Goal: Task Accomplishment & Management: Use online tool/utility

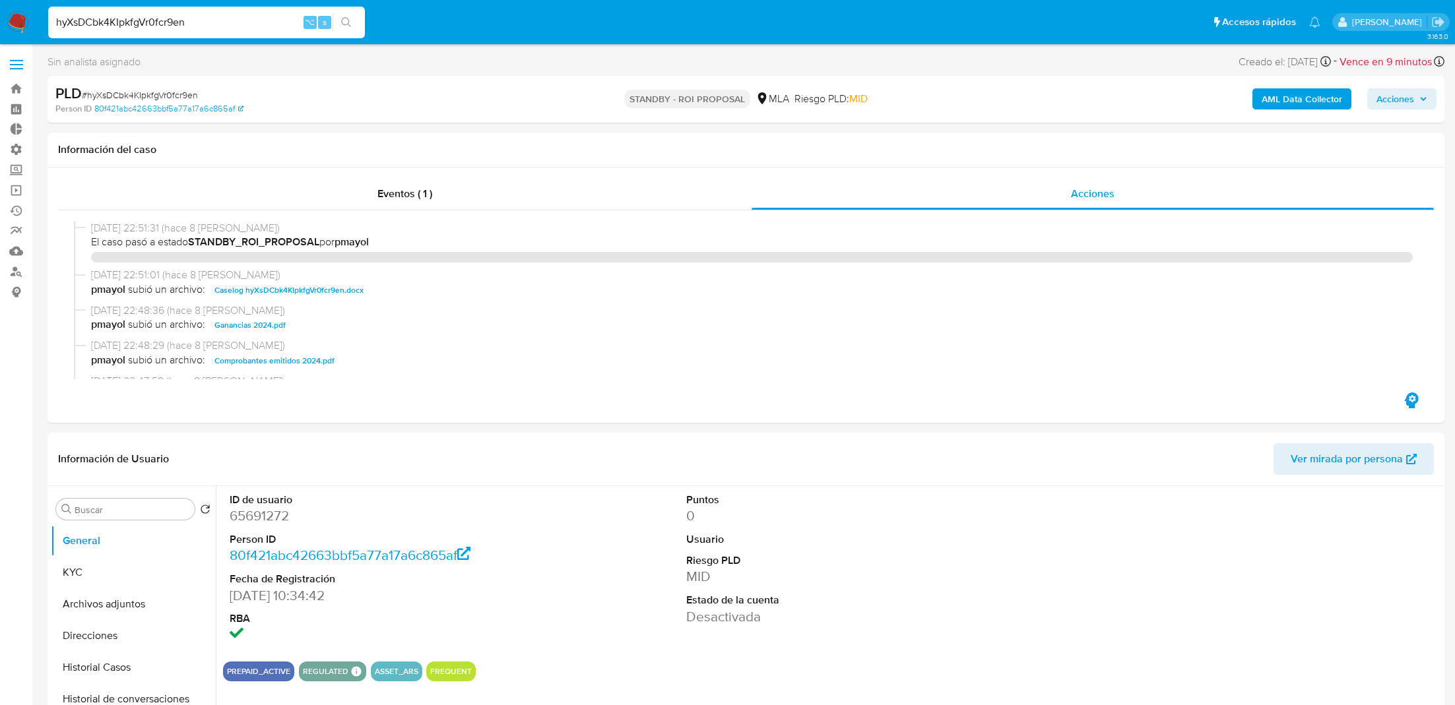
select select "10"
click at [218, 17] on input "hyXsDCbk4KIpkfgVr0fcr9en" at bounding box center [206, 22] width 317 height 17
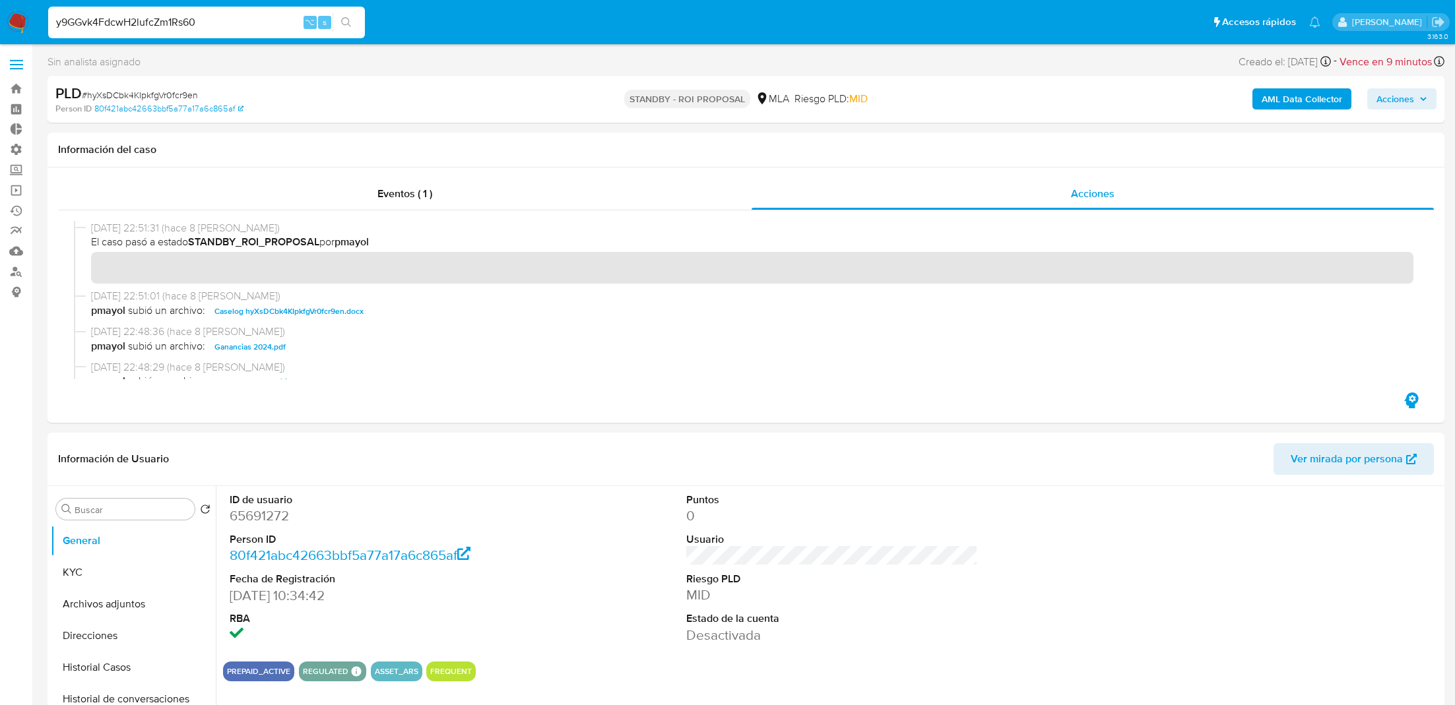
type input "y9GGvk4FdcwH2lufcZm1Rs60"
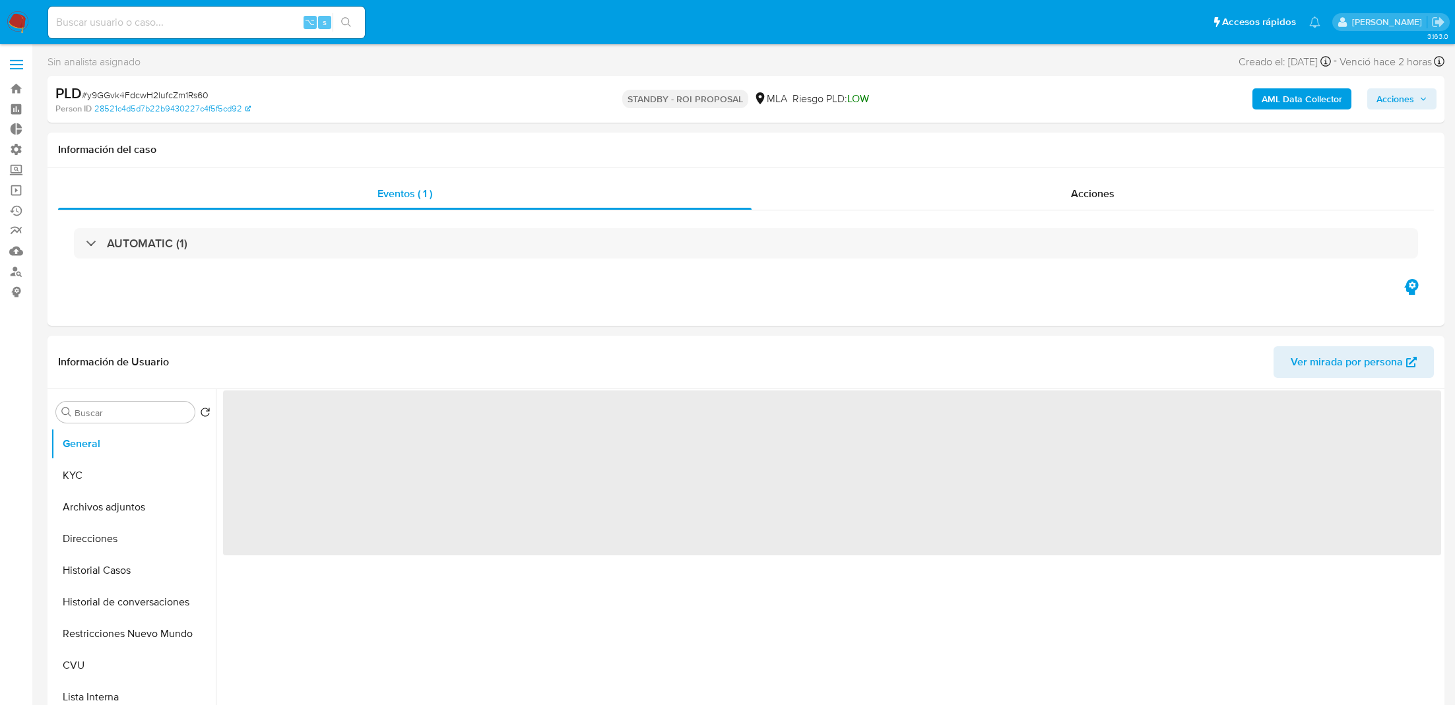
select select "10"
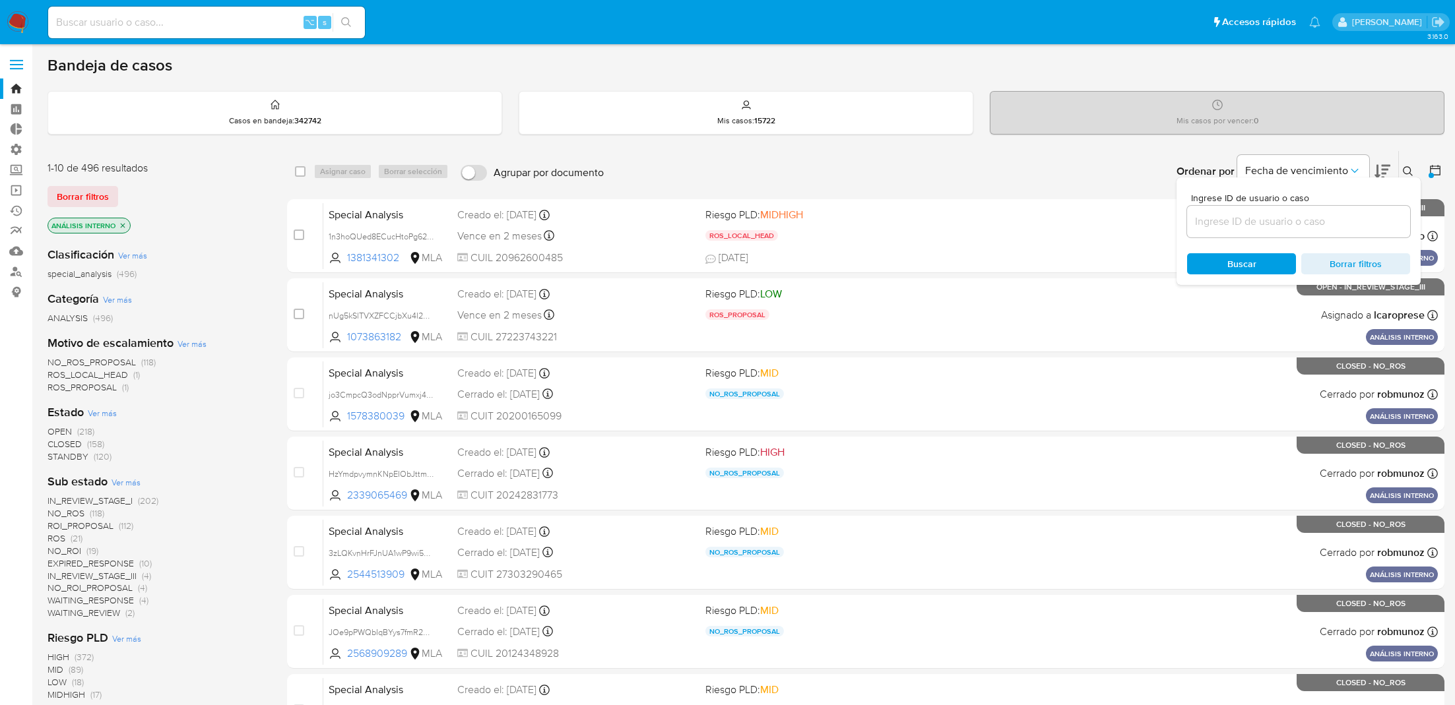
scroll to position [55, 0]
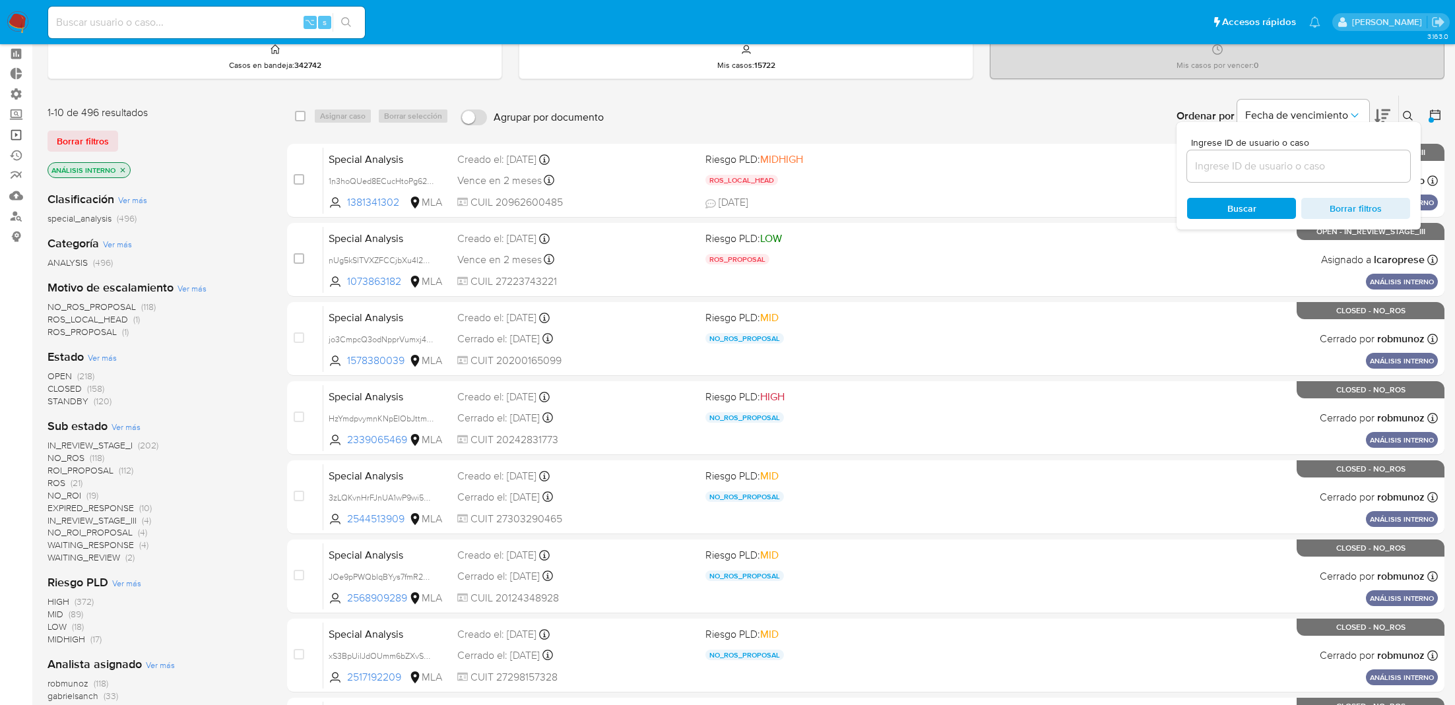
click at [21, 137] on link "Operaciones masivas" at bounding box center [78, 135] width 157 height 20
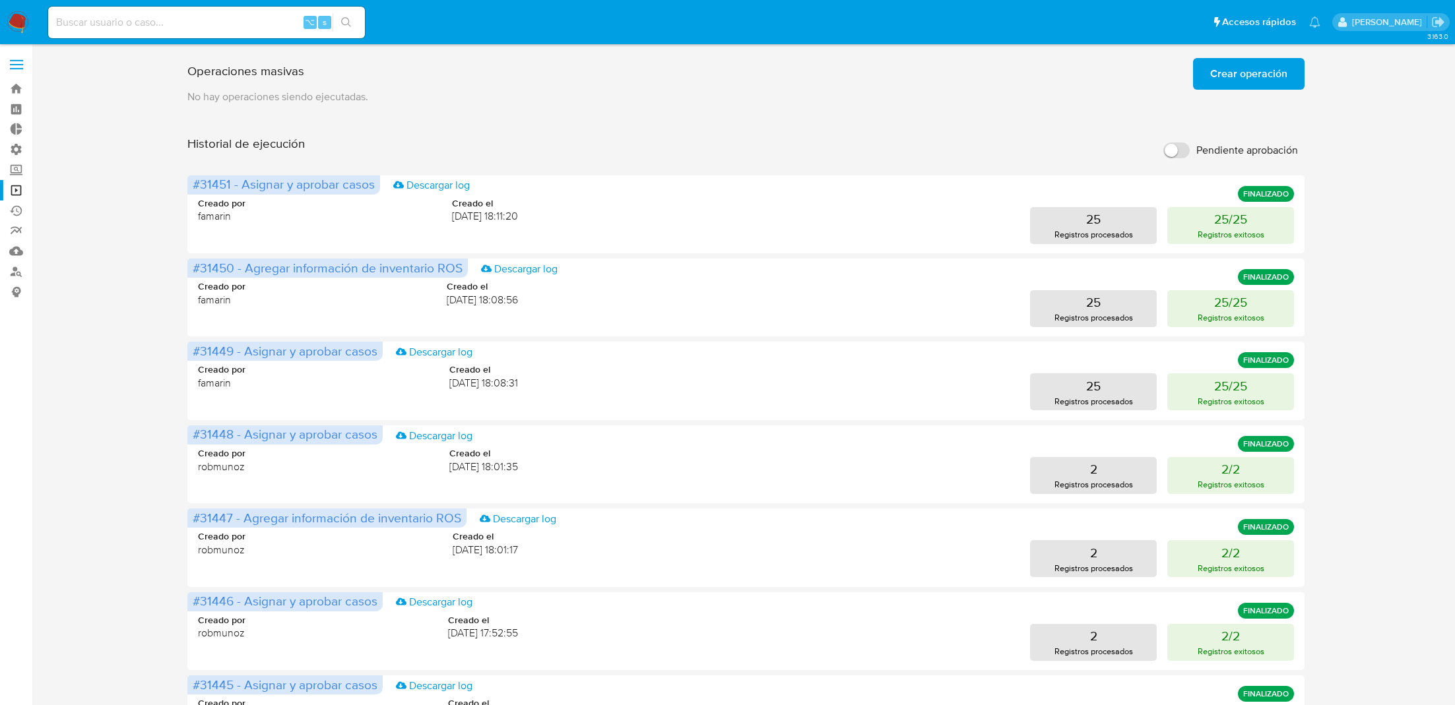
click at [150, 15] on input at bounding box center [206, 22] width 317 height 17
paste input "1348663213"
type input "1348663213"
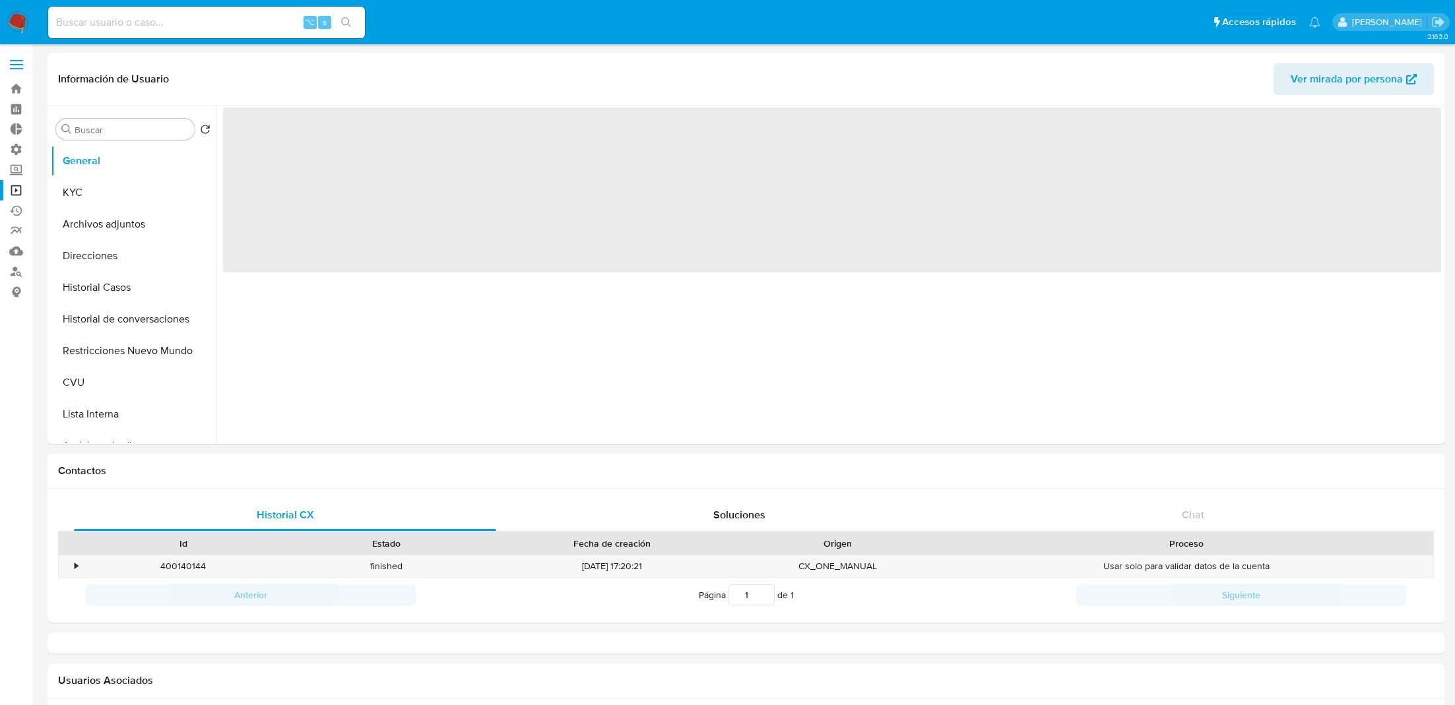
select select "10"
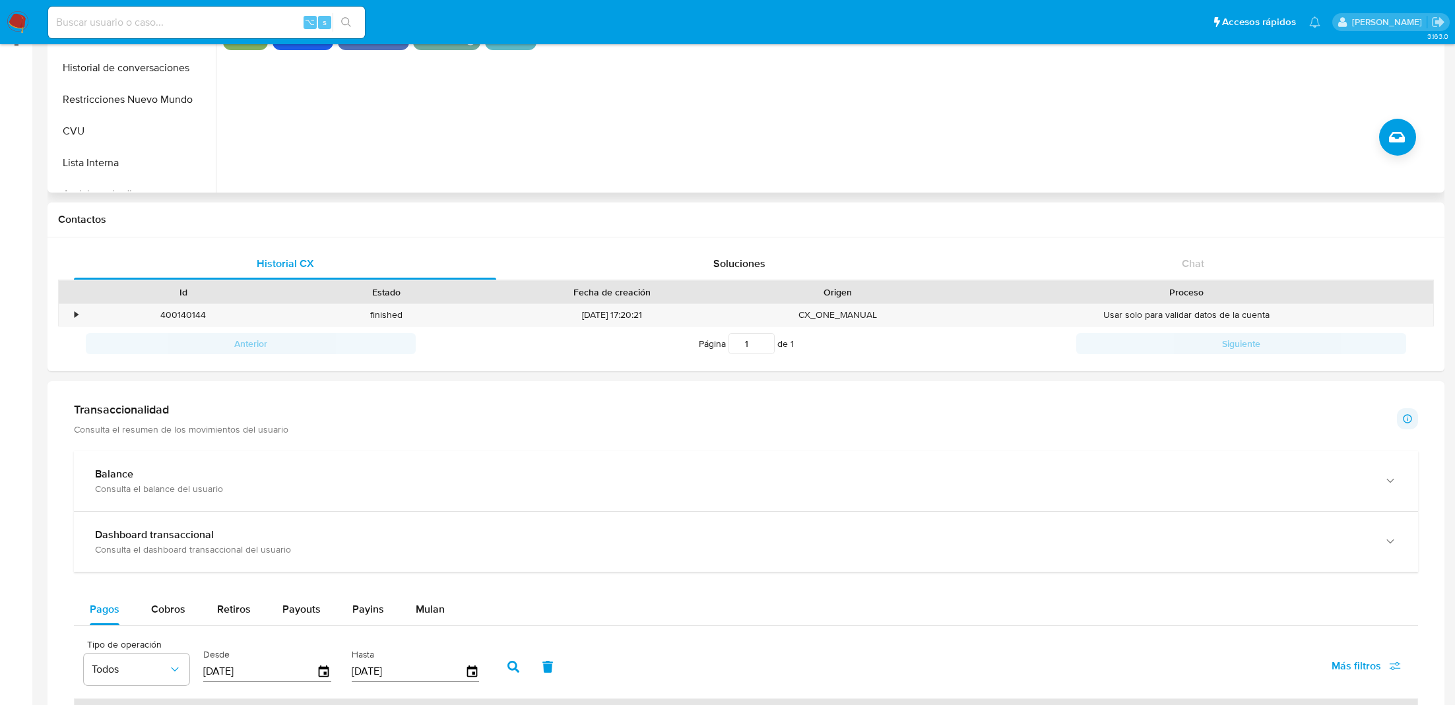
scroll to position [586, 0]
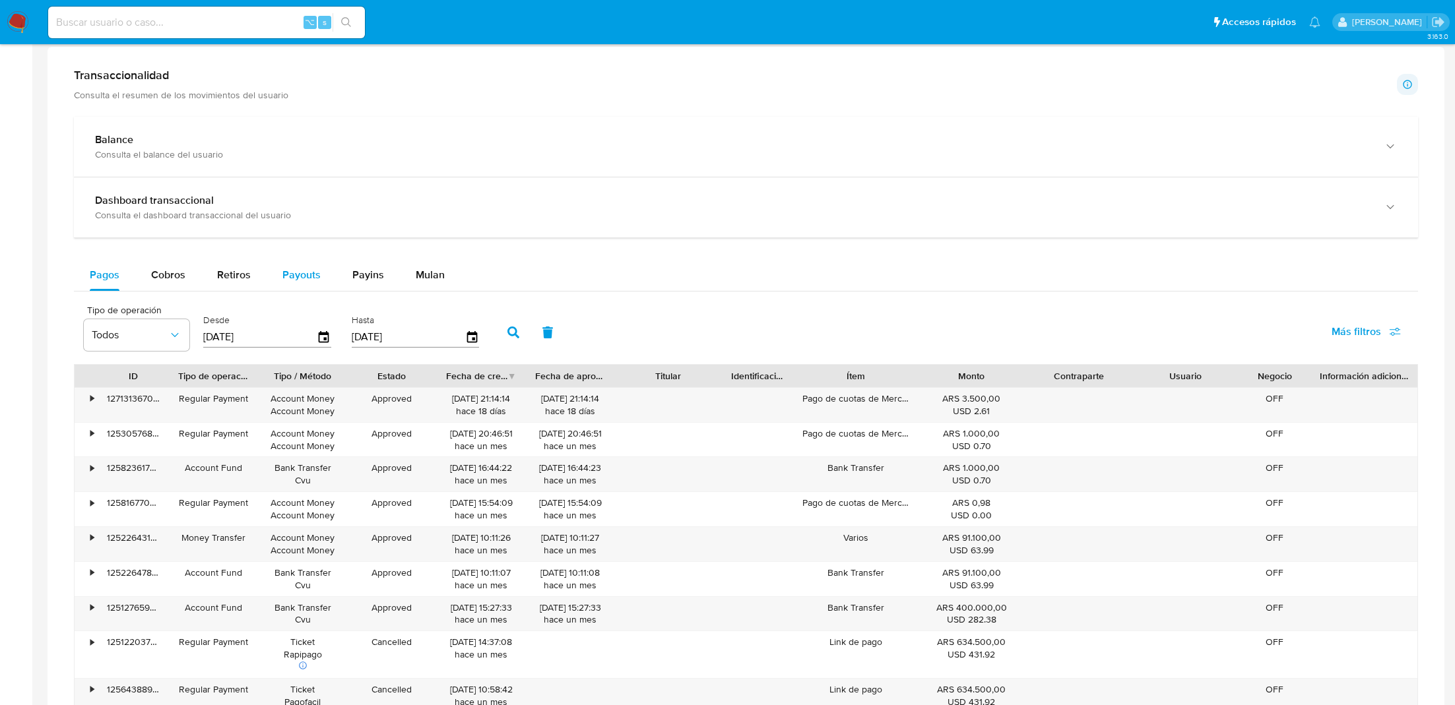
click at [279, 273] on button "Payouts" at bounding box center [302, 275] width 70 height 32
select select "10"
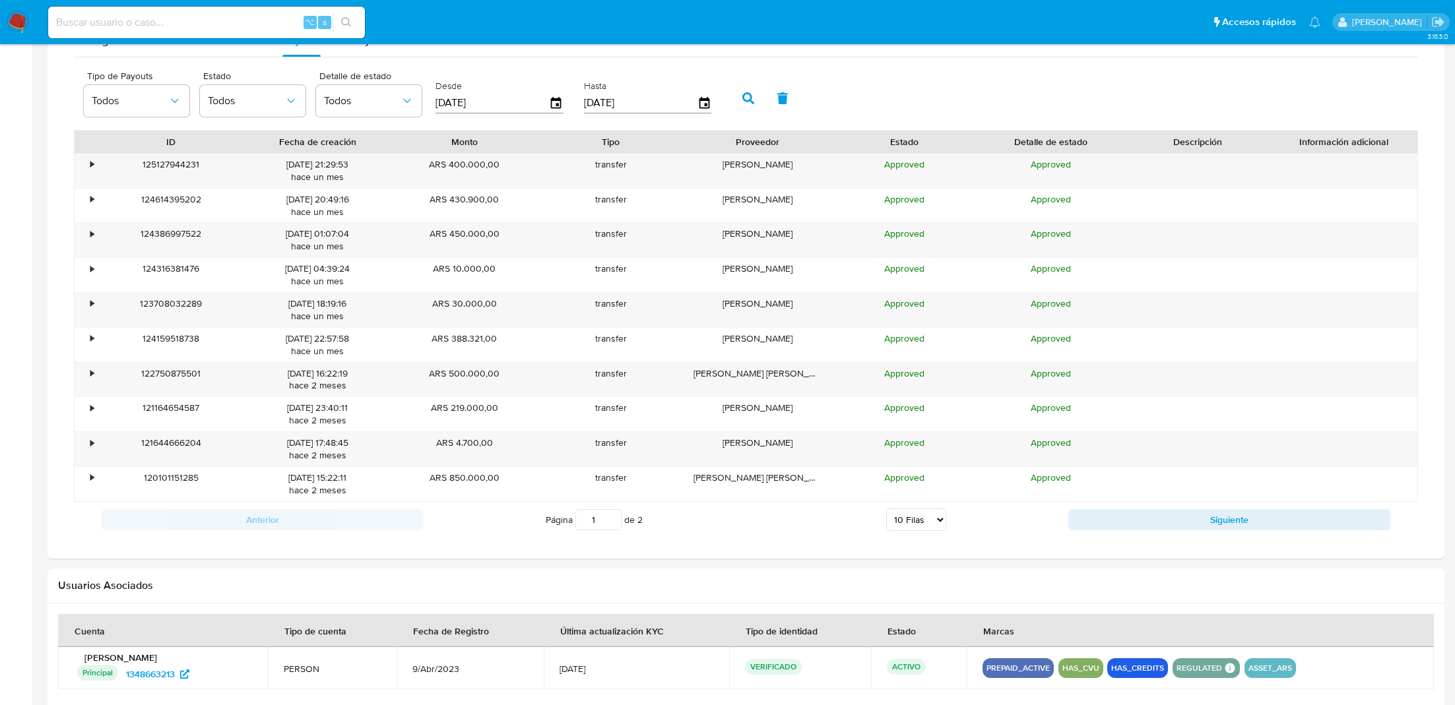
scroll to position [919, 0]
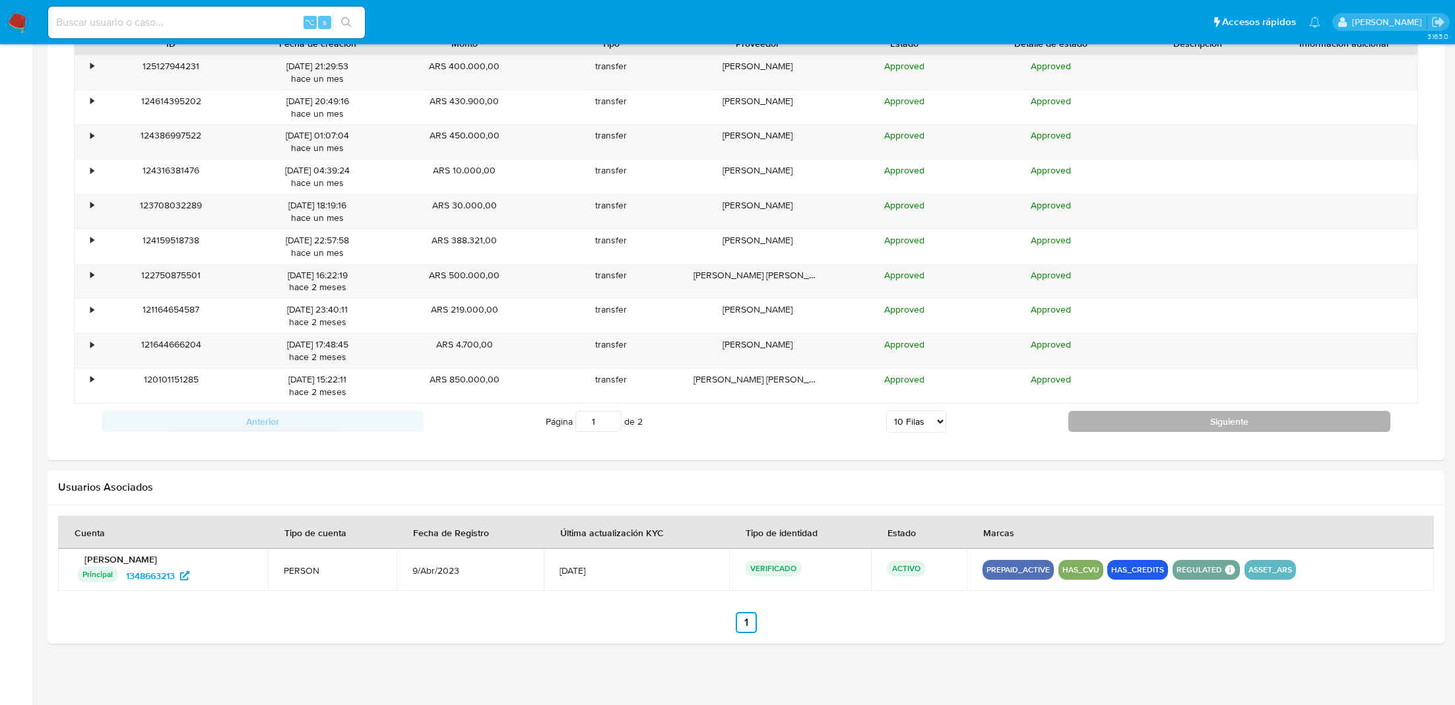
click at [1118, 418] on button "Siguiente" at bounding box center [1229, 421] width 322 height 21
type input "2"
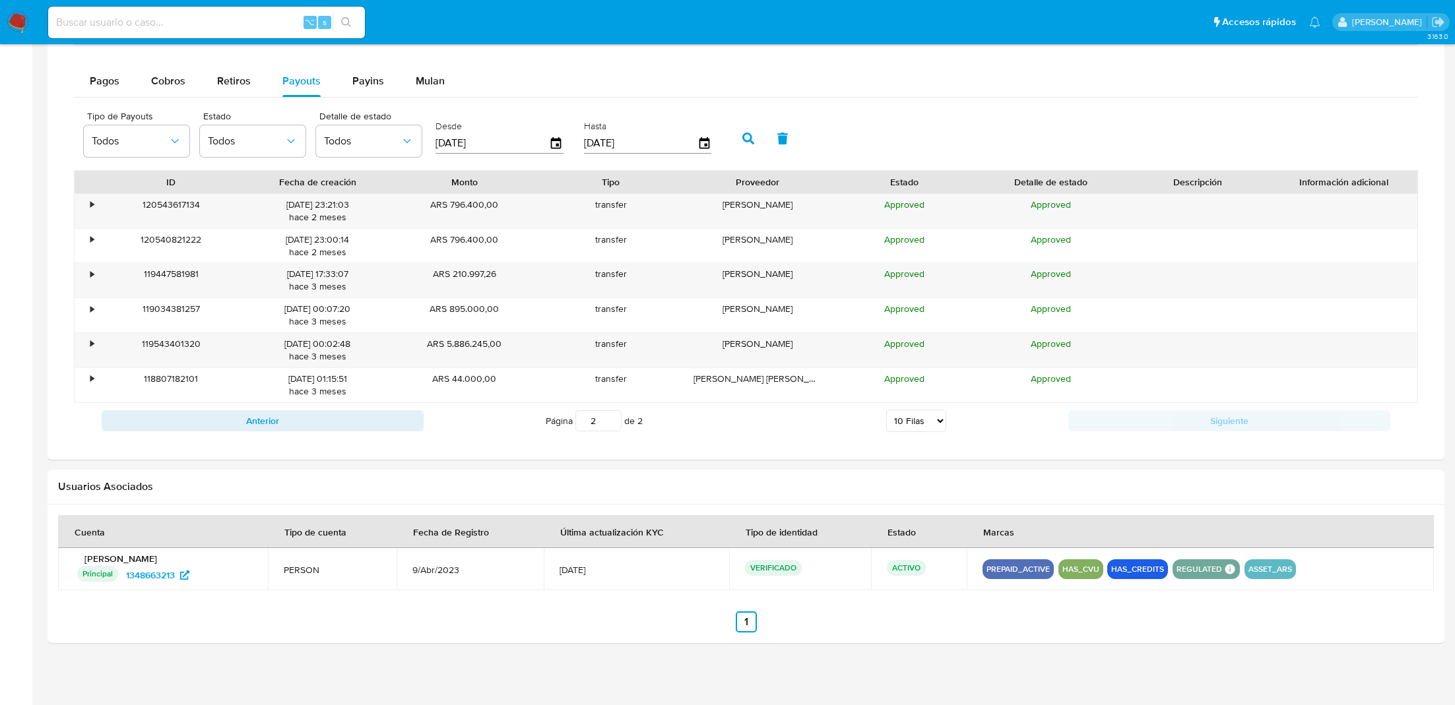
scroll to position [737, 0]
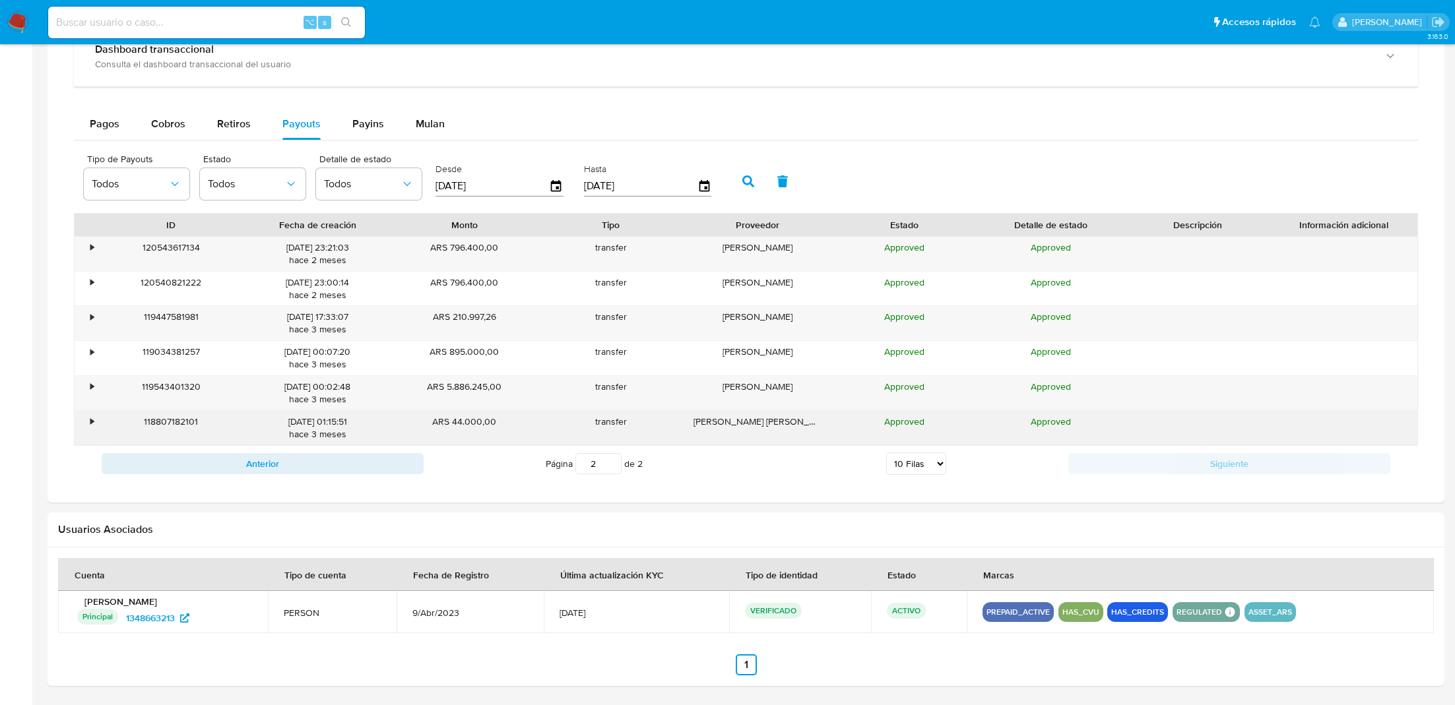
click at [81, 420] on div "•" at bounding box center [86, 428] width 23 height 34
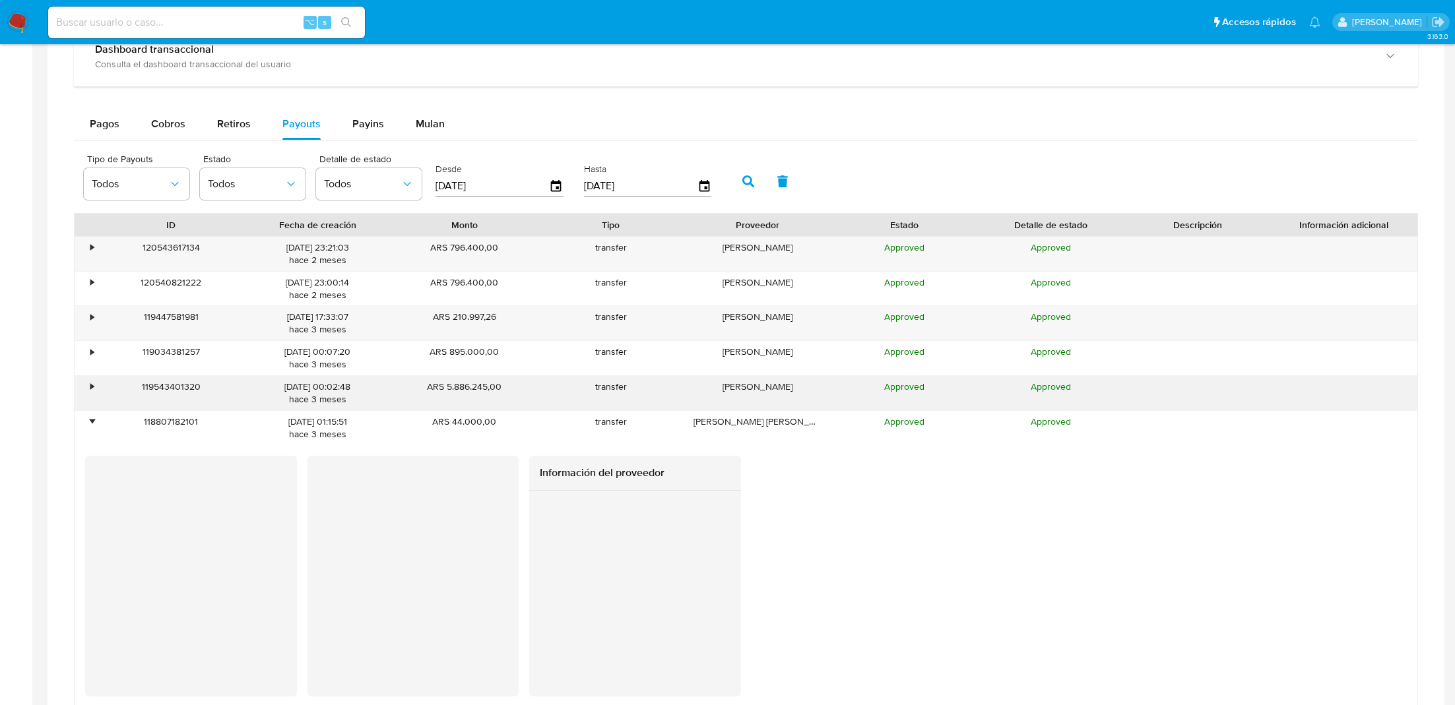
click at [84, 395] on div "•" at bounding box center [86, 393] width 23 height 34
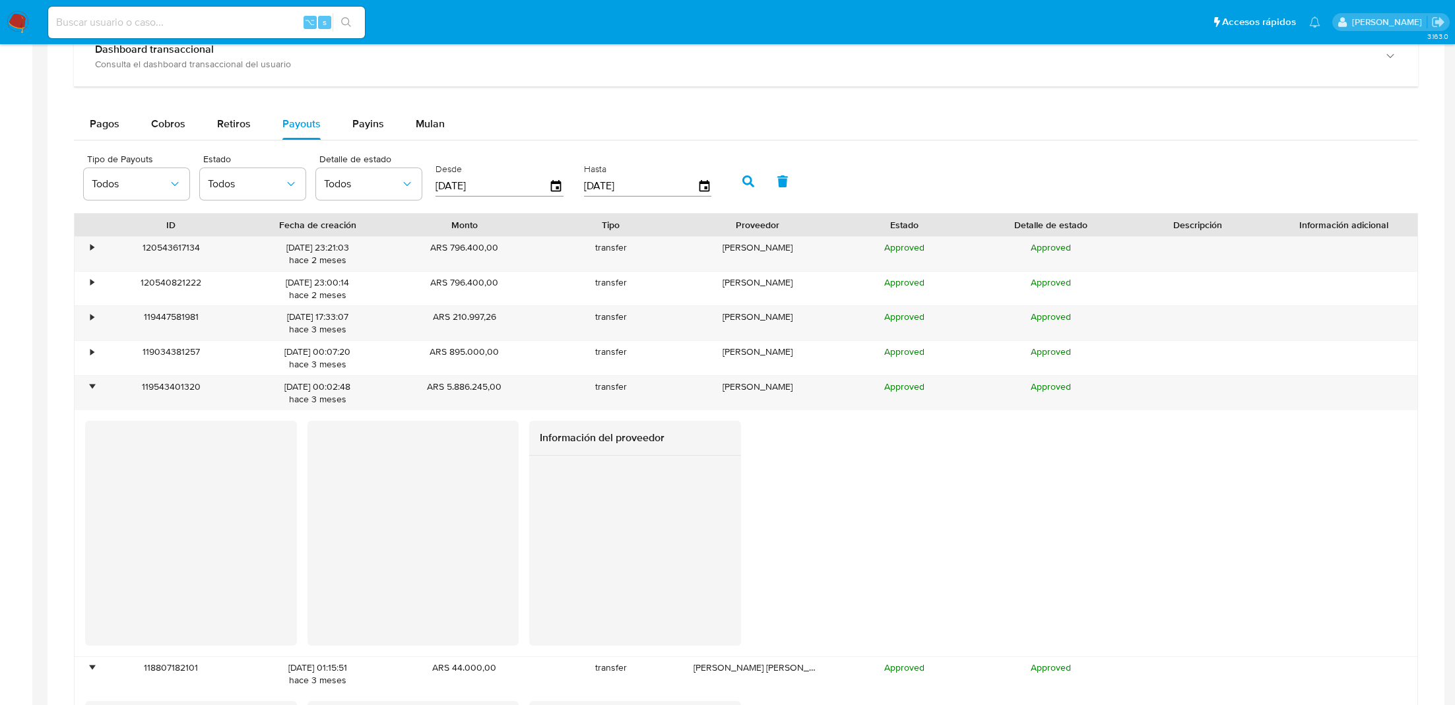
scroll to position [0, 0]
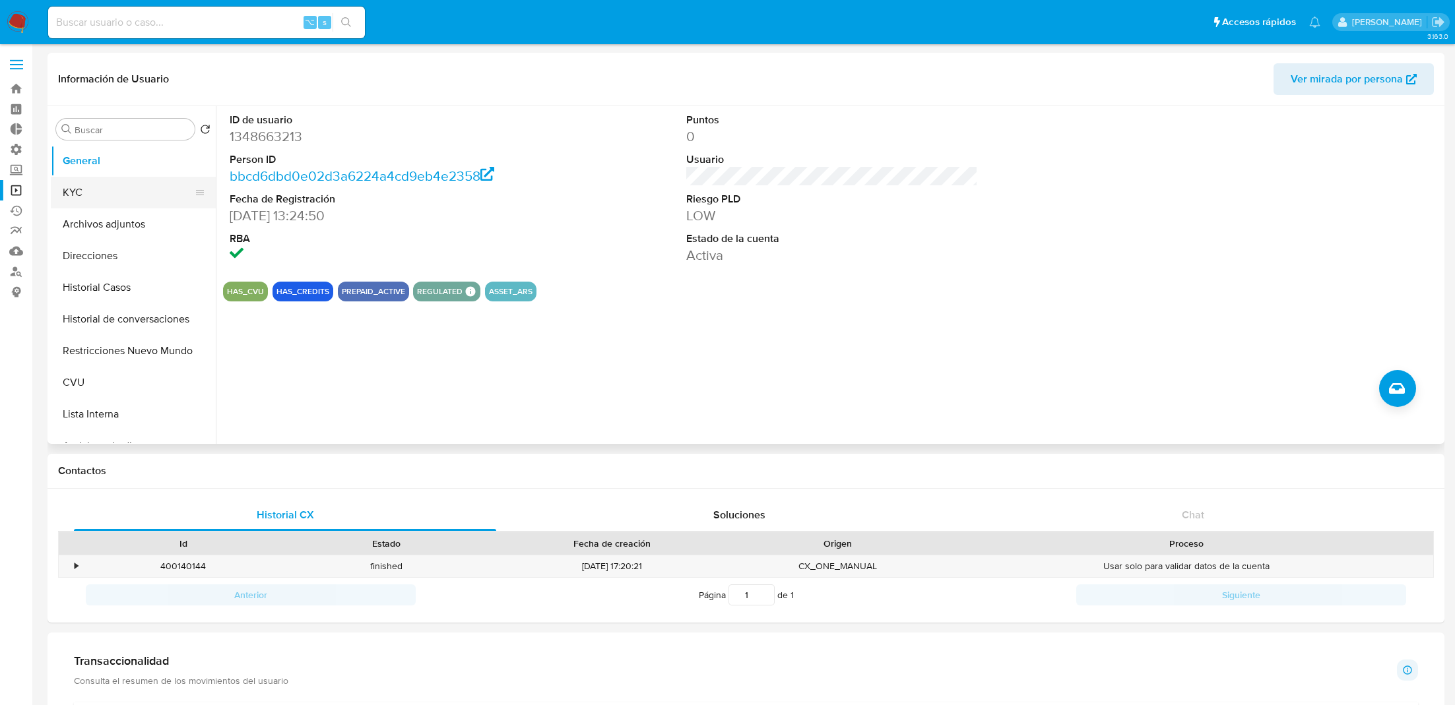
click at [148, 183] on button "KYC" at bounding box center [128, 193] width 154 height 32
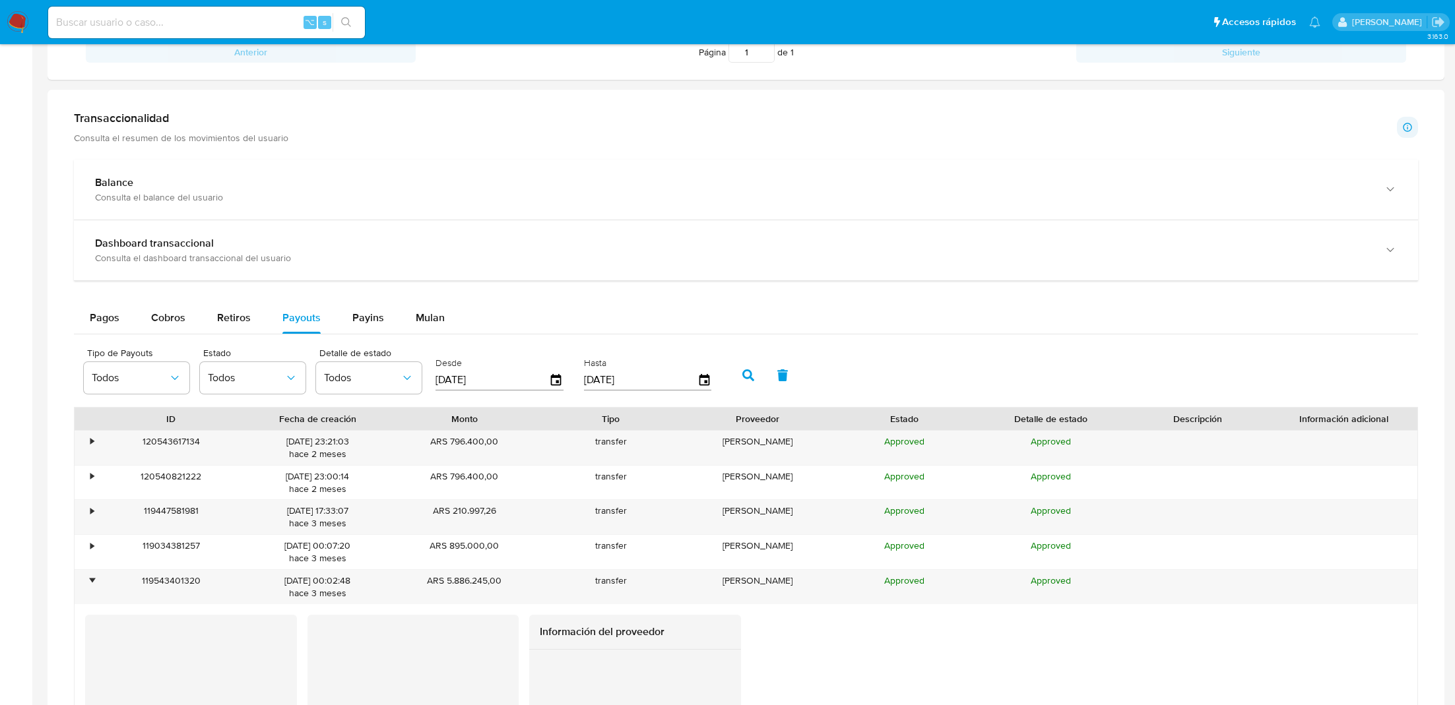
scroll to position [438, 0]
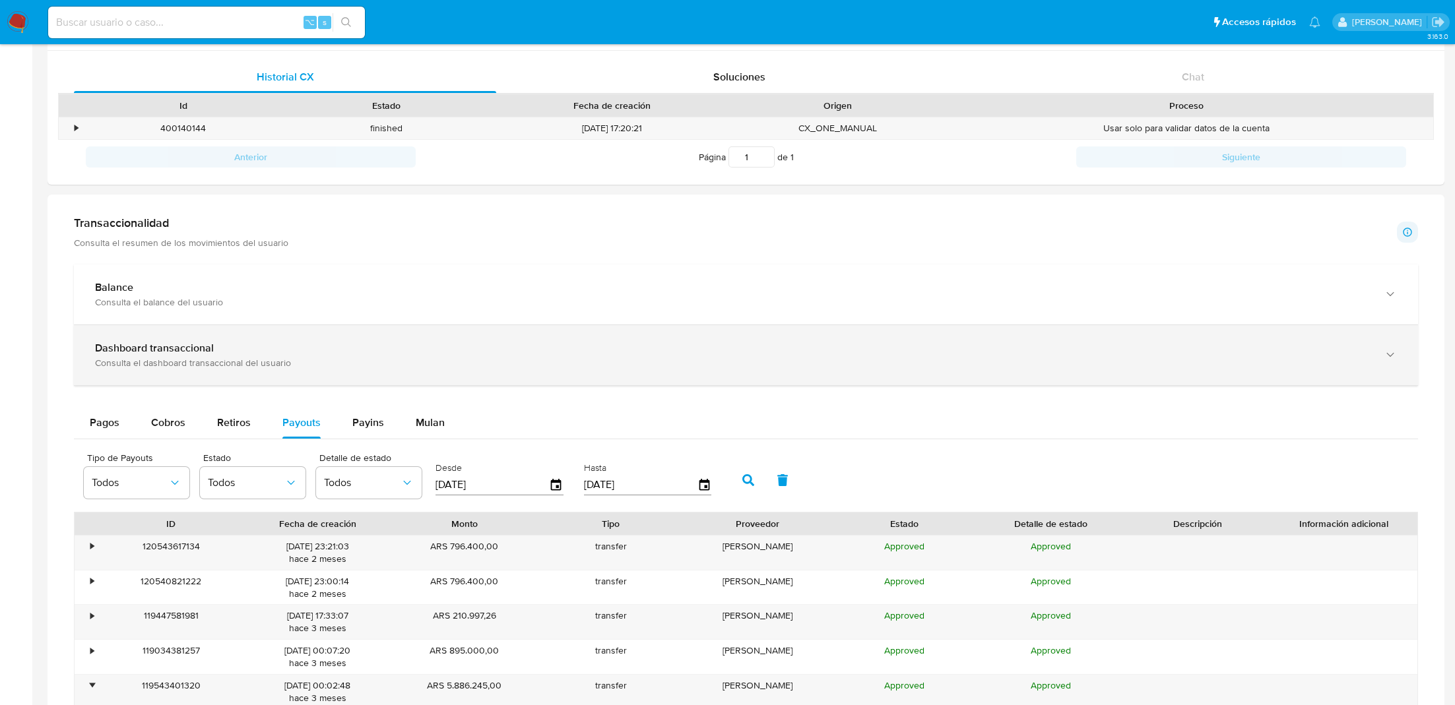
click at [469, 352] on div "Dashboard transaccional" at bounding box center [733, 348] width 1276 height 13
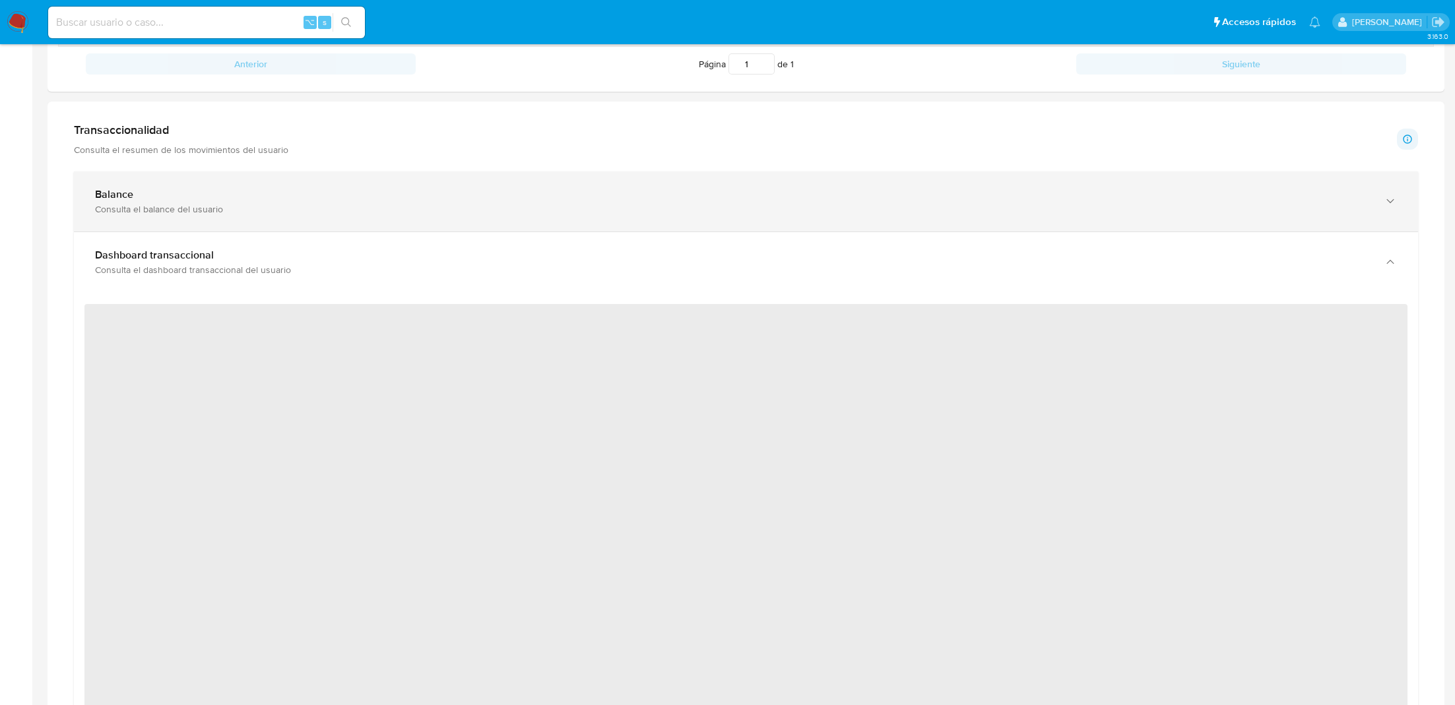
scroll to position [658, 0]
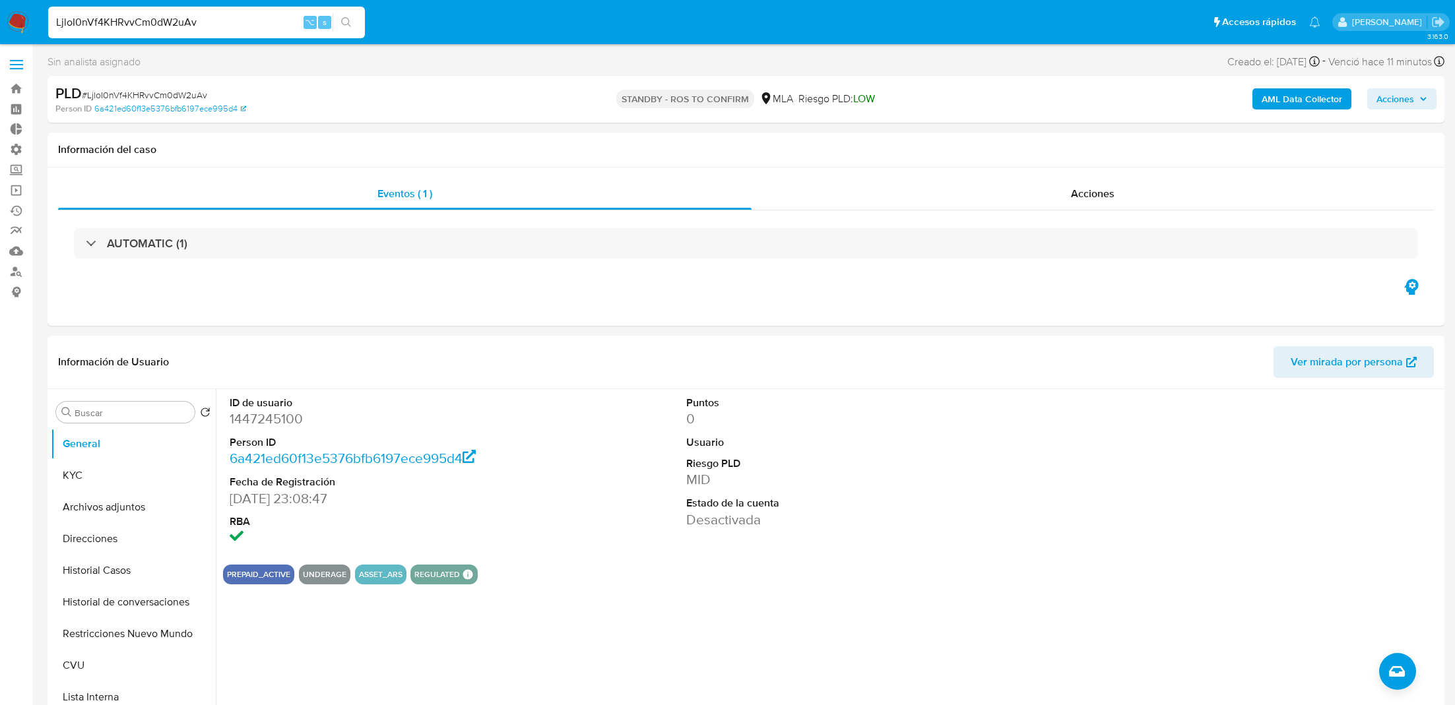
select select "10"
click at [146, 28] on input "LjloI0nVf4KHRvvCm0dW2uAv" at bounding box center [206, 22] width 317 height 17
paste input "632375774"
type input "632375774"
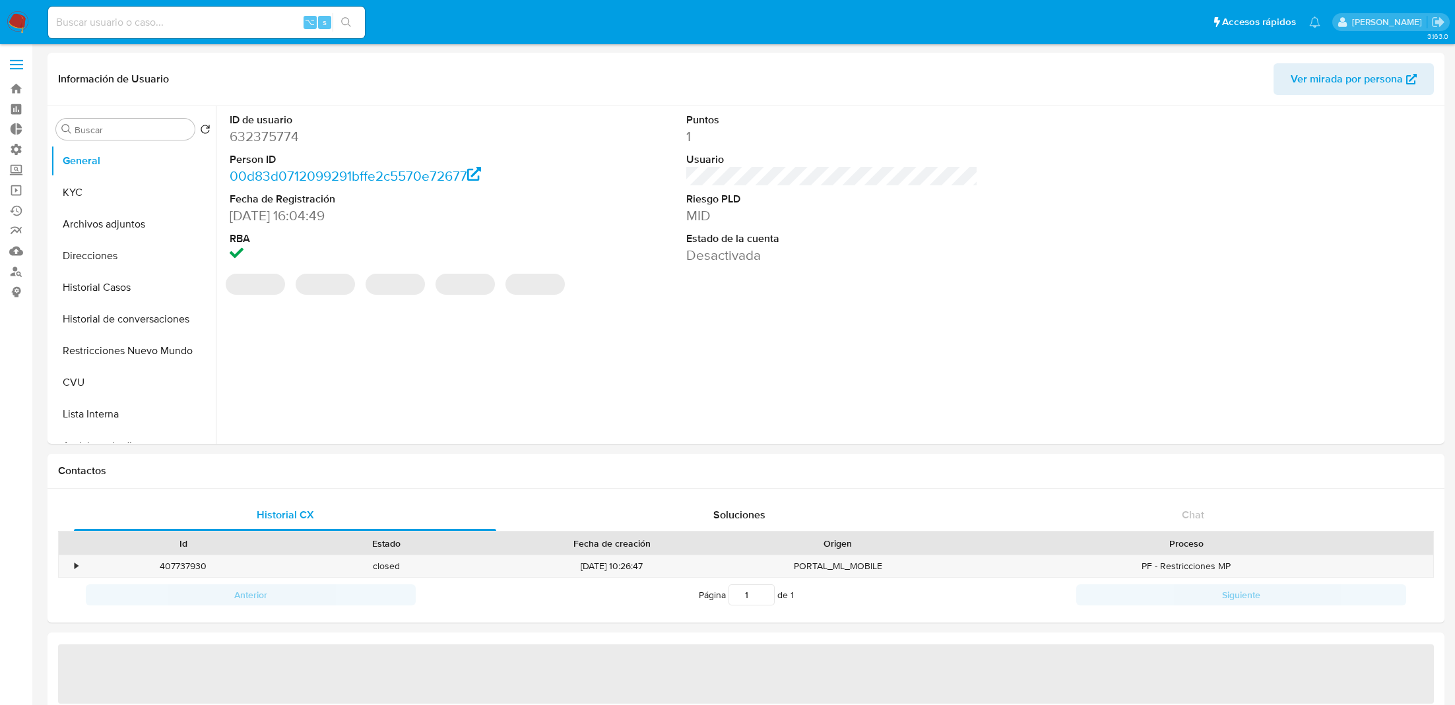
select select "10"
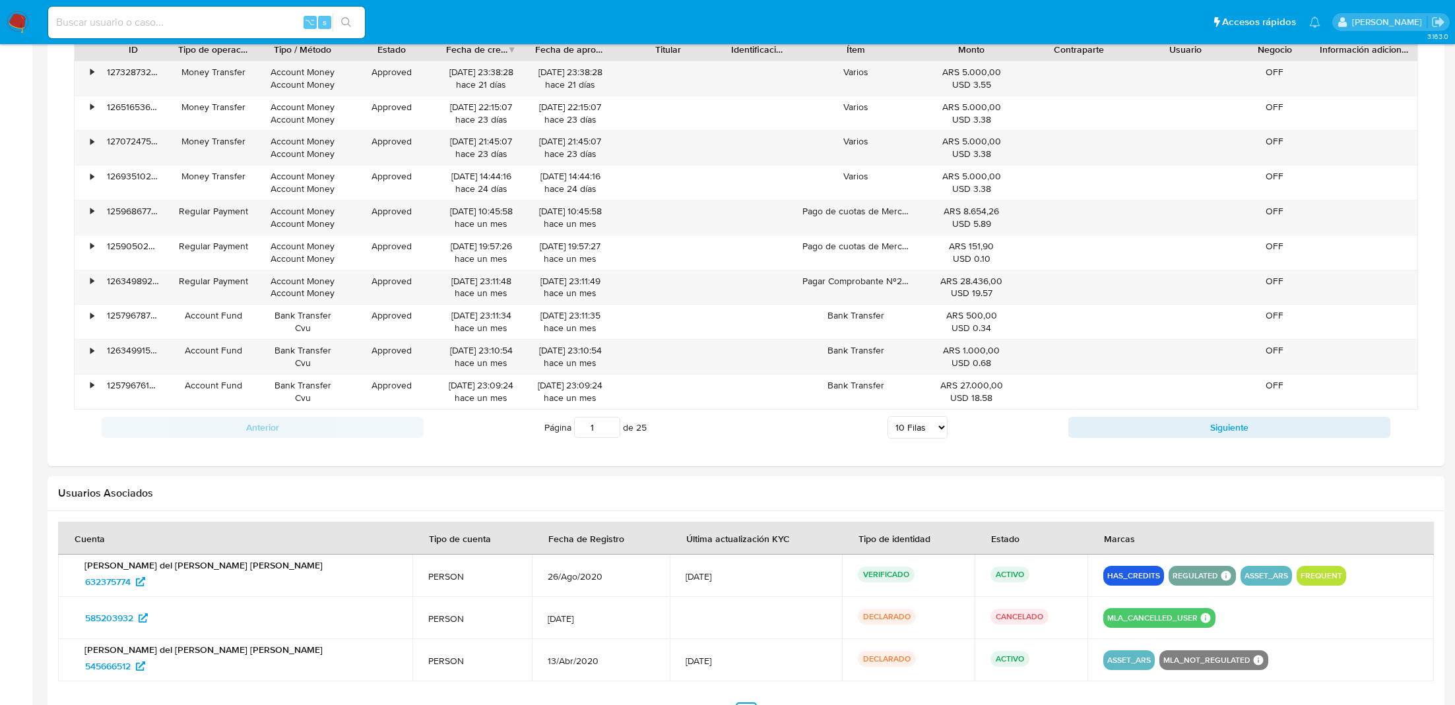
scroll to position [716, 0]
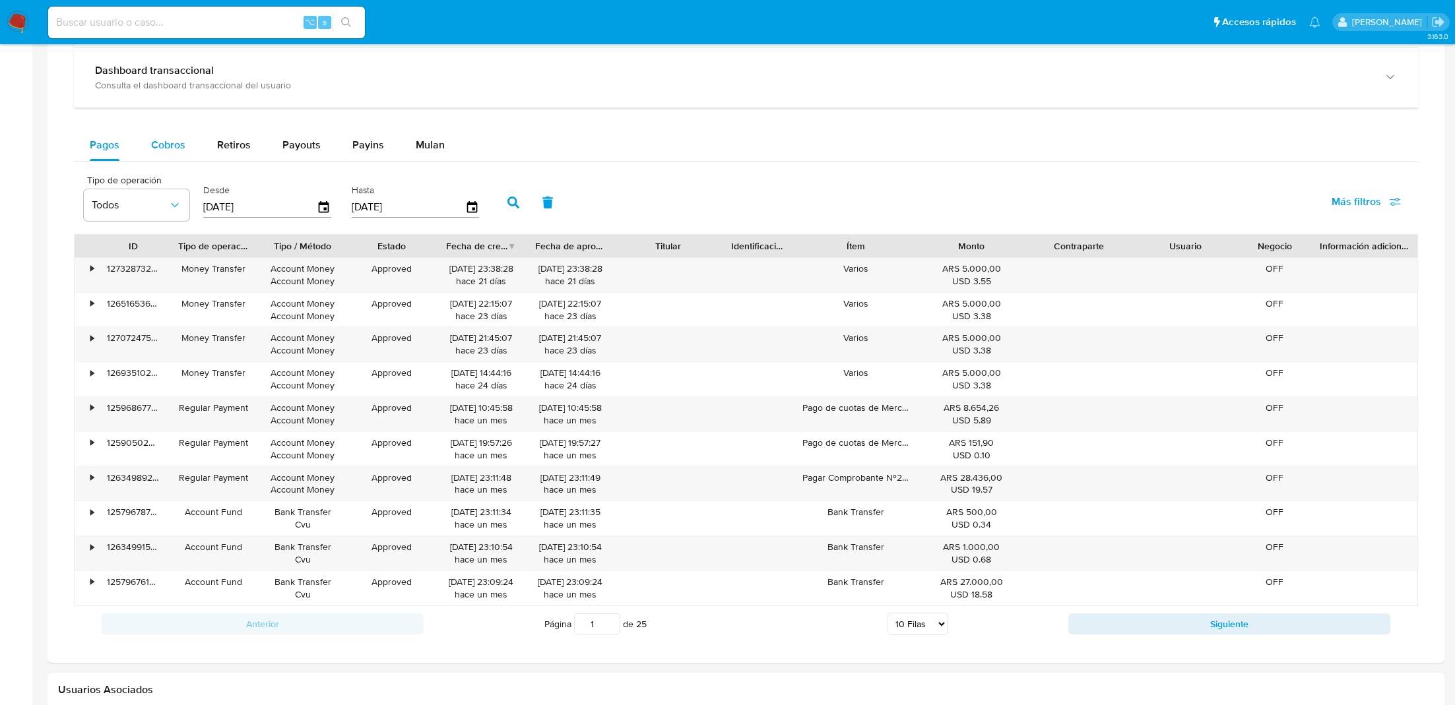
click at [175, 149] on span "Cobros" at bounding box center [168, 144] width 34 height 15
select select "10"
click at [319, 206] on icon "button" at bounding box center [324, 207] width 23 height 23
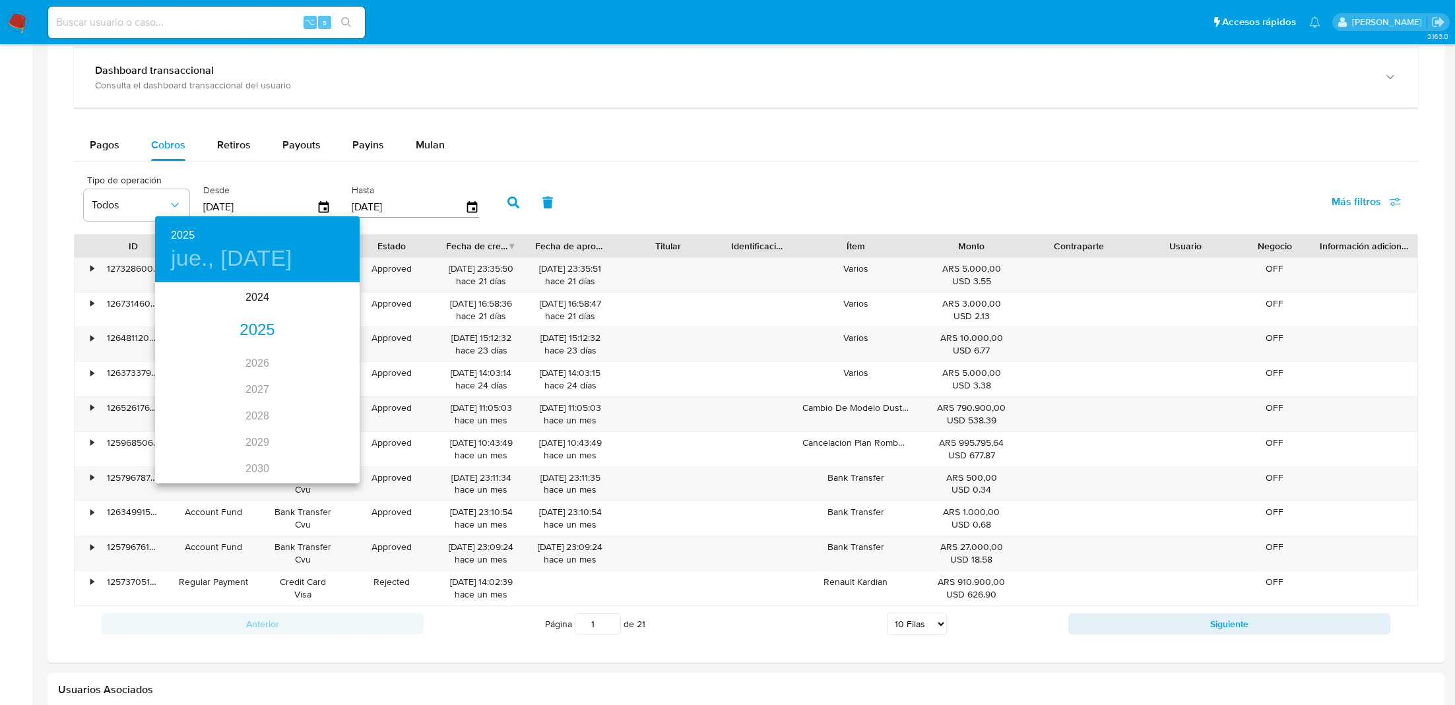
click at [242, 337] on div "2025" at bounding box center [257, 330] width 205 height 26
click at [197, 404] on div "jul." at bounding box center [189, 407] width 68 height 49
click at [200, 422] on p "22" at bounding box center [204, 423] width 11 height 13
type input "22/07/2025"
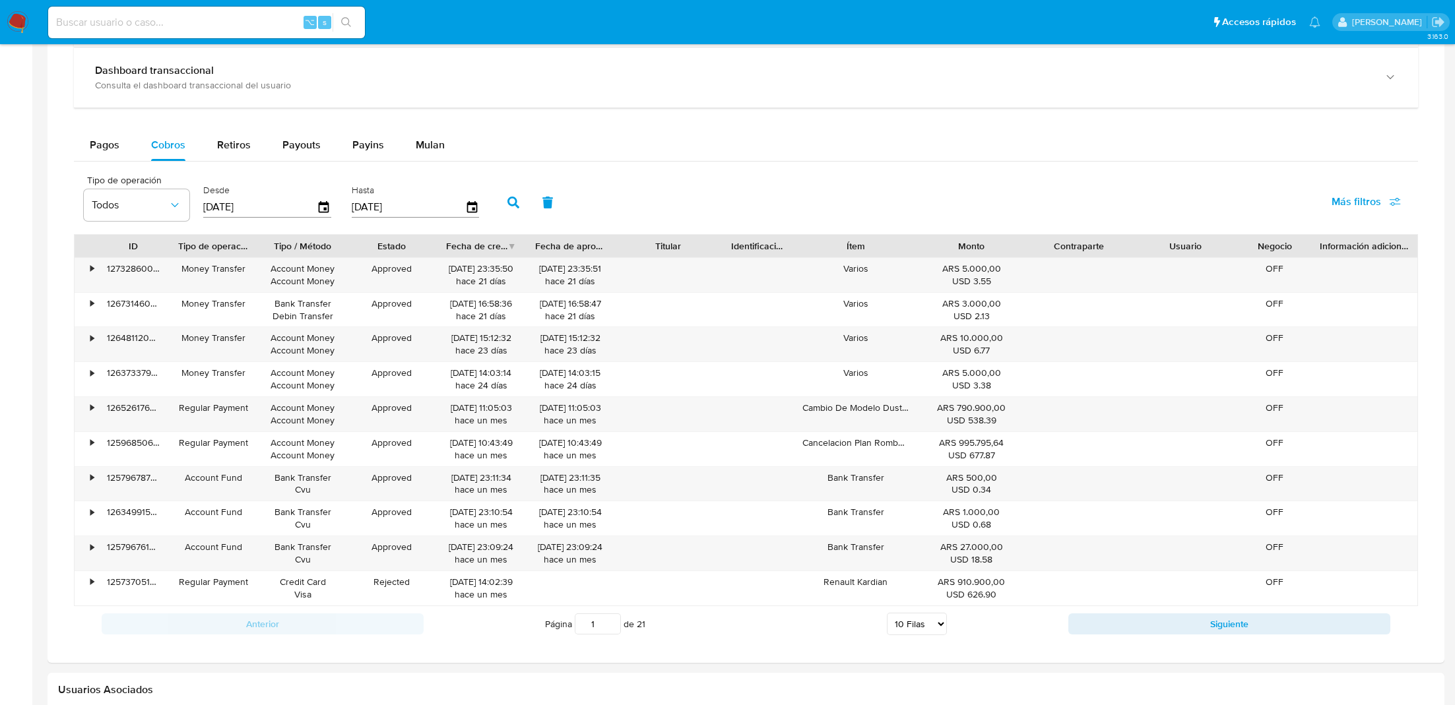
drag, startPoint x: 374, startPoint y: 206, endPoint x: 328, endPoint y: 206, distance: 46.2
click at [328, 206] on div "Tipo de operación Todos Desde 22/07/2025 Hasta 14/10/2025" at bounding box center [284, 201] width 415 height 53
type input "22/02/5___"
type input "4_/__/____"
type input "24/07/2025"
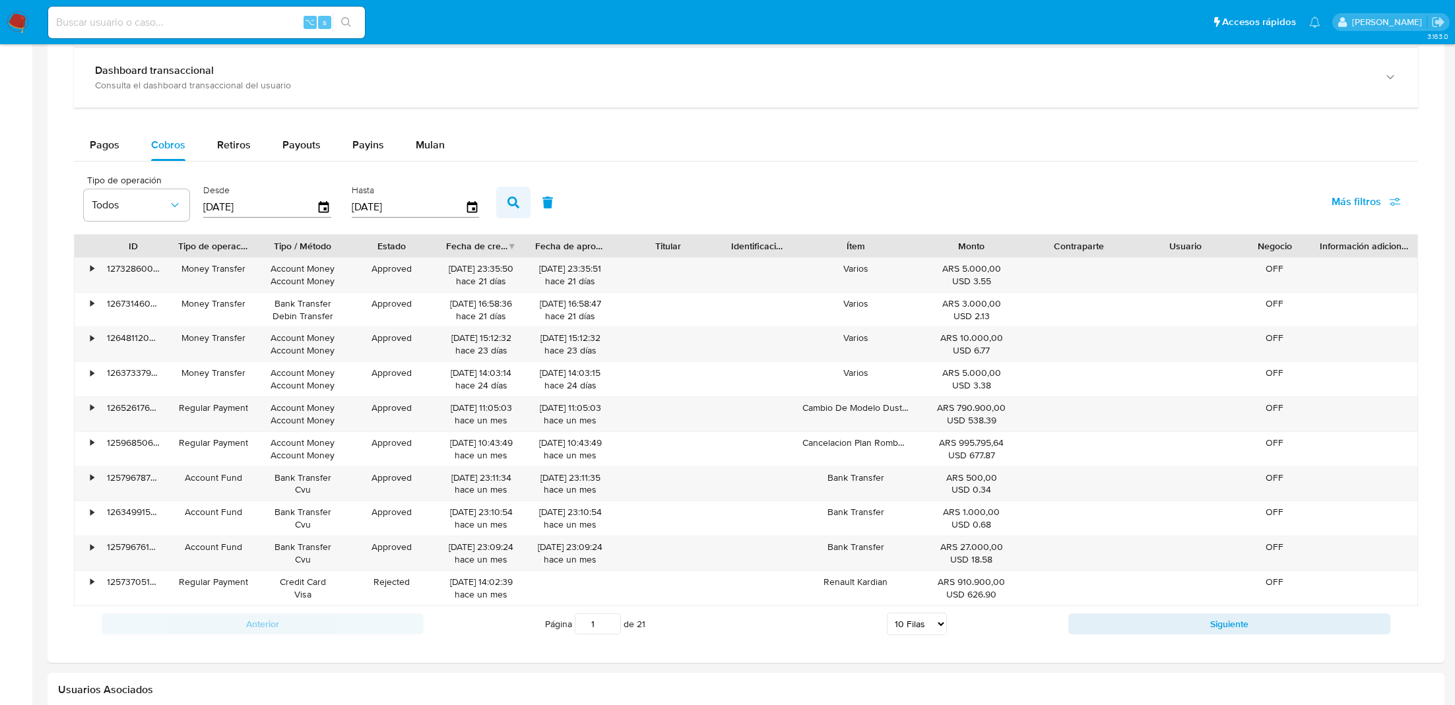
click at [509, 193] on button "button" at bounding box center [513, 203] width 34 height 32
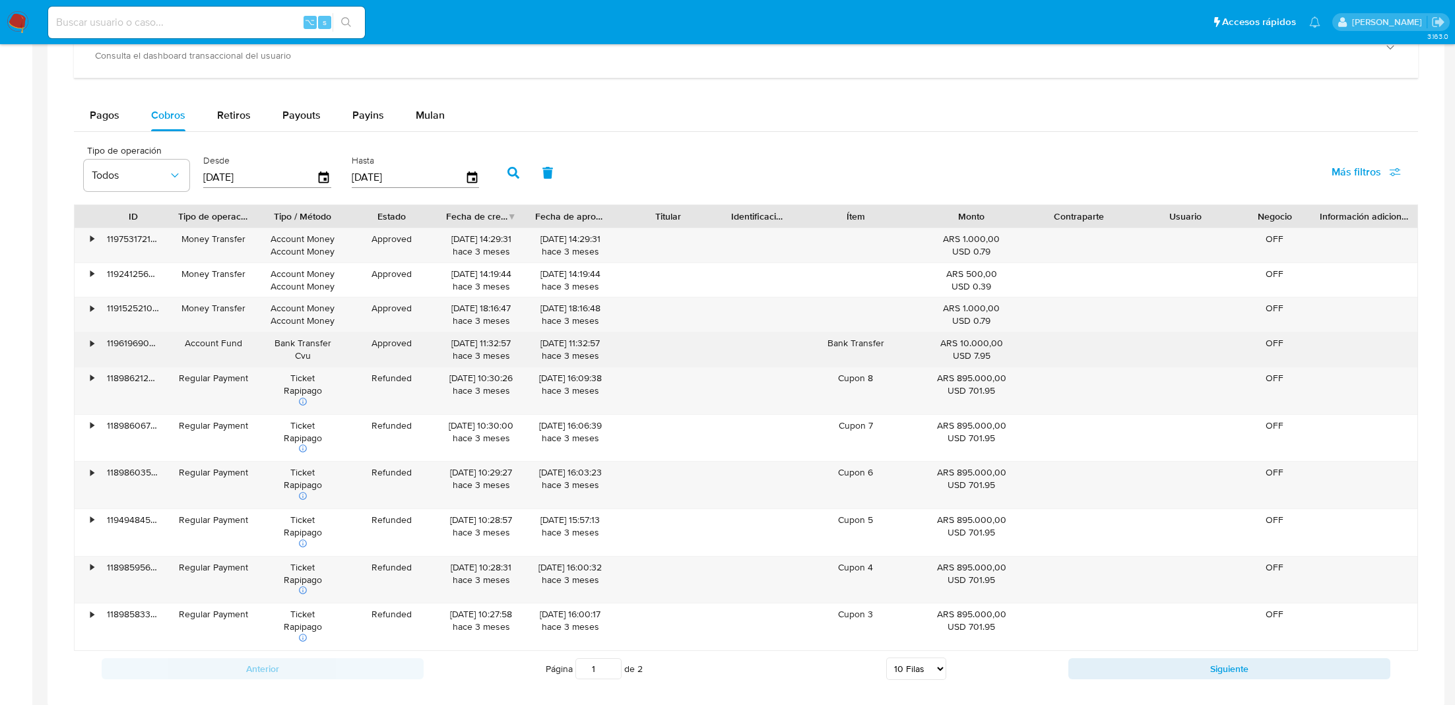
scroll to position [758, 0]
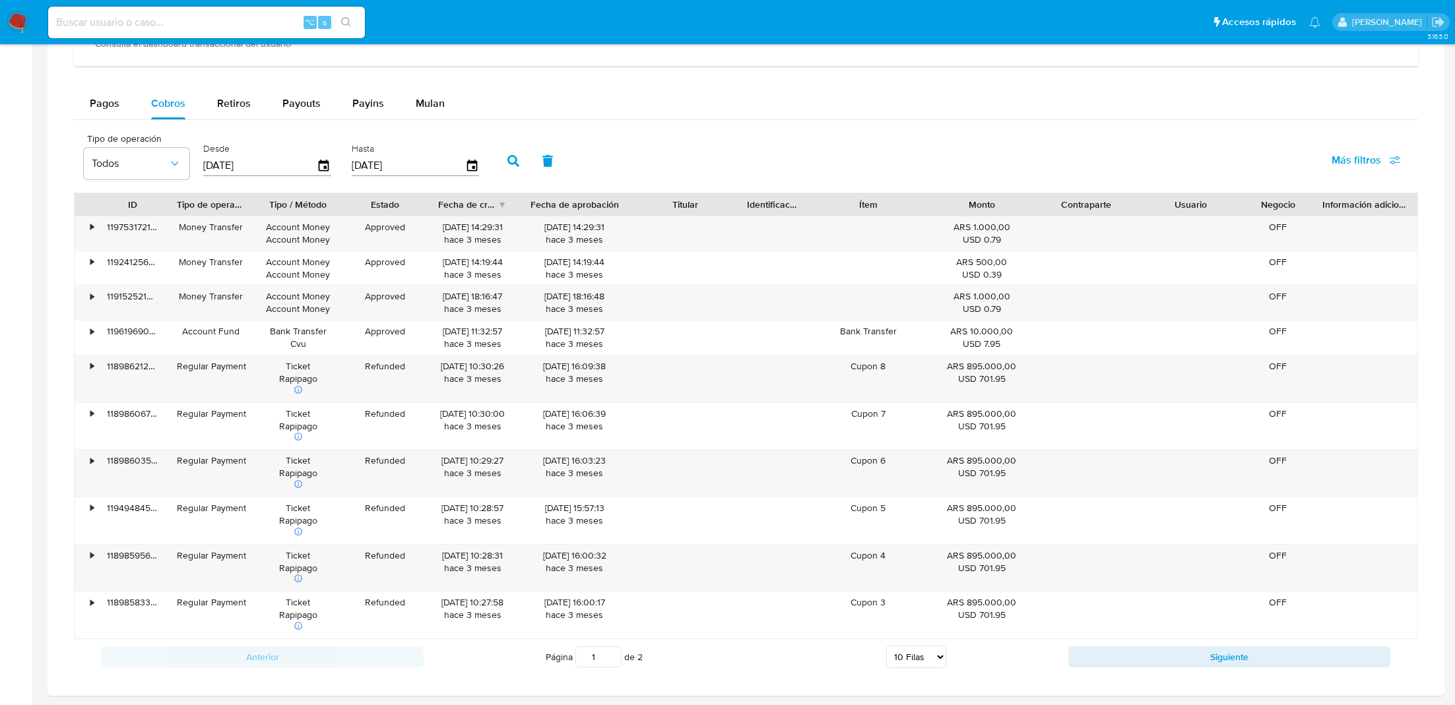
drag, startPoint x: 612, startPoint y: 199, endPoint x: 639, endPoint y: 199, distance: 27.7
click at [639, 199] on div at bounding box center [633, 204] width 24 height 22
click at [220, 108] on span "Retiros" at bounding box center [234, 103] width 34 height 15
select select "10"
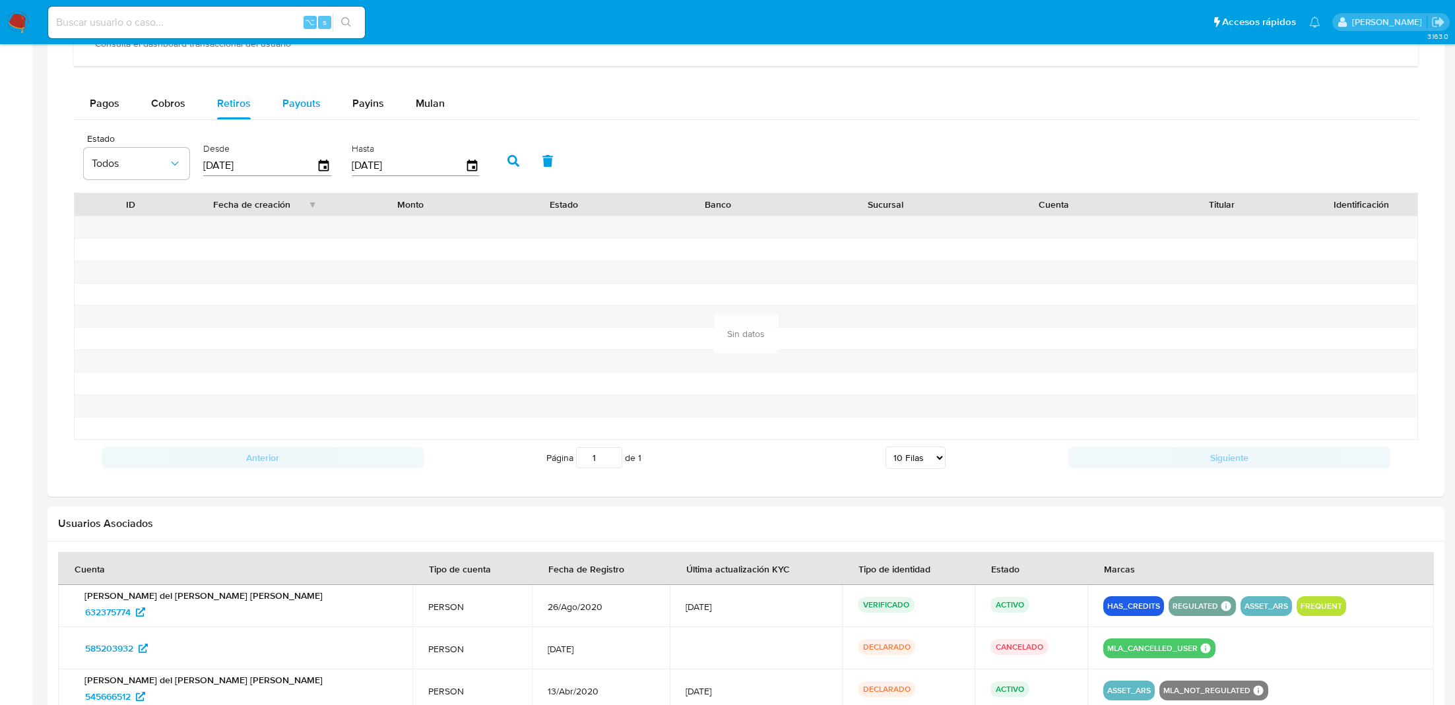
click at [308, 100] on span "Payouts" at bounding box center [301, 103] width 38 height 15
select select "10"
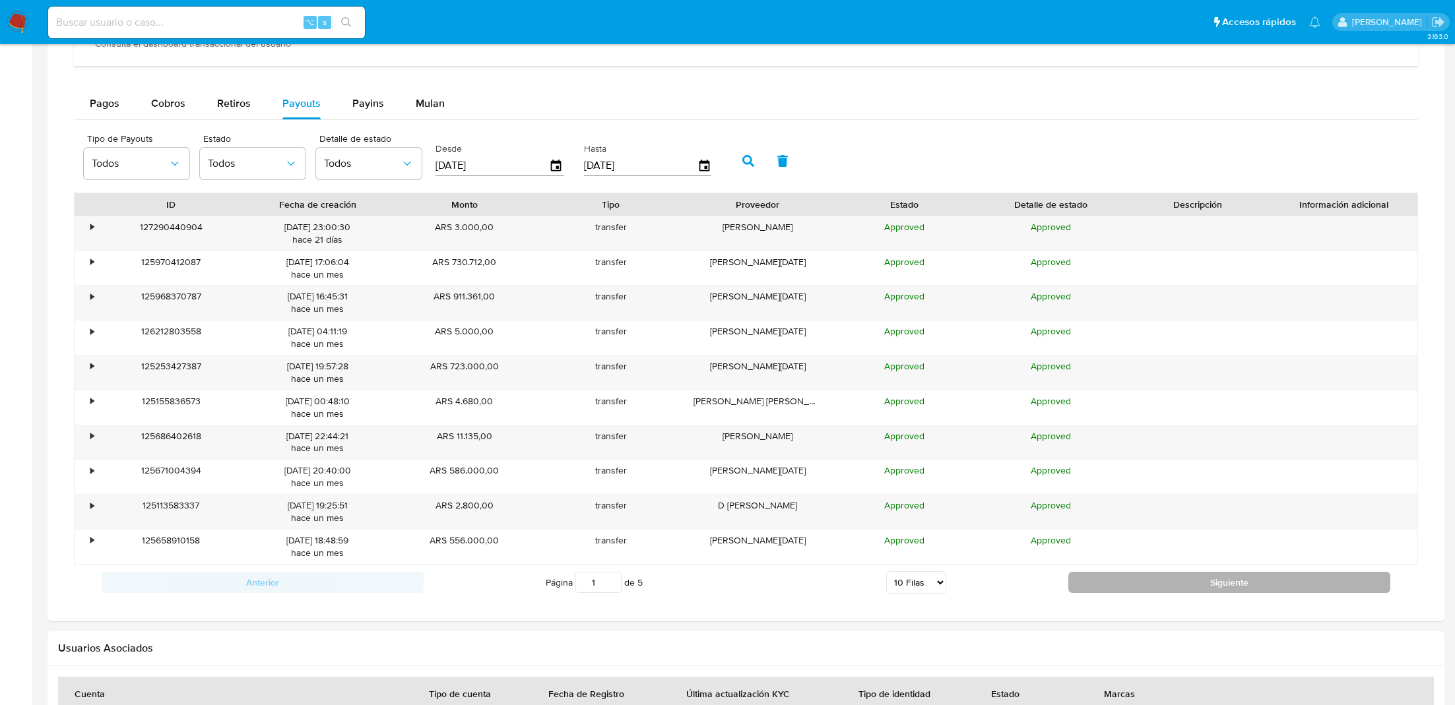
click at [1121, 578] on button "Siguiente" at bounding box center [1229, 582] width 322 height 21
type input "5"
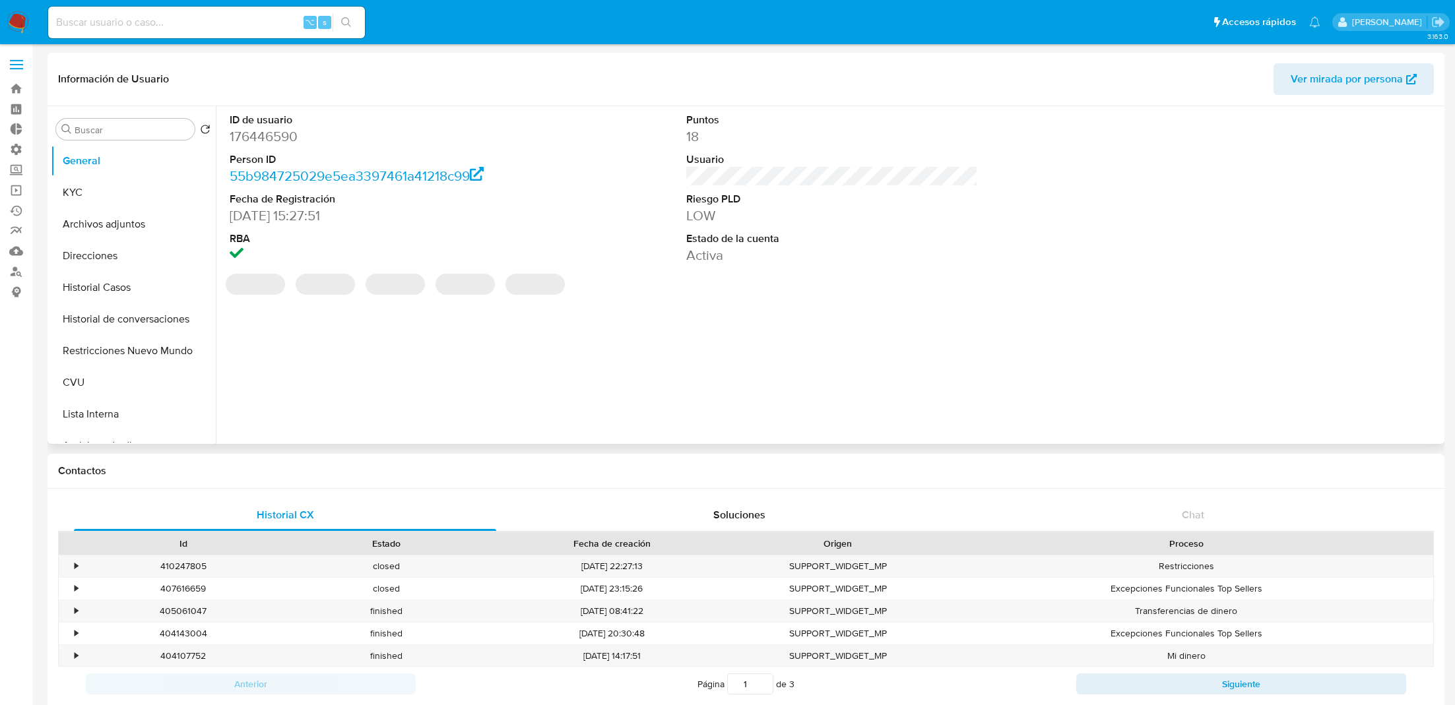
select select "10"
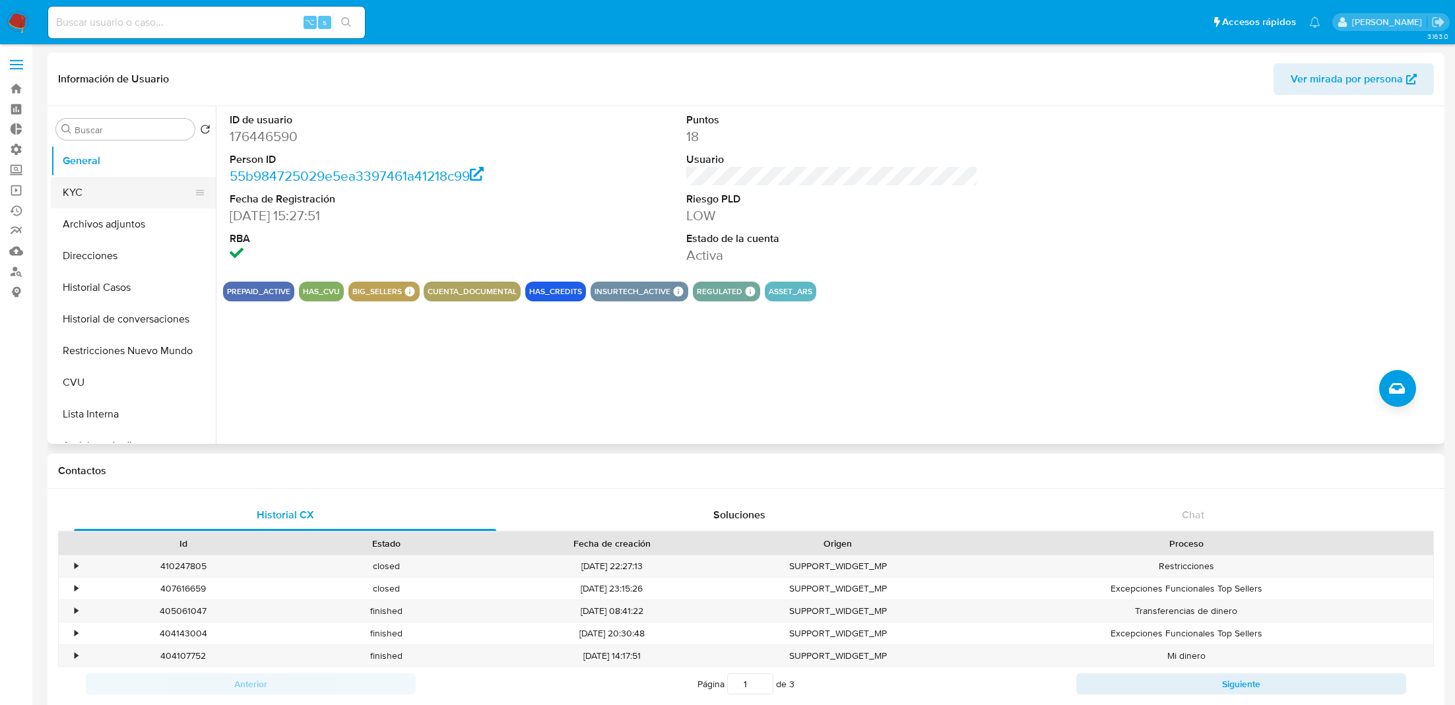
click at [121, 197] on button "KYC" at bounding box center [128, 193] width 154 height 32
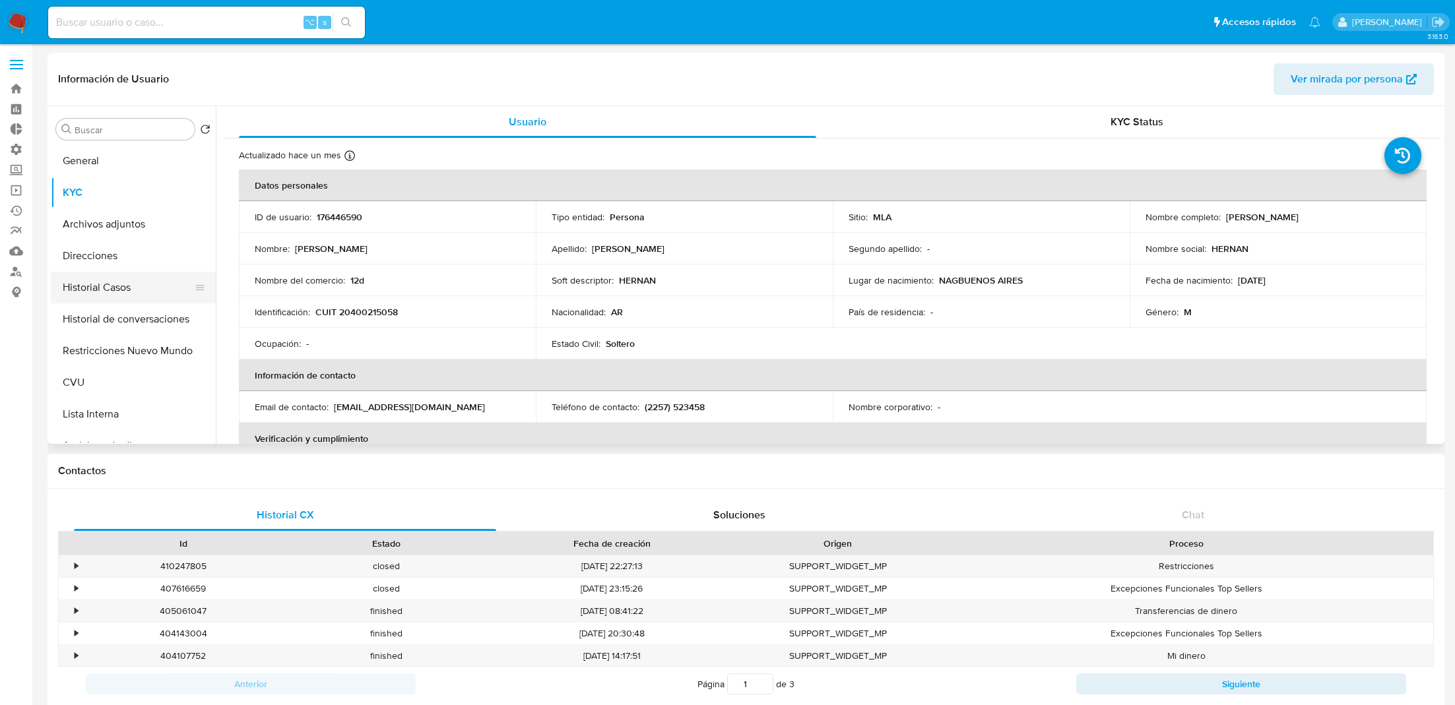
click at [121, 283] on button "Historial Casos" at bounding box center [128, 288] width 154 height 32
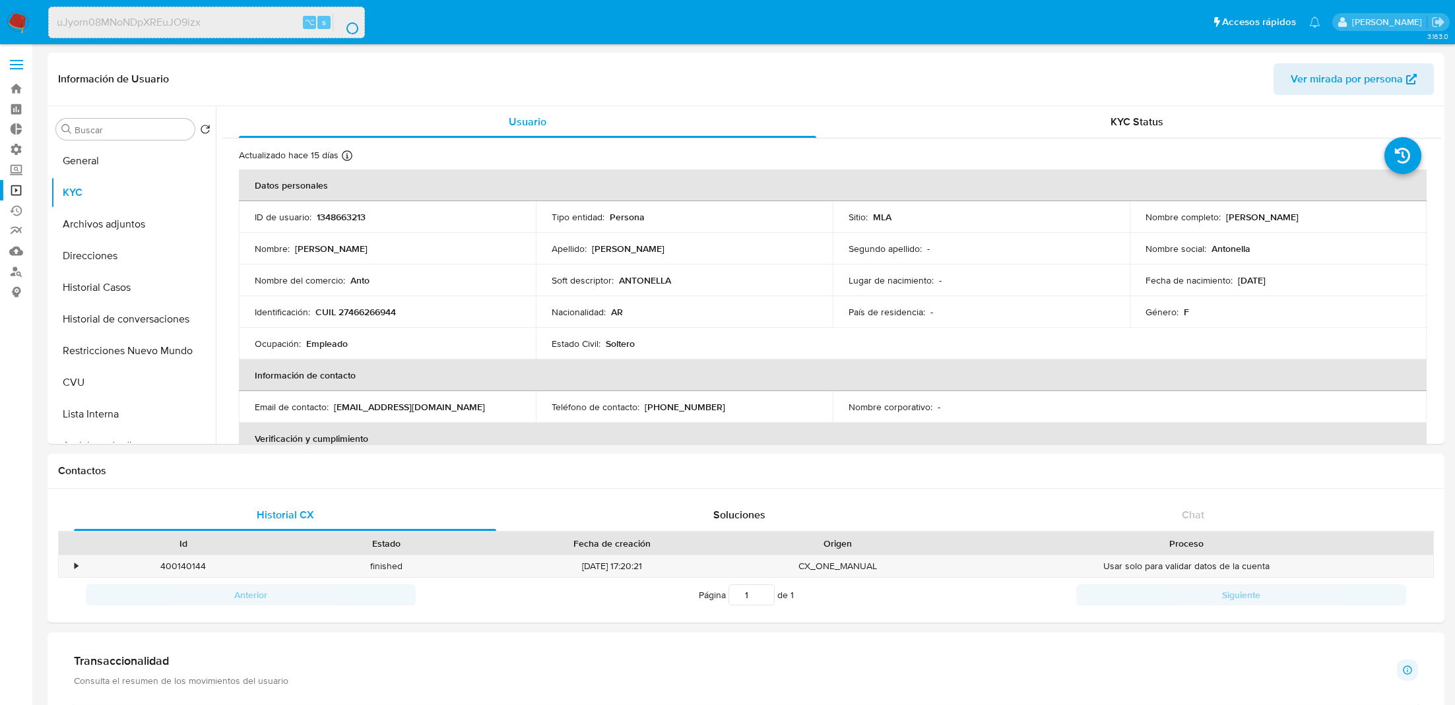
select select "10"
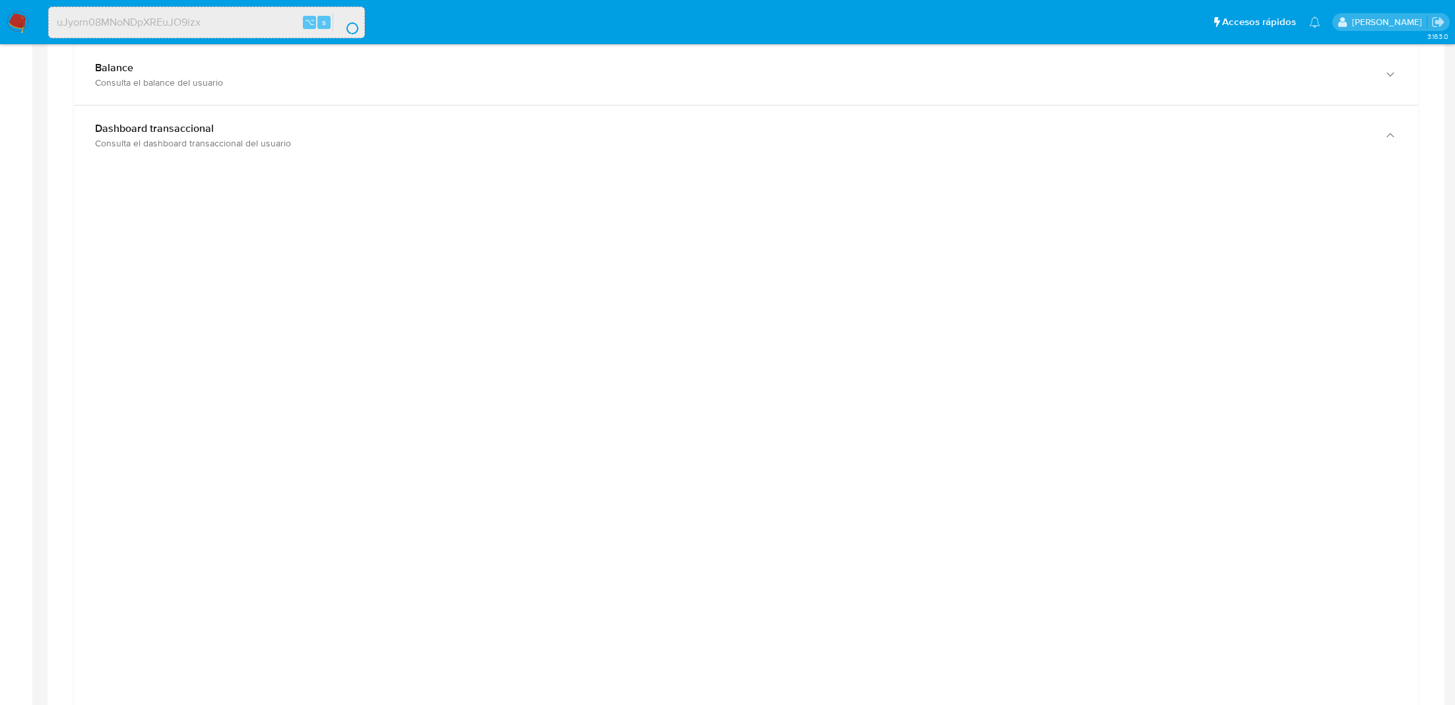
scroll to position [682, 0]
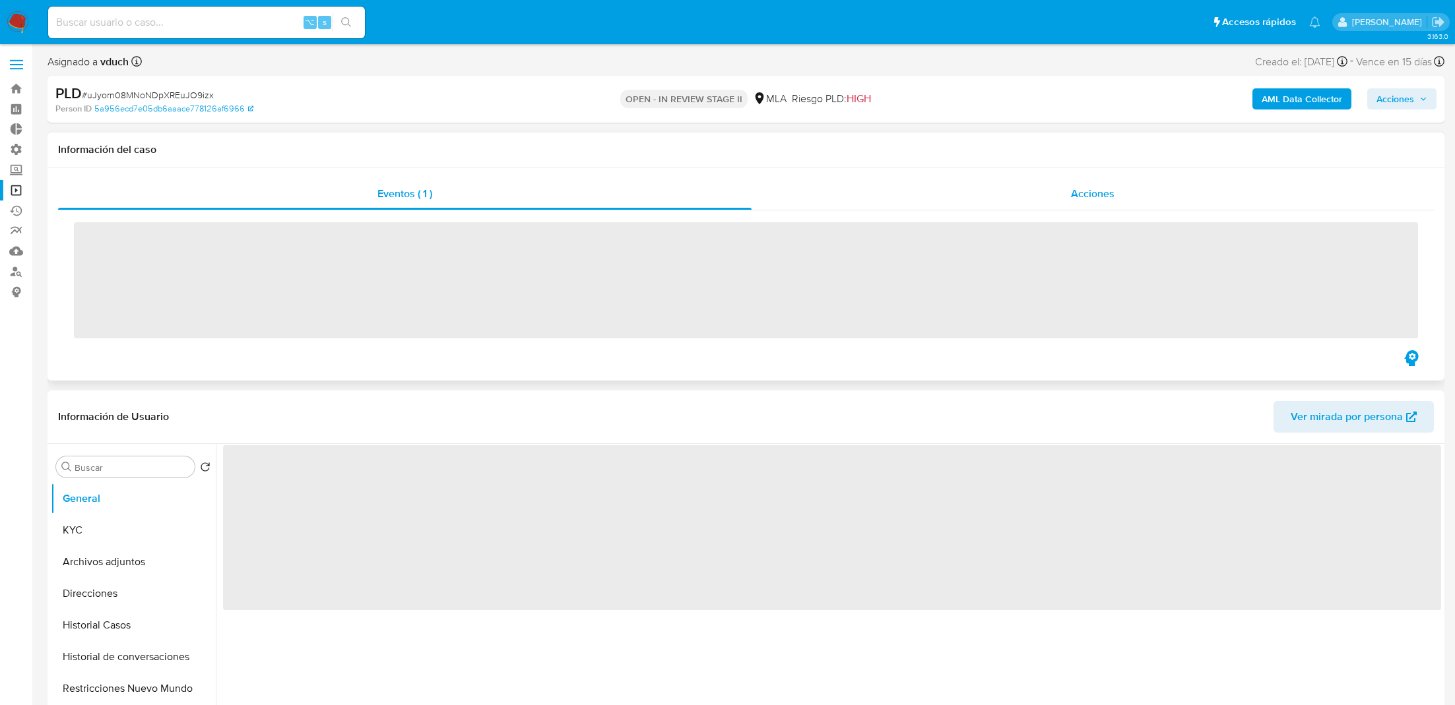
click at [857, 188] on div "Acciones" at bounding box center [1093, 194] width 682 height 32
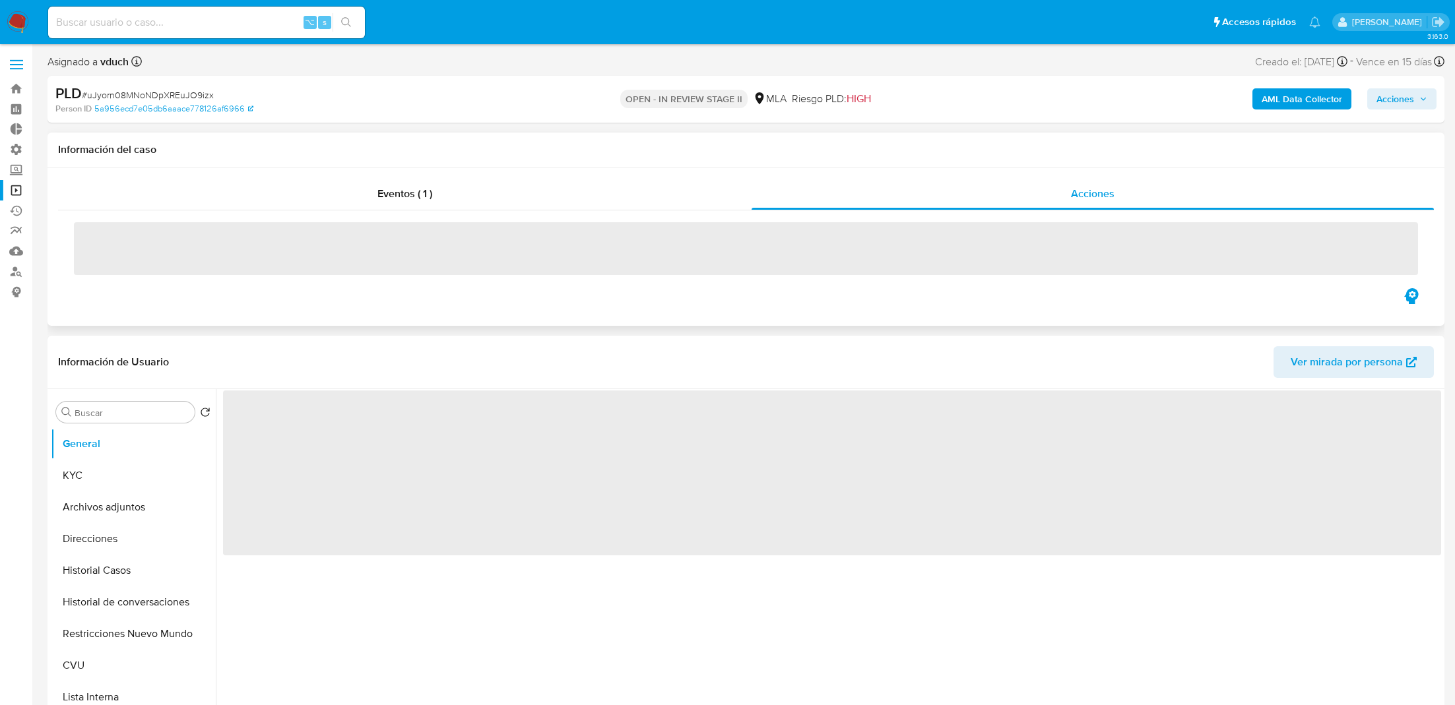
select select "10"
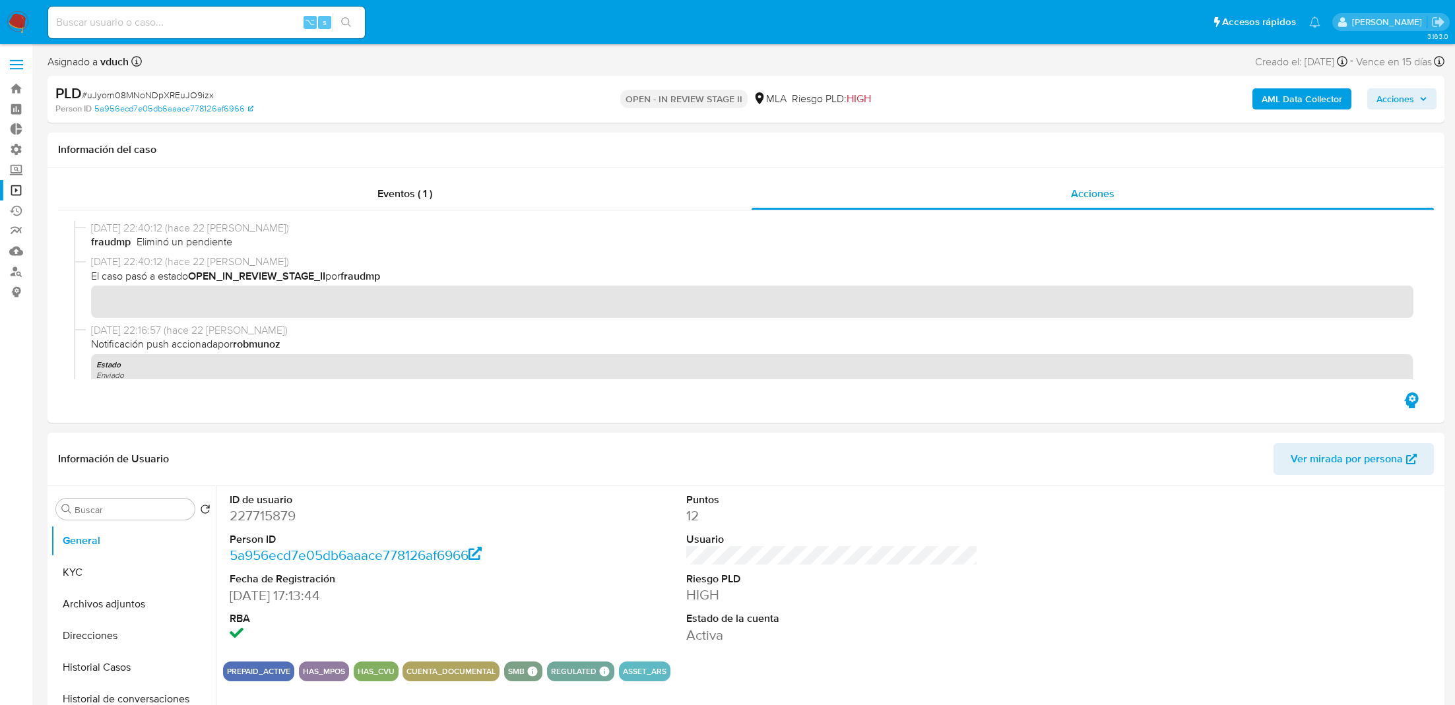
scroll to position [105, 0]
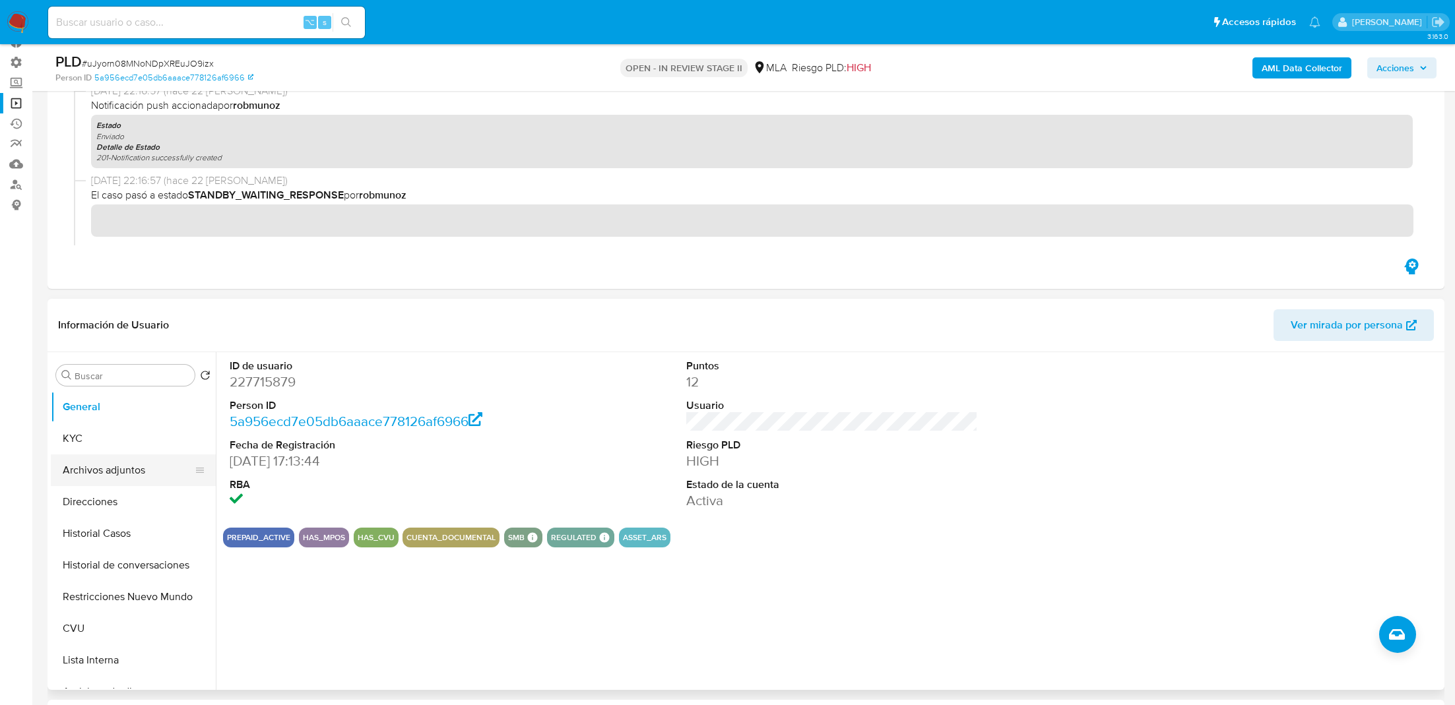
click at [108, 470] on button "Archivos adjuntos" at bounding box center [128, 471] width 154 height 32
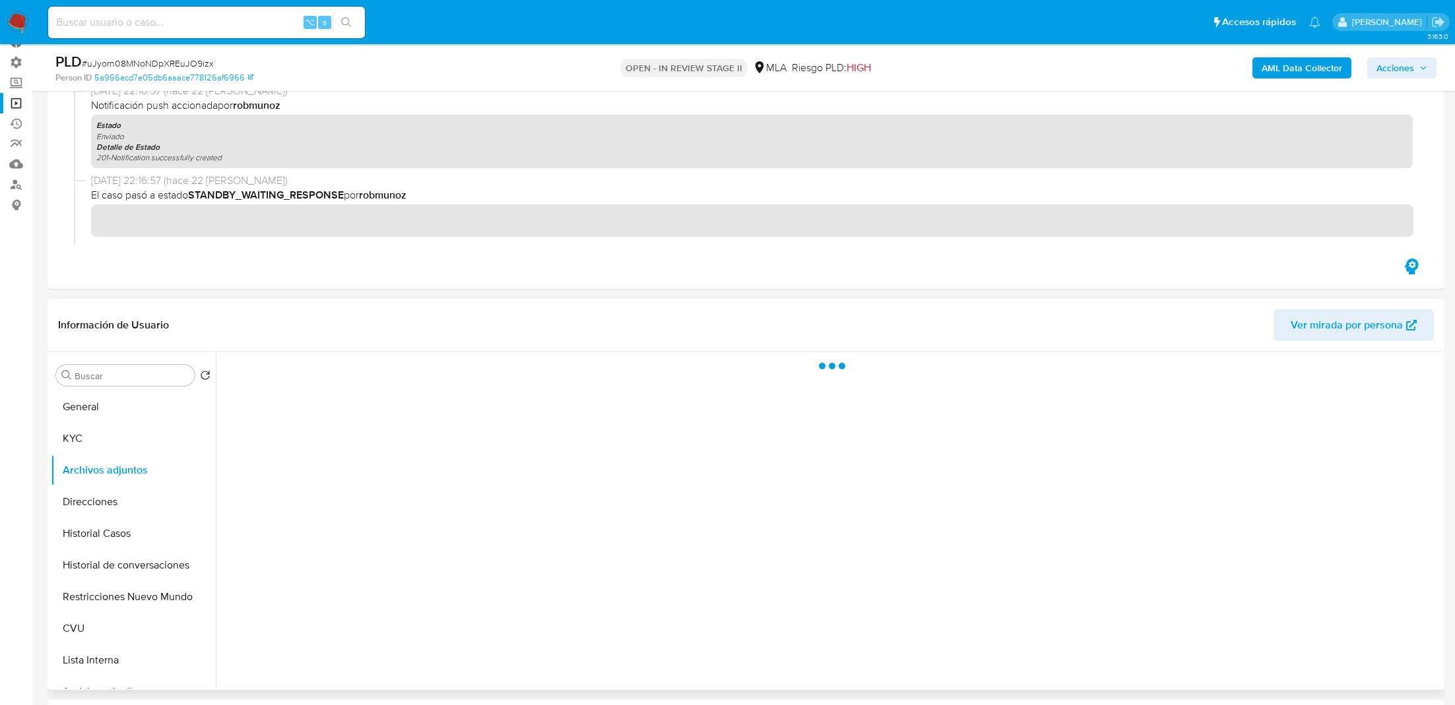
scroll to position [109, 0]
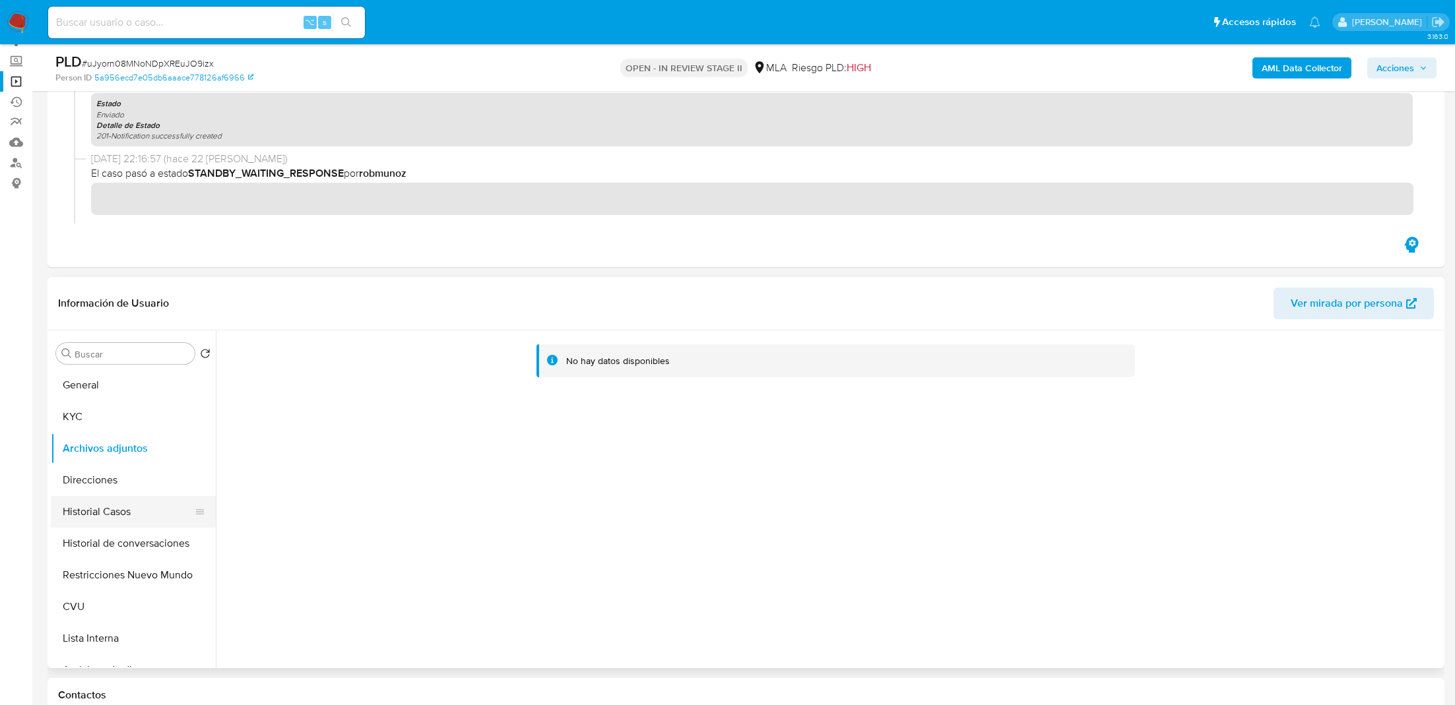
click at [127, 497] on button "Historial Casos" at bounding box center [128, 512] width 154 height 32
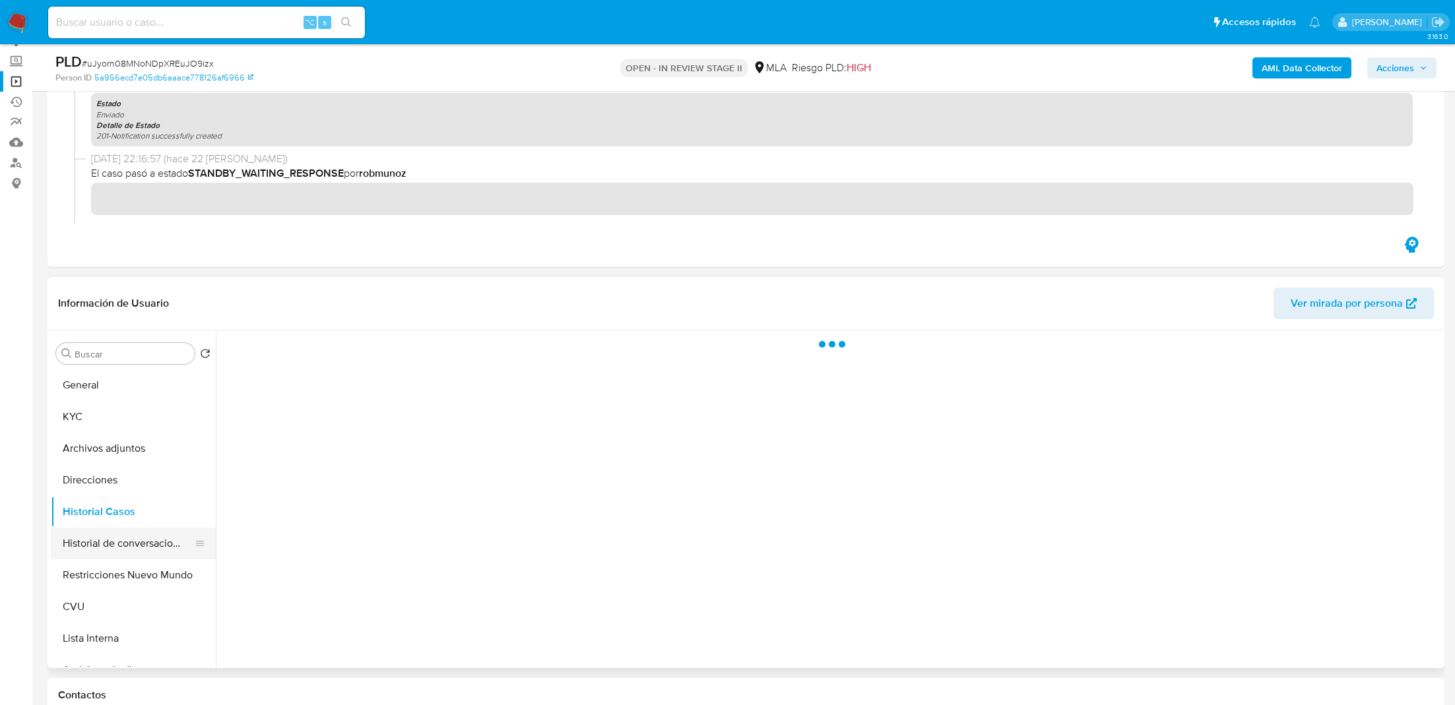
click at [153, 550] on button "Historial de conversaciones" at bounding box center [128, 544] width 154 height 32
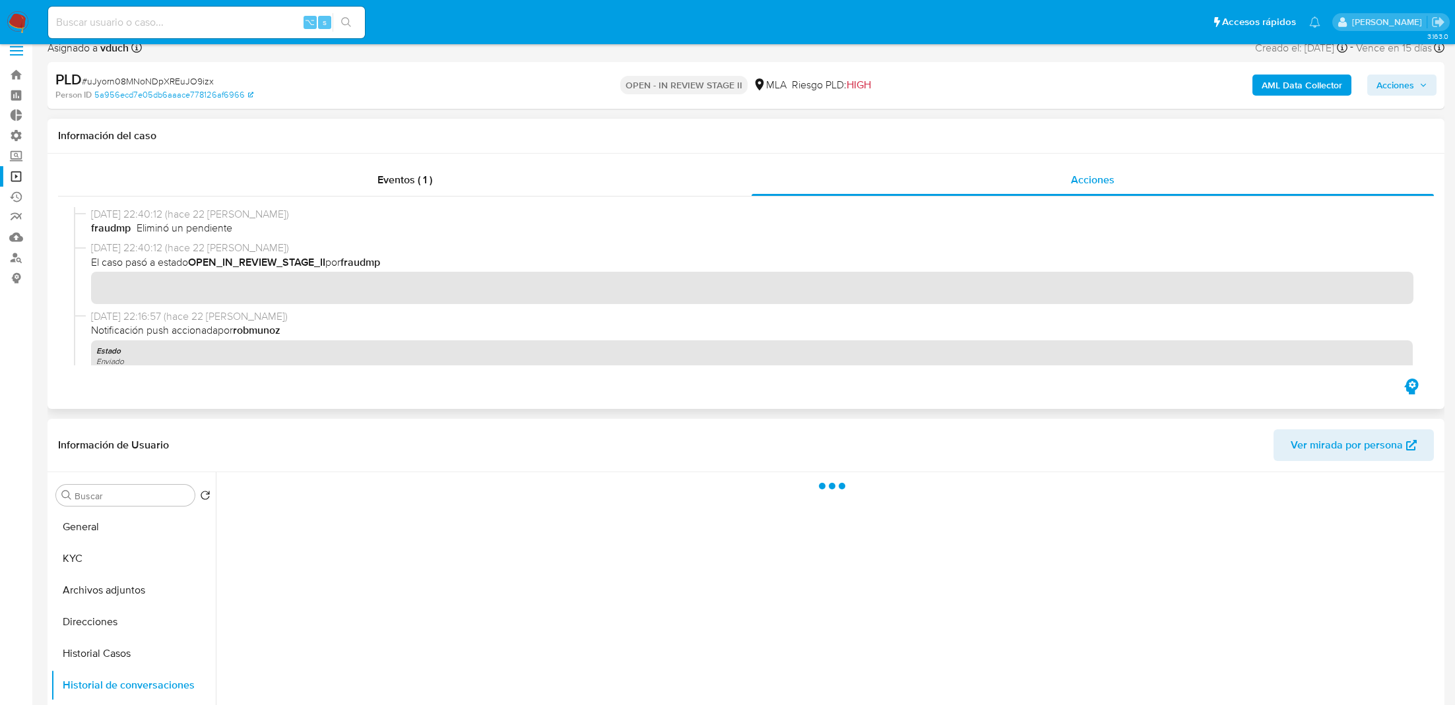
scroll to position [13, 0]
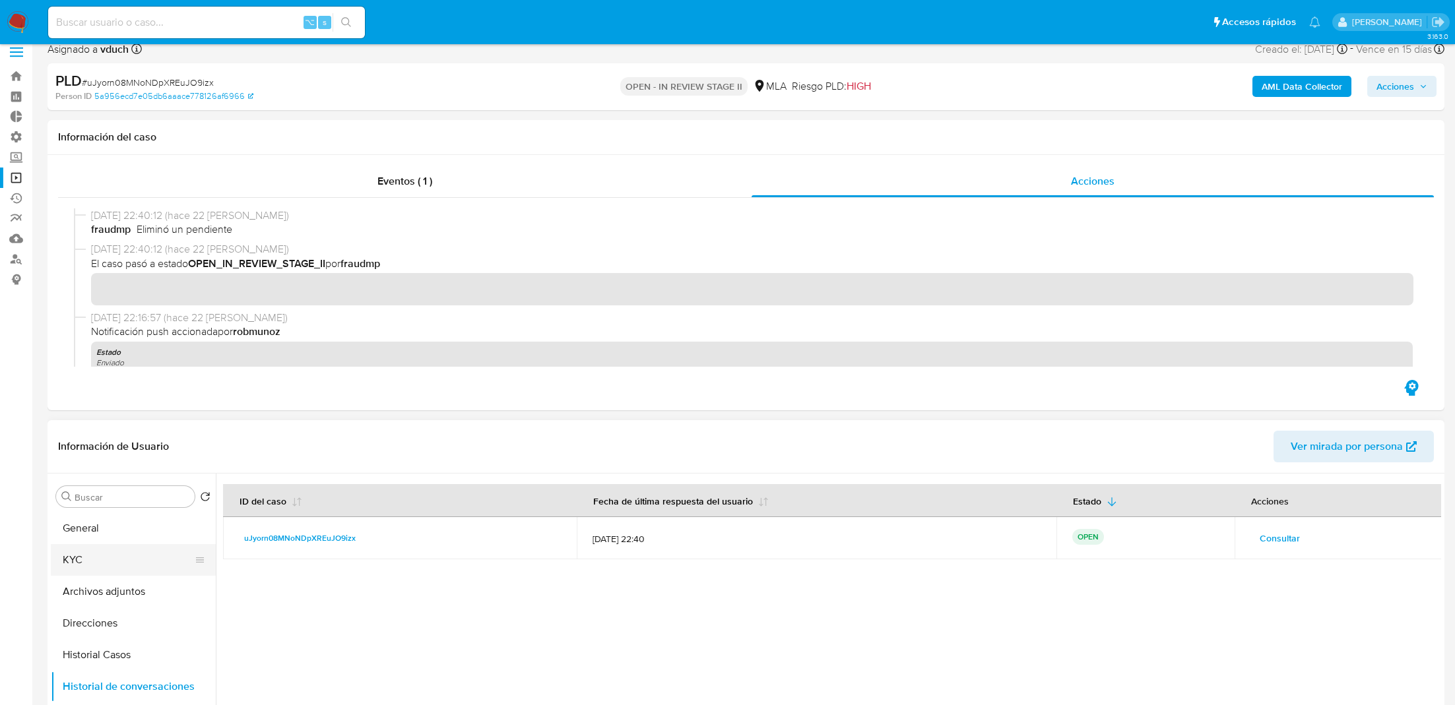
click at [105, 560] on button "KYC" at bounding box center [128, 560] width 154 height 32
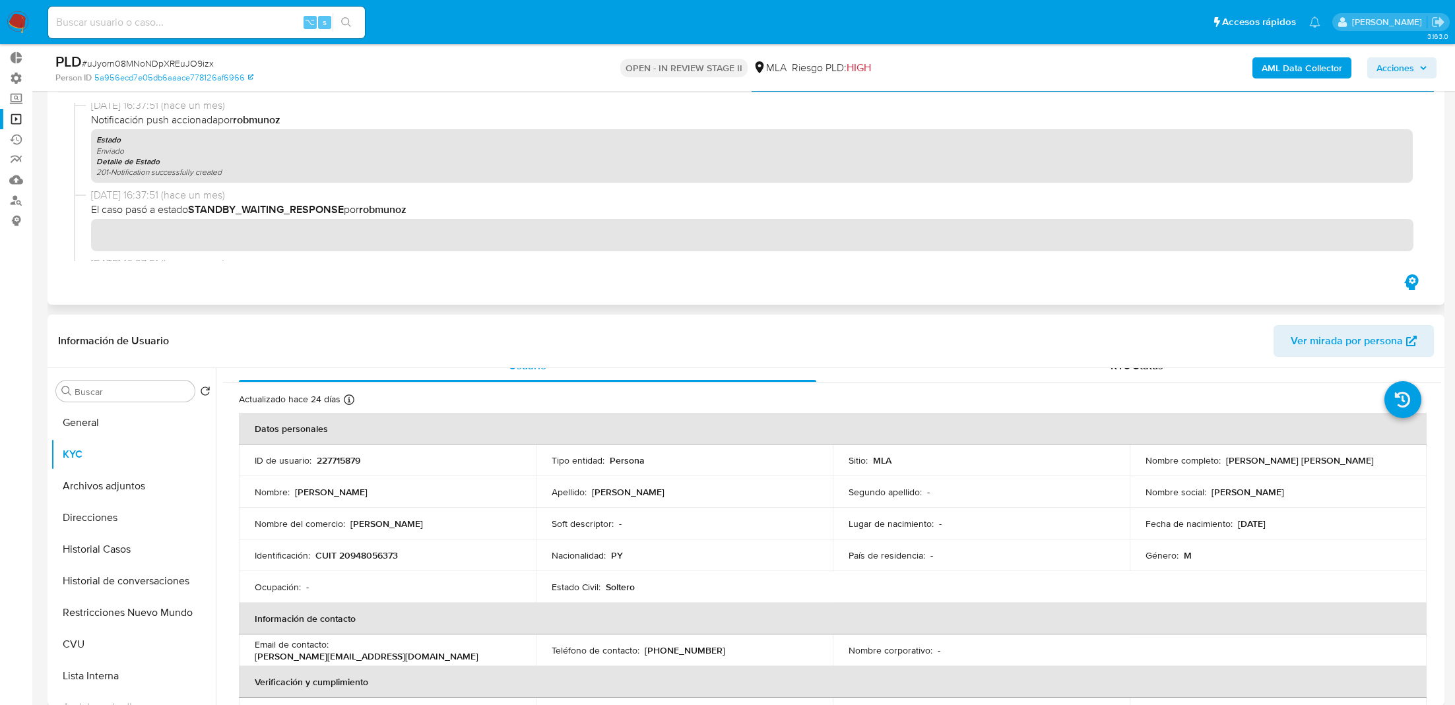
scroll to position [775, 0]
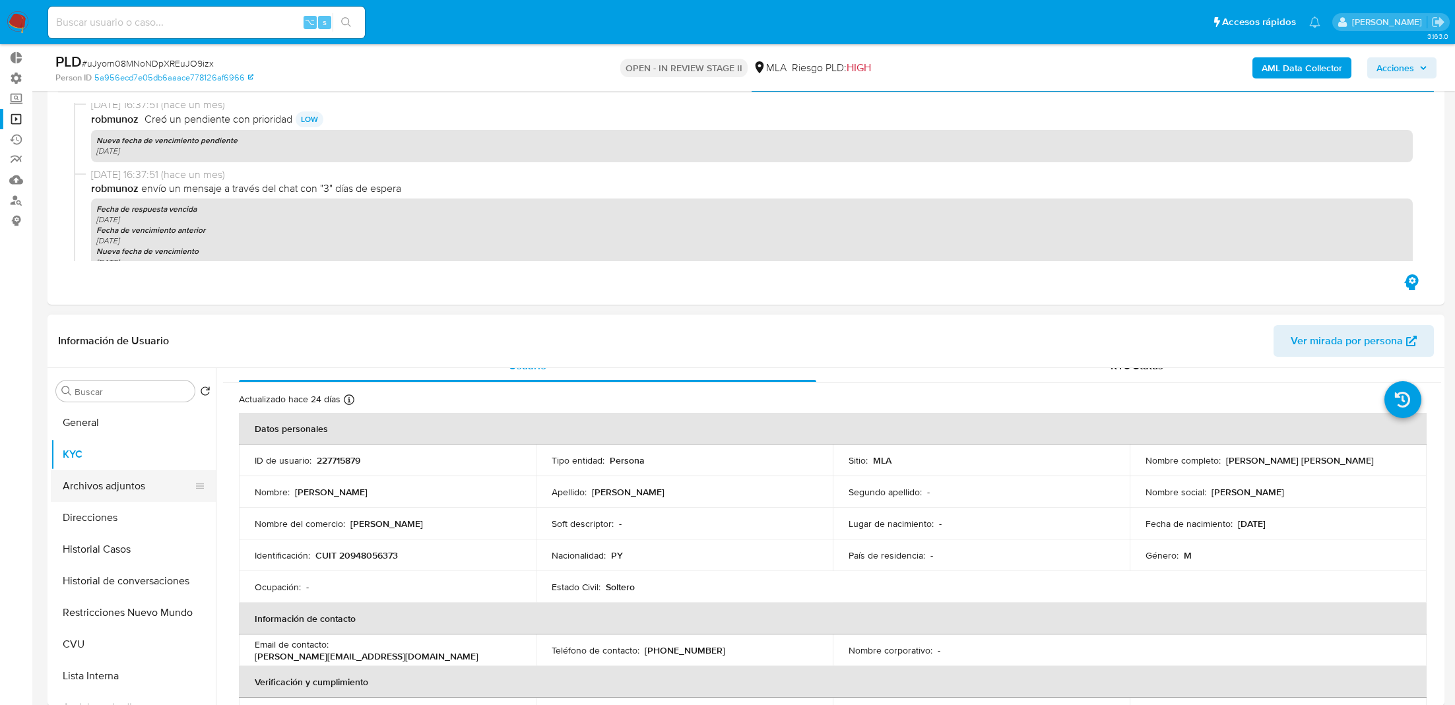
click at [130, 475] on button "Archivos adjuntos" at bounding box center [128, 487] width 154 height 32
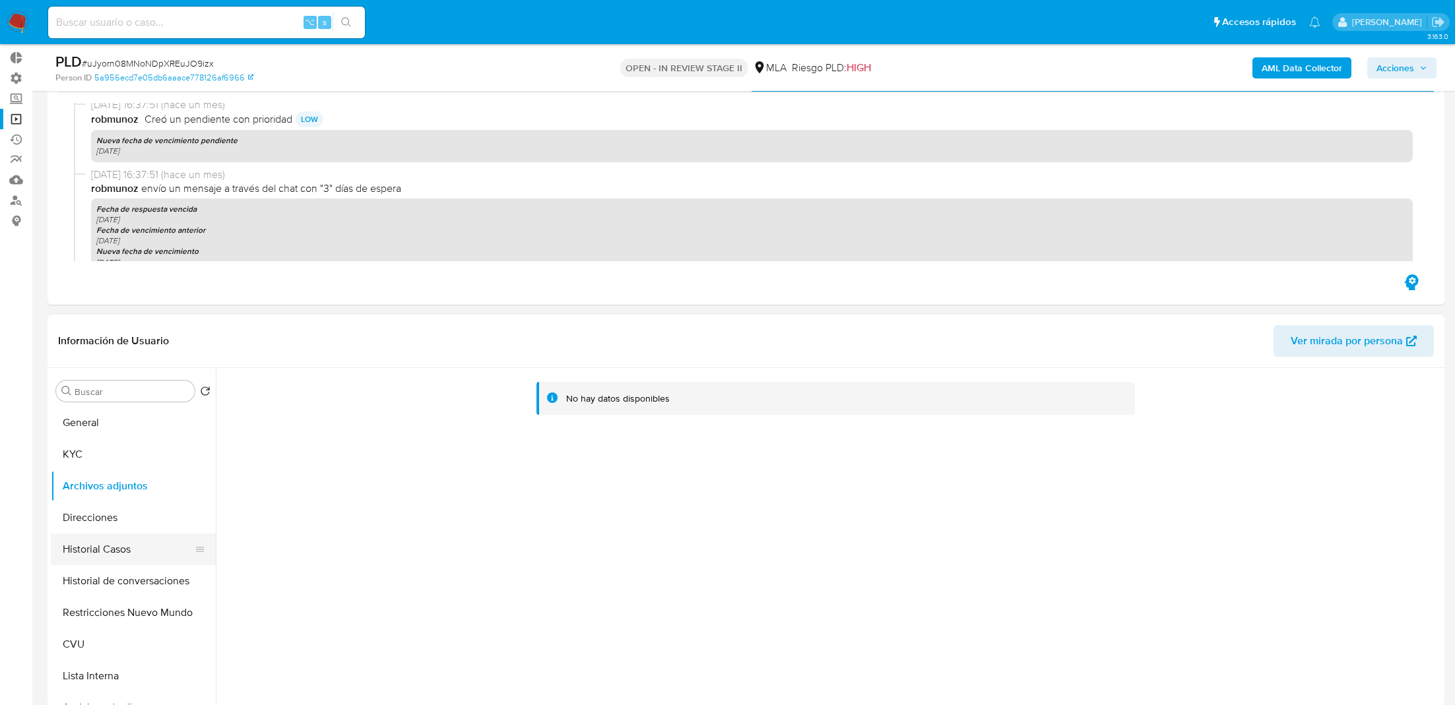
click at [145, 557] on button "Historial Casos" at bounding box center [128, 550] width 154 height 32
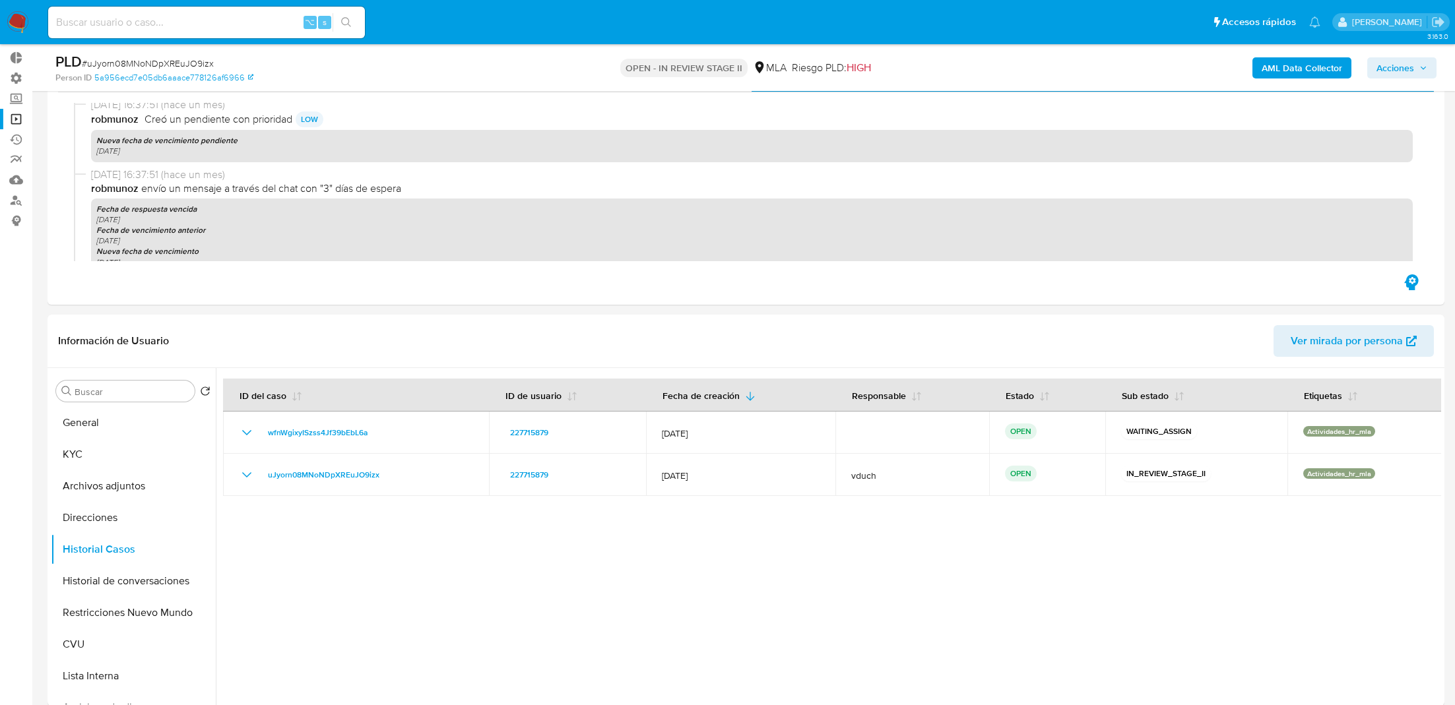
click at [277, 22] on input at bounding box center [206, 22] width 317 height 17
paste input "TomNRnJXY0jsokf4W9JMytW2"
type input "TomNRnJXY0jsokf4W9JMytW2"
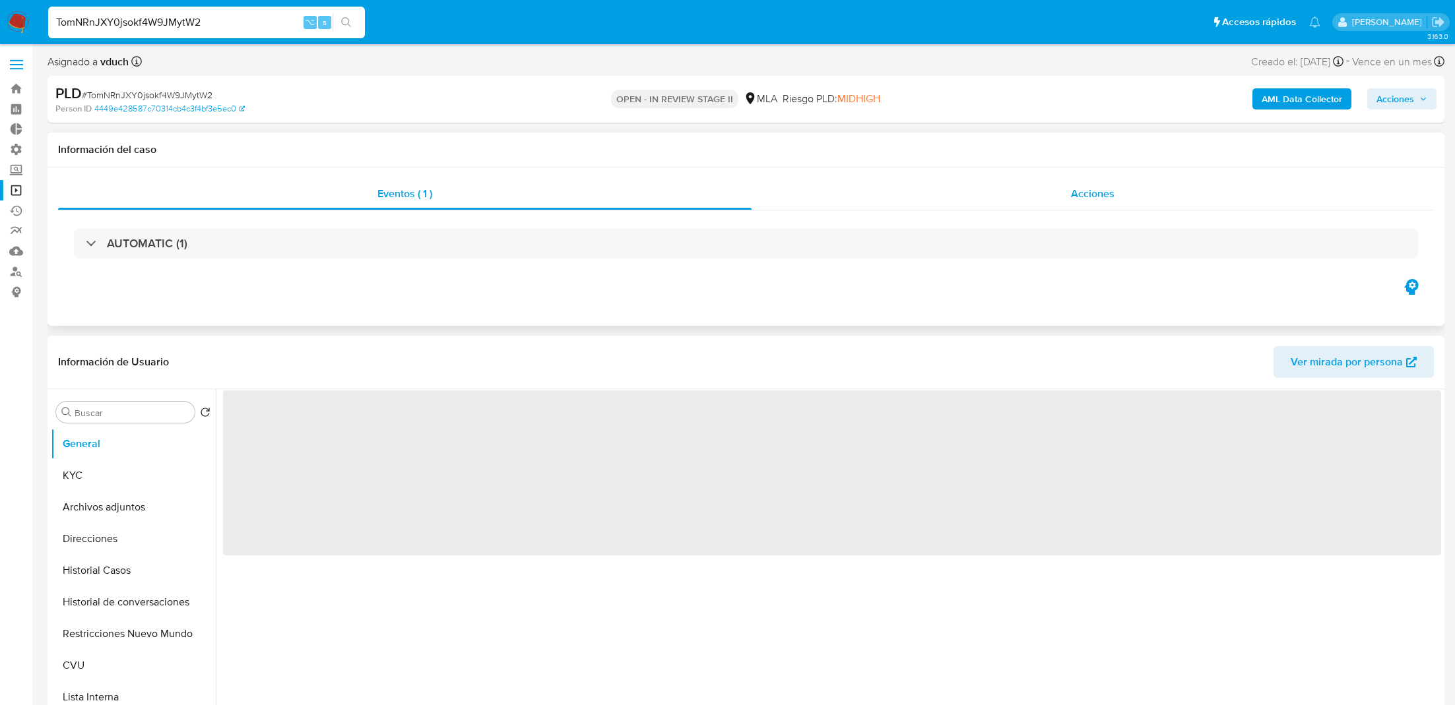
click at [874, 189] on div "Acciones" at bounding box center [1093, 194] width 682 height 32
select select "10"
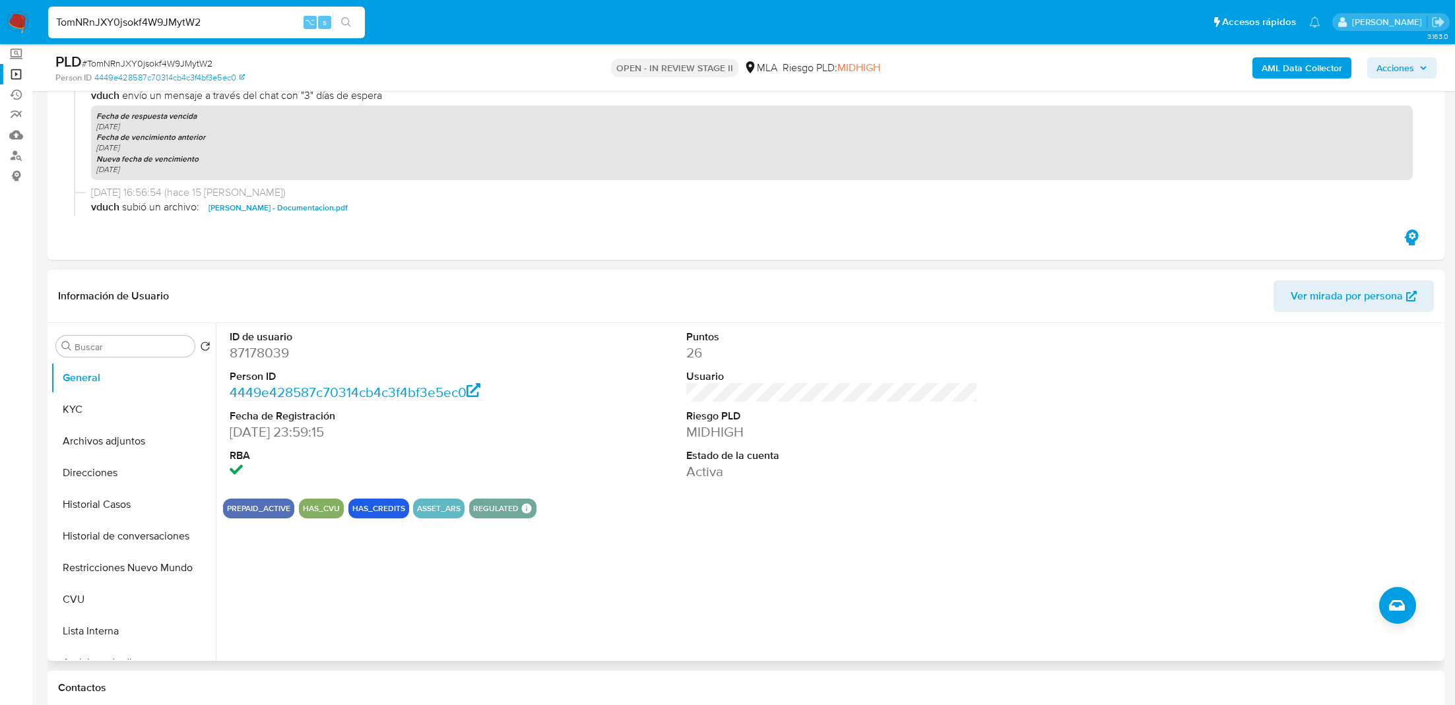
scroll to position [132, 0]
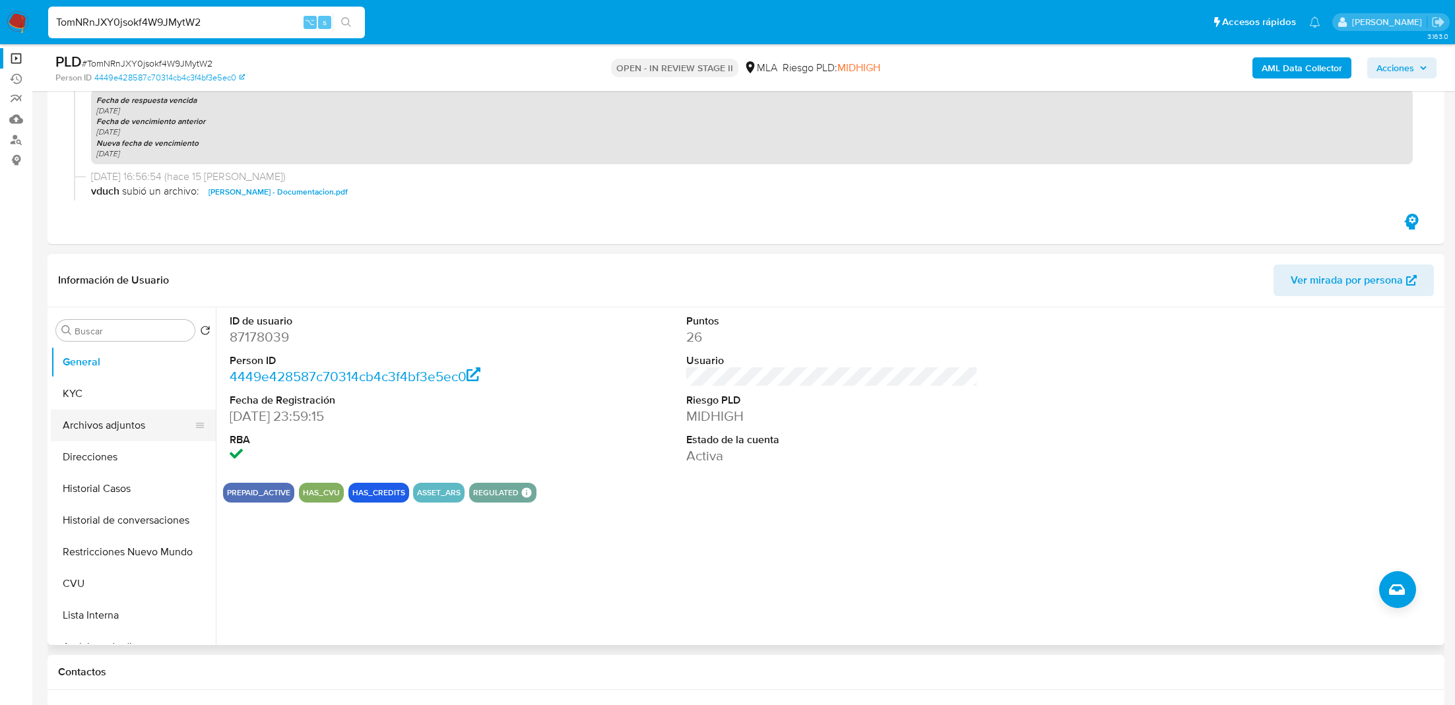
click at [127, 431] on button "Archivos adjuntos" at bounding box center [128, 426] width 154 height 32
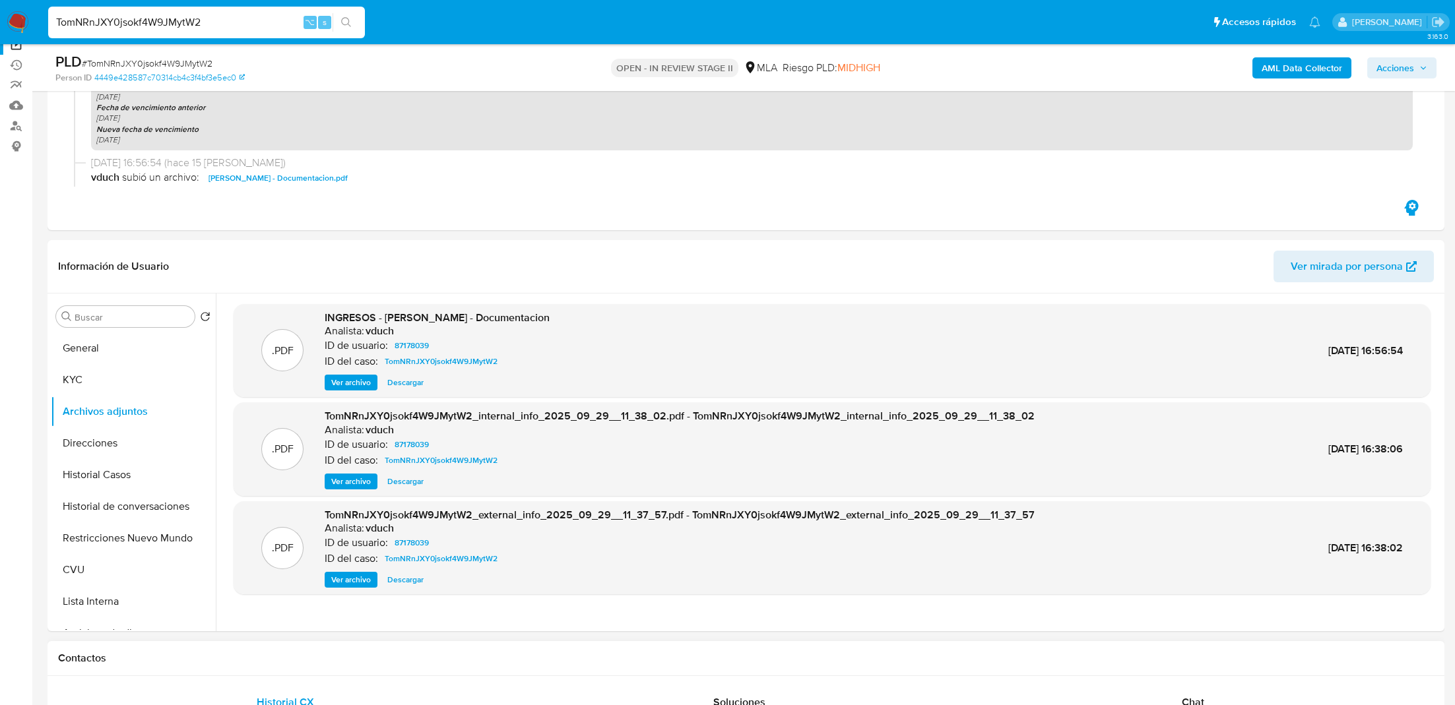
scroll to position [127, 0]
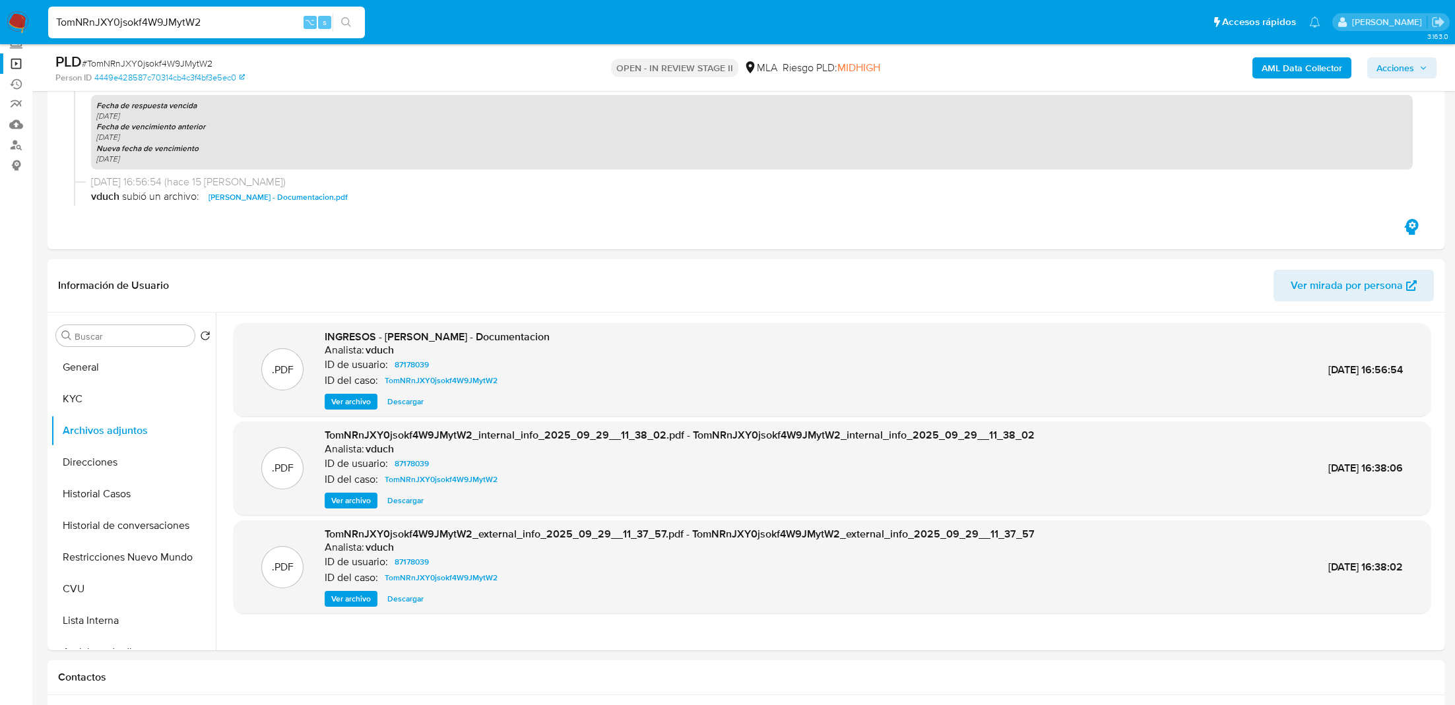
click at [247, 20] on input "TomNRnJXY0jsokf4W9JMytW2" at bounding box center [206, 22] width 317 height 17
paste input "Hhov02S80ZSM4dcSWKPpBlGT"
type input "Hhov02S80ZSM4dcSWKPpBlGT"
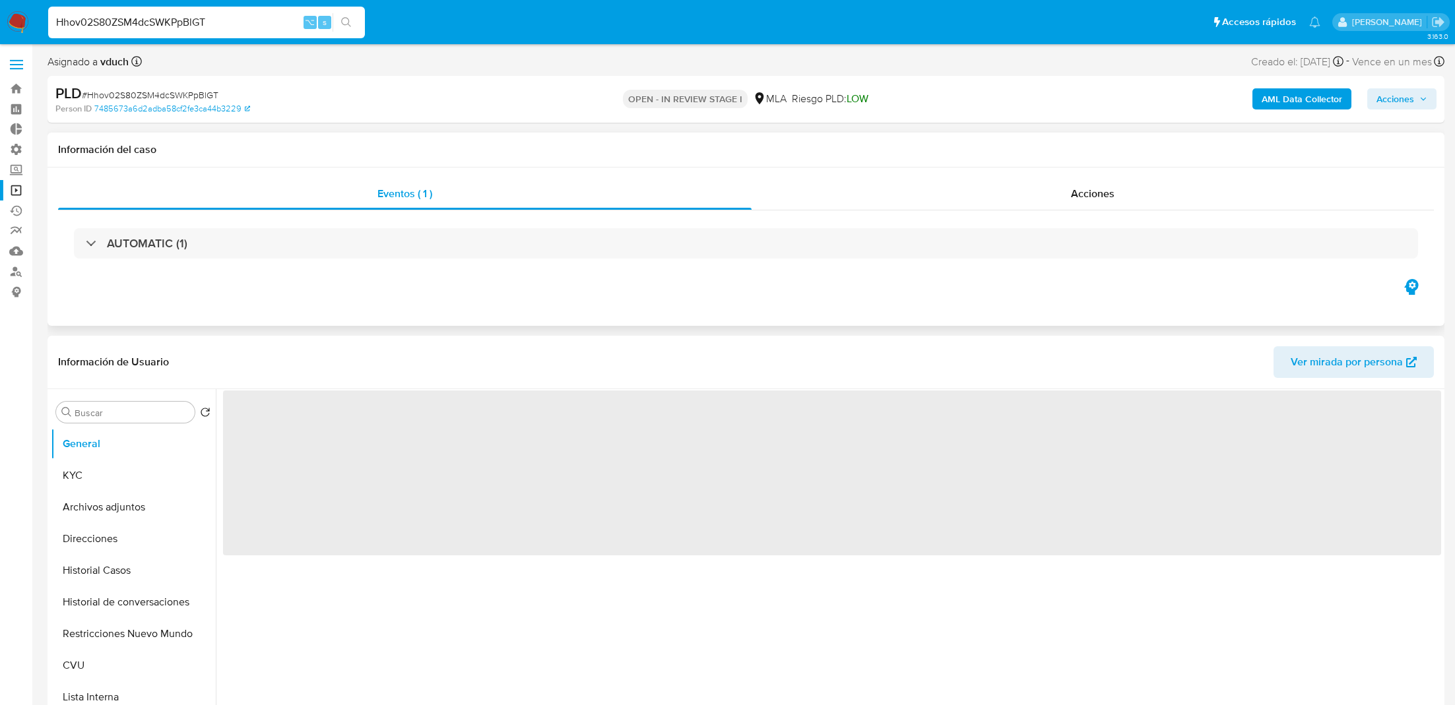
select select "10"
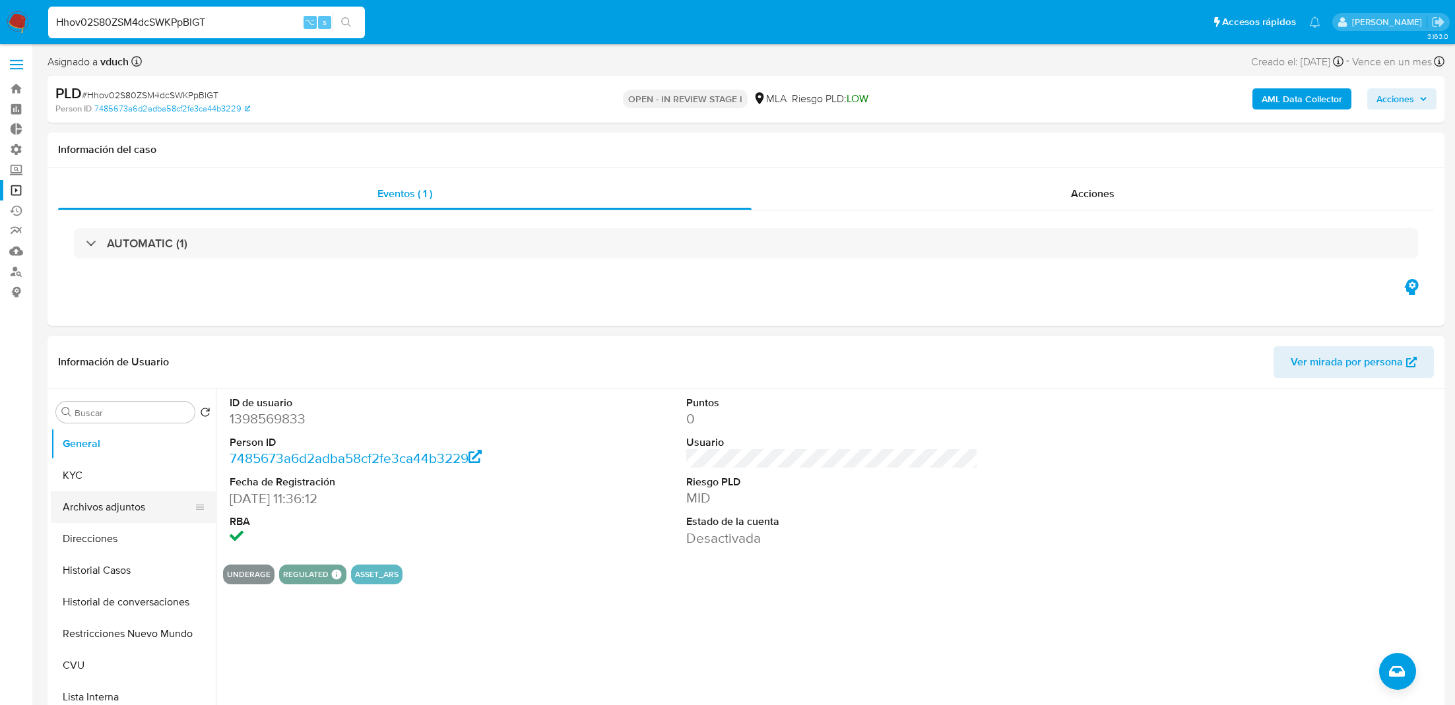
click at [110, 504] on button "Archivos adjuntos" at bounding box center [128, 508] width 154 height 32
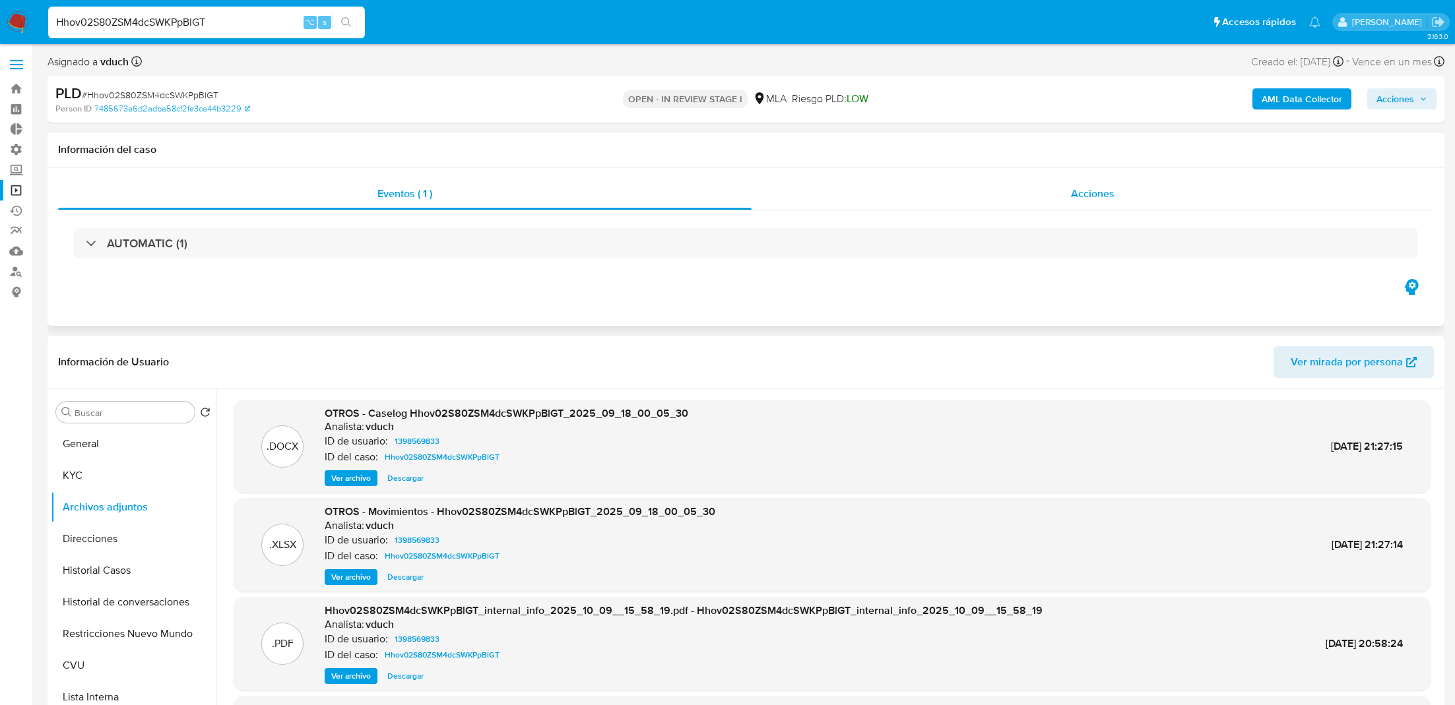
click at [1055, 186] on div "Acciones" at bounding box center [1093, 194] width 682 height 32
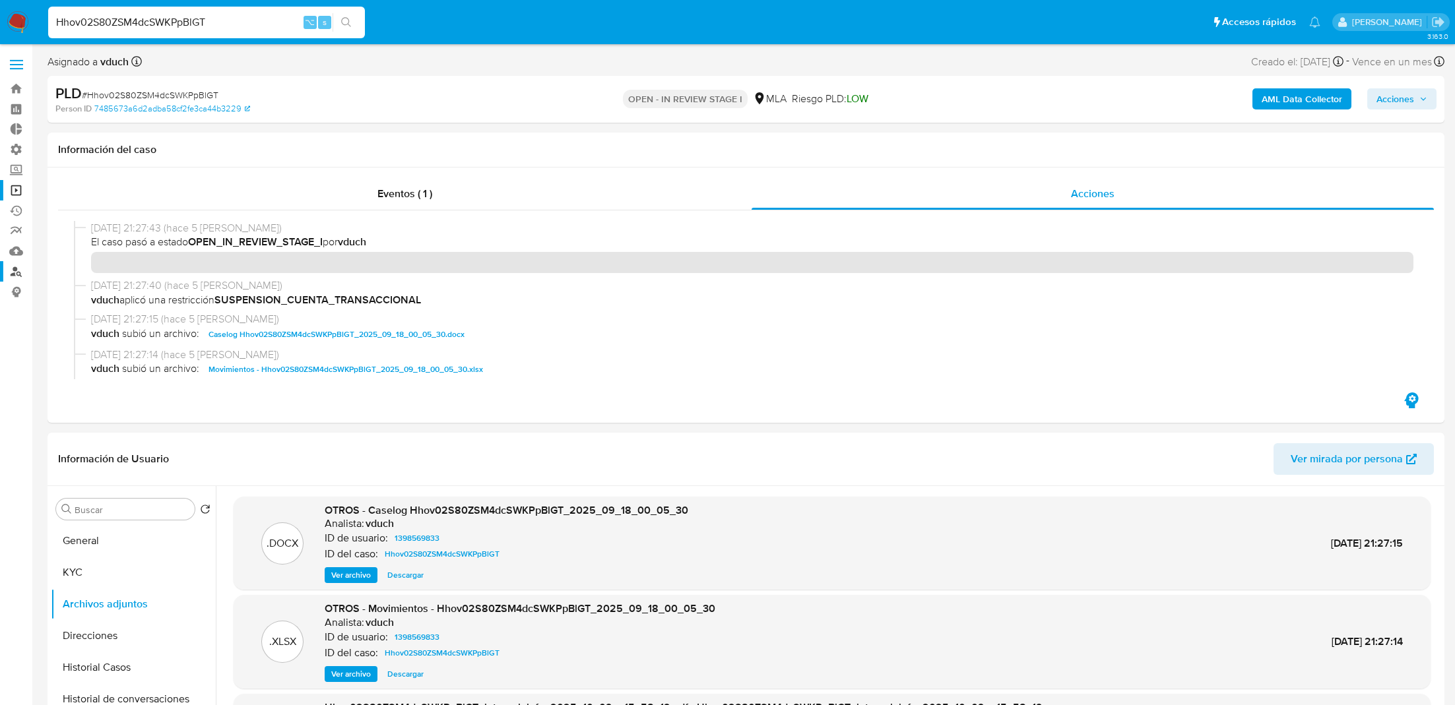
click at [20, 266] on link "Buscador de personas" at bounding box center [78, 271] width 157 height 20
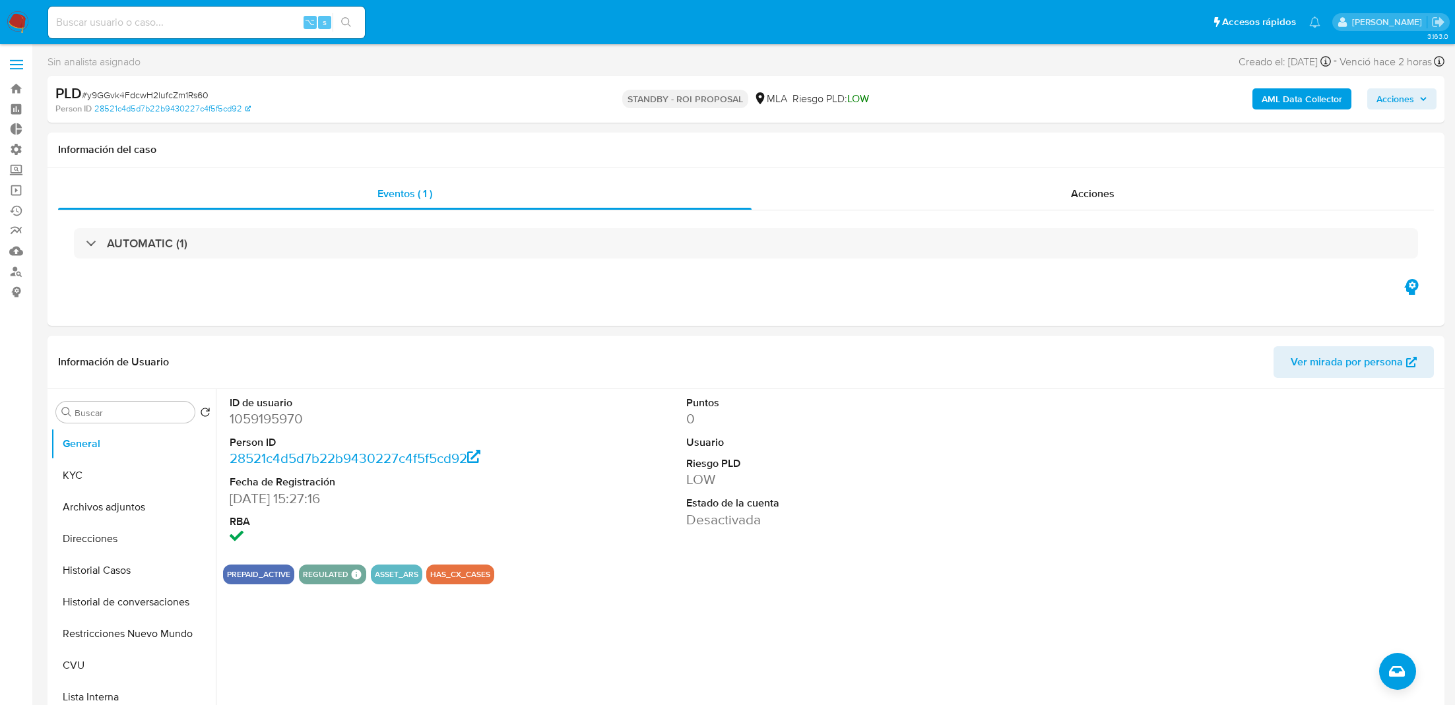
select select "10"
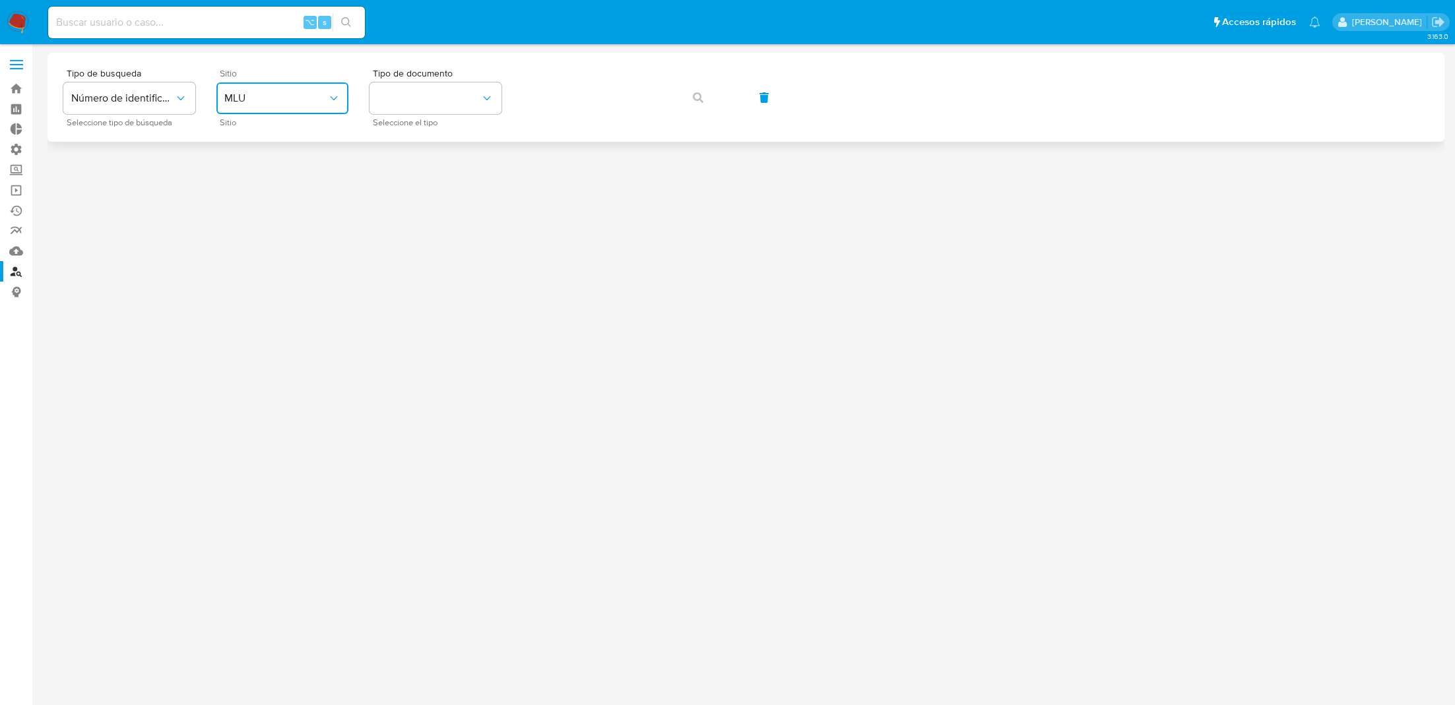
click at [295, 92] on span "MLU" at bounding box center [275, 98] width 103 height 13
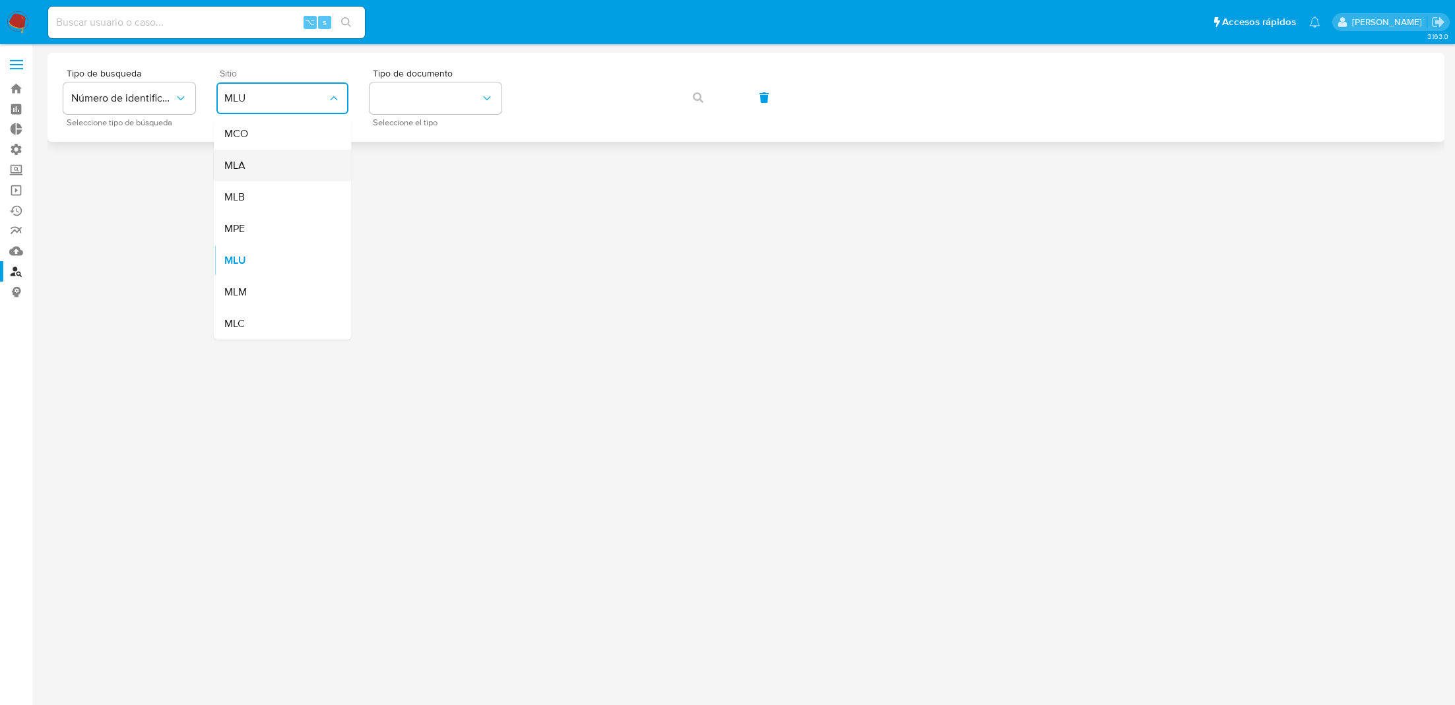
click at [277, 161] on div "MLA" at bounding box center [278, 166] width 108 height 32
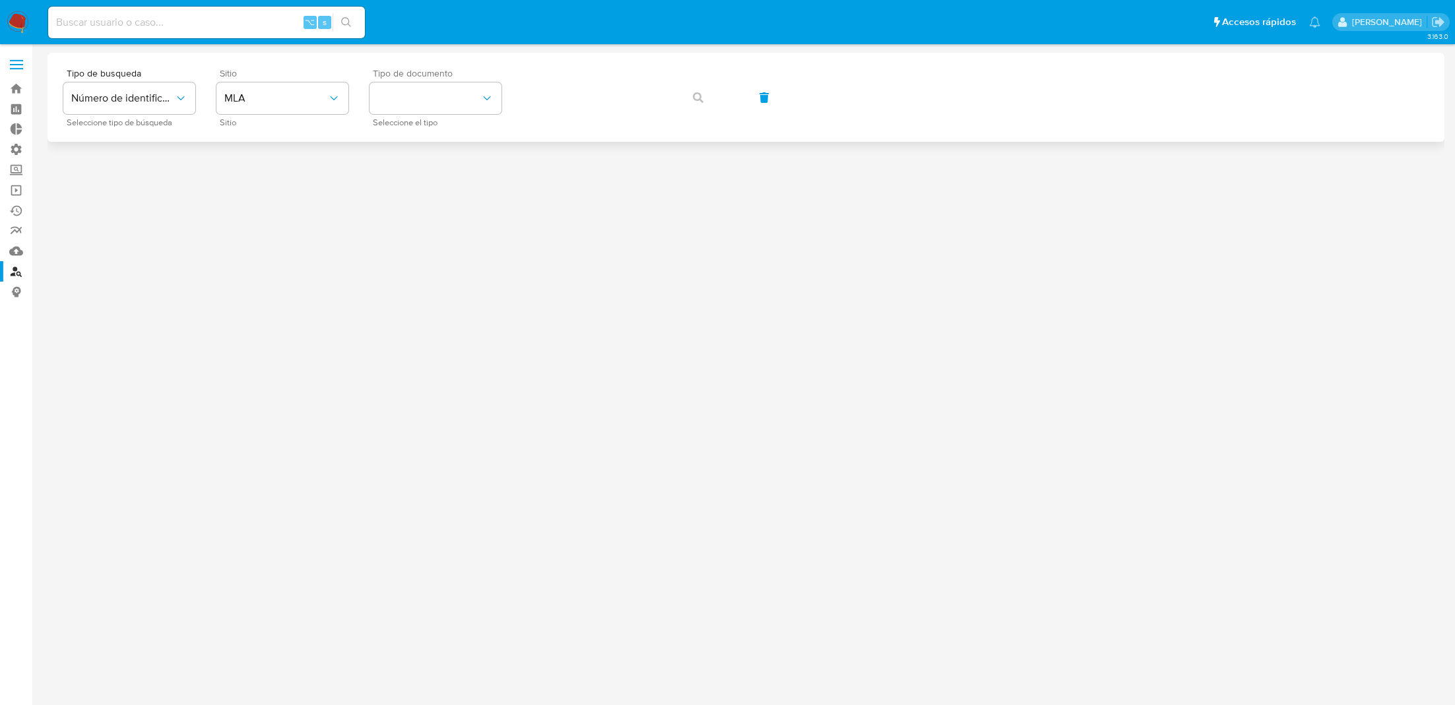
click at [412, 114] on div "Tipo de documento Seleccione el tipo" at bounding box center [436, 97] width 132 height 57
click at [412, 98] on button "identificationType" at bounding box center [436, 98] width 132 height 32
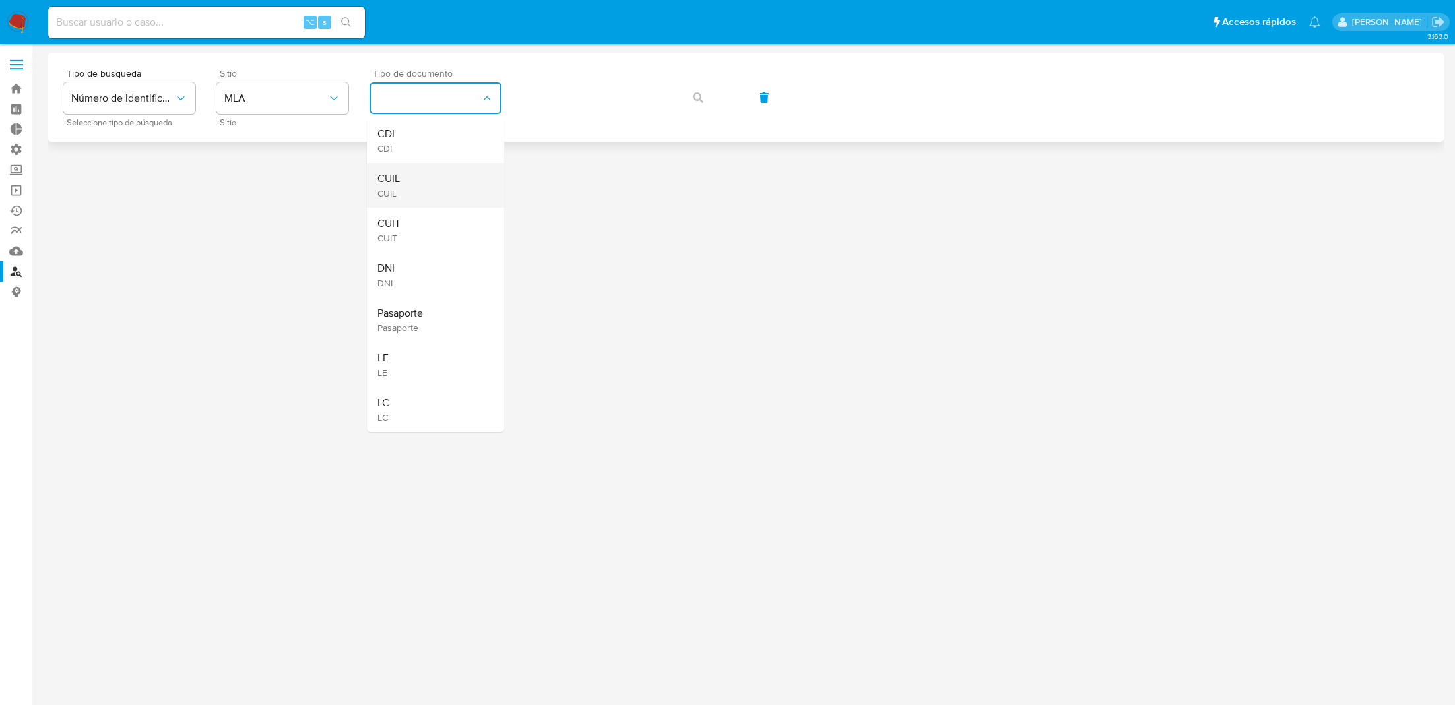
click at [436, 169] on div "CUIL CUIL" at bounding box center [431, 185] width 108 height 45
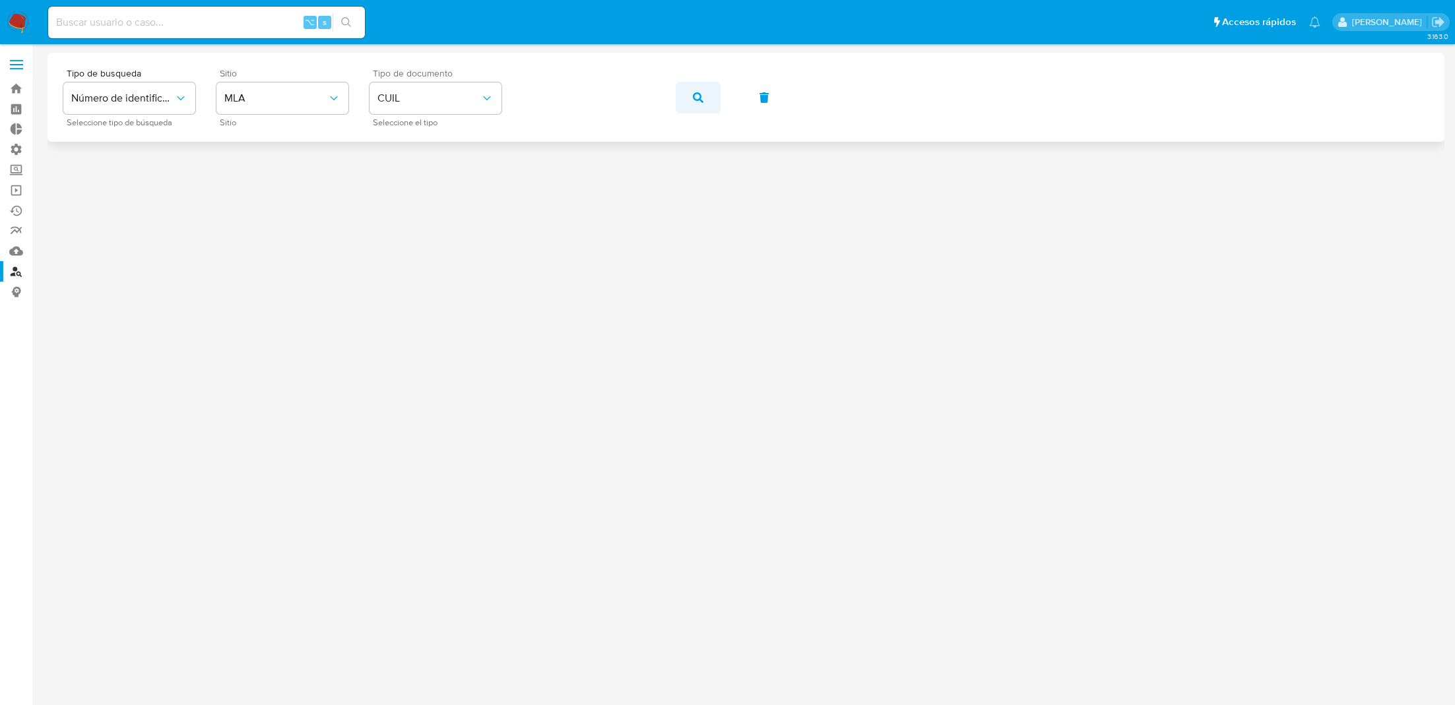
click at [715, 100] on button "button" at bounding box center [698, 98] width 45 height 32
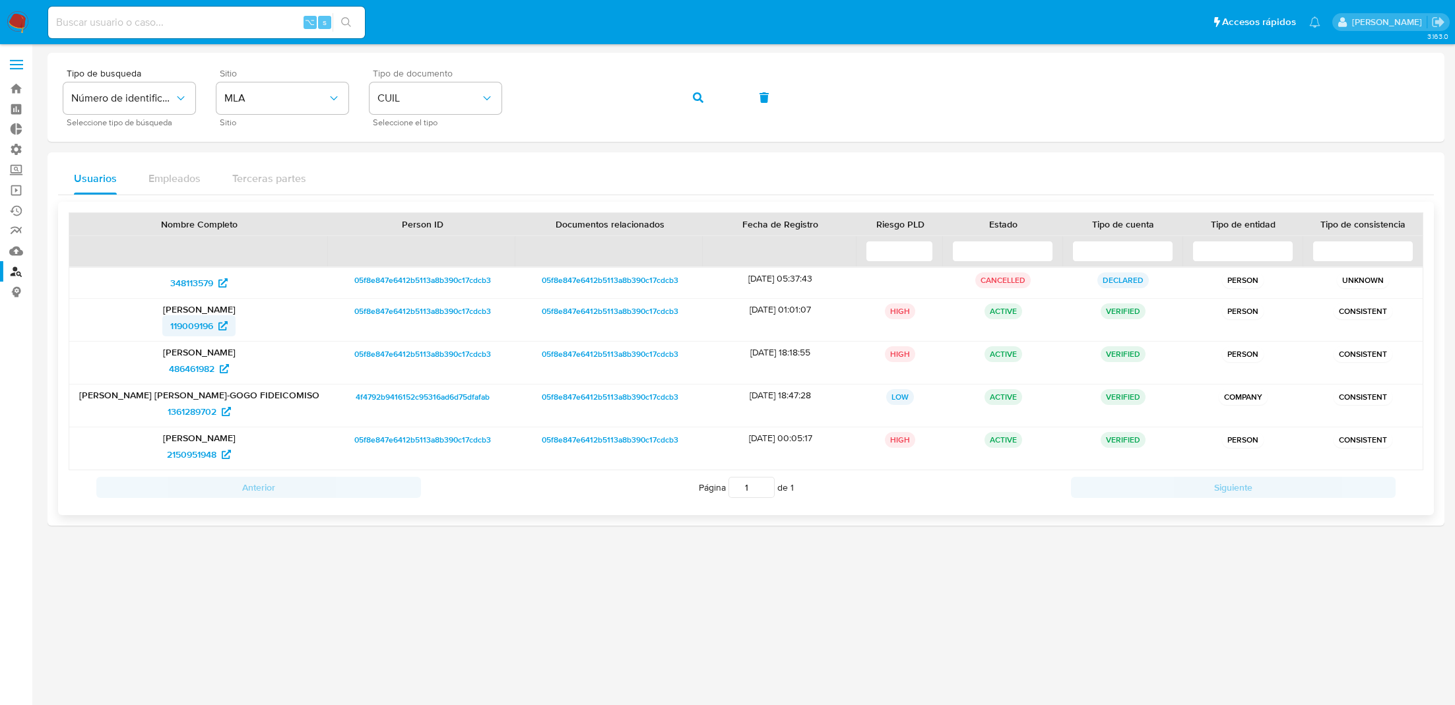
click at [198, 326] on span "119009196" at bounding box center [191, 325] width 43 height 21
click at [220, 17] on input at bounding box center [206, 22] width 317 height 17
paste input "QVx0qJsojokDahF42Lcfcyil"
type input "QVx0qJsojokDahF42Lcfcyil"
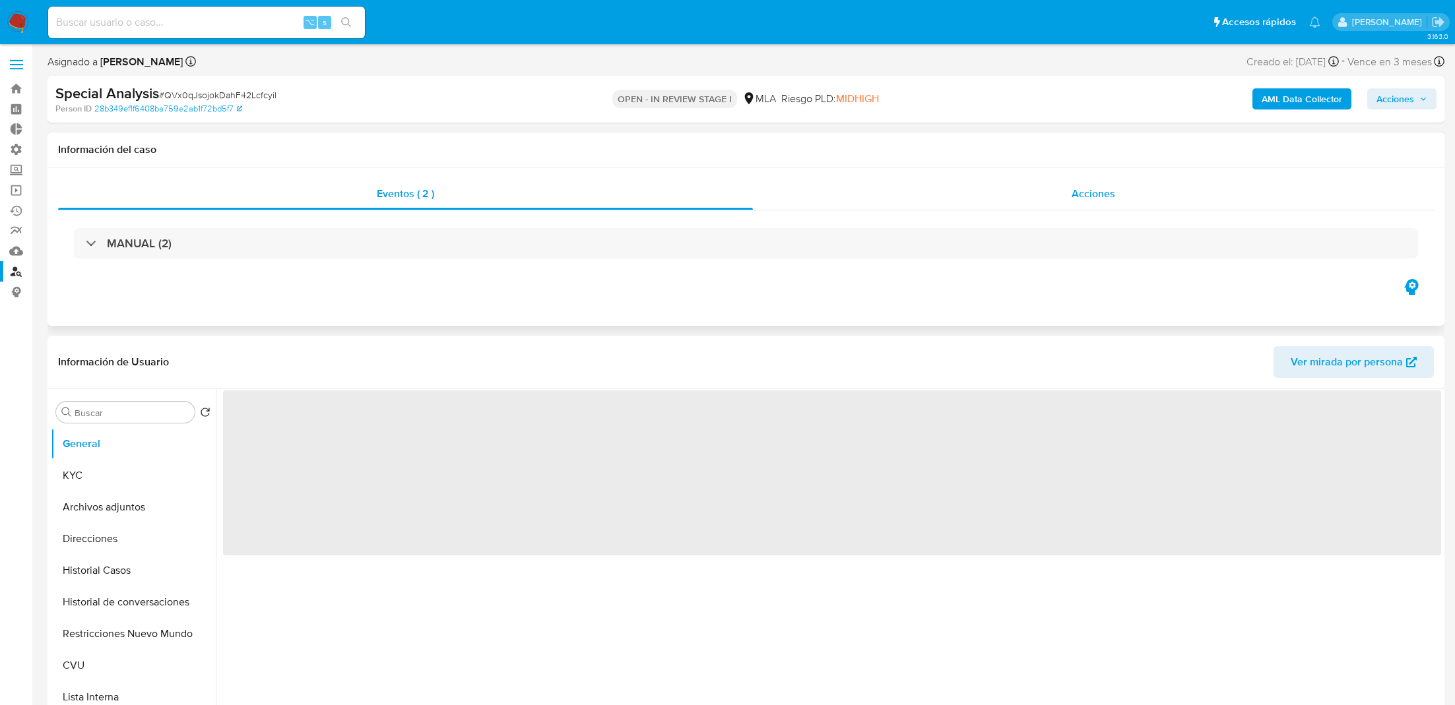
select select "10"
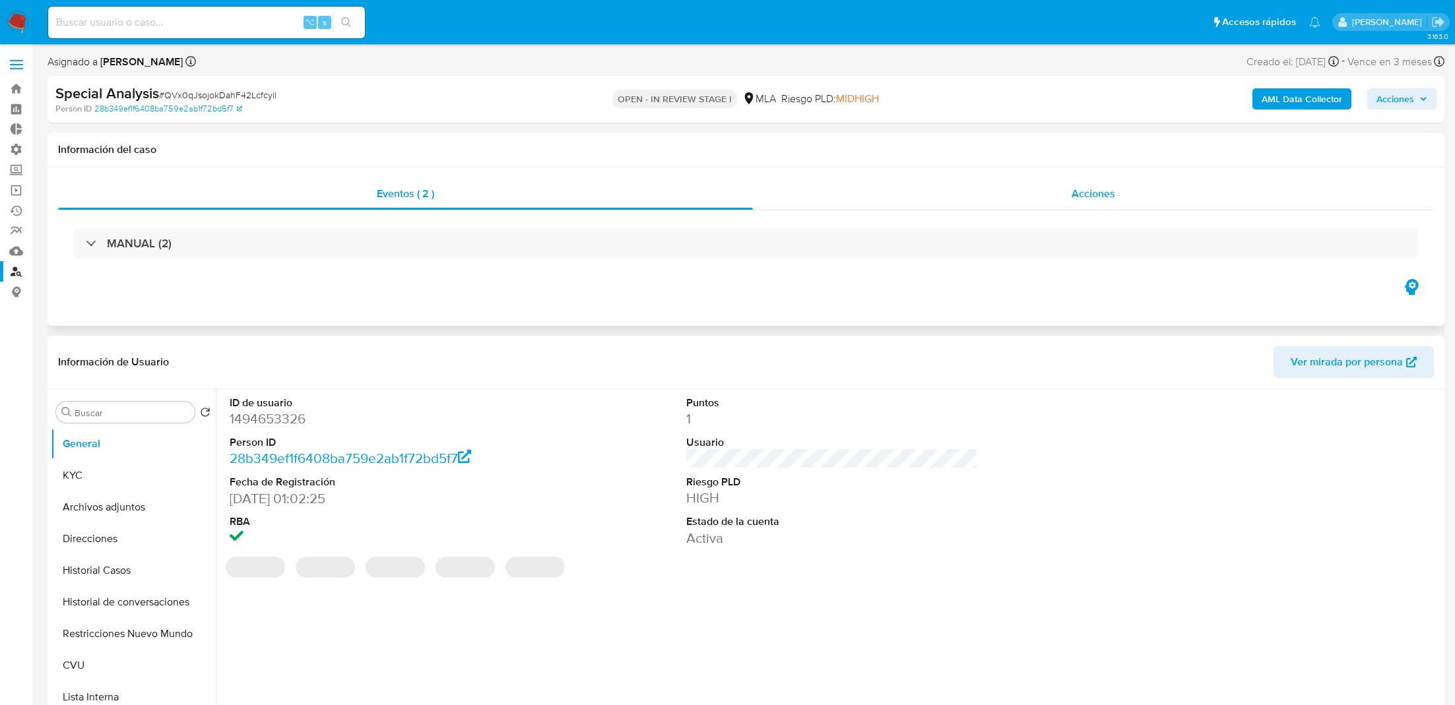
click at [868, 201] on div "Acciones" at bounding box center [1093, 194] width 681 height 32
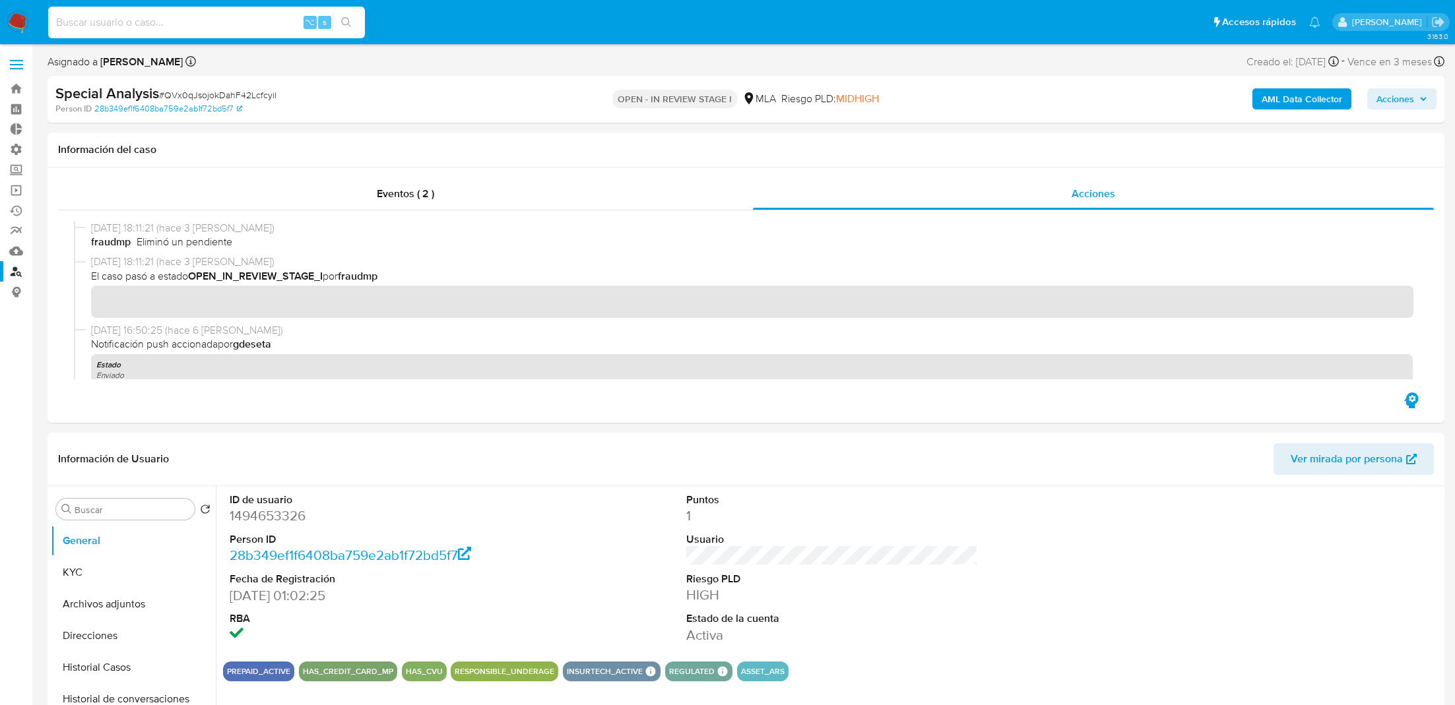
click at [249, 27] on input at bounding box center [206, 22] width 317 height 17
paste input "wiQPfPVz3ve52aNYcyf37x9e"
type input "wiQPfPVz3ve52aNYcyf37x9e"
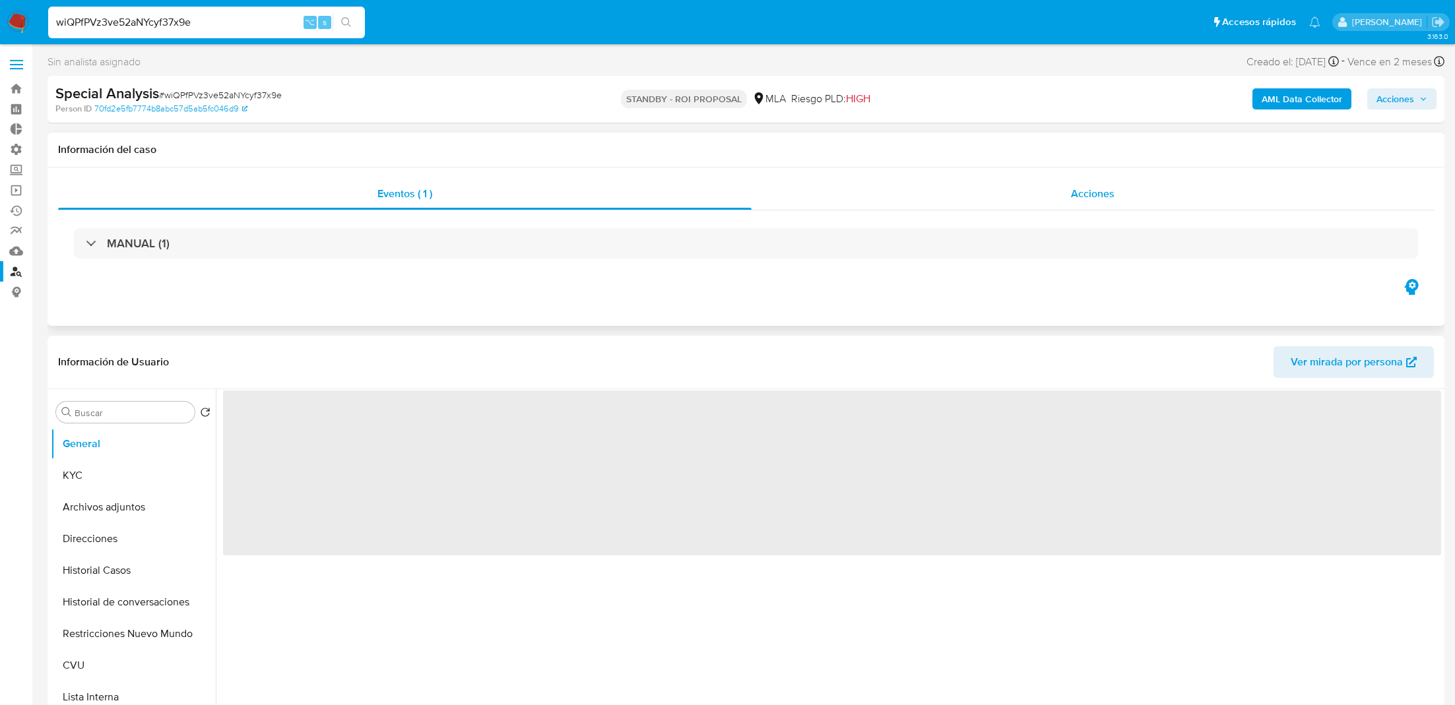
select select "10"
click at [875, 195] on div "Acciones" at bounding box center [1093, 194] width 682 height 32
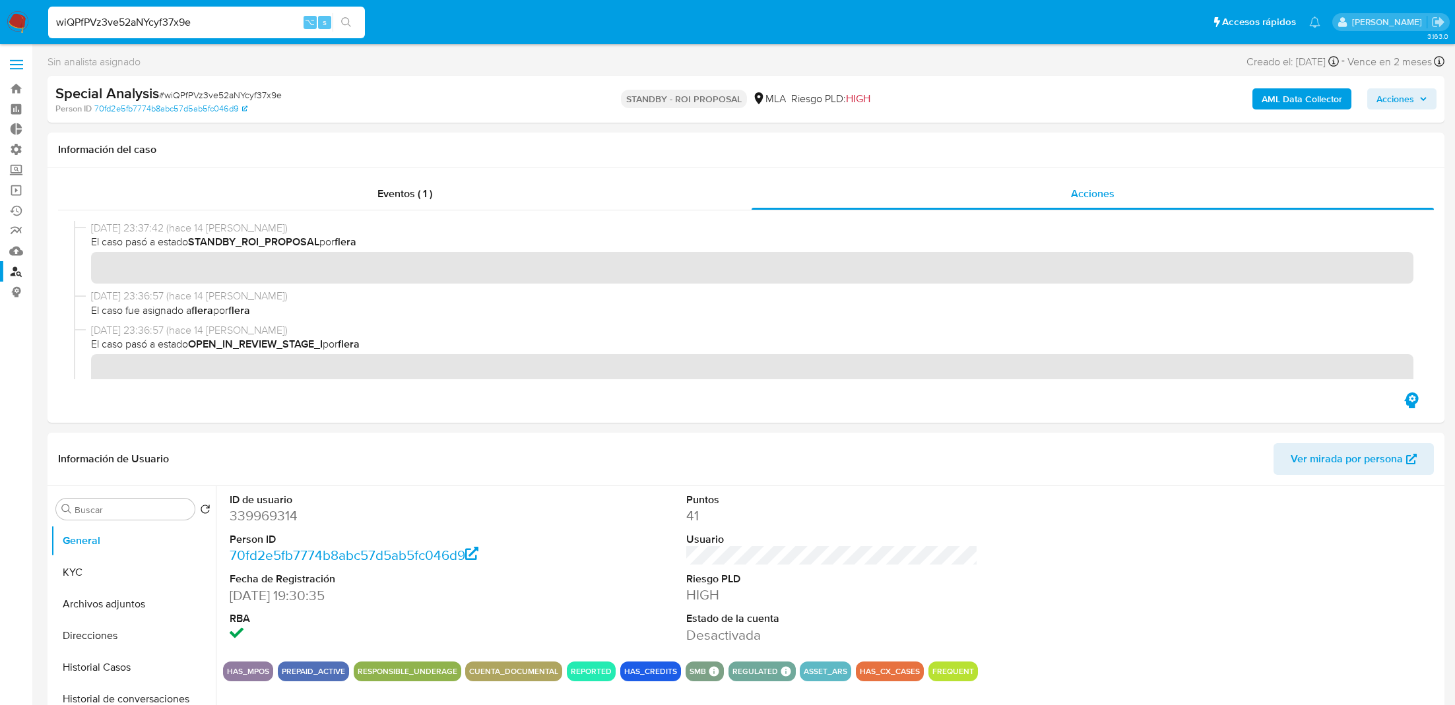
click at [160, 28] on input "wiQPfPVz3ve52aNYcyf37x9e" at bounding box center [206, 22] width 317 height 17
paste input "U0CiN1PbybFCopGWJYBvP0g5"
type input "U0CiN1PbybFCopGWJYBvP0g5"
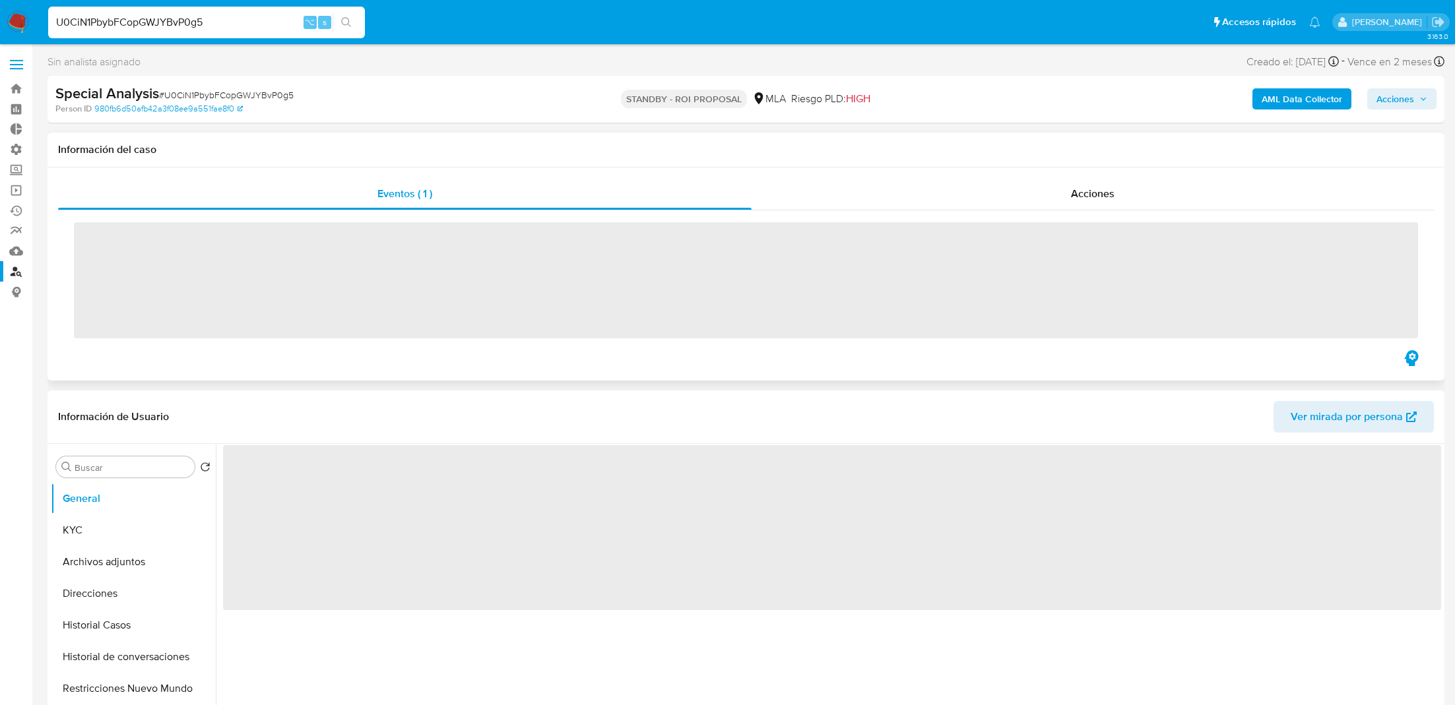
click at [923, 211] on div "‌" at bounding box center [746, 279] width 1376 height 137
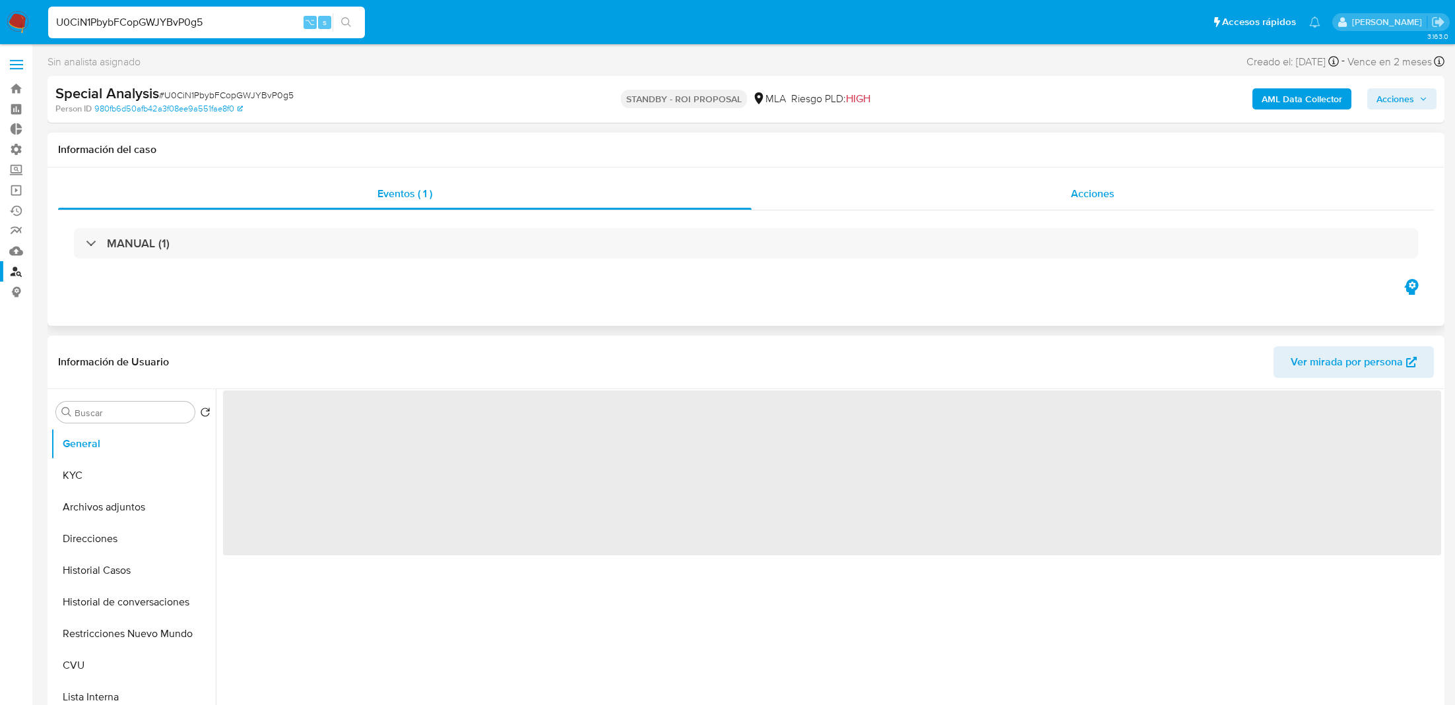
click at [915, 201] on div "Acciones" at bounding box center [1093, 194] width 682 height 32
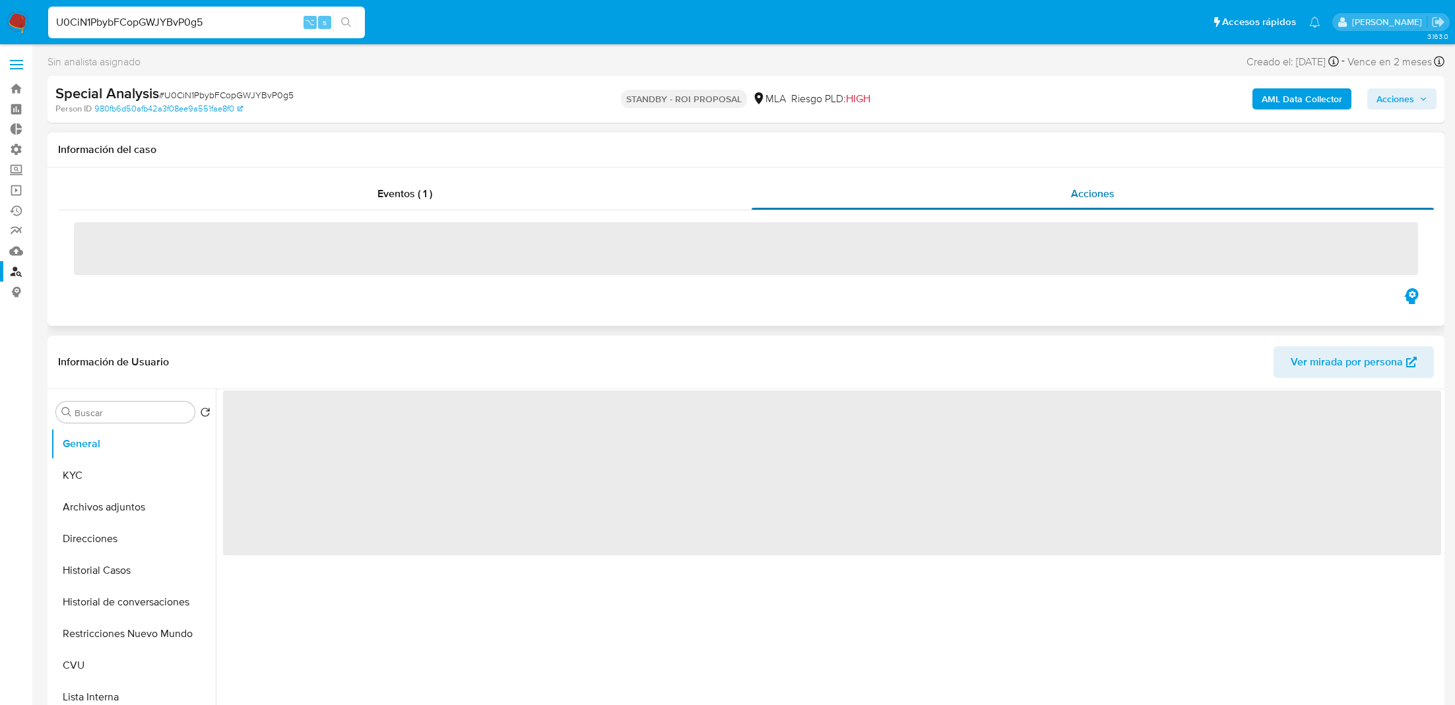
select select "10"
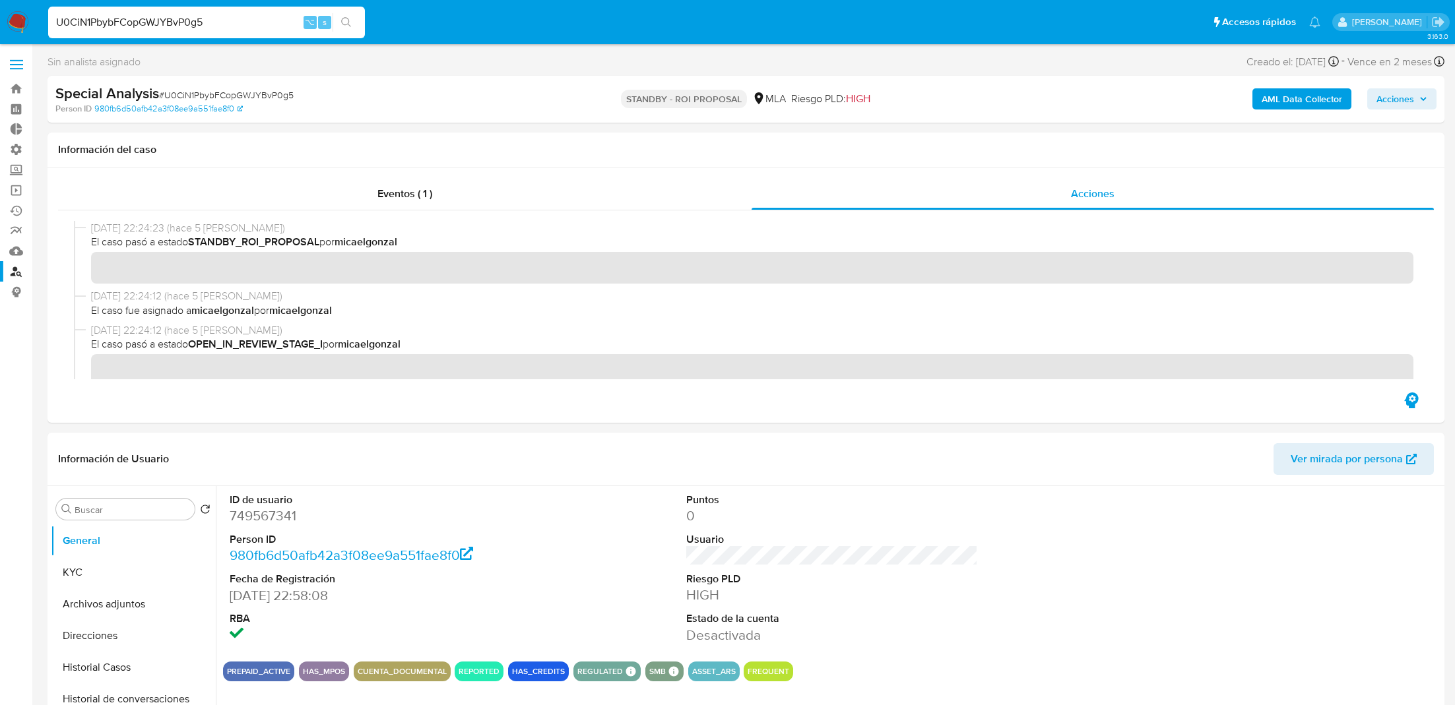
click at [215, 18] on input "U0CiN1PbybFCopGWJYBvP0g5" at bounding box center [206, 22] width 317 height 17
paste input "GrBpLntjMf80k16kAKzNxEhh"
type input "GrBpLntjMf80k16kAKzNxEhh"
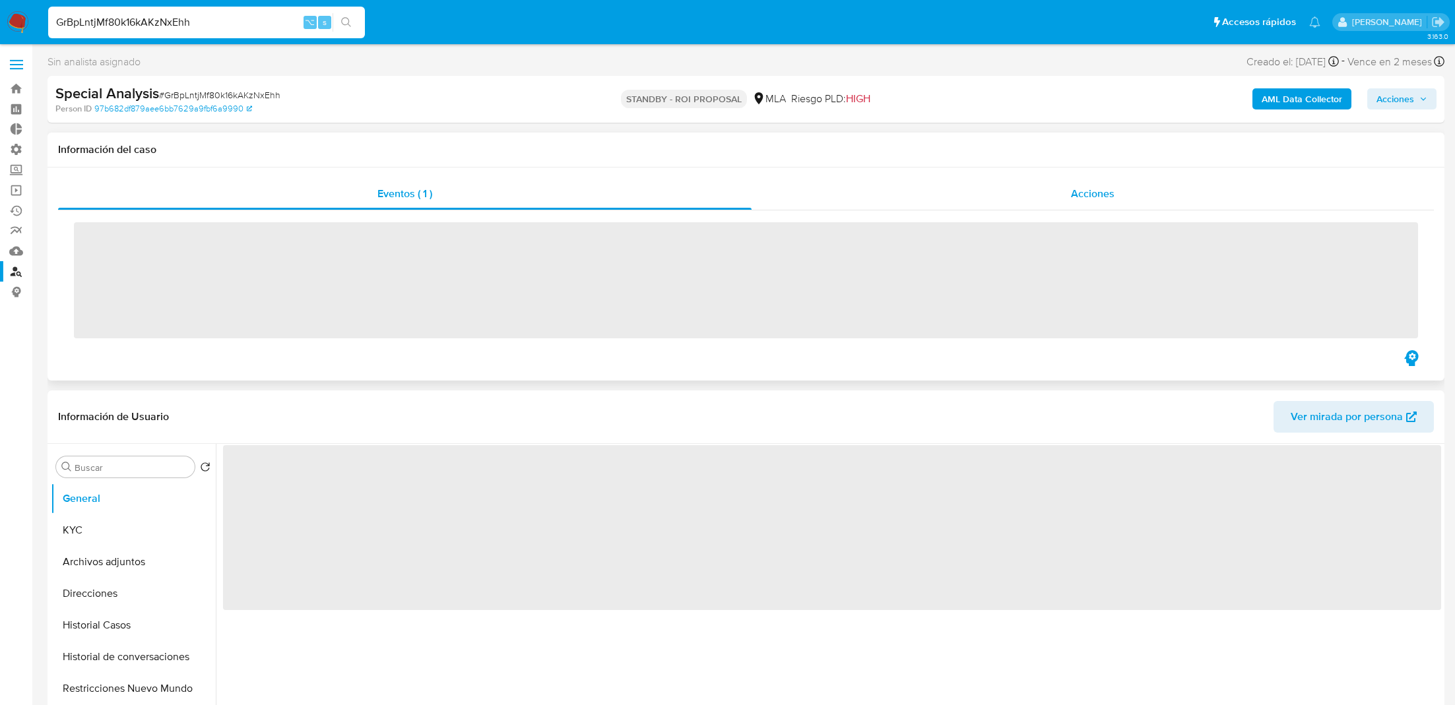
click at [973, 187] on div "Acciones" at bounding box center [1093, 194] width 682 height 32
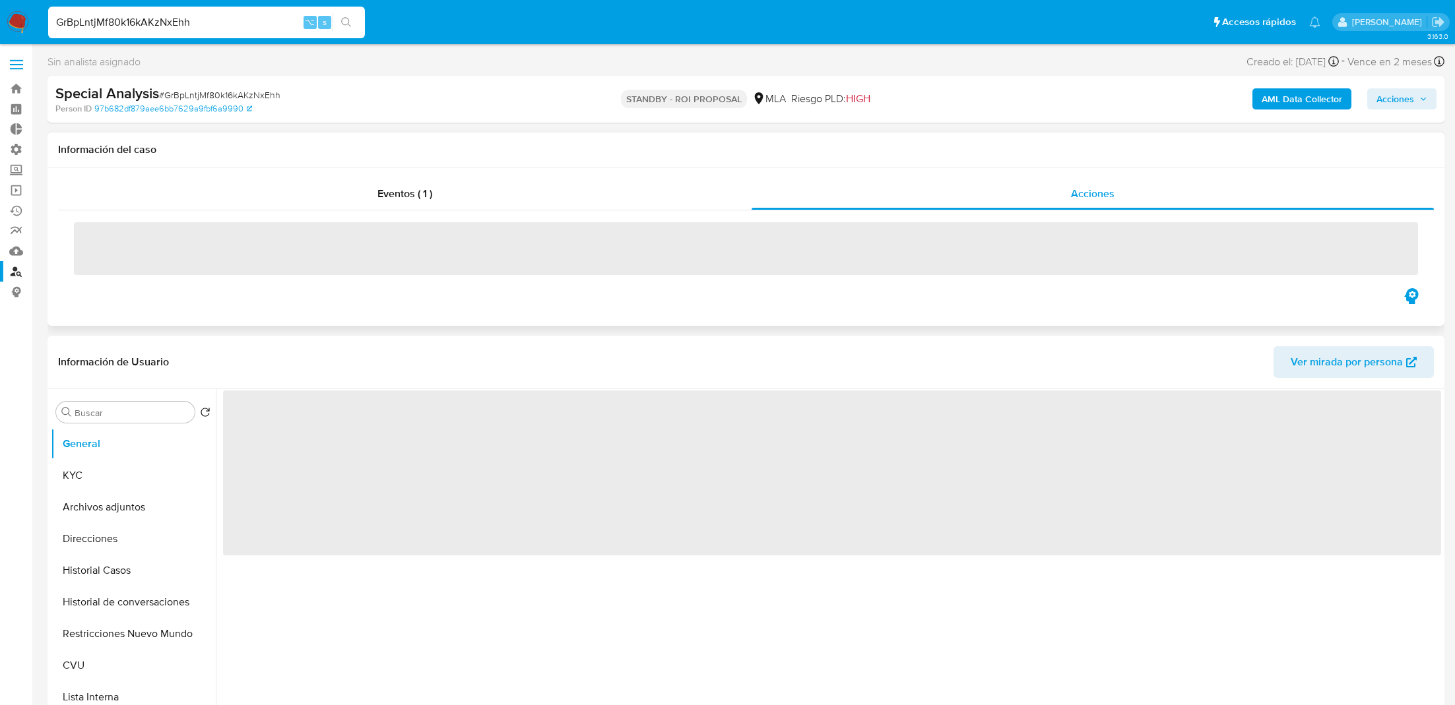
select select "10"
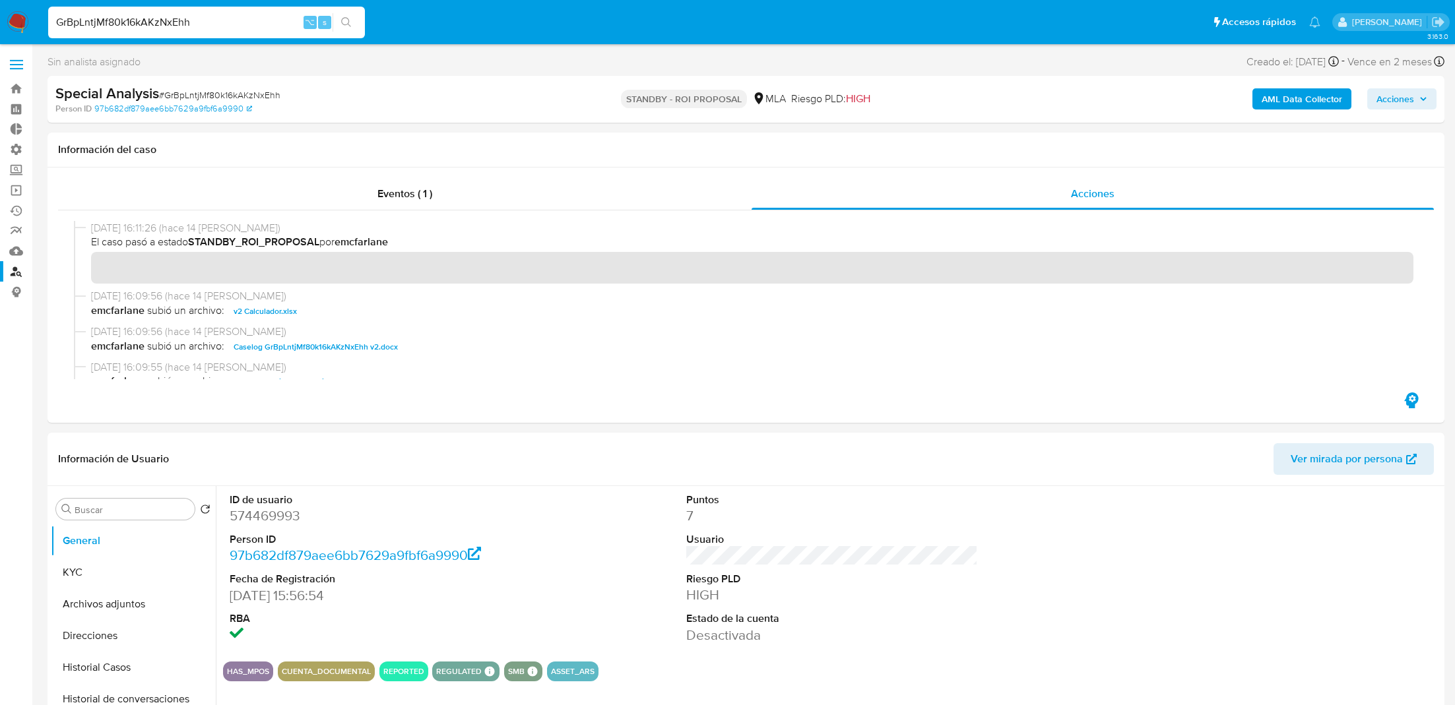
click at [209, 30] on div "GrBpLntjMf80k16kAKzNxEhh ⌥ s" at bounding box center [206, 23] width 317 height 32
click at [205, 22] on input "GrBpLntjMf80k16kAKzNxEhh" at bounding box center [206, 22] width 317 height 17
paste input "z9m3bxSH7Bp4SSq4gSiItzbN"
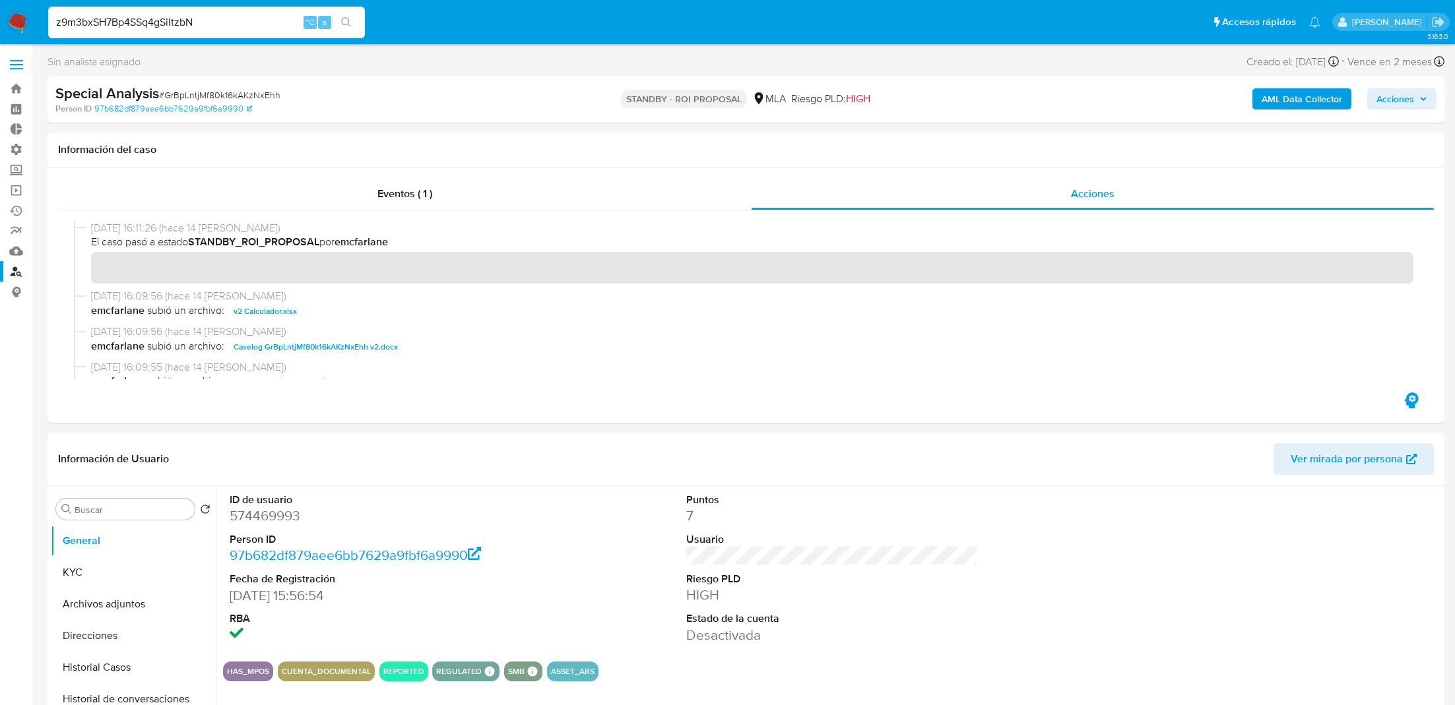
type input "z9m3bxSH7Bp4SSq4gSiItzbN"
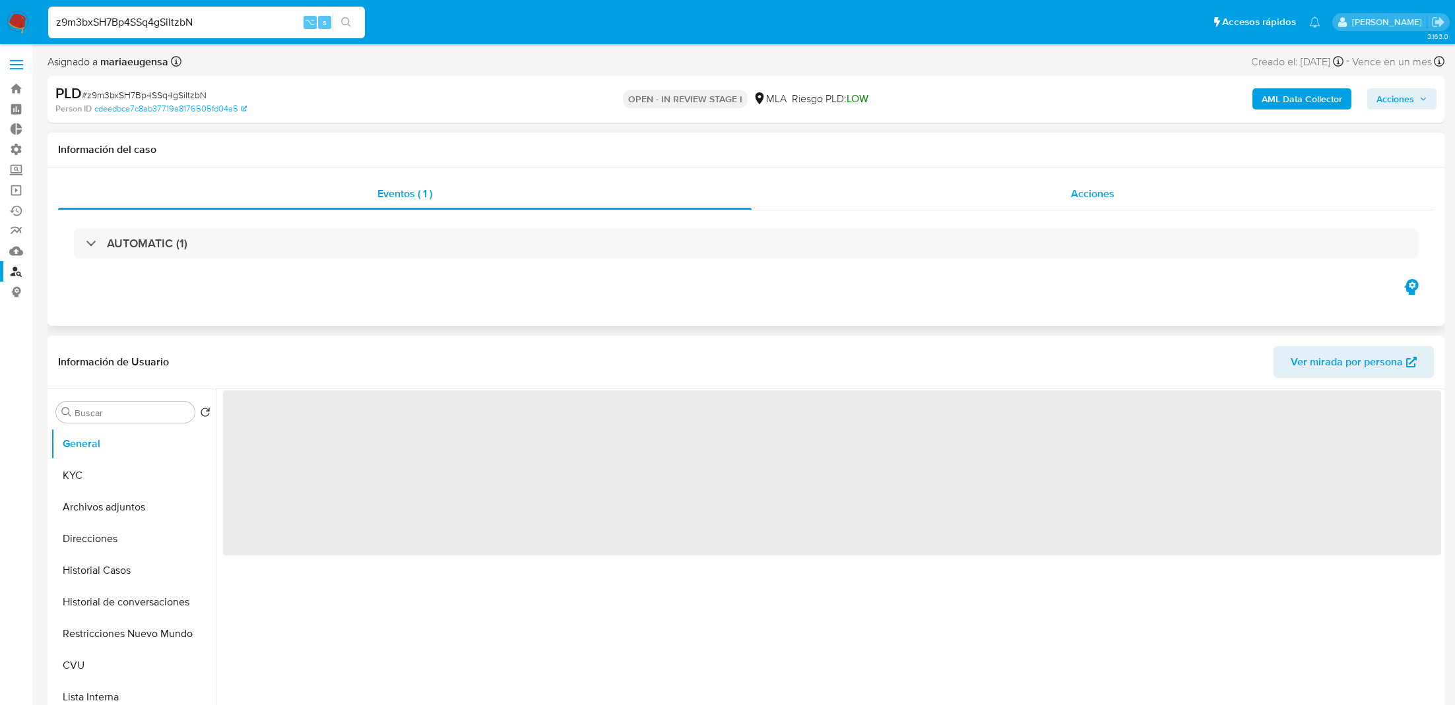
click at [868, 185] on div "Acciones" at bounding box center [1093, 194] width 682 height 32
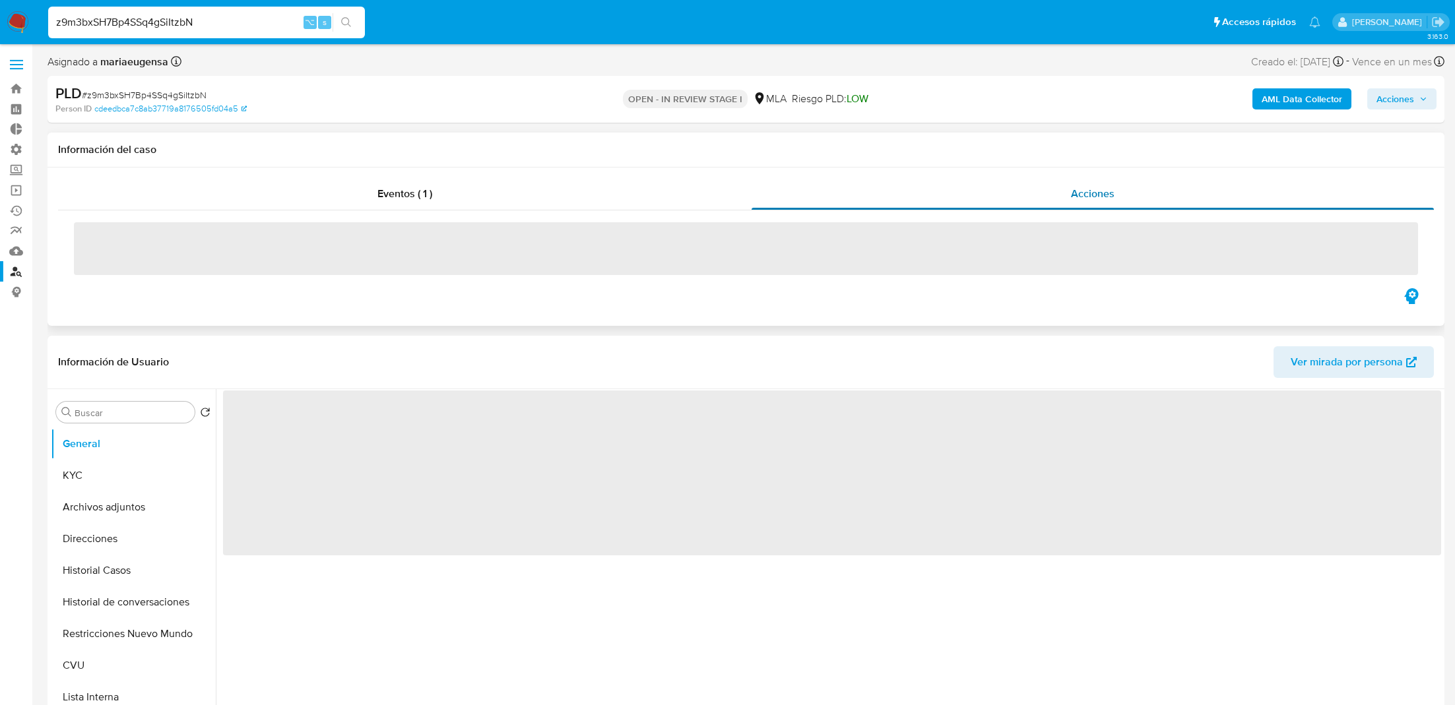
select select "10"
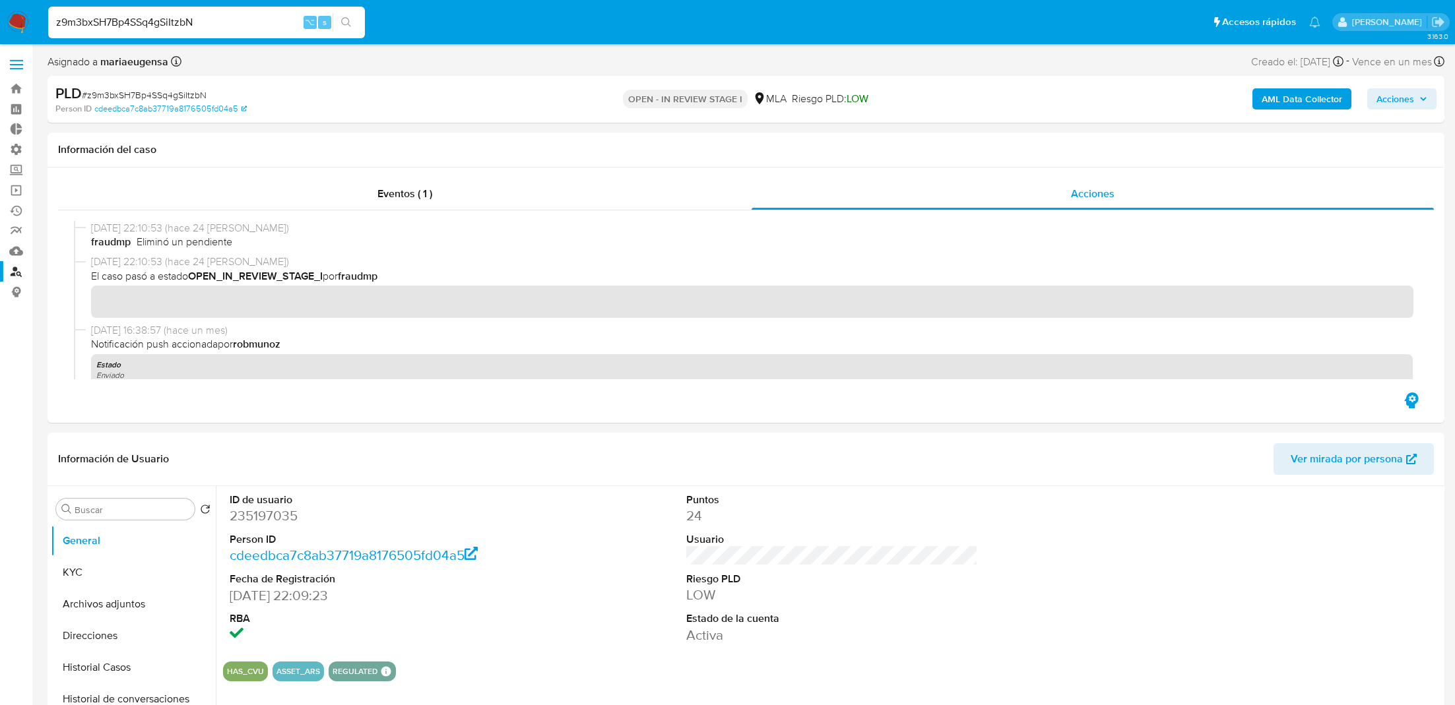
click at [233, 29] on input "z9m3bxSH7Bp4SSq4gSiItzbN" at bounding box center [206, 22] width 317 height 17
paste input "9AKaBe2wYVVZHOtQAXWQY9ki"
type input "9AKaBe2wYVVZHOtQAXWQY9ki"
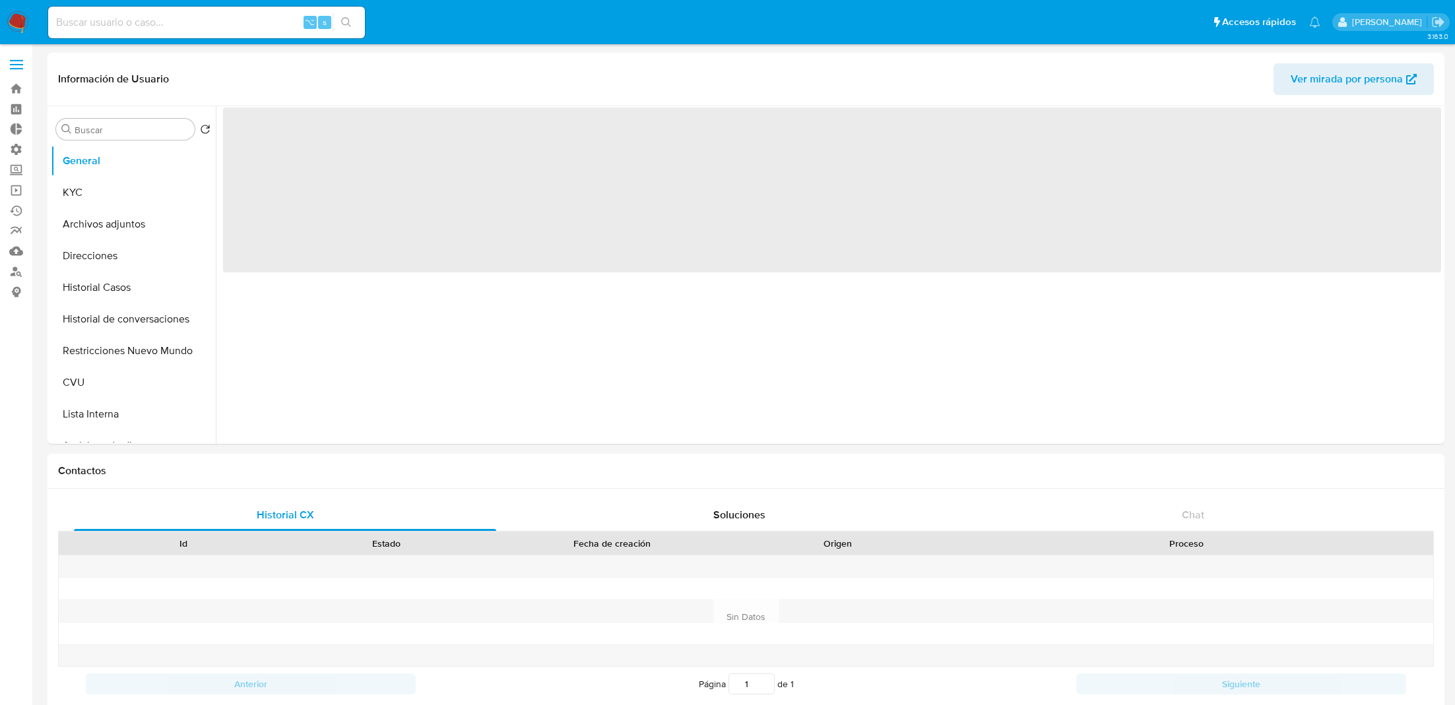
select select "10"
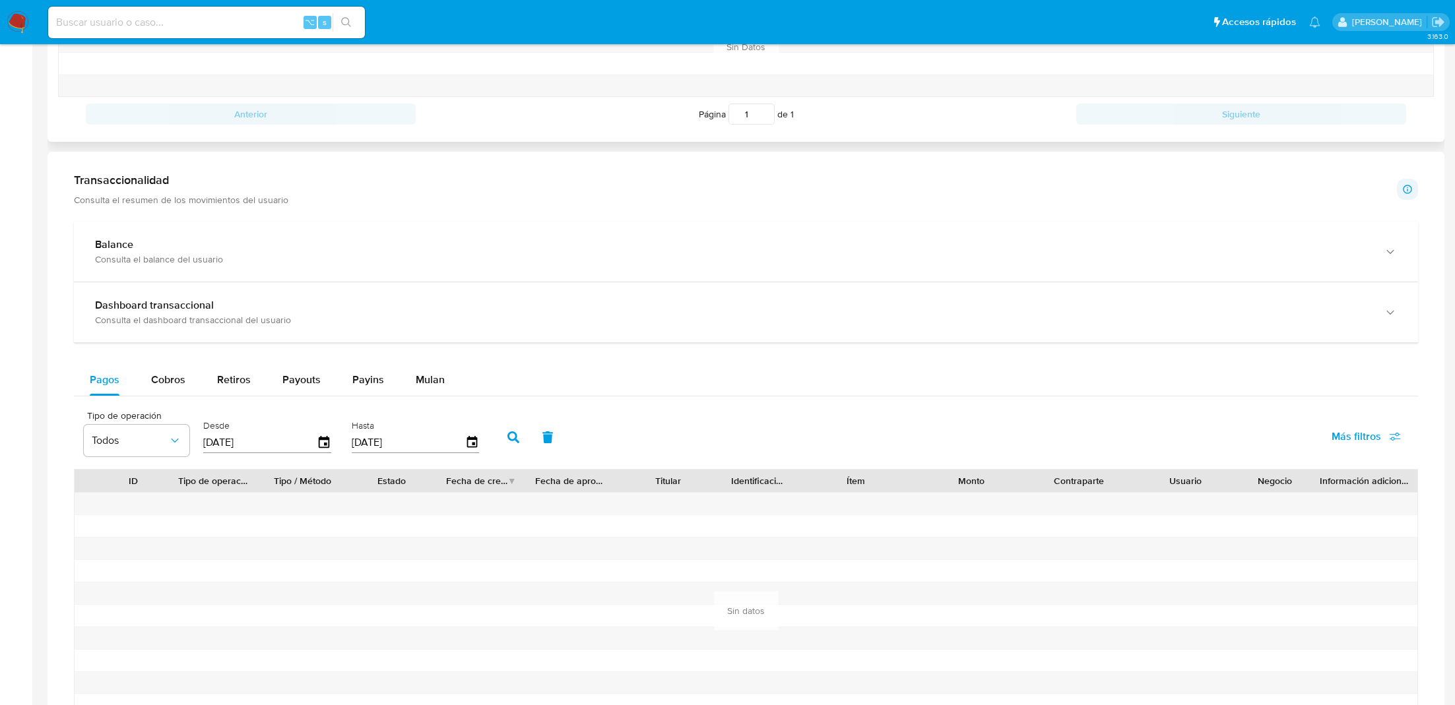
scroll to position [725, 0]
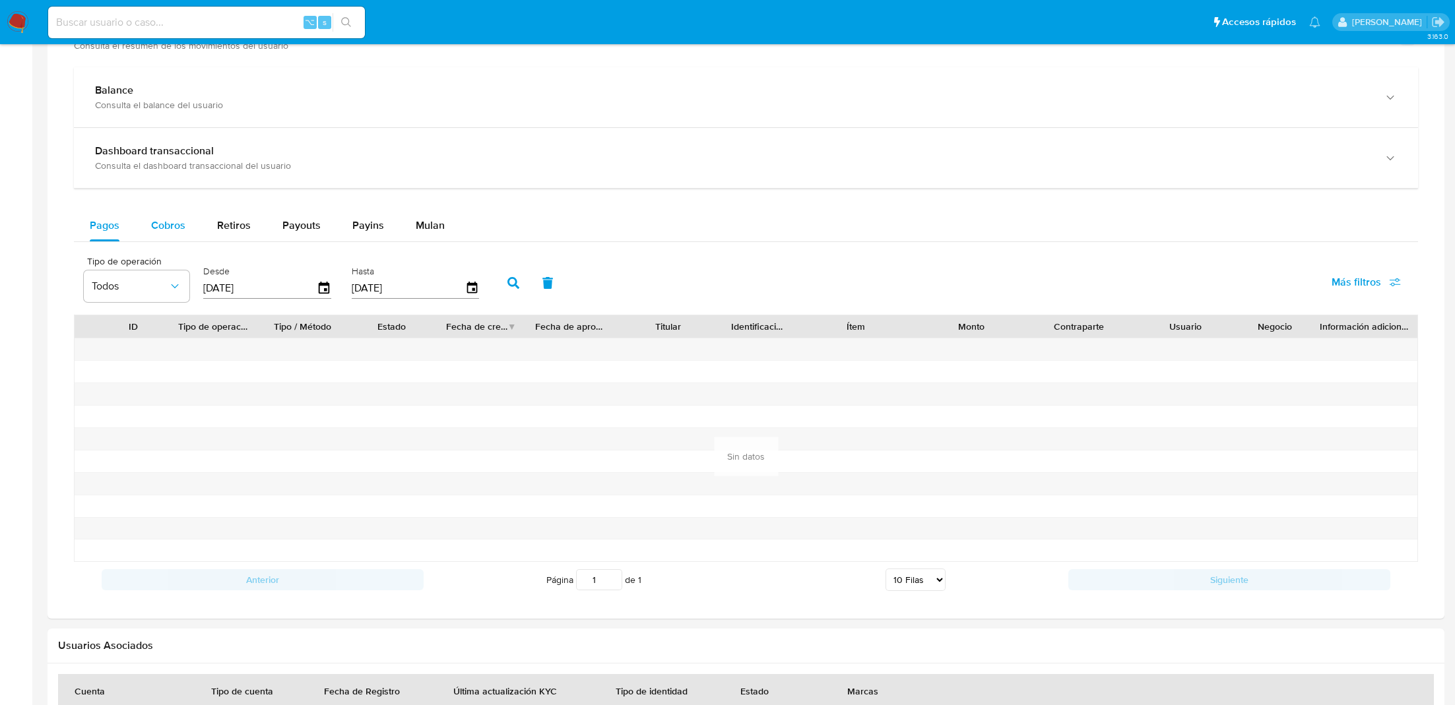
click at [177, 237] on div "Cobros" at bounding box center [168, 226] width 34 height 32
select select "10"
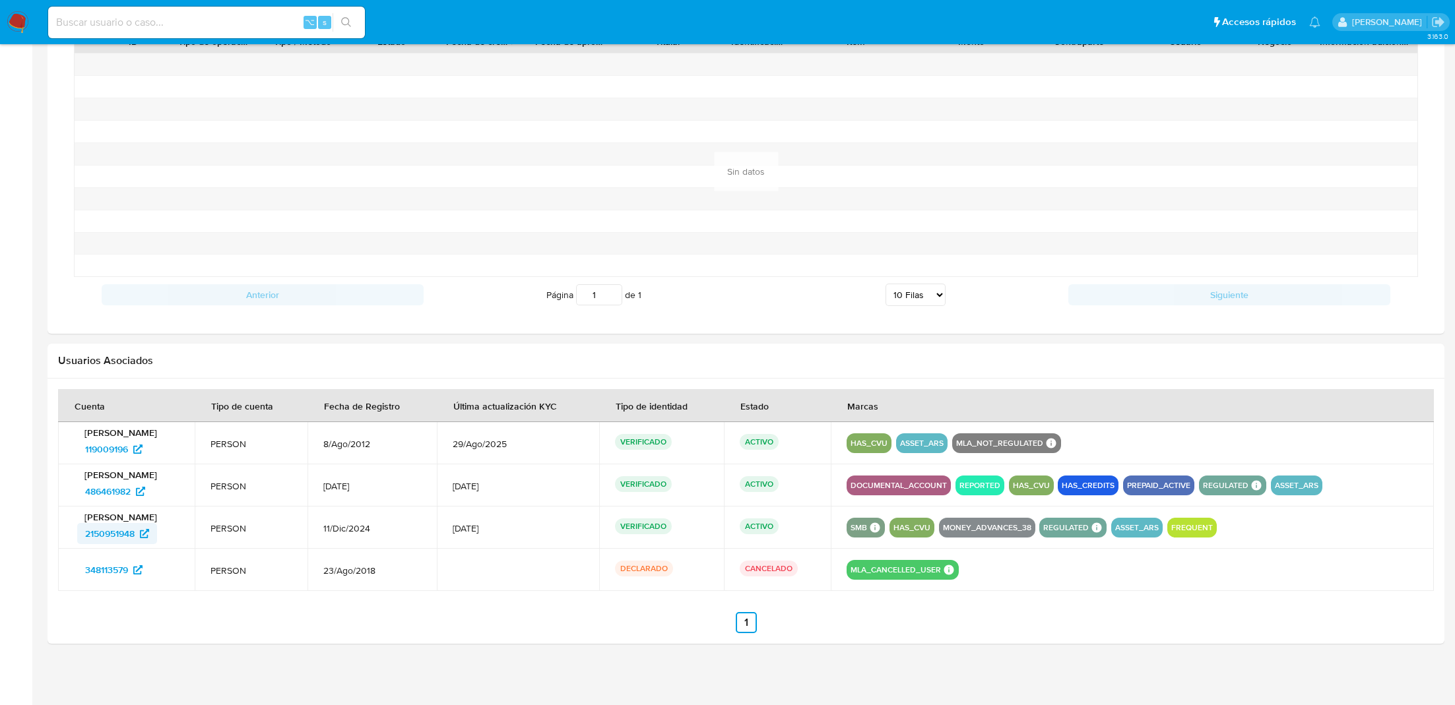
click at [135, 529] on span "2150951948" at bounding box center [109, 533] width 49 height 21
click at [118, 488] on span "486461982" at bounding box center [108, 491] width 46 height 21
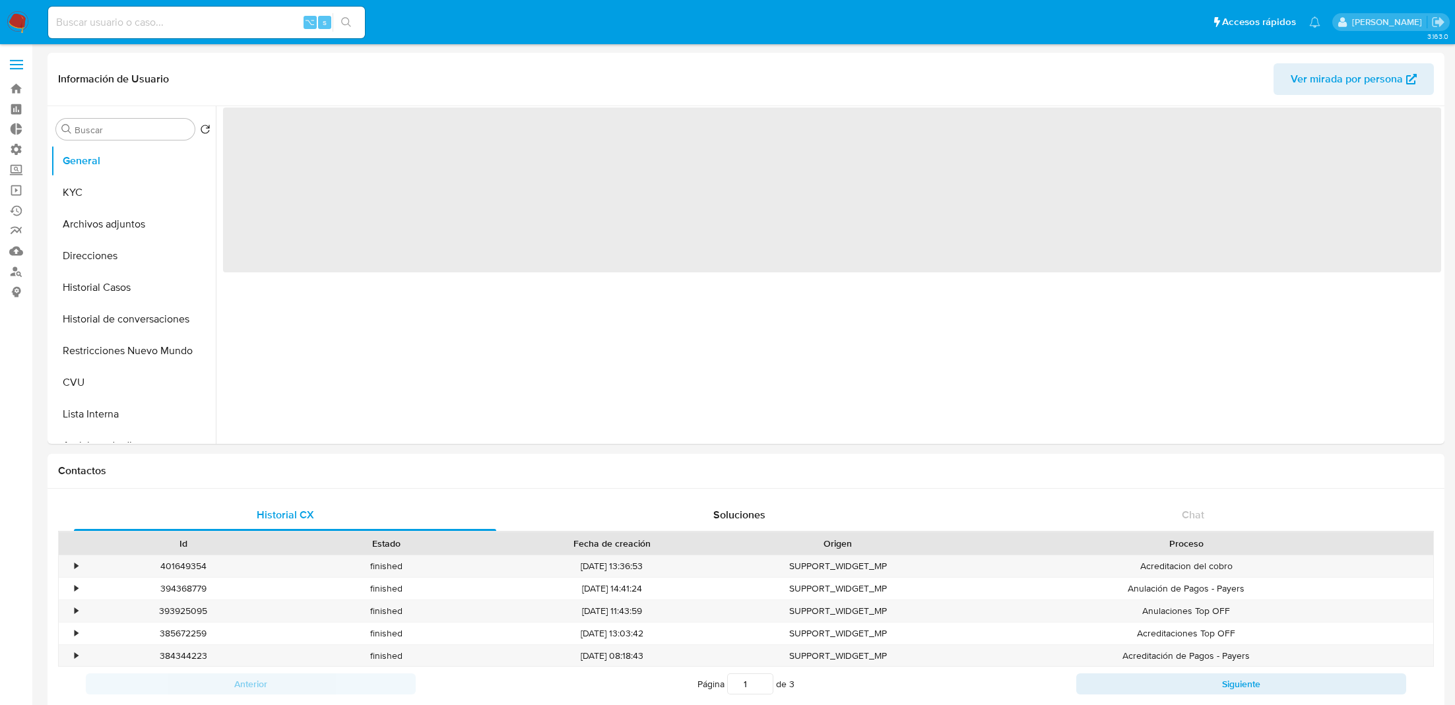
select select "10"
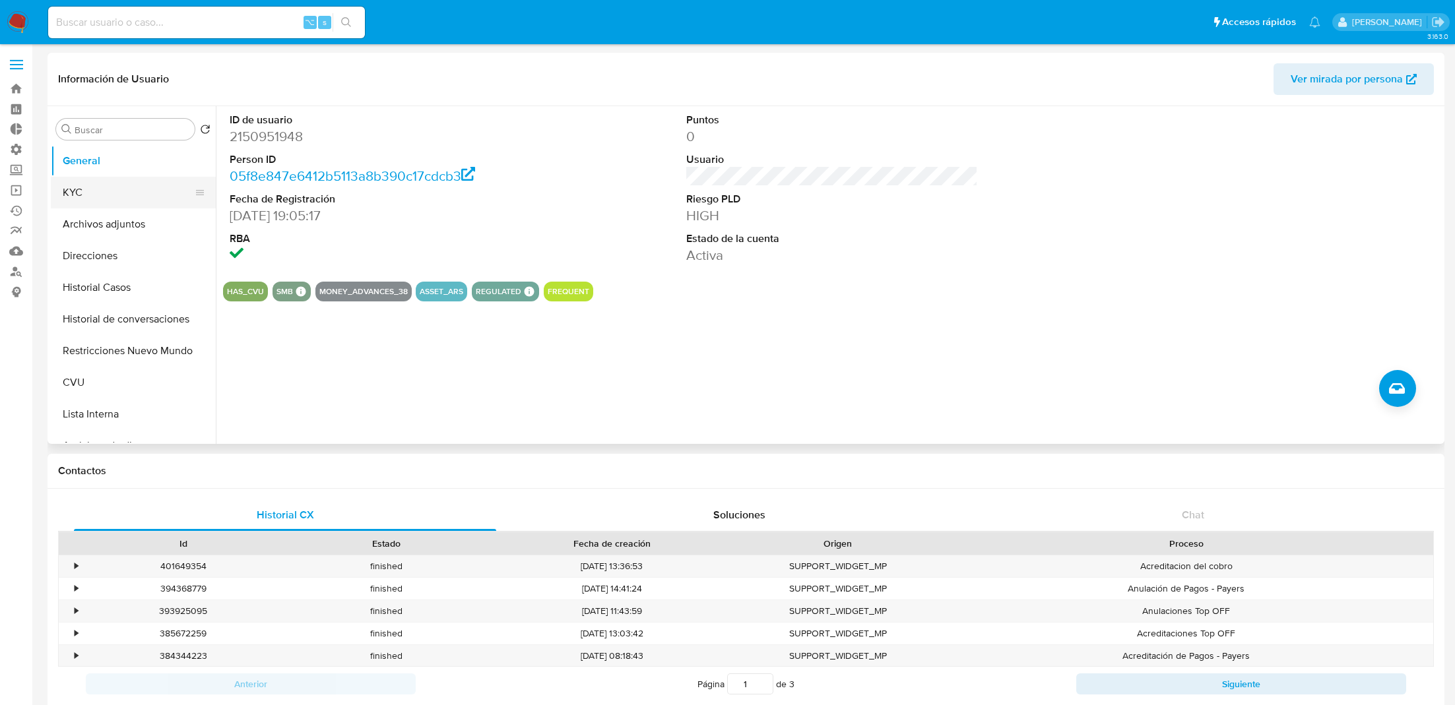
click at [134, 191] on button "KYC" at bounding box center [128, 193] width 154 height 32
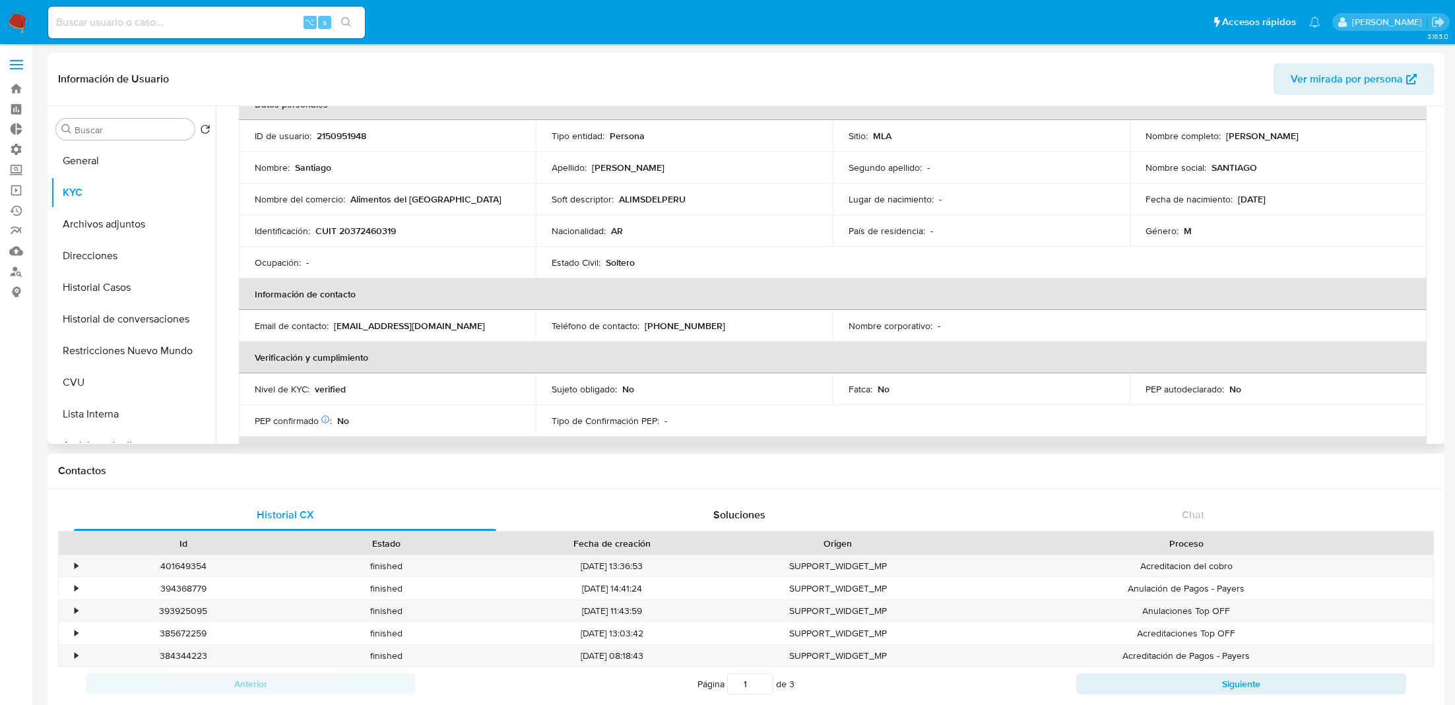
scroll to position [3, 0]
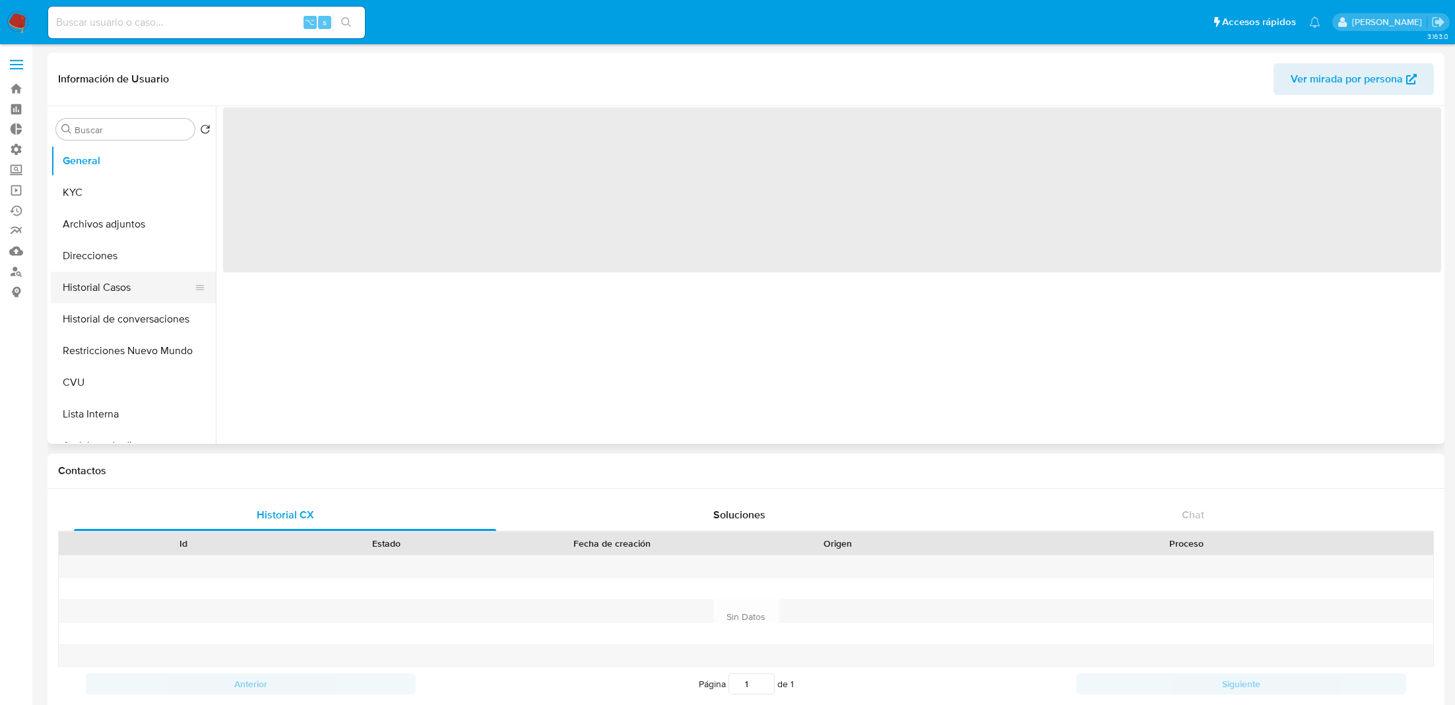
click at [85, 300] on button "Historial Casos" at bounding box center [128, 288] width 154 height 32
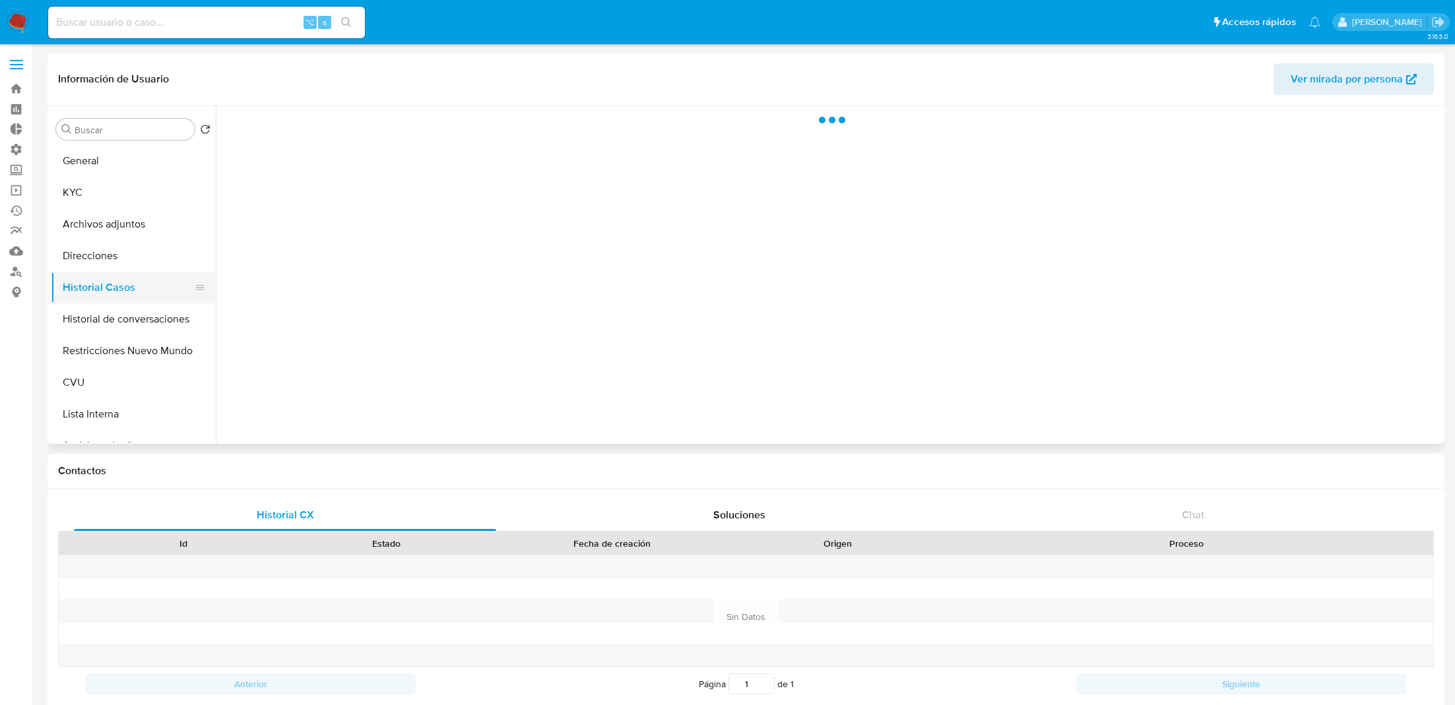
select select "10"
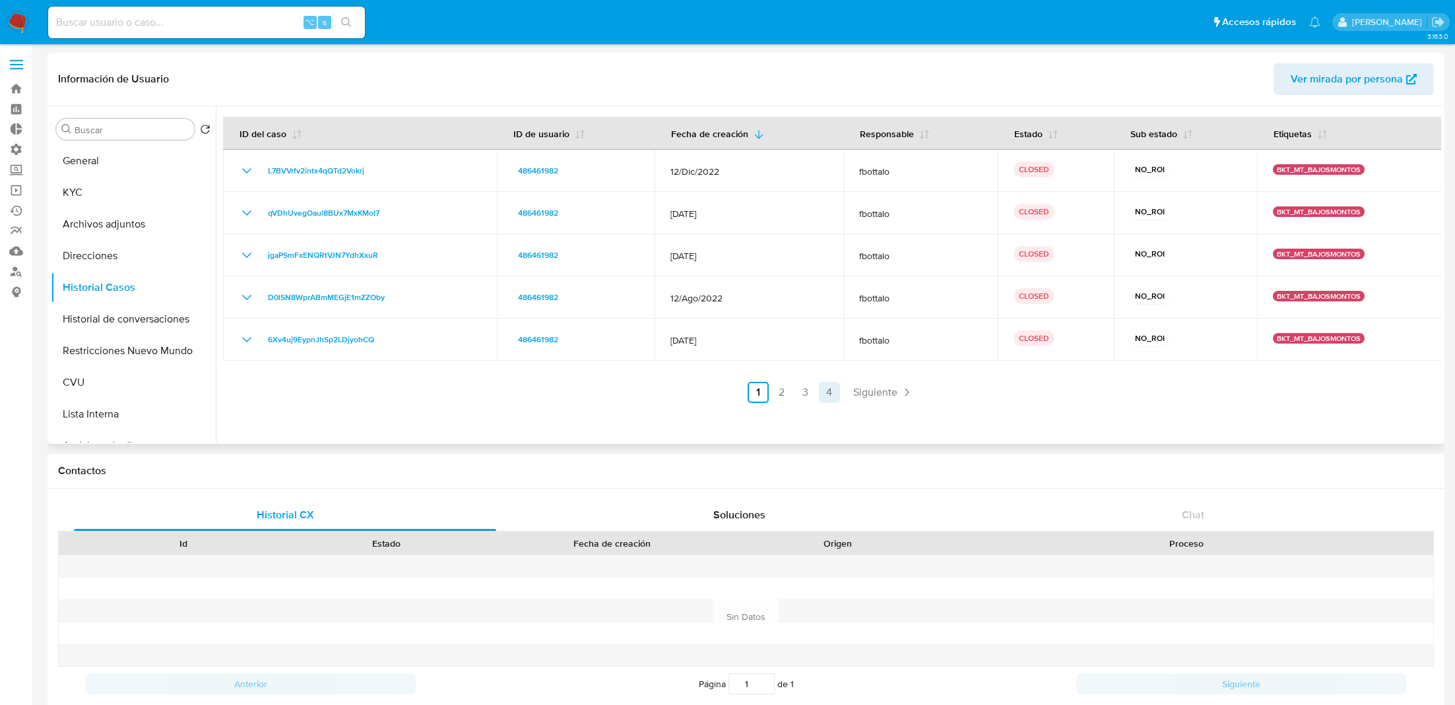
click at [830, 393] on link "4" at bounding box center [829, 392] width 21 height 21
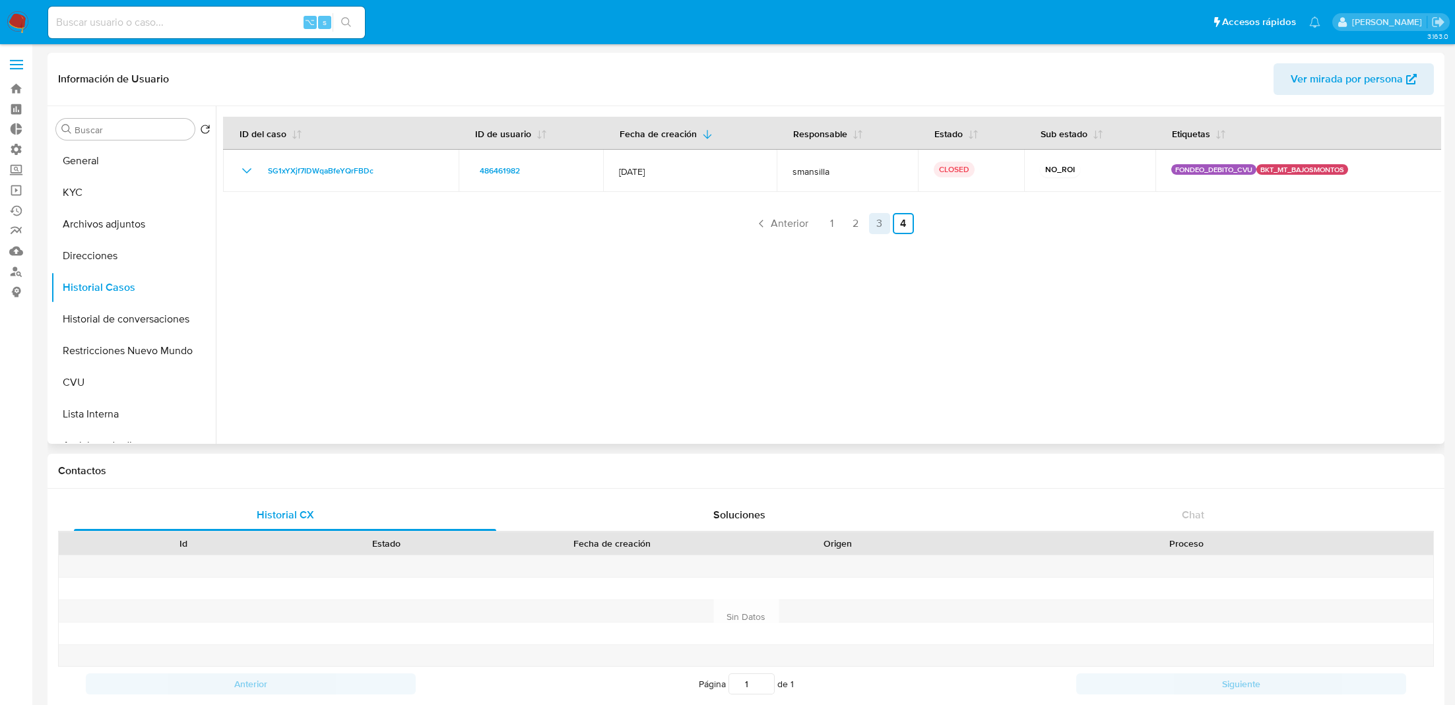
click at [878, 221] on link "3" at bounding box center [879, 223] width 21 height 21
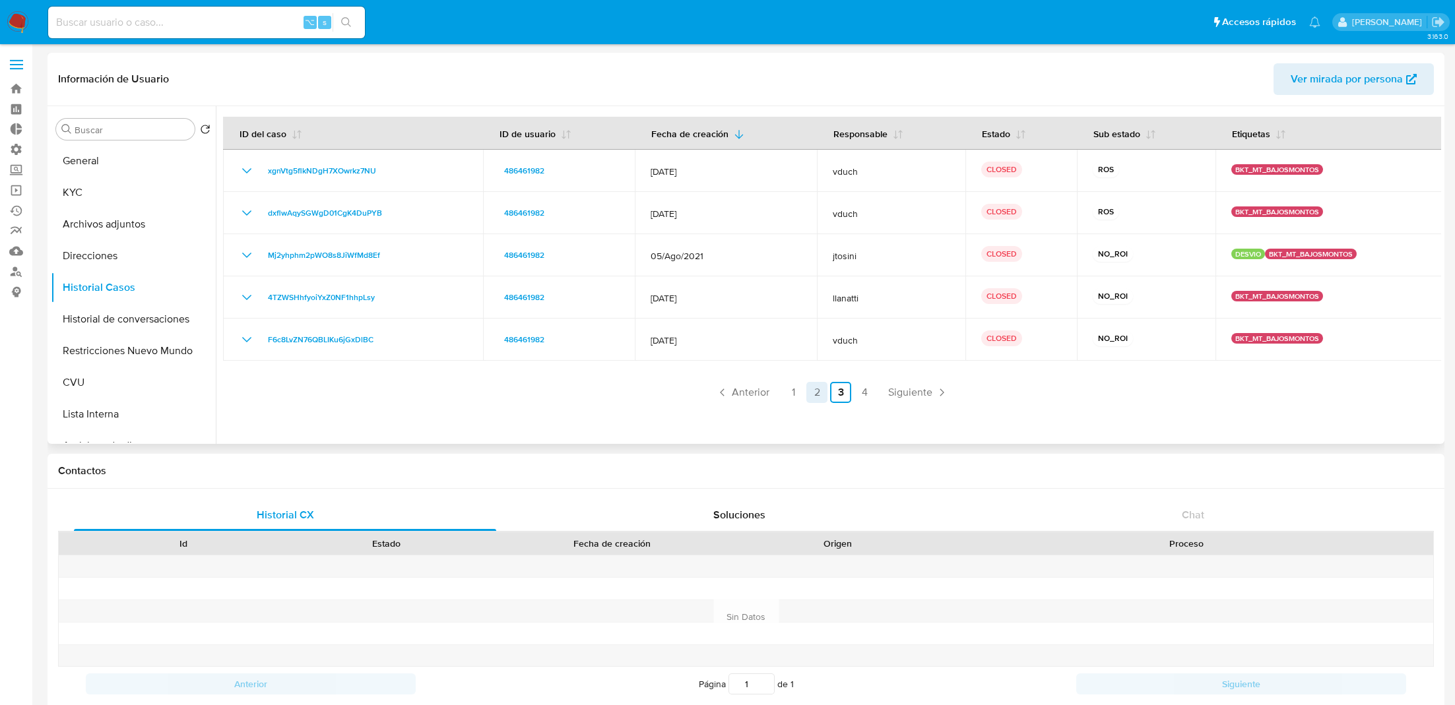
click at [815, 395] on link "2" at bounding box center [816, 392] width 21 height 21
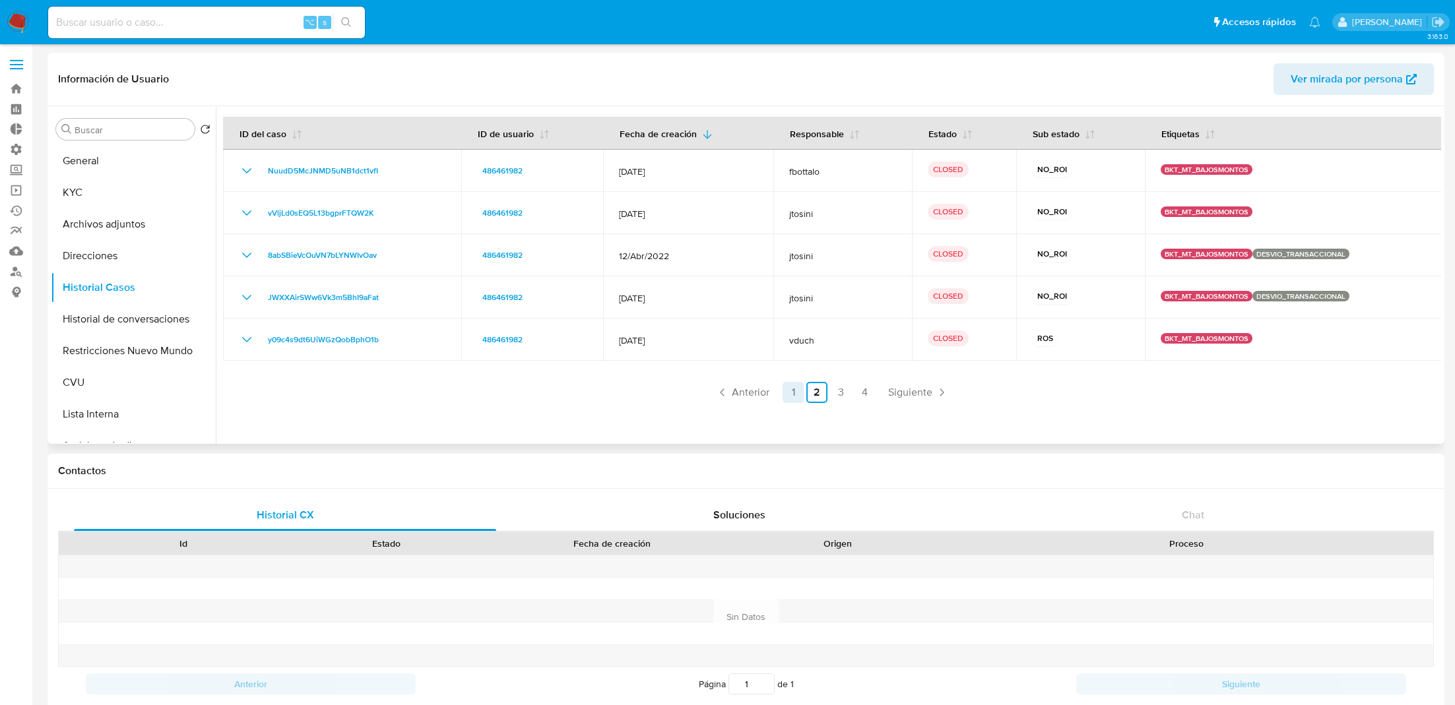
click at [795, 392] on link "1" at bounding box center [793, 392] width 21 height 21
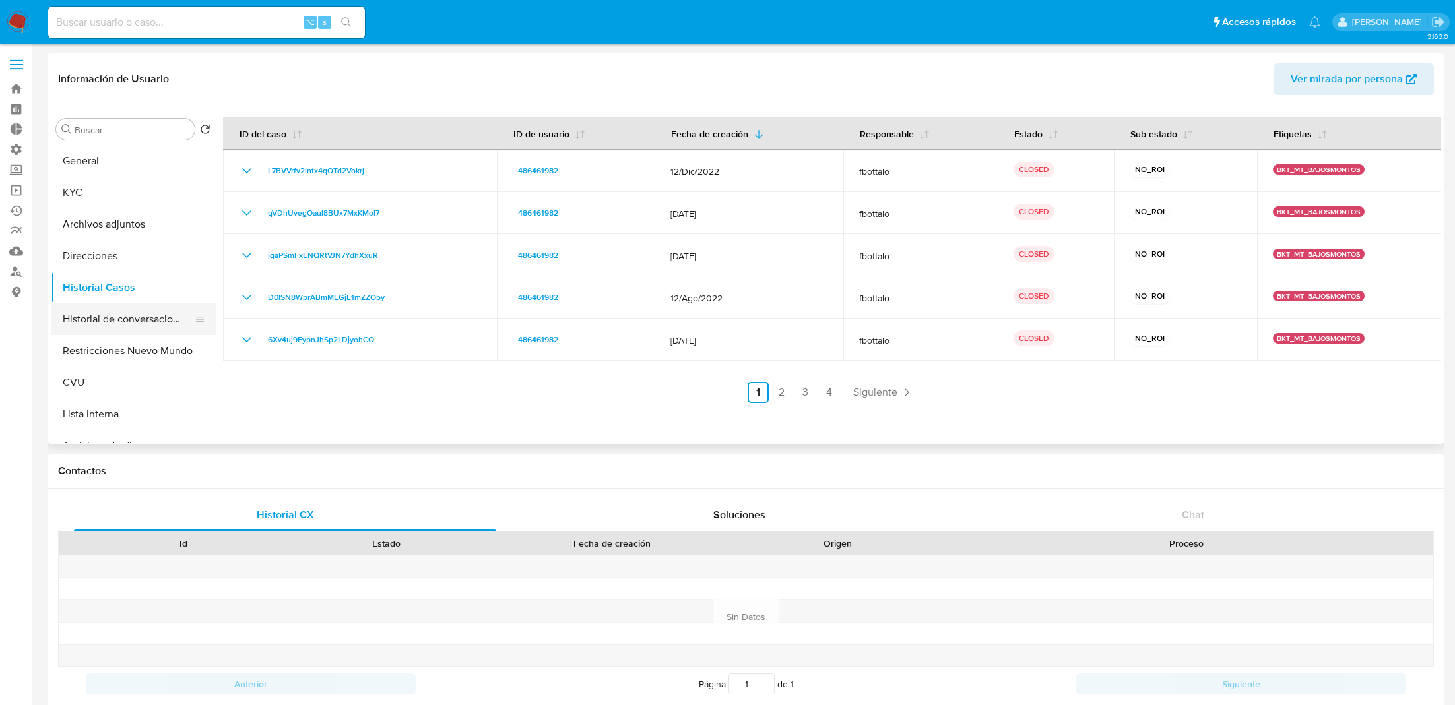
click at [131, 331] on button "Historial de conversaciones" at bounding box center [128, 320] width 154 height 32
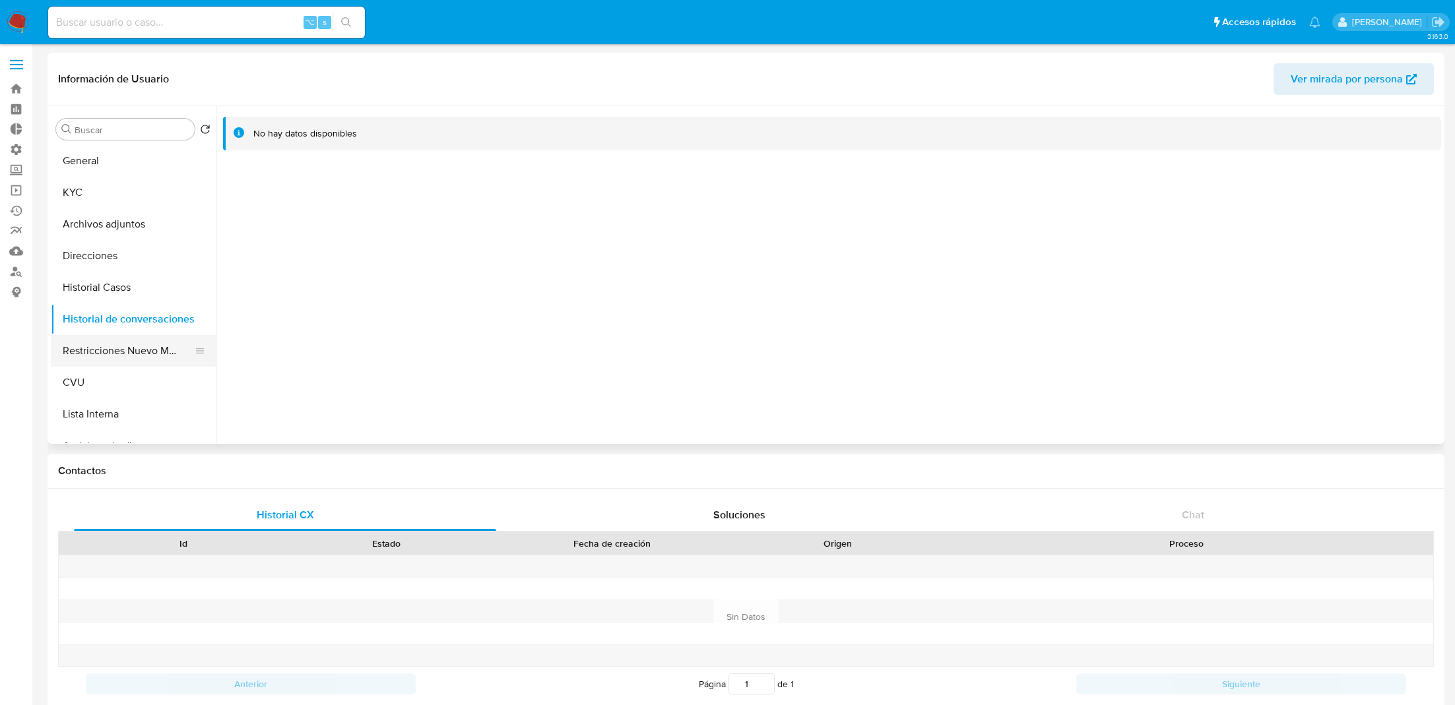
click at [131, 341] on button "Restricciones Nuevo Mundo" at bounding box center [128, 351] width 154 height 32
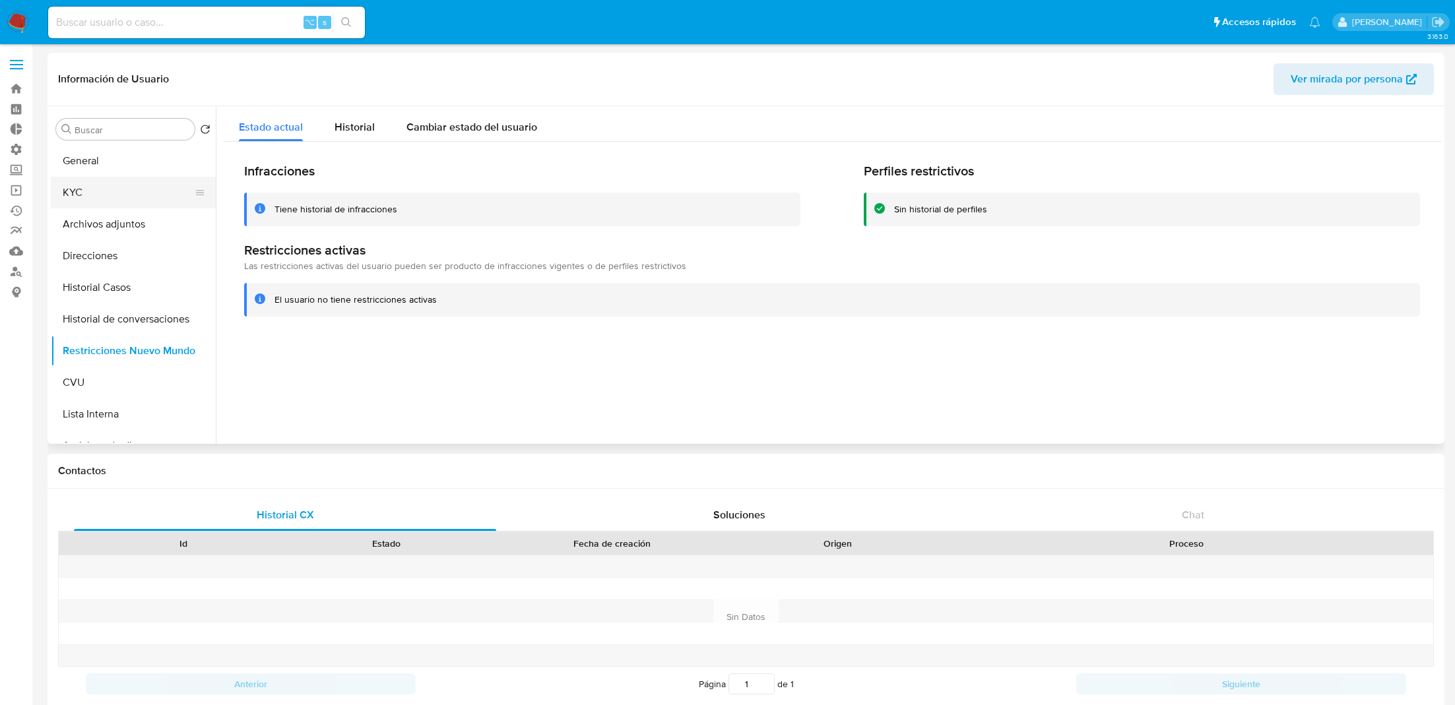
click at [158, 189] on button "KYC" at bounding box center [128, 193] width 154 height 32
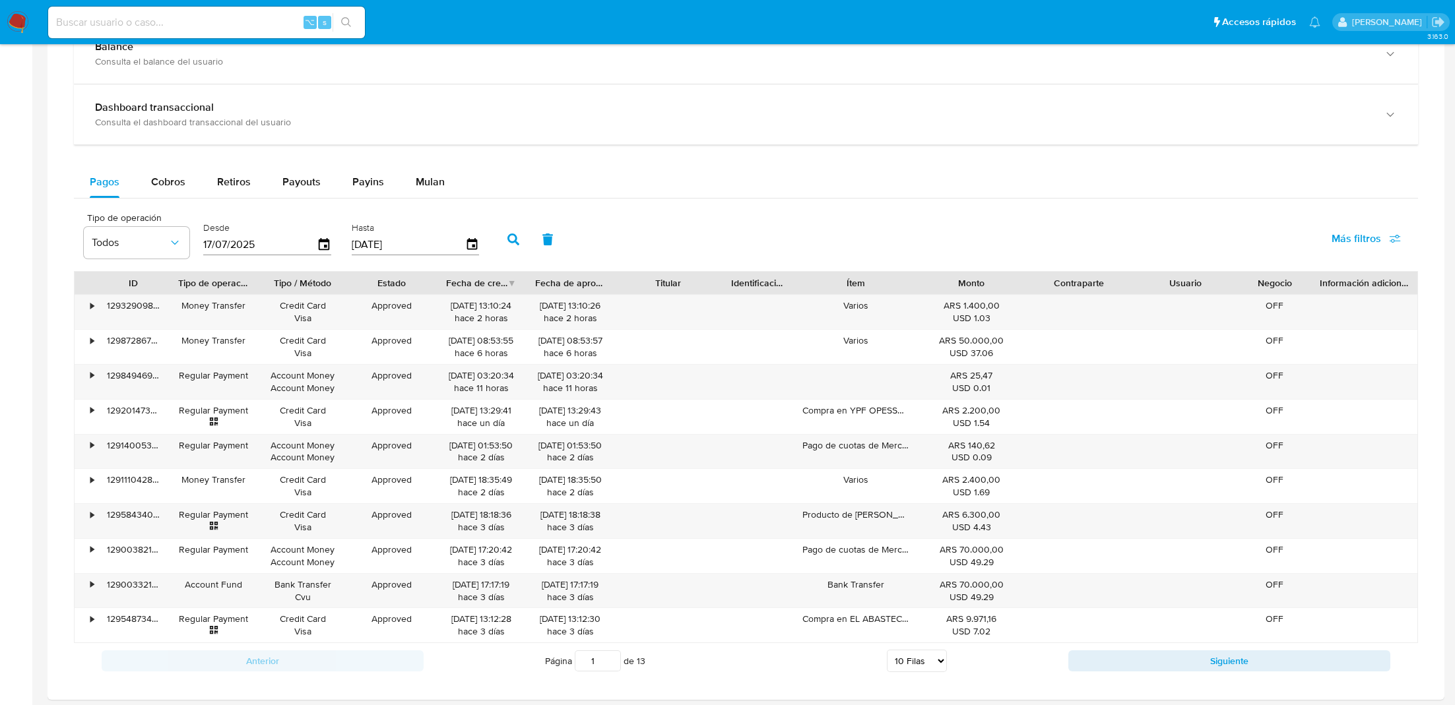
scroll to position [872, 0]
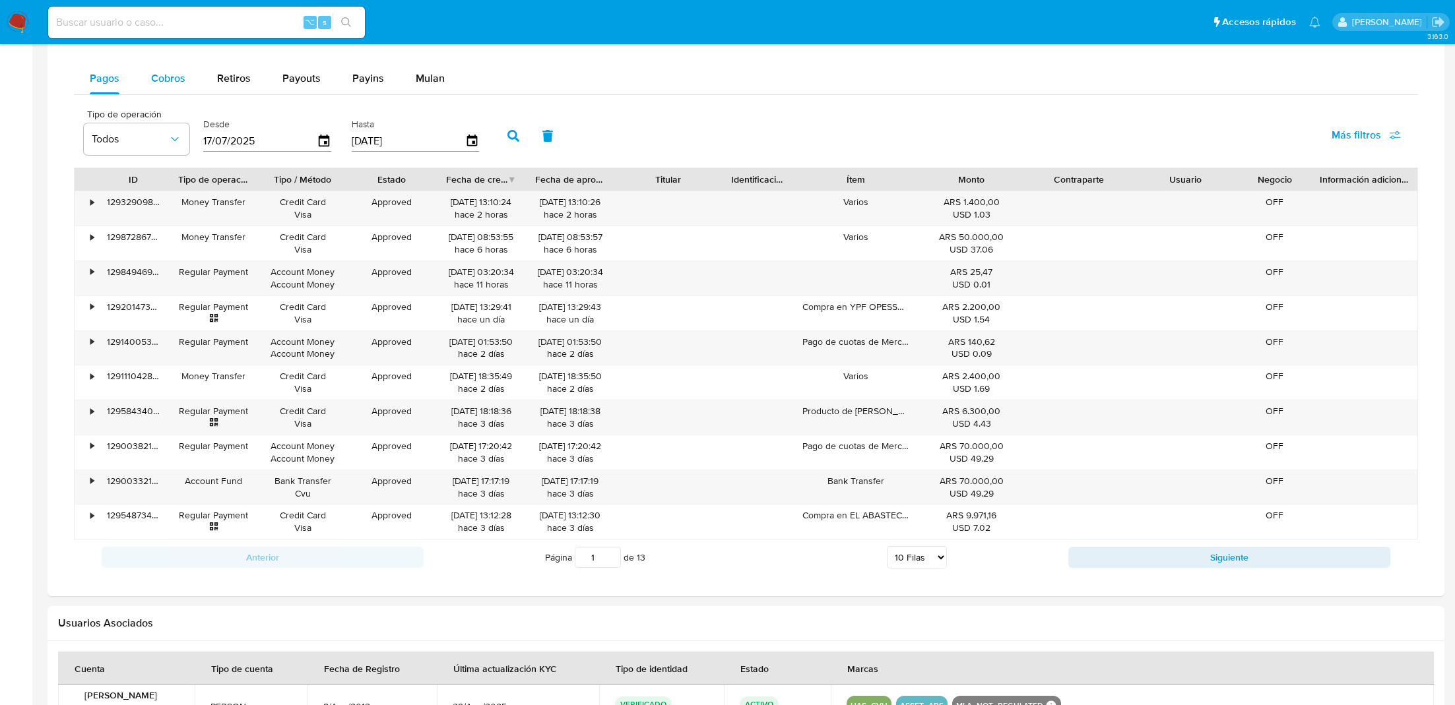
click at [172, 84] on div "Cobros" at bounding box center [168, 79] width 34 height 32
select select "10"
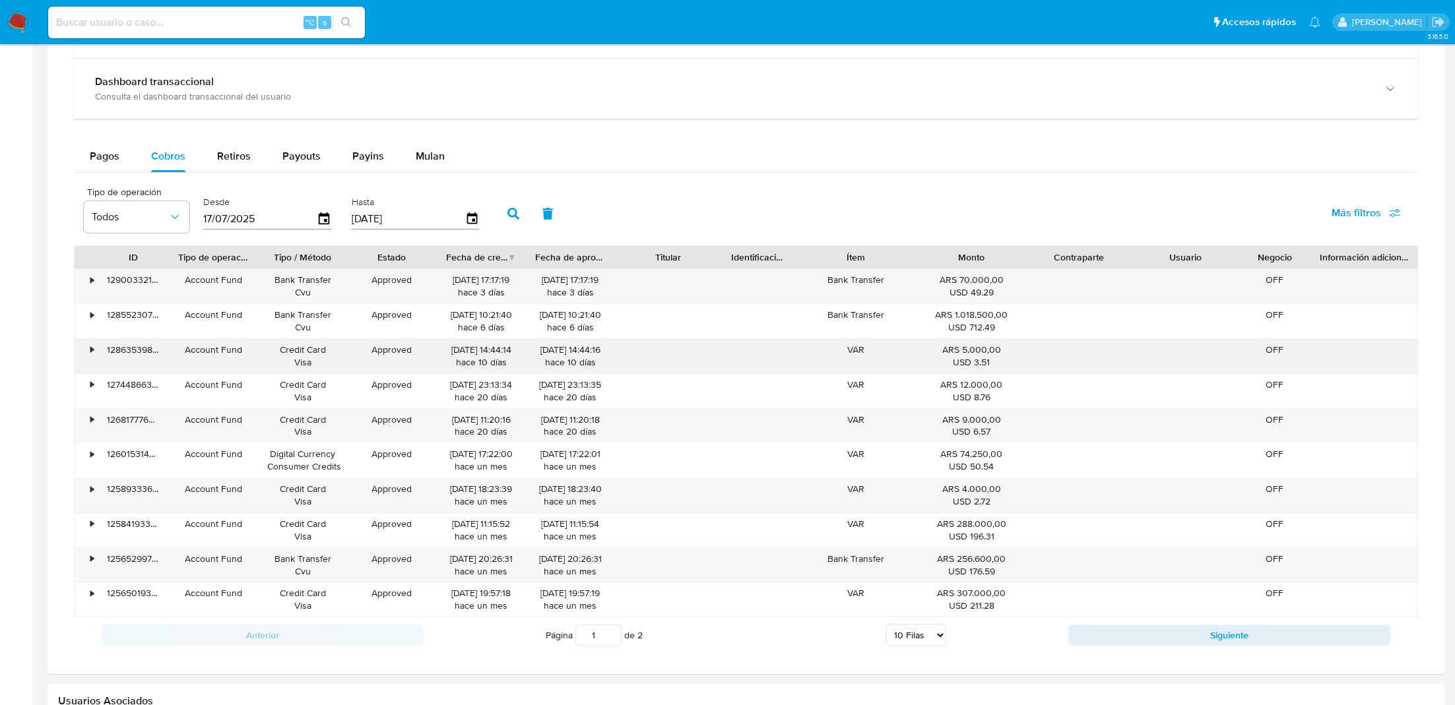
scroll to position [731, 0]
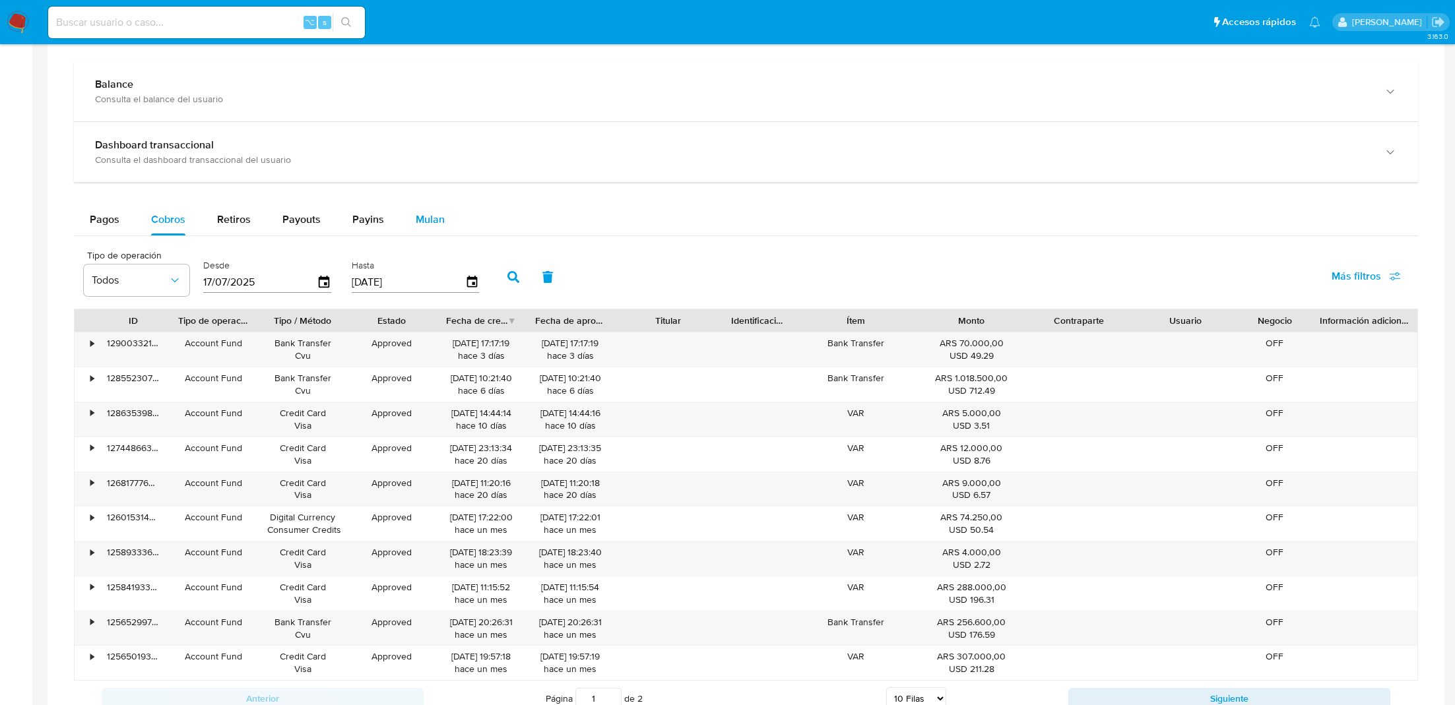
click at [429, 216] on span "Mulan" at bounding box center [430, 219] width 29 height 15
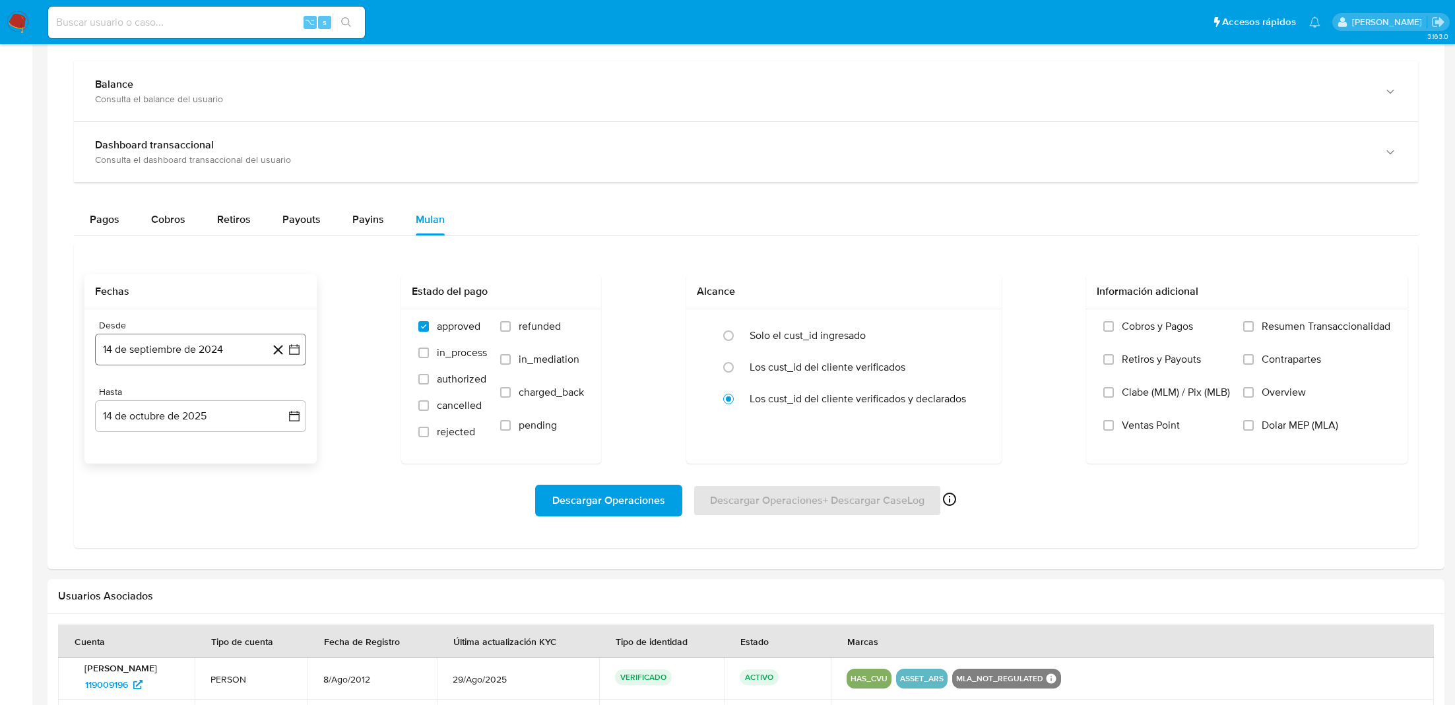
click at [292, 345] on icon "button" at bounding box center [294, 350] width 11 height 11
click at [284, 397] on icon "Mes siguiente" at bounding box center [283, 397] width 16 height 16
click at [154, 441] on button "1" at bounding box center [147, 446] width 21 height 21
click at [256, 422] on button "14 de octubre de 2025" at bounding box center [200, 417] width 211 height 32
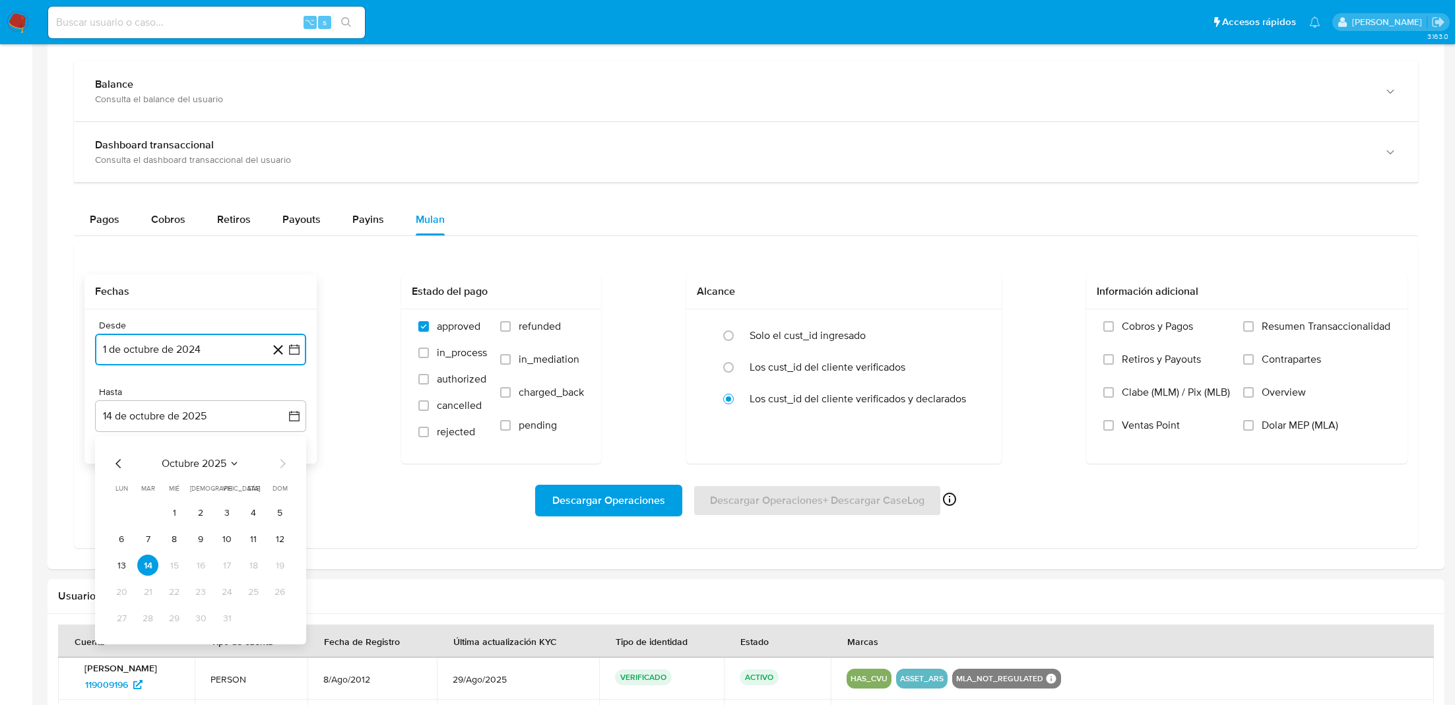
click at [119, 463] on icon "Mes anterior" at bounding box center [119, 464] width 16 height 16
click at [152, 612] on button "30" at bounding box center [147, 618] width 21 height 21
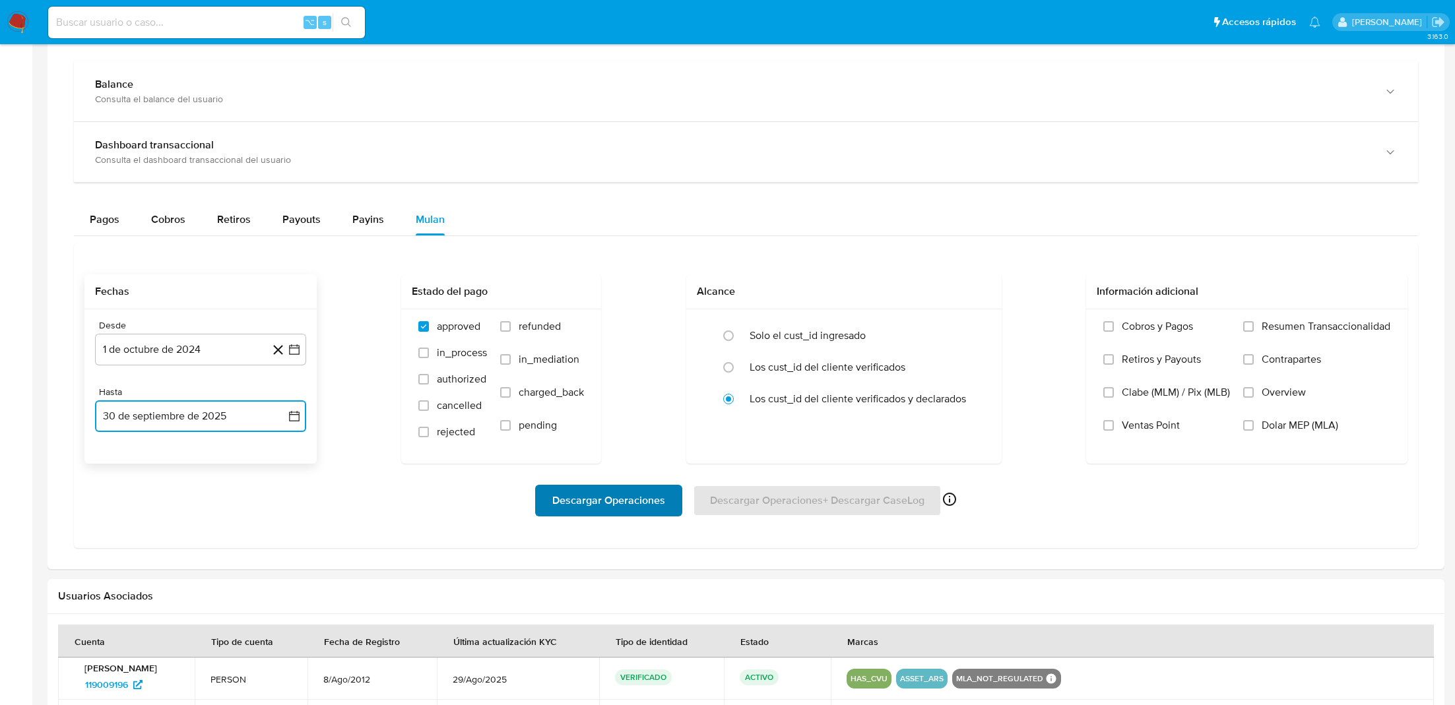
click at [591, 507] on span "Descargar Operaciones" at bounding box center [608, 500] width 113 height 29
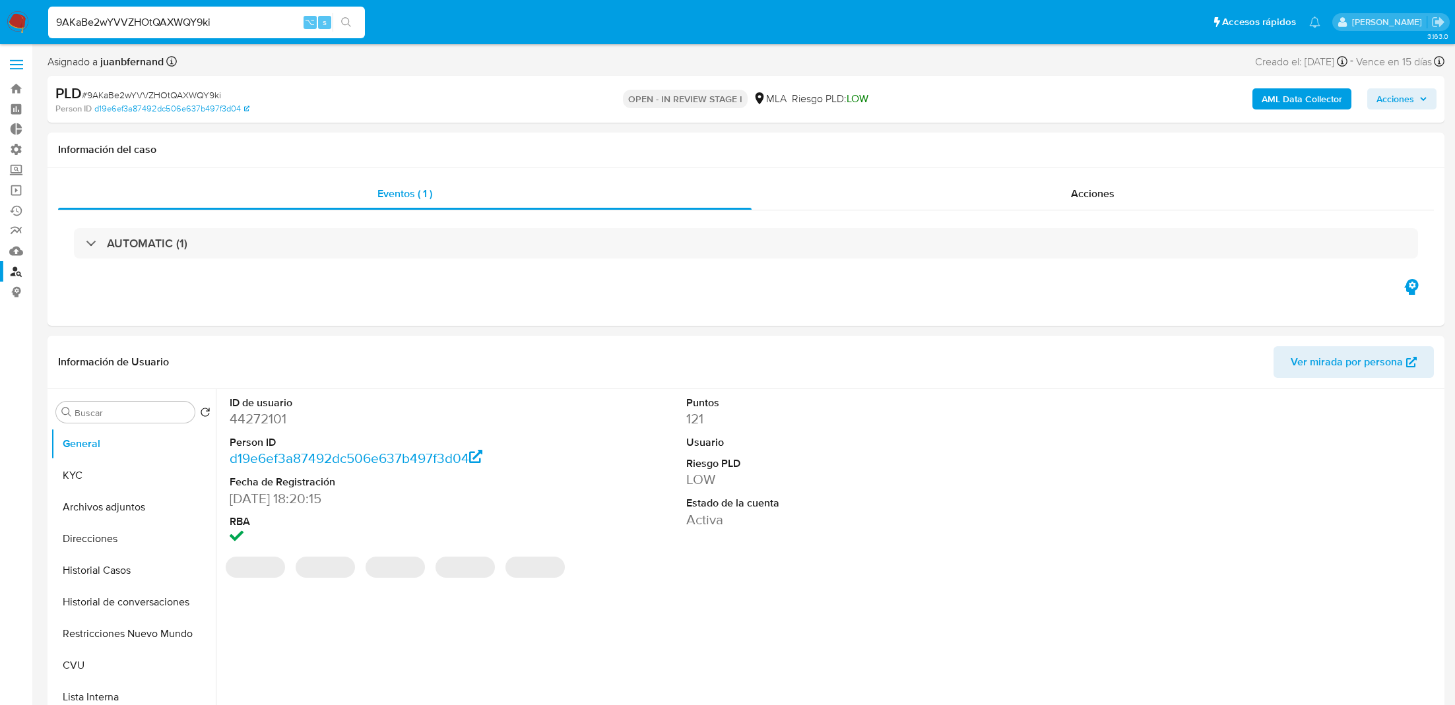
select select "10"
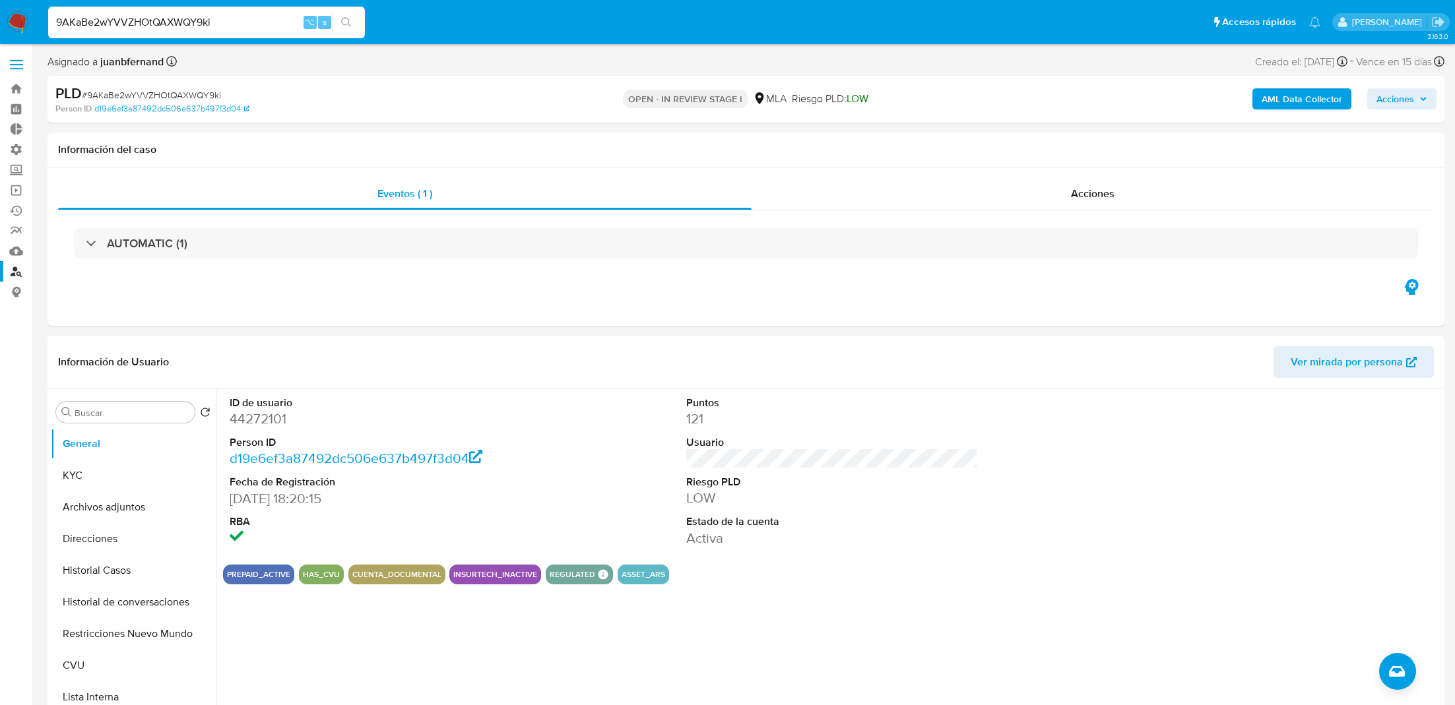
click at [143, 23] on input "9AKaBe2wYVVZHOtQAXWQY9ki" at bounding box center [206, 22] width 317 height 17
paste input "tRWFkUv9H9GNJv8fZaNs8i5d"
type input "tRWFkUv9H9GNJv8fZaNs8i5d"
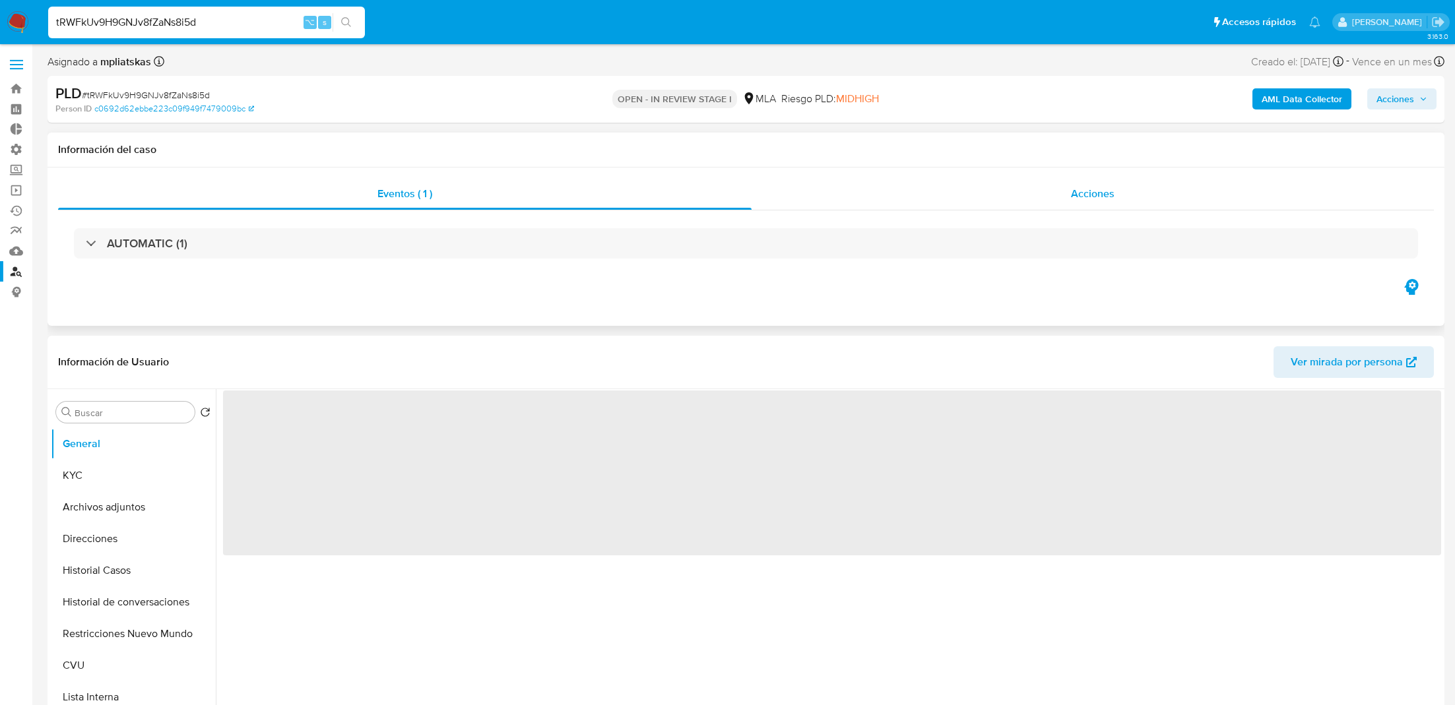
select select "10"
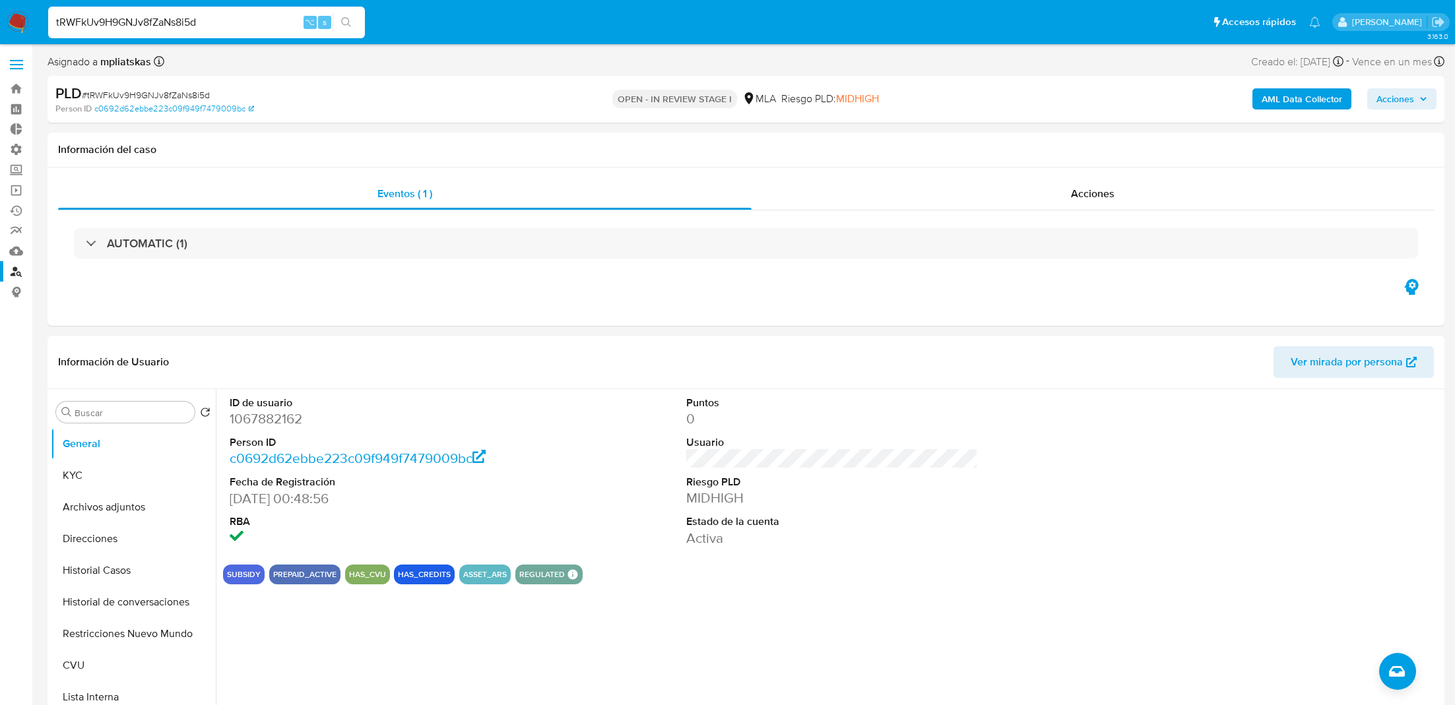
click at [161, 17] on input "tRWFkUv9H9GNJv8fZaNs8i5d" at bounding box center [206, 22] width 317 height 17
paste input "LzYthqrHAYScn7XmI4UJwFQ2"
type input "LzYthqrHAYScn7XmI4UJwFQ2"
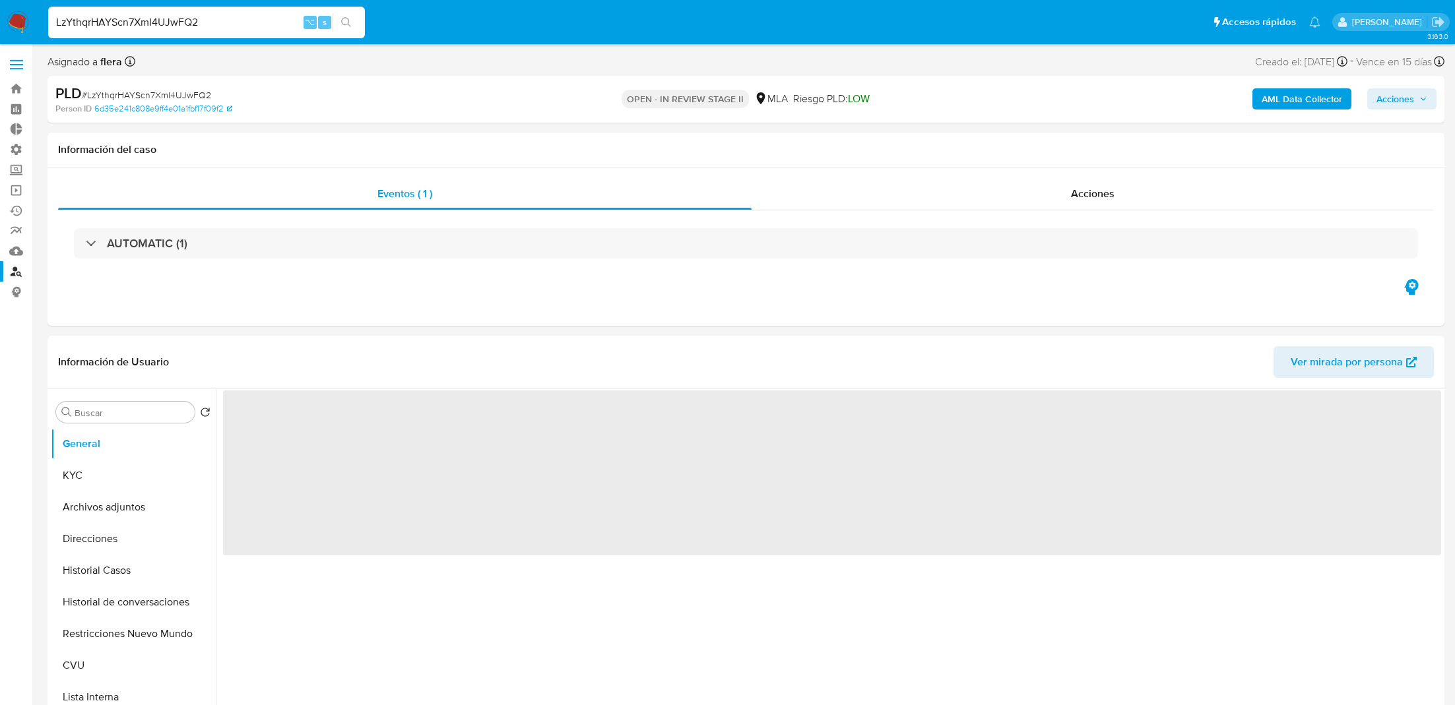
select select "10"
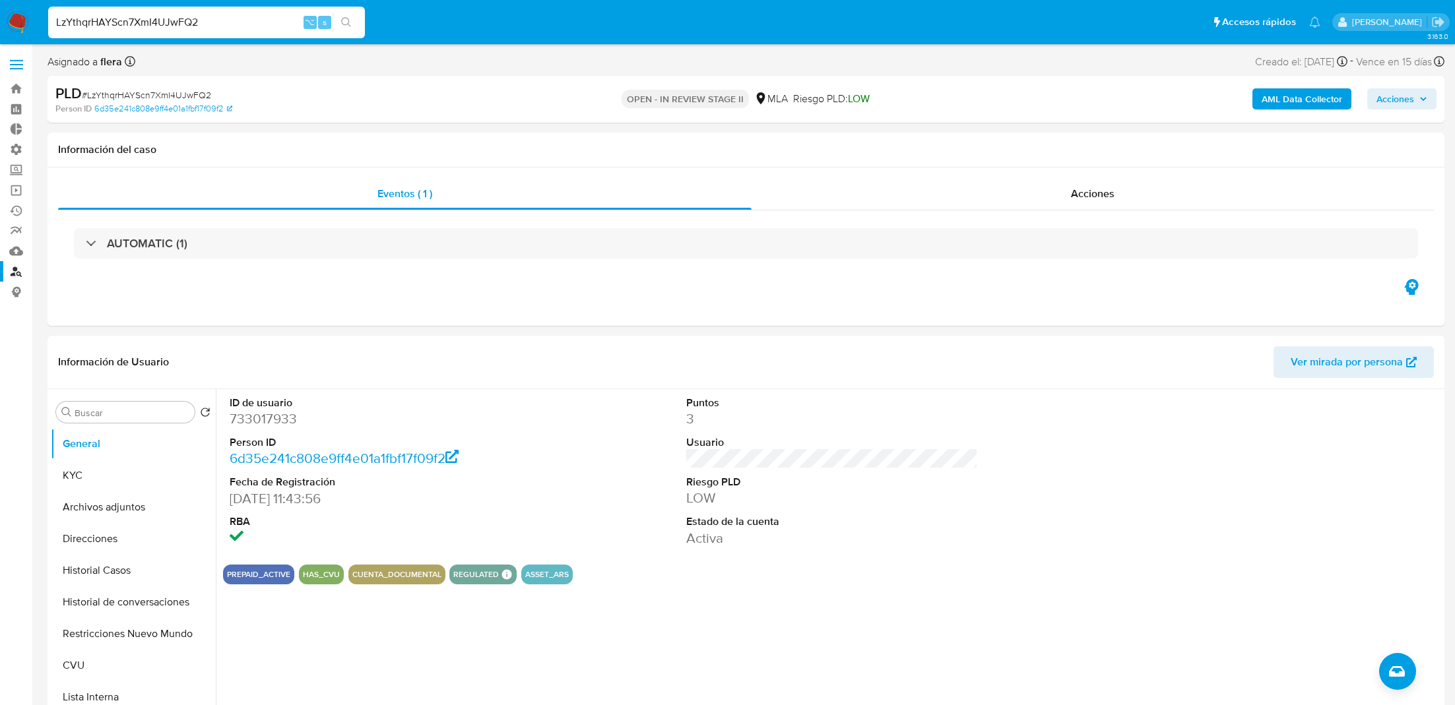
click at [284, 20] on input "LzYthqrHAYScn7XmI4UJwFQ2" at bounding box center [206, 22] width 317 height 17
paste input "S1t5QLy3dwLENxaNOxLL46fx"
type input "S1t5QLy3dwLENxaNOxLL46fx"
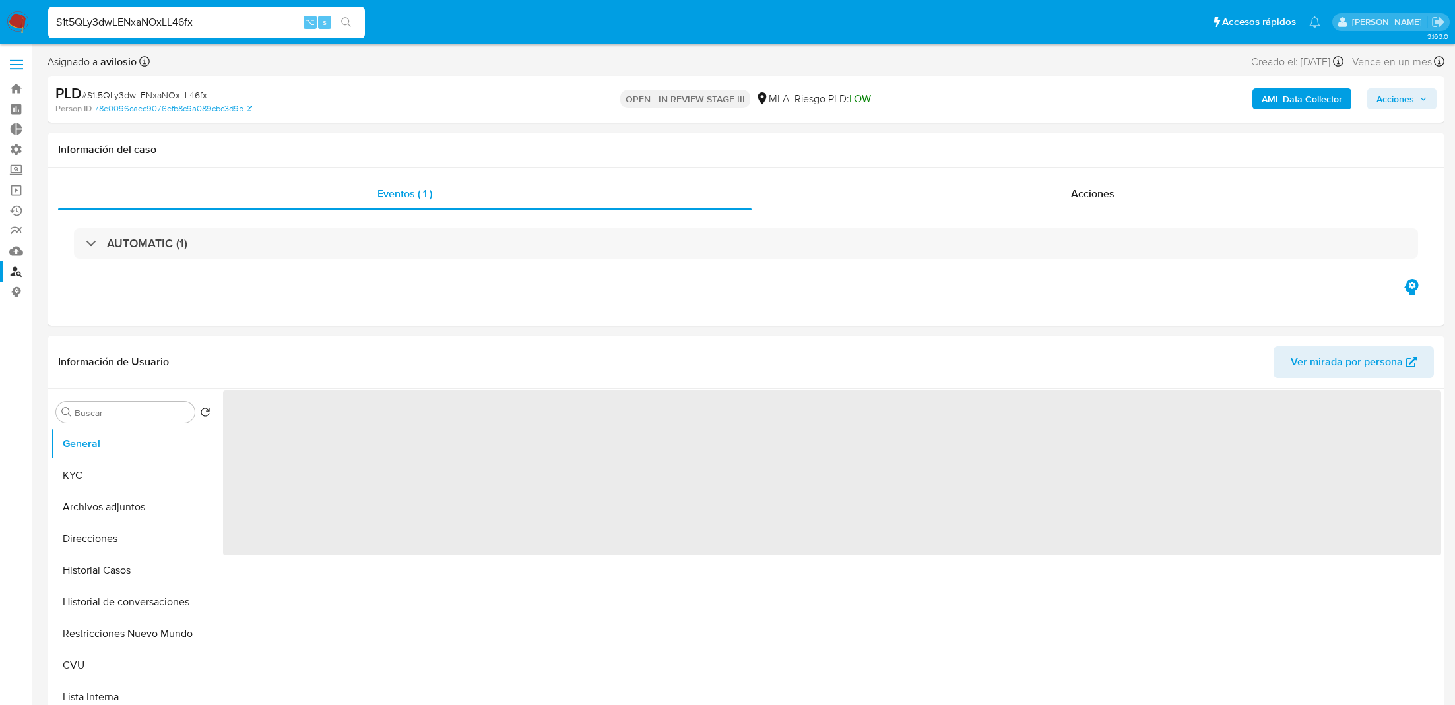
select select "10"
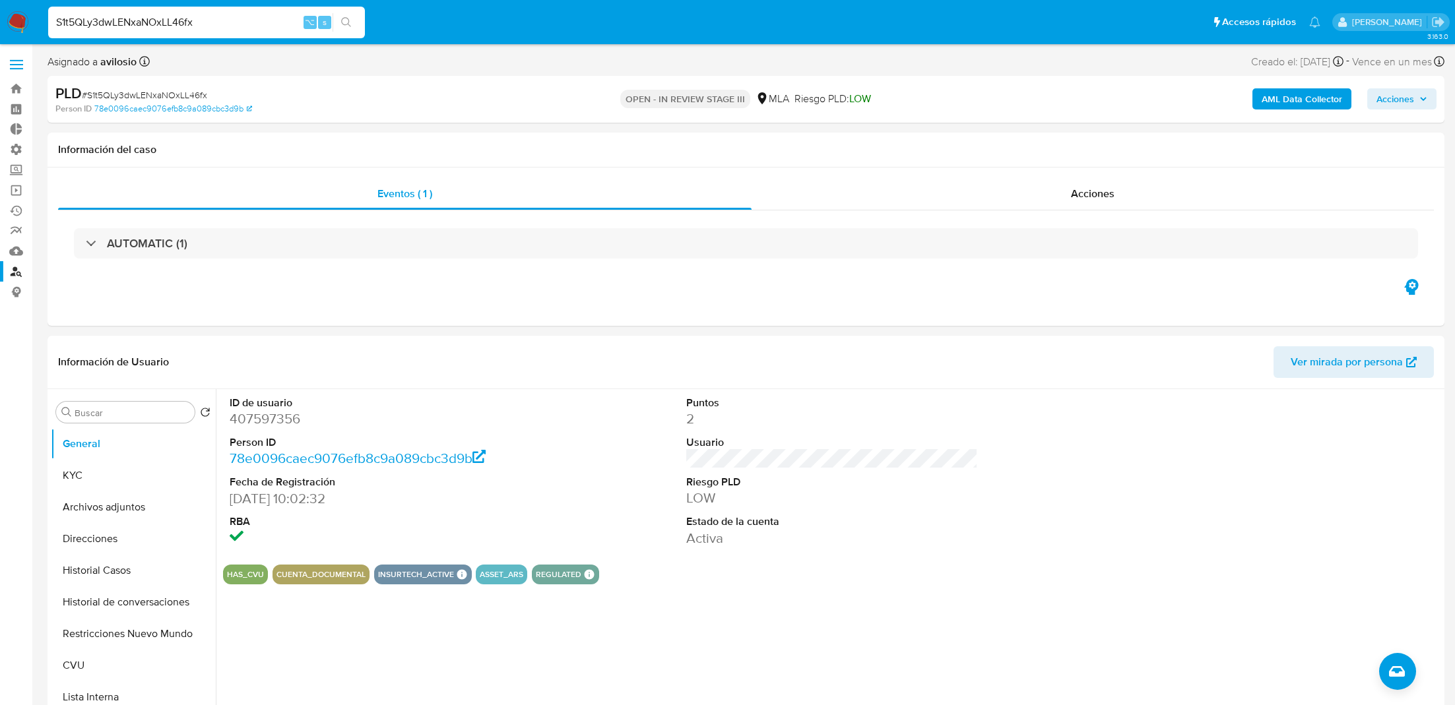
click at [218, 24] on input "S1t5QLy3dwLENxaNOxLL46fx" at bounding box center [206, 22] width 317 height 17
paste input "Yr6zPAG68t5NJ4pHaFtq7N2q"
type input "Yr6zPAG68t5NJ4pHaFtq7N2q"
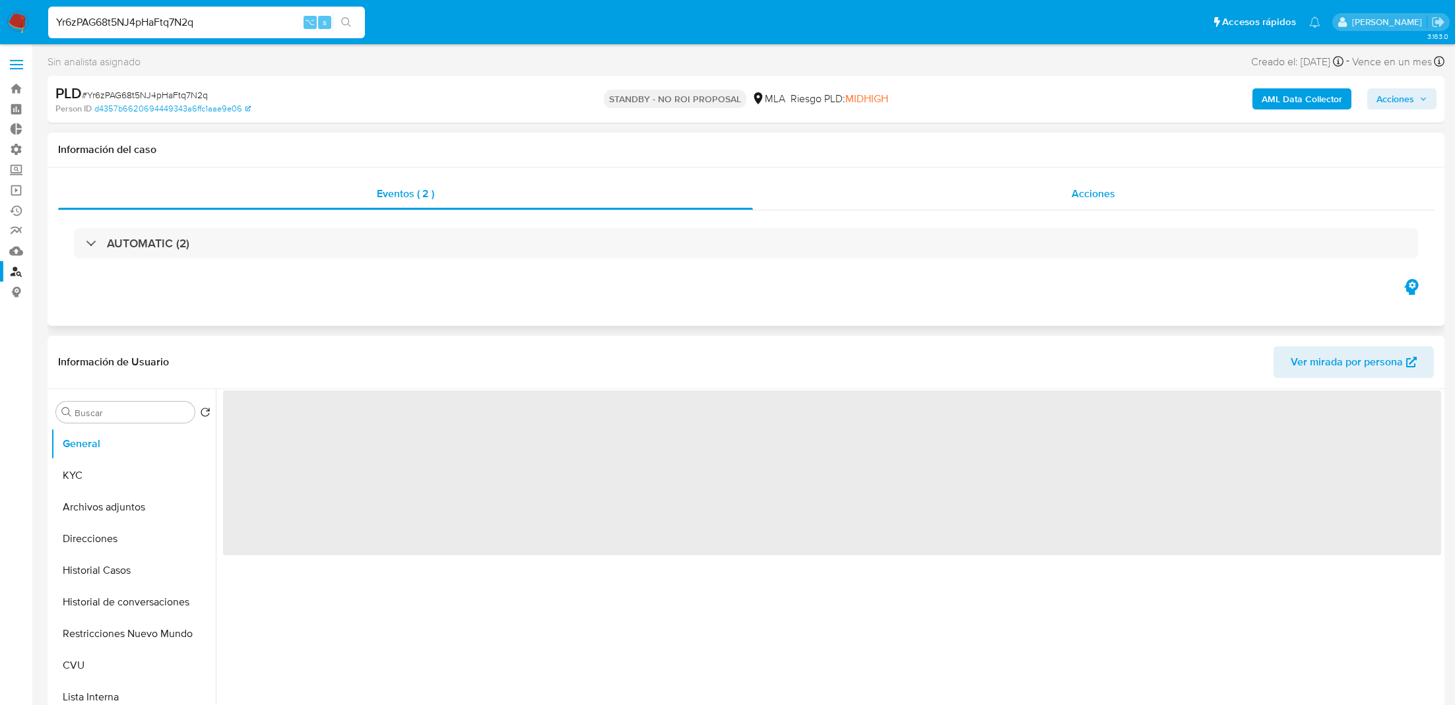
click at [902, 191] on div "Acciones" at bounding box center [1093, 194] width 681 height 32
select select "10"
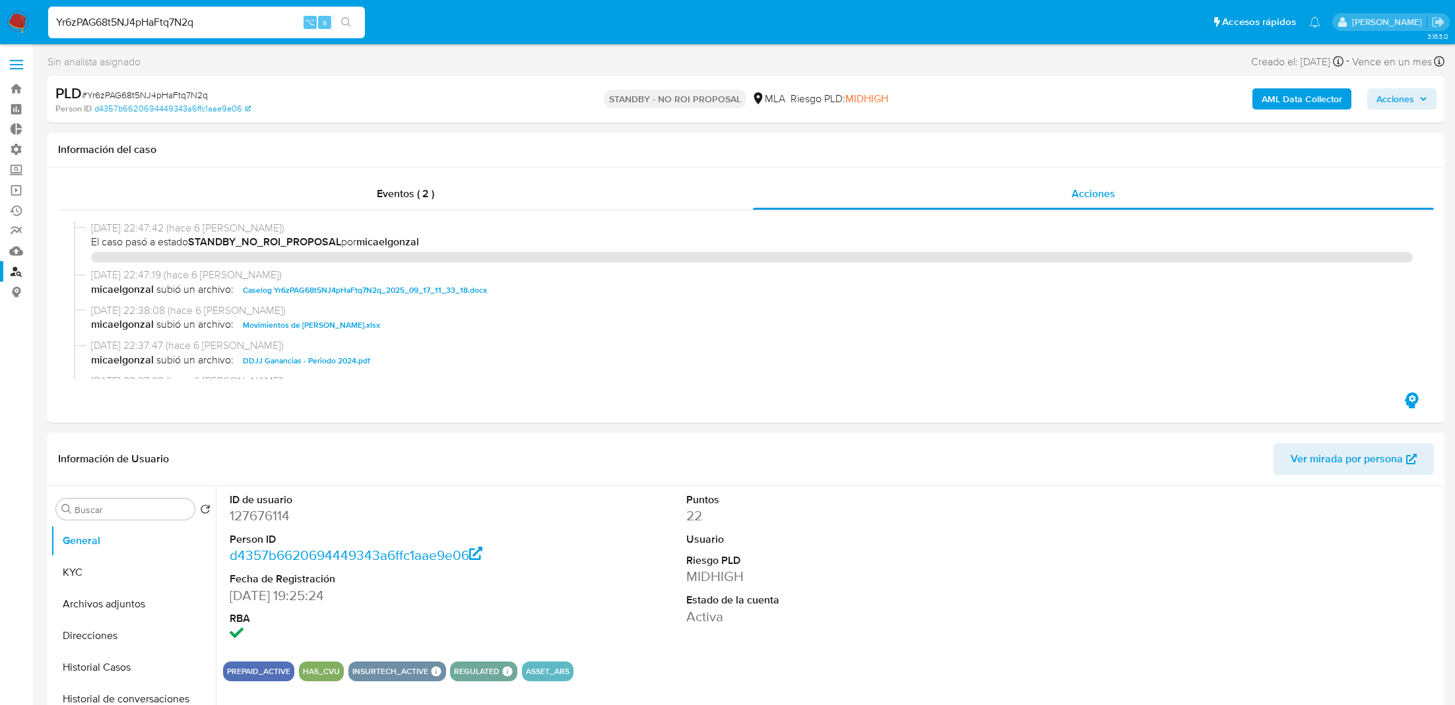
select select "10"
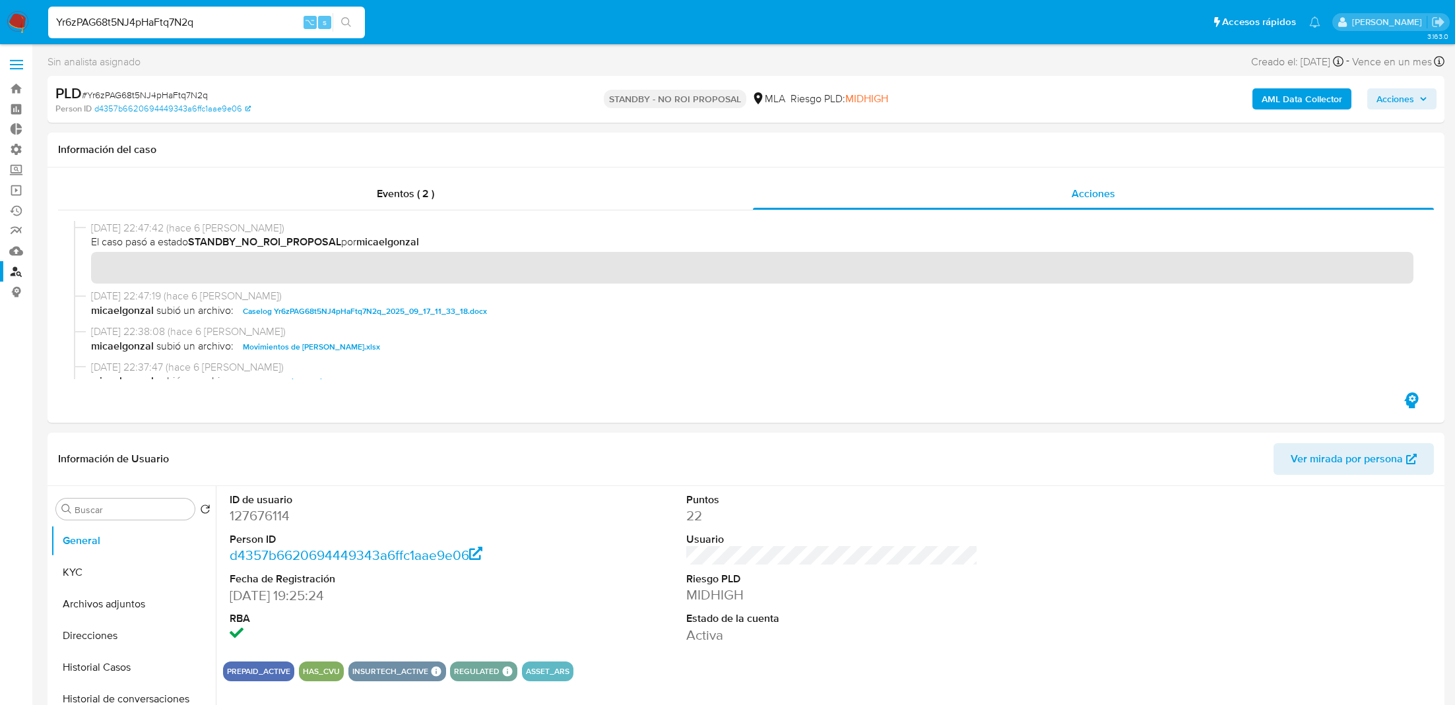
click at [214, 29] on input "Yr6zPAG68t5NJ4pHaFtq7N2q" at bounding box center [206, 22] width 317 height 17
paste input "6L4sRQ0hORgHDhYqfJOmN0gf"
type input "6L4sRQ0hORgHDhYqfJOmN0gf"
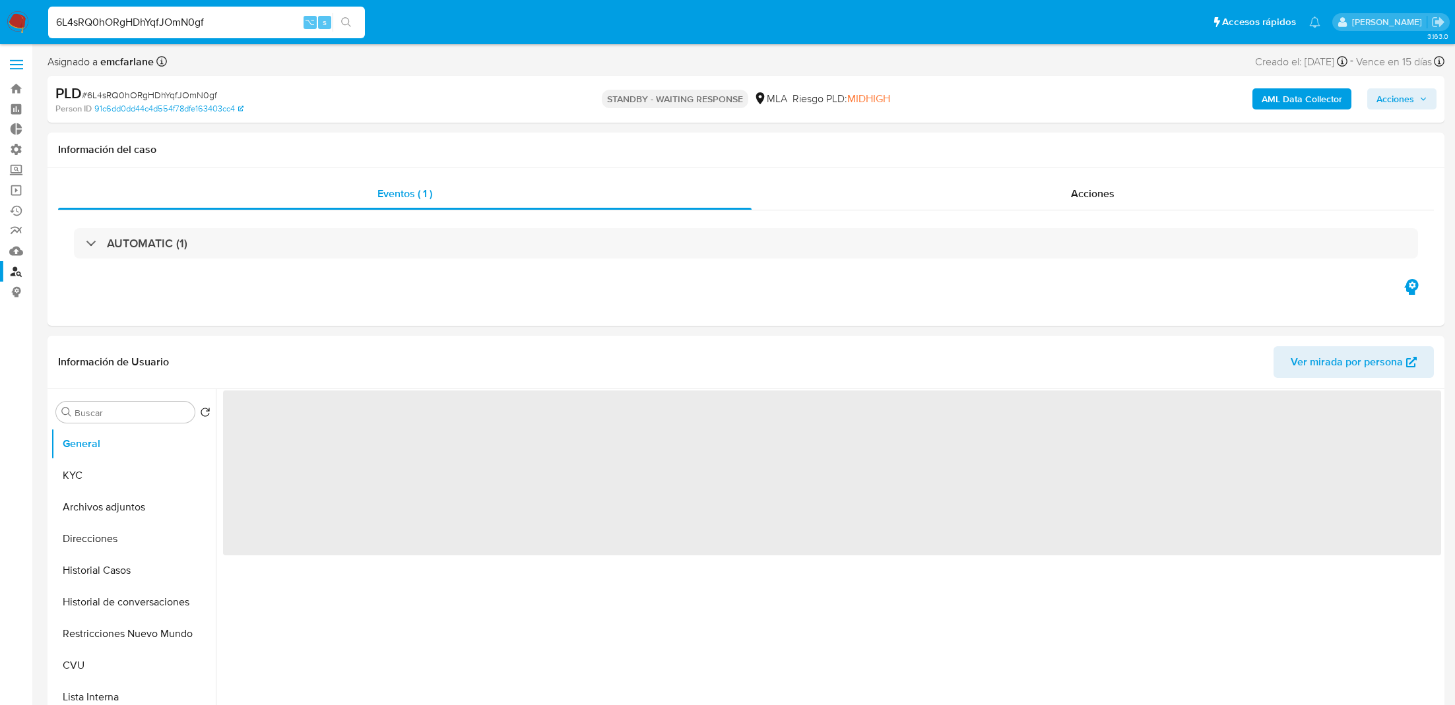
select select "10"
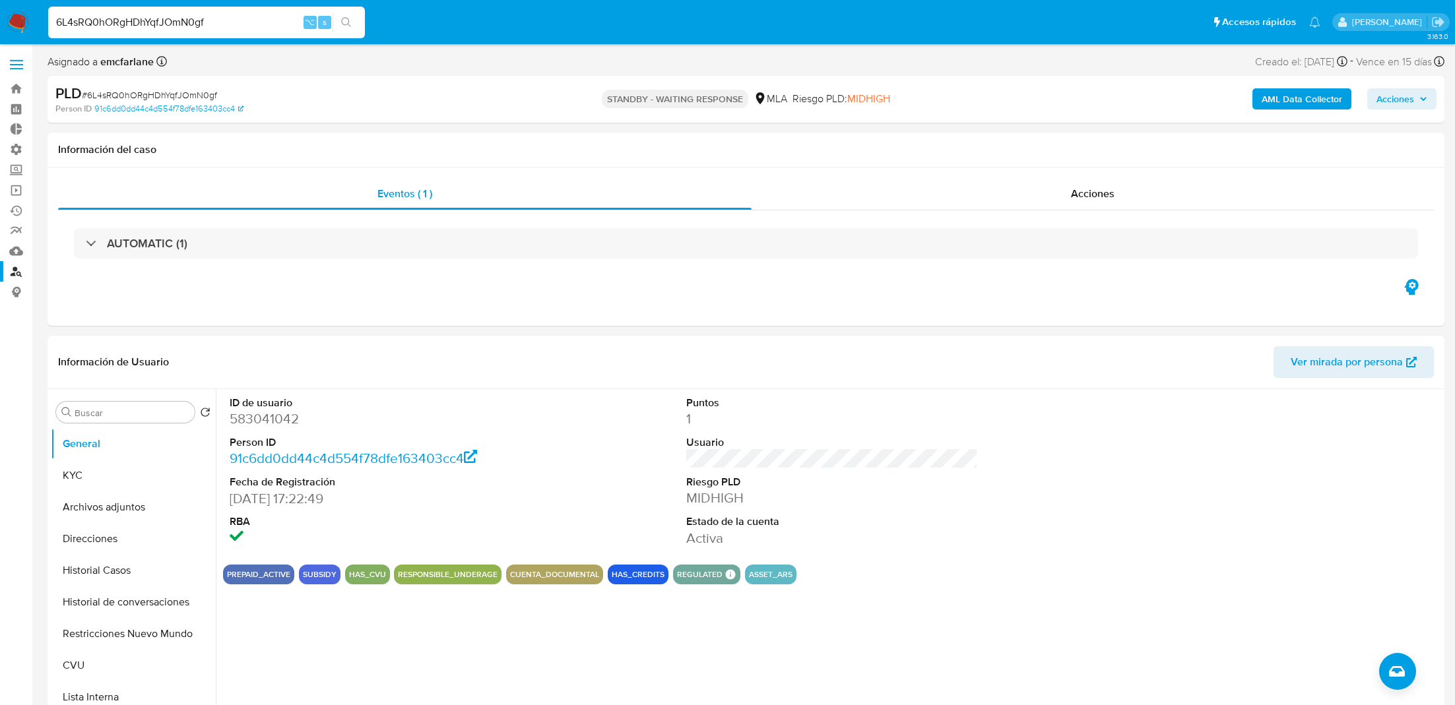
click at [229, 25] on input "6L4sRQ0hORgHDhYqfJOmN0gf" at bounding box center [206, 22] width 317 height 17
paste input "Q8YzGzkl0mnUK9ujIBiWdA4i"
type input "Q8YzGzkl0mnUK9ujIBiWdA4i"
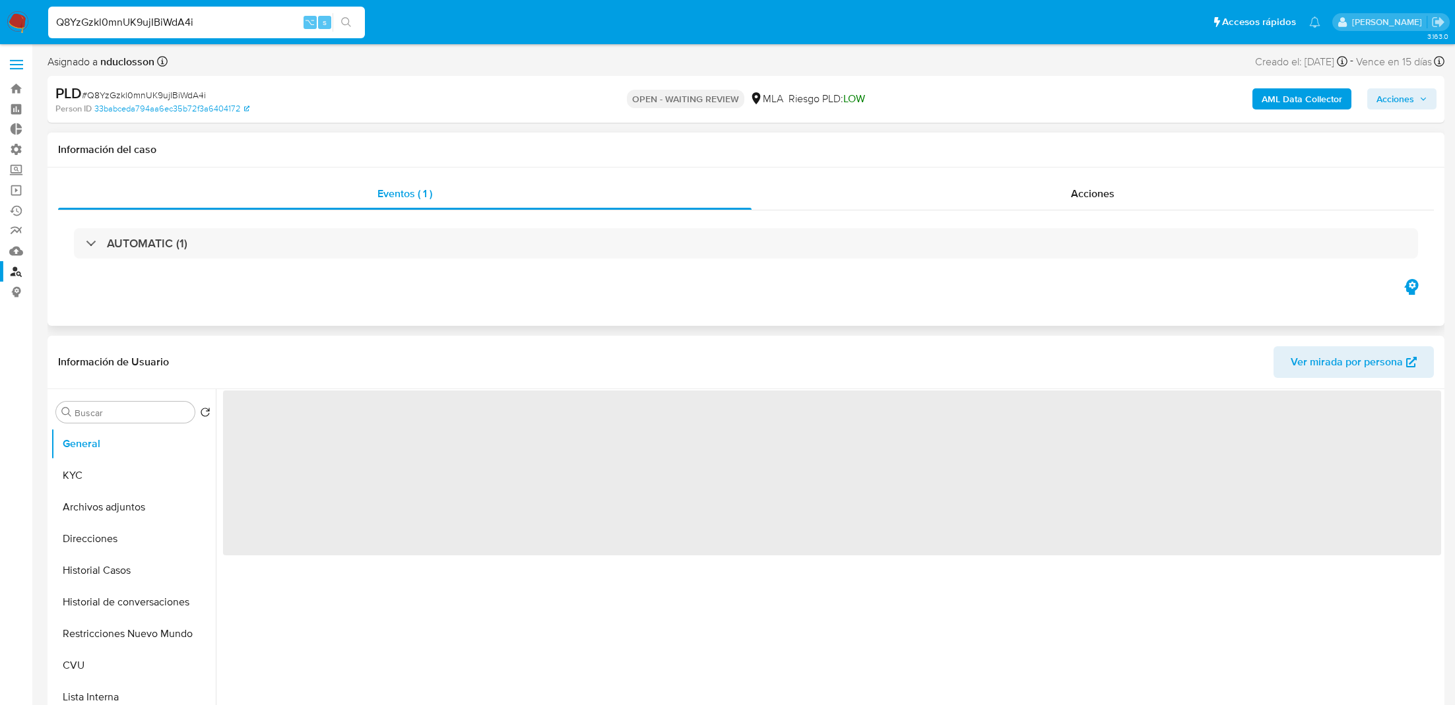
click at [960, 175] on div "Eventos ( 1 ) Acciones AUTOMATIC (1)" at bounding box center [746, 247] width 1397 height 158
select select "10"
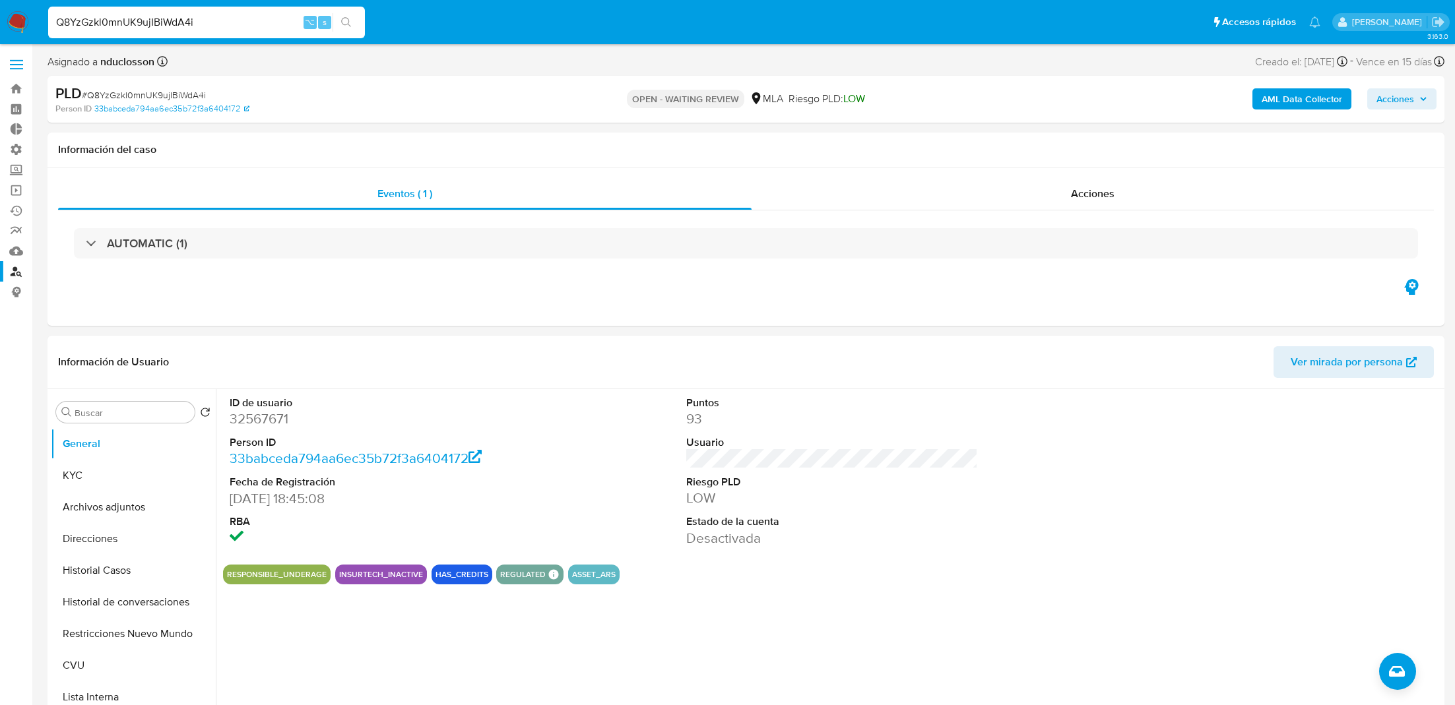
click at [174, 26] on input "Q8YzGzkl0mnUK9ujIBiWdA4i" at bounding box center [206, 22] width 317 height 17
paste input "8ufwVOOHa73fneC4DjybnzBv"
type input "8ufwVOOHa73fneC4DjybnzBv"
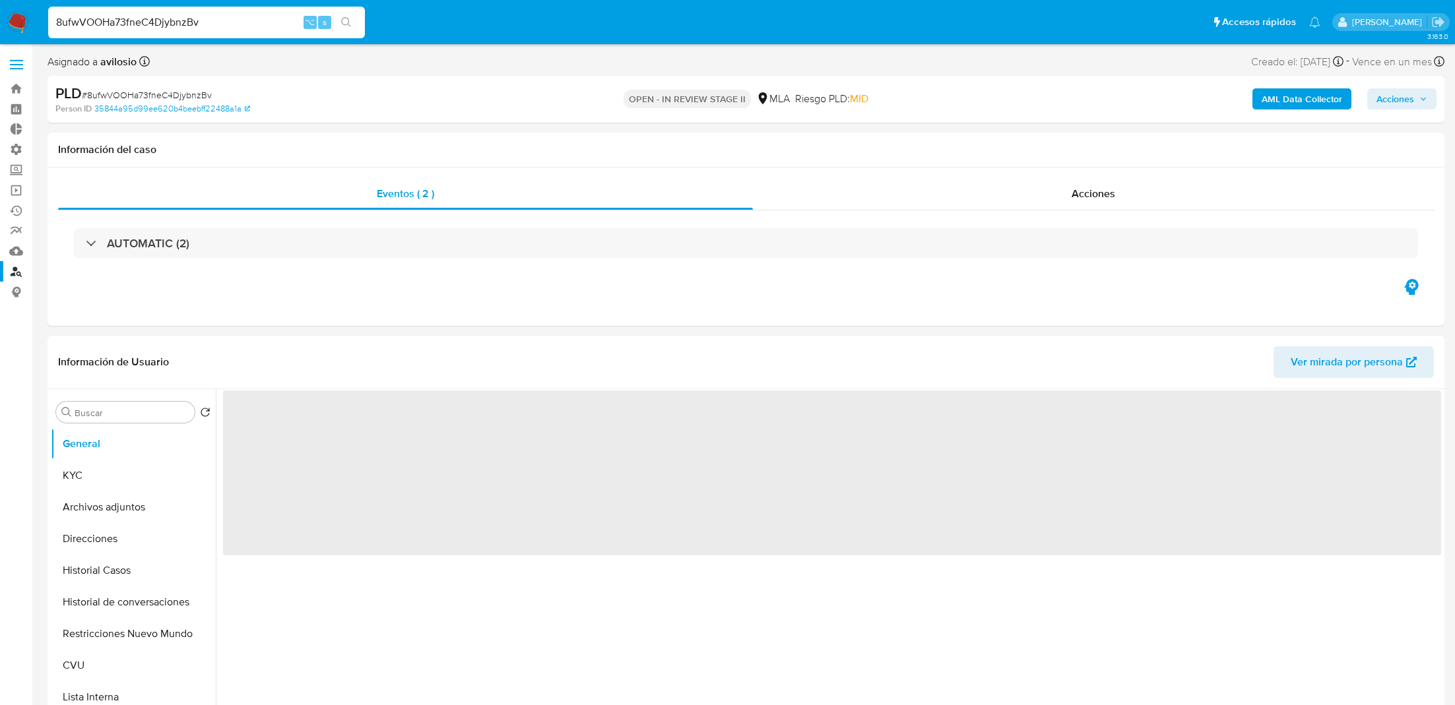
select select "10"
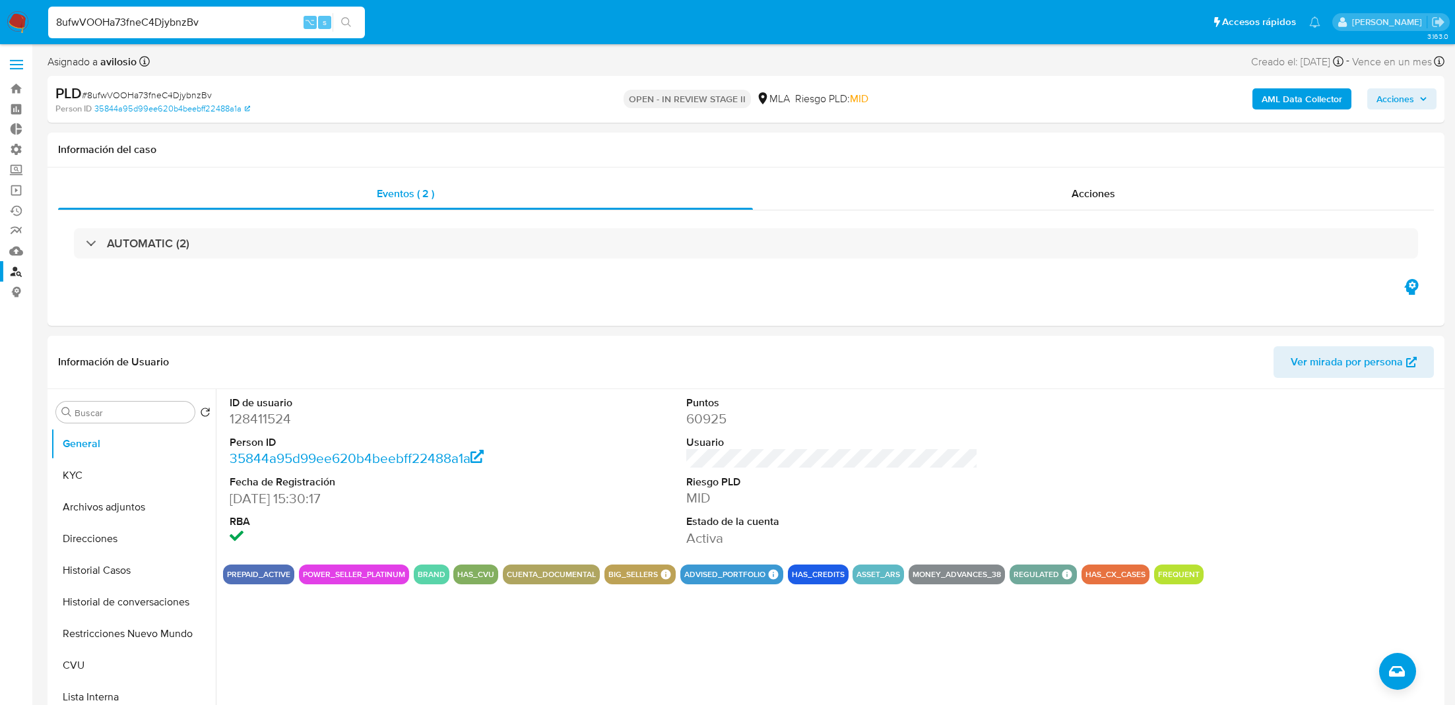
click at [147, 30] on input "8ufwVOOHa73fneC4DjybnzBv" at bounding box center [206, 22] width 317 height 17
paste input "vfFLITRZraHxsHlauWLch3s7"
type input "vfFLITRZraHxsHlauWLch3s7"
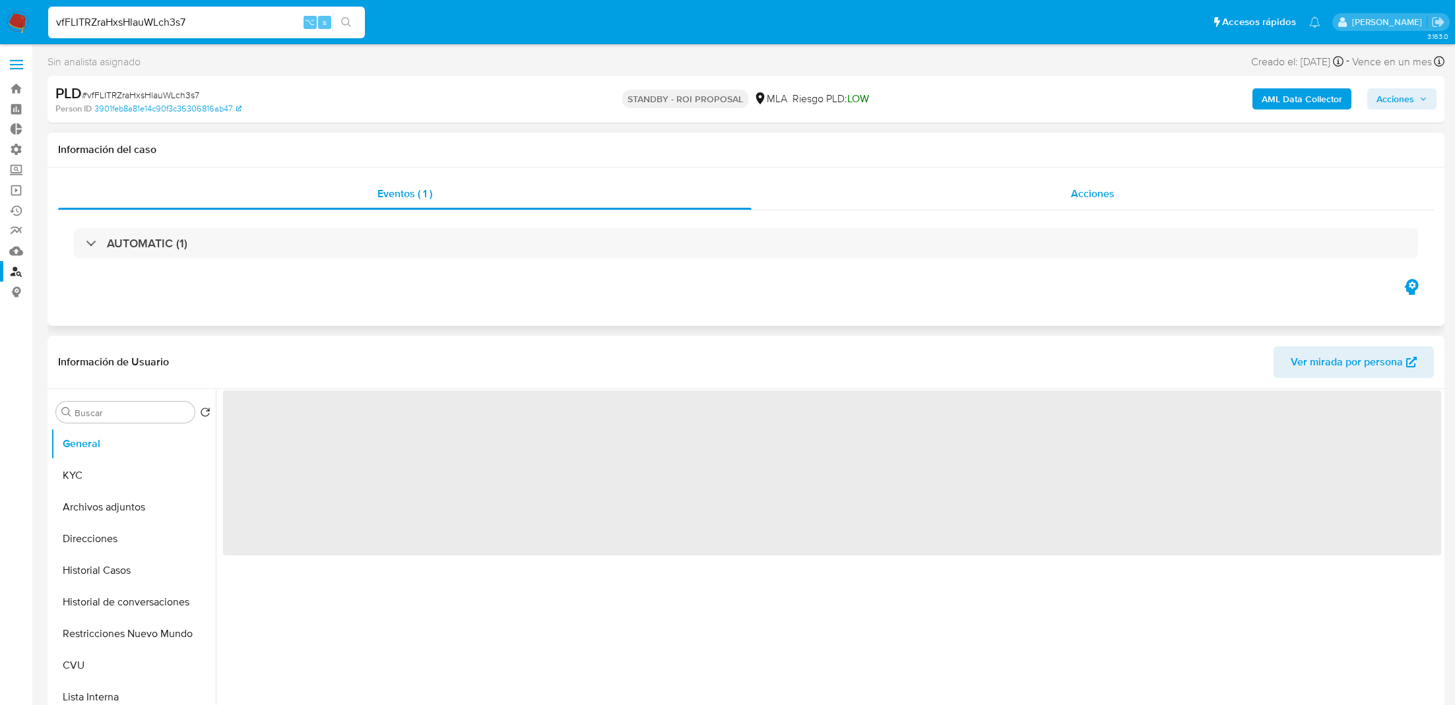
click at [872, 195] on div "Acciones" at bounding box center [1093, 194] width 682 height 32
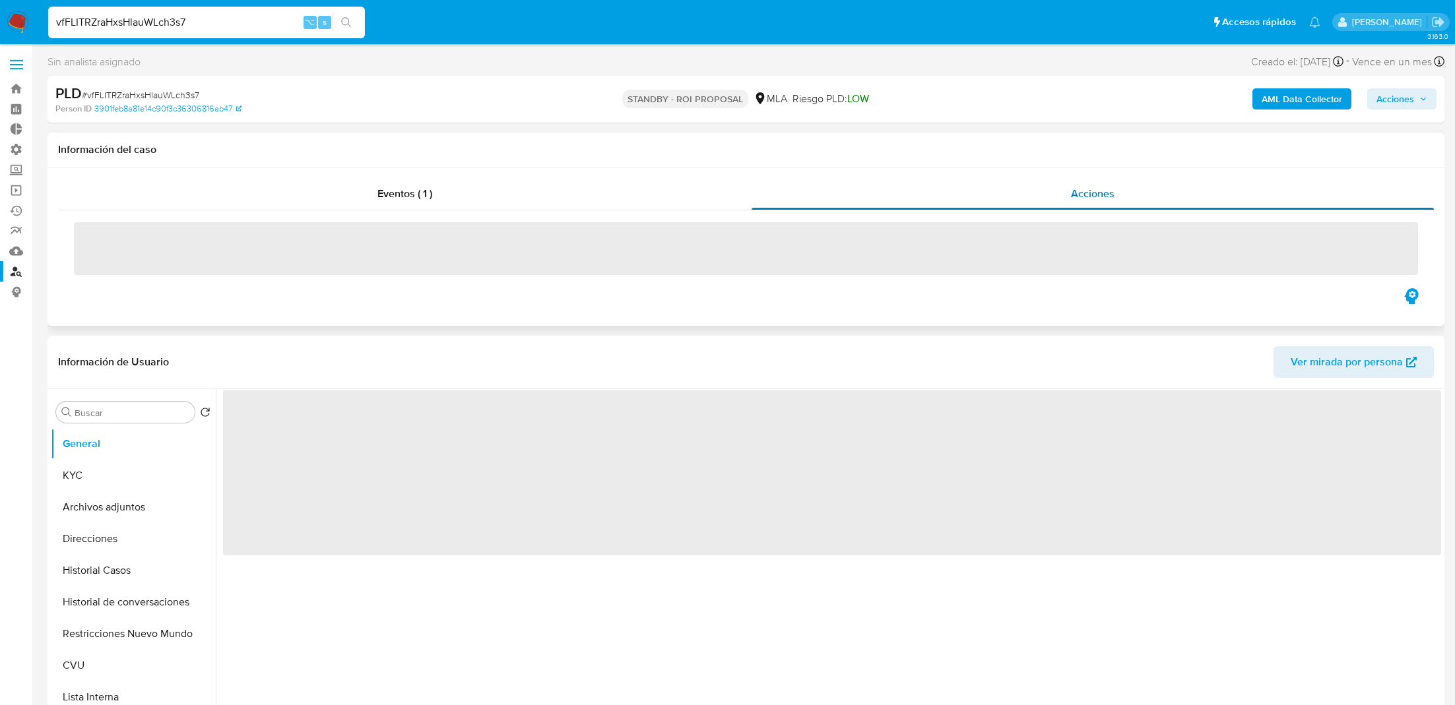
select select "10"
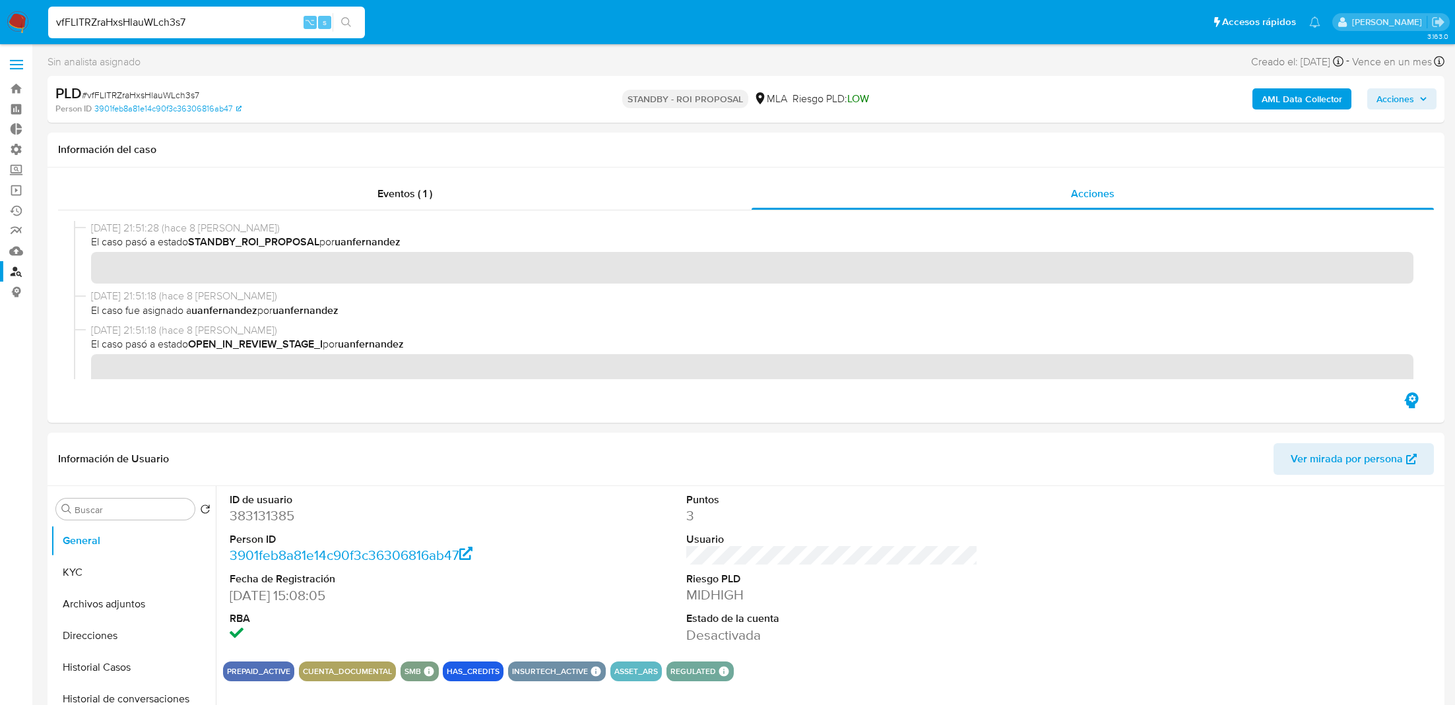
click at [163, 27] on input "vfFLITRZraHxsHlauWLch3s7" at bounding box center [206, 22] width 317 height 17
paste input "8wgHPFKZ4UsCAqkPWw8WwbTm"
type input "8wgHPFKZ4UsCAqkPWw8WwbTm"
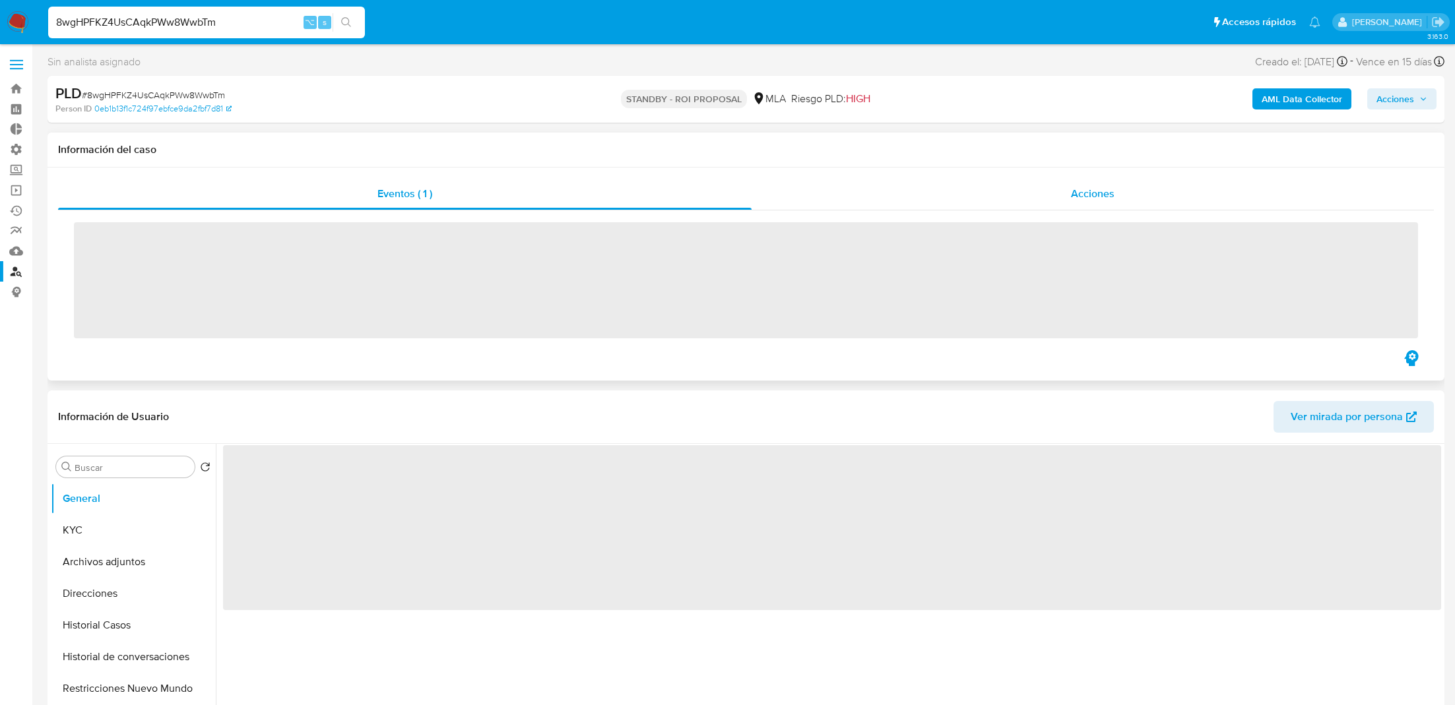
click at [929, 183] on div "Acciones" at bounding box center [1093, 194] width 682 height 32
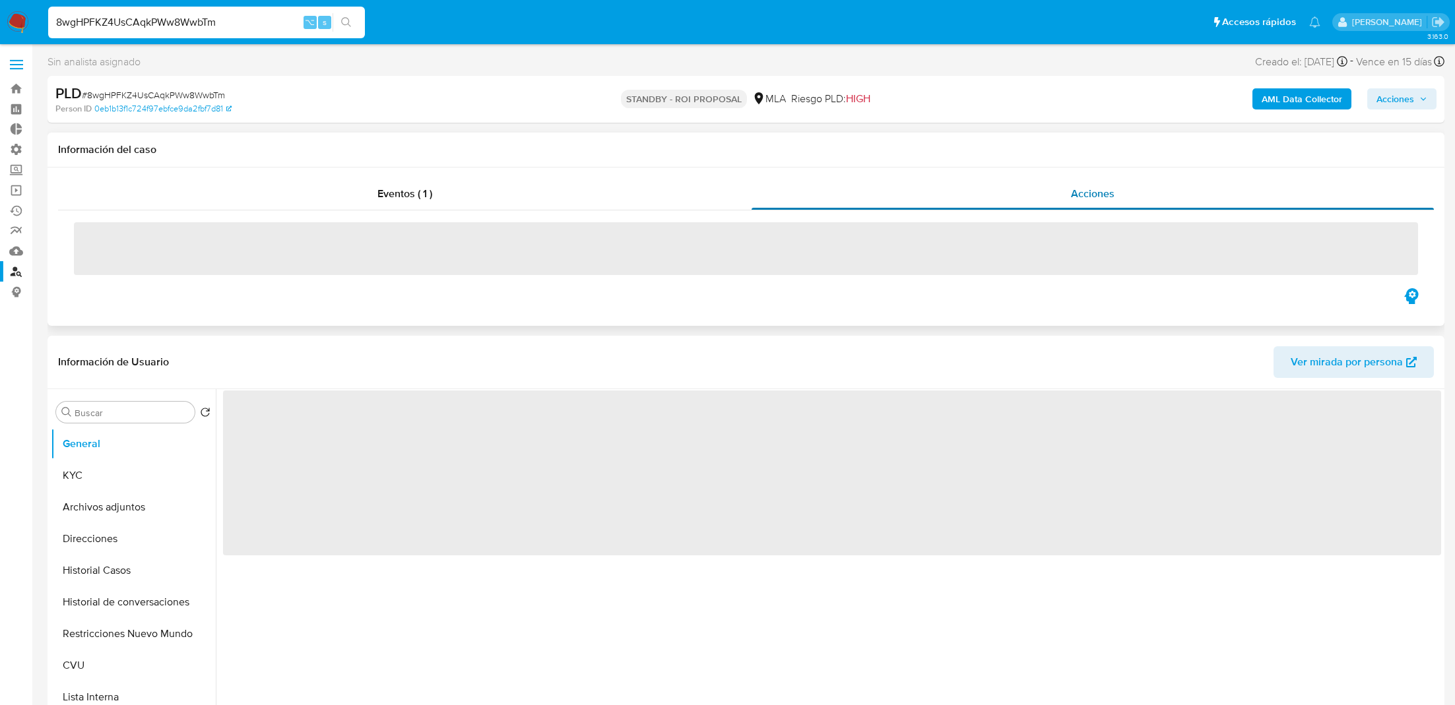
select select "10"
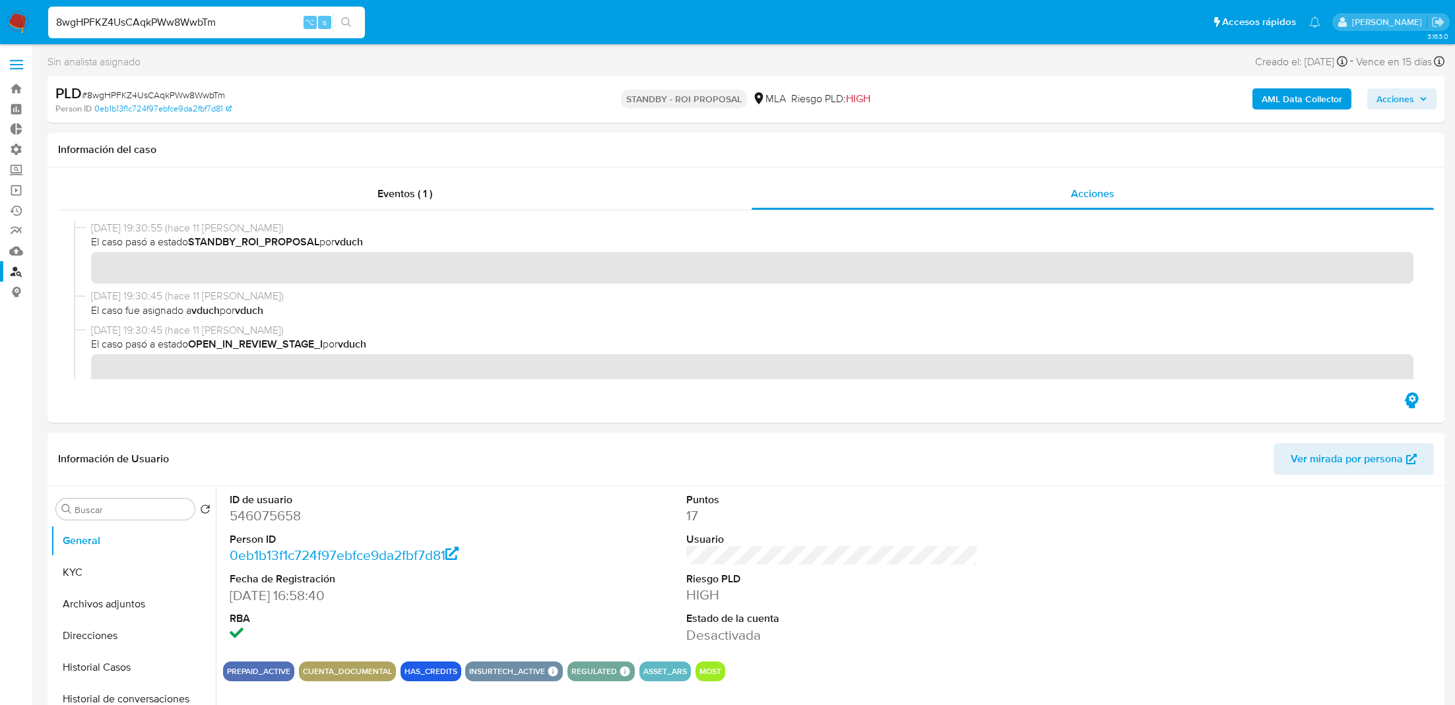
click at [144, 24] on input "8wgHPFKZ4UsCAqkPWw8WwbTm" at bounding box center [206, 22] width 317 height 17
paste input "RTPLJlPKsqVzssD3jkFMMtlh"
type input "RTPLJlPKsqVzssD3jkFMMtlh"
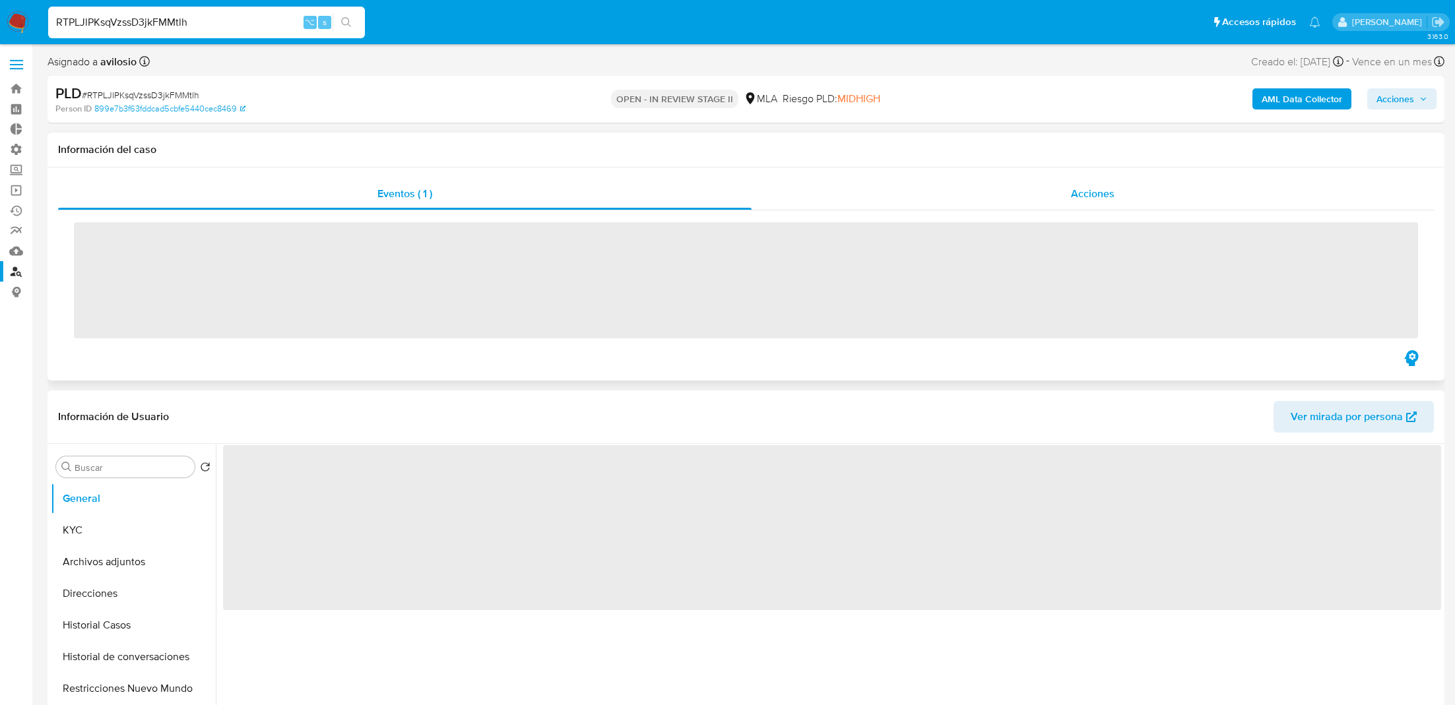
click at [841, 189] on div "Acciones" at bounding box center [1093, 194] width 682 height 32
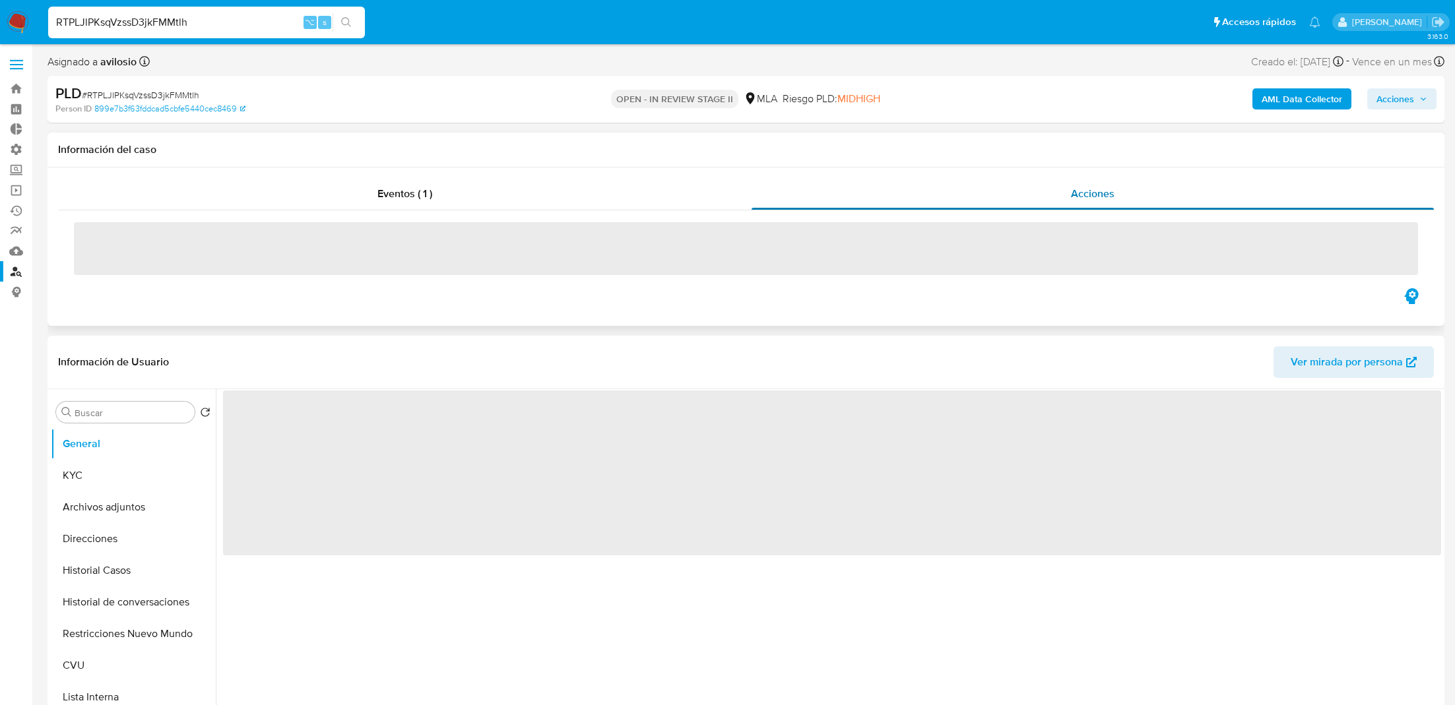
select select "10"
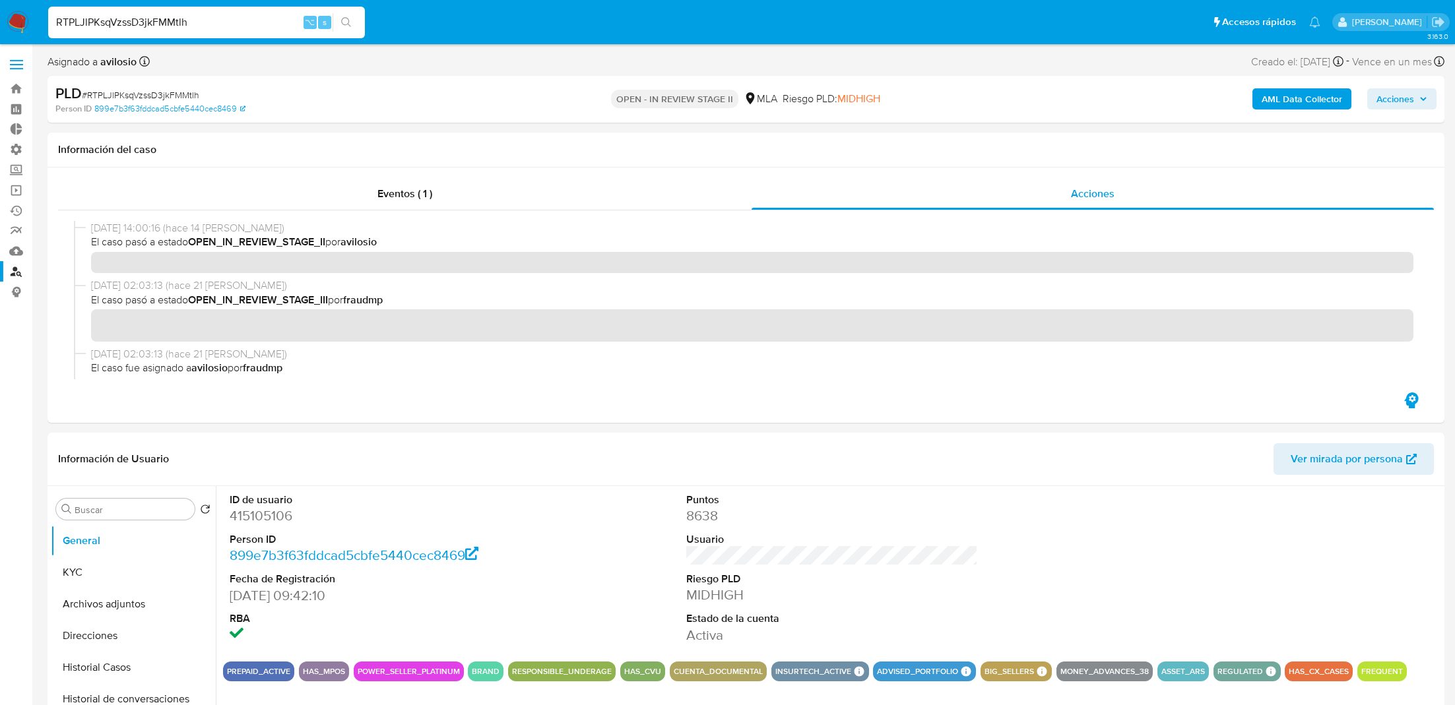
click at [249, 19] on input "RTPLJlPKsqVzssD3jkFMMtlh" at bounding box center [206, 22] width 317 height 17
paste input "FdLTPGICKTVSXmz3k5ZrelX7"
type input "FdLTPGICKTVSXmz3k5ZrelX7"
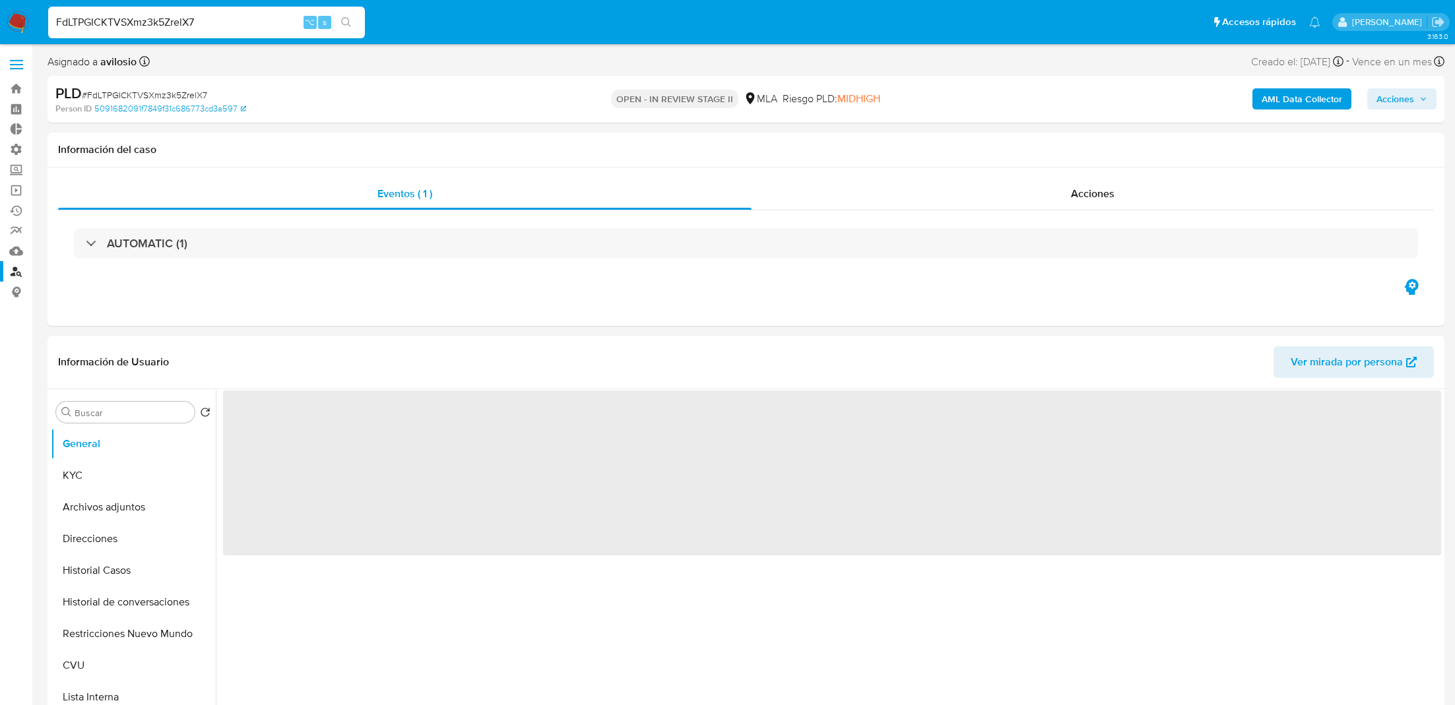
select select "10"
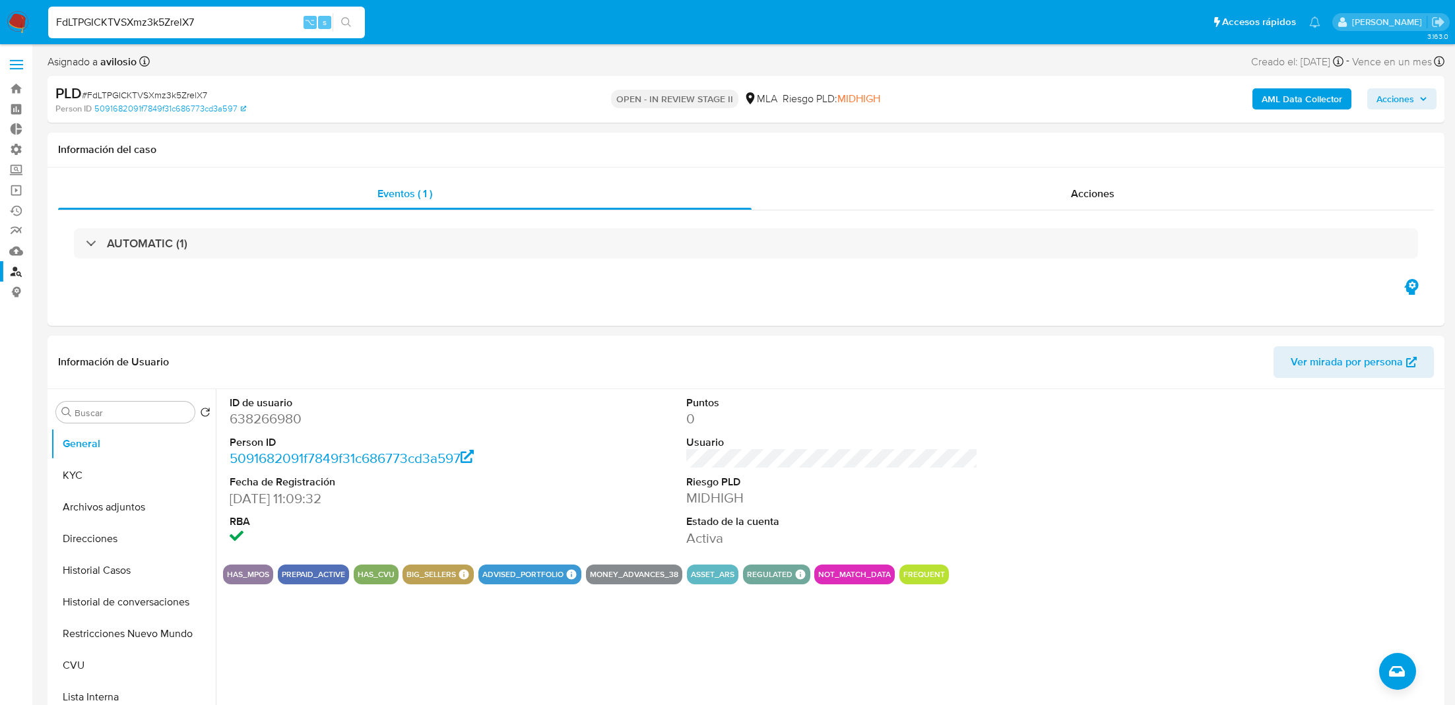
click at [202, 31] on div "FdLTPGICKTVSXmz3k5ZrelX7 ⌥ s" at bounding box center [206, 23] width 317 height 32
click at [198, 28] on input "FdLTPGICKTVSXmz3k5ZrelX7" at bounding box center [206, 22] width 317 height 17
paste input "Zzgn4WDzolAOl92Wk6J3FSKC"
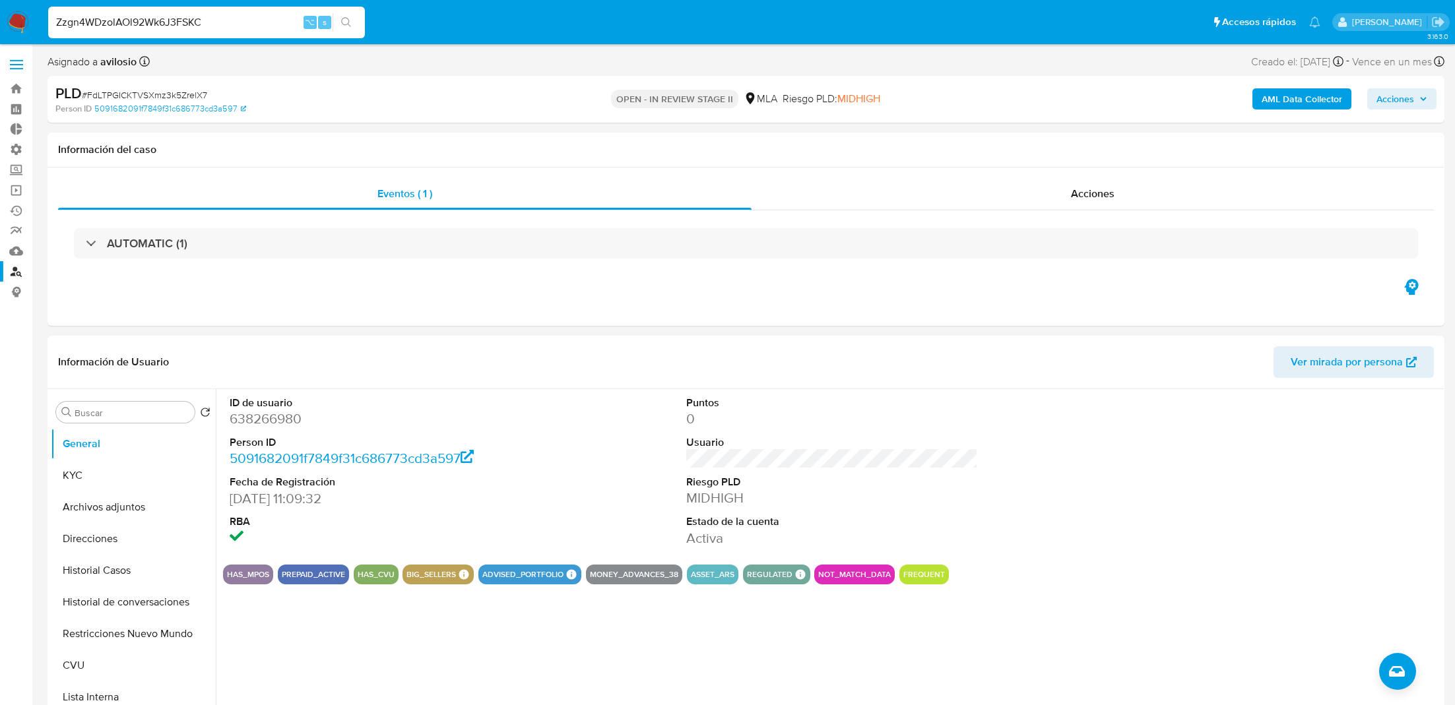
type input "Zzgn4WDzolAOl92Wk6J3FSKC"
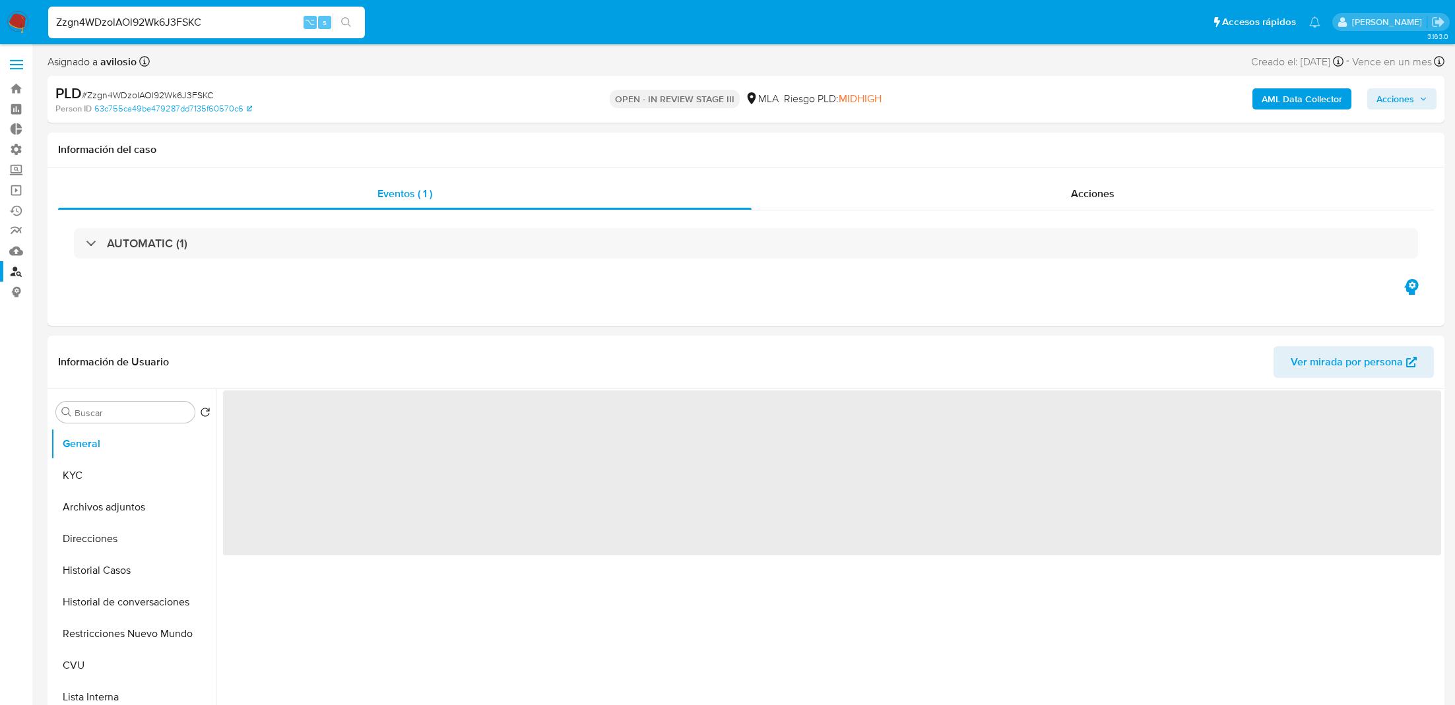
select select "10"
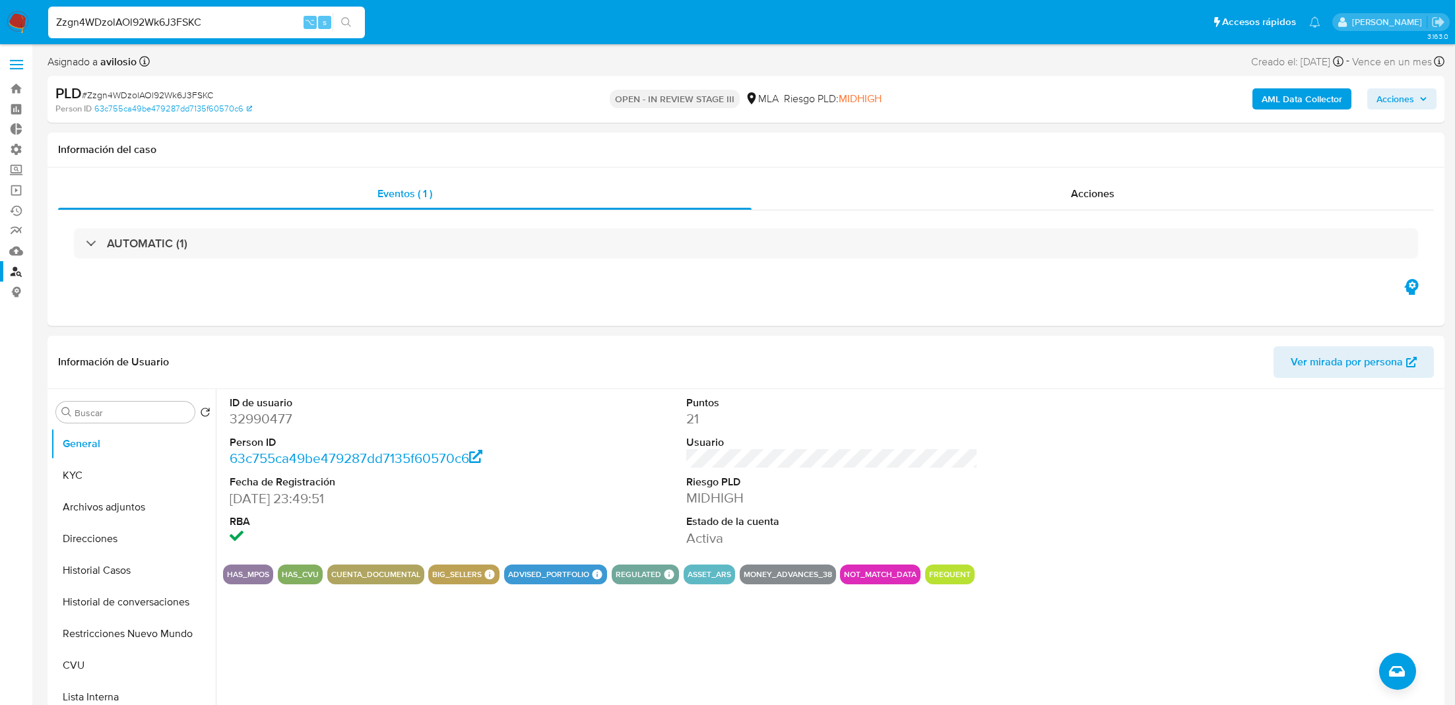
click at [143, 12] on div "Zzgn4WDzolAOl92Wk6J3FSKC ⌥ s" at bounding box center [206, 23] width 317 height 32
click at [139, 20] on input "Zzgn4WDzolAOl92Wk6J3FSKC" at bounding box center [206, 22] width 317 height 17
paste input "G28YoEHSYPOZJz7yiZiU6F3W"
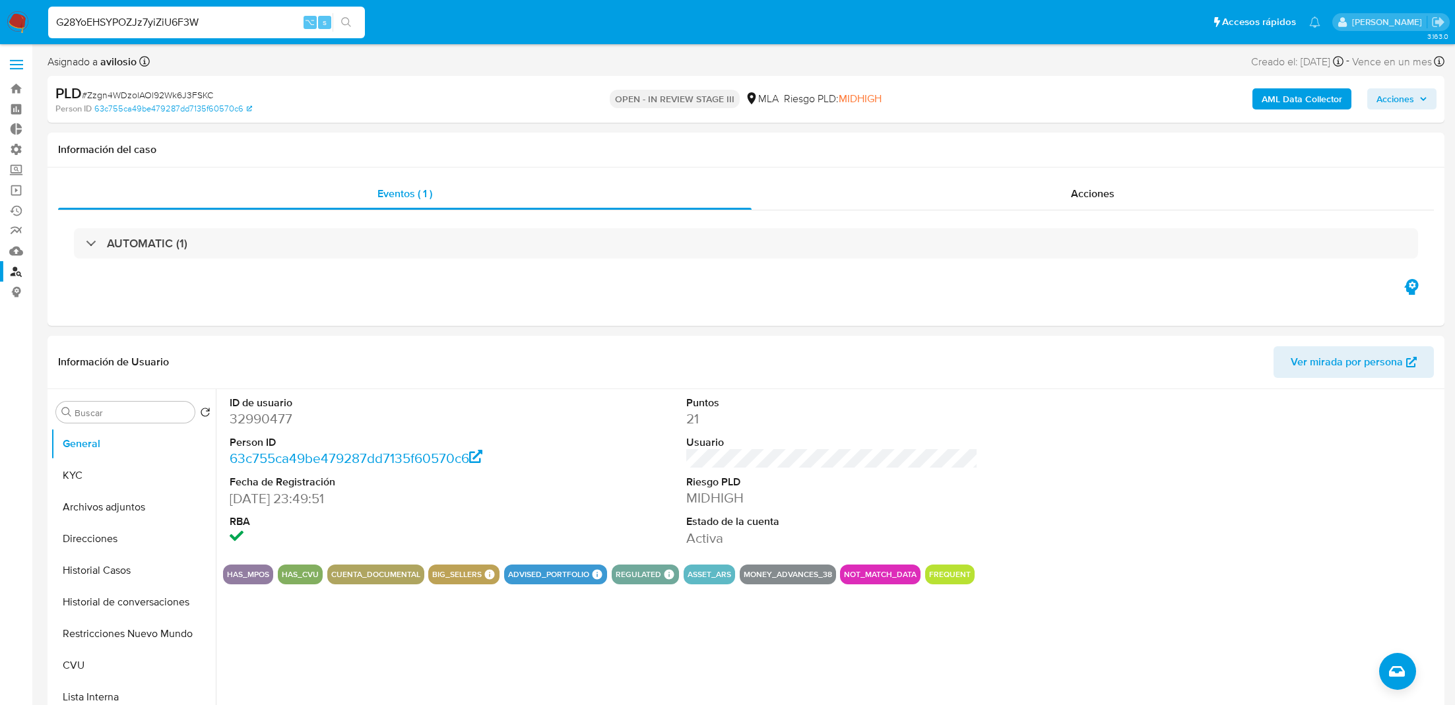
type input "G28YoEHSYPOZJz7yiZiU6F3W"
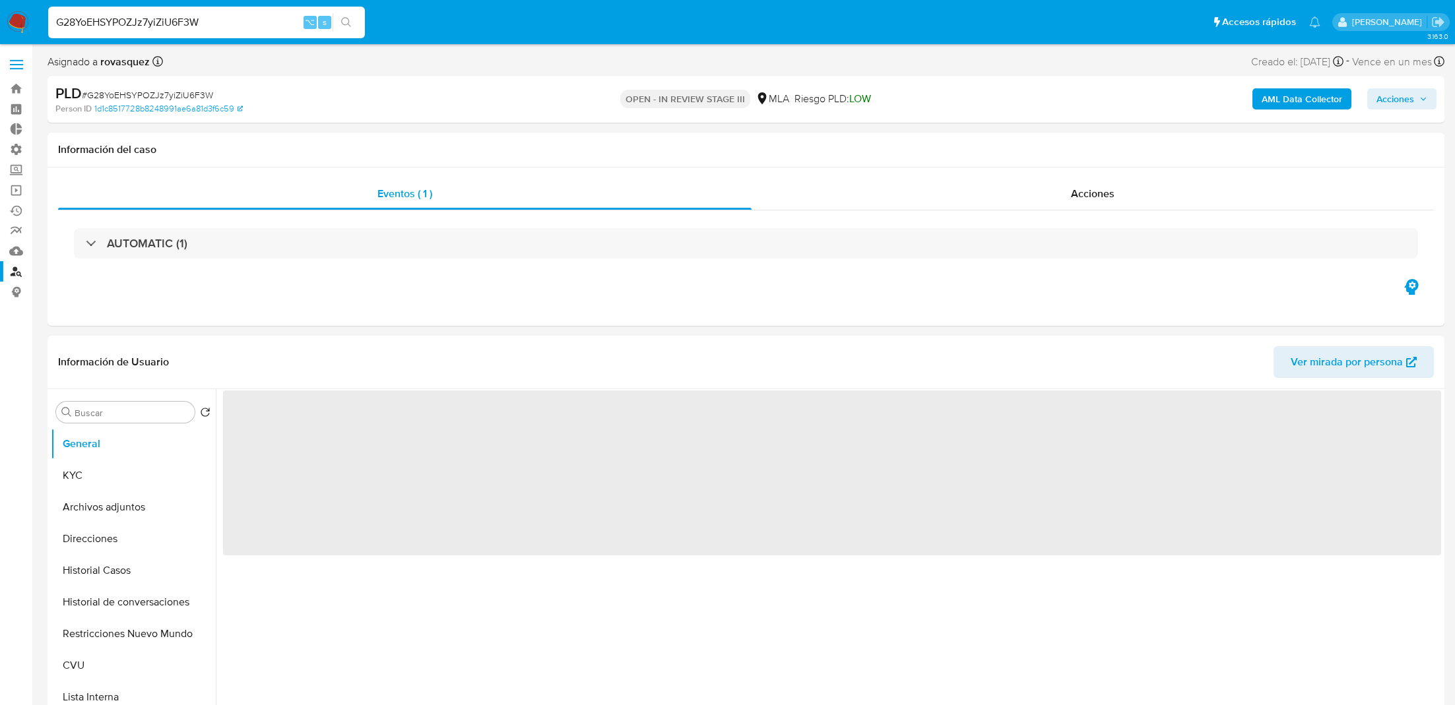
select select "10"
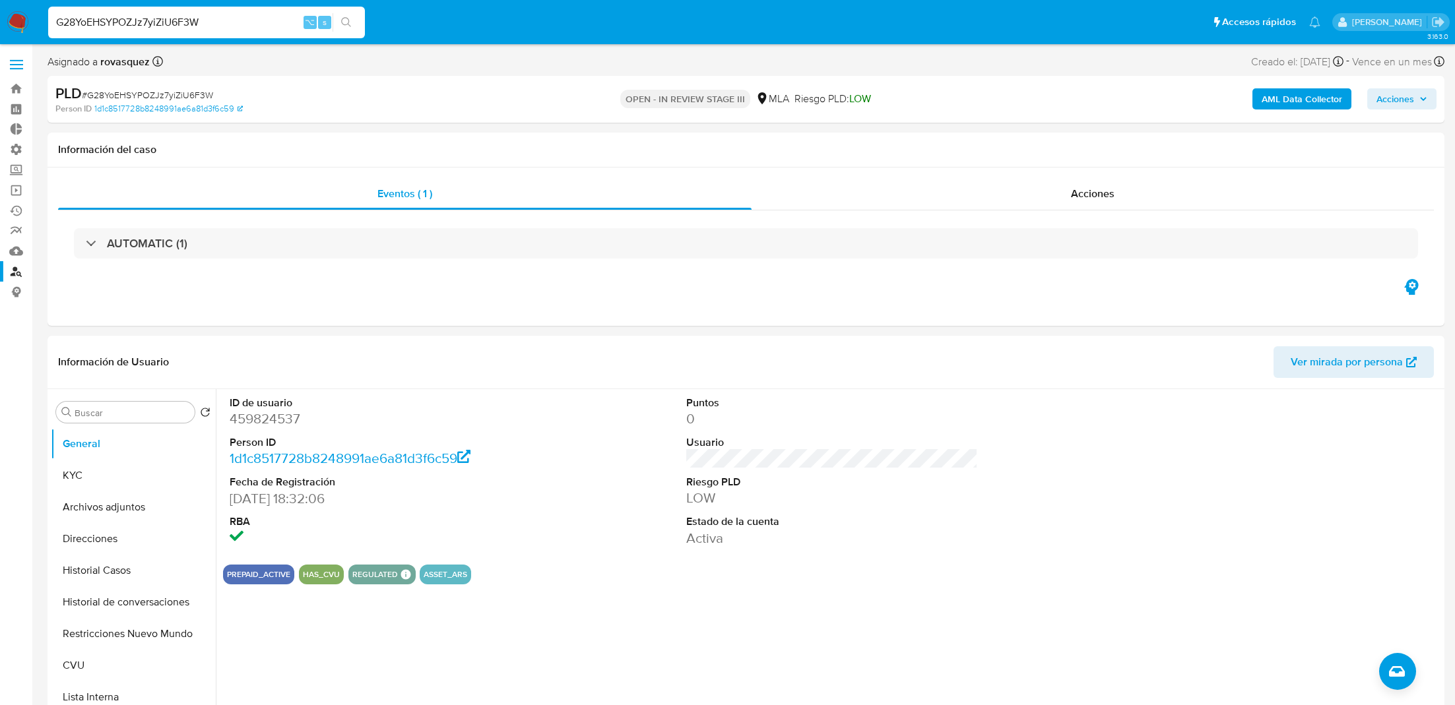
click at [187, 34] on div "G28YoEHSYPOZJz7yiZiU6F3W ⌥ s" at bounding box center [206, 23] width 317 height 32
click at [187, 21] on input "G28YoEHSYPOZJz7yiZiU6F3W" at bounding box center [206, 22] width 317 height 17
paste input "xdIoXli1v7894nsiKRAX0ZjR"
type input "xdIoXli1v7894nsiKRAX0ZjR"
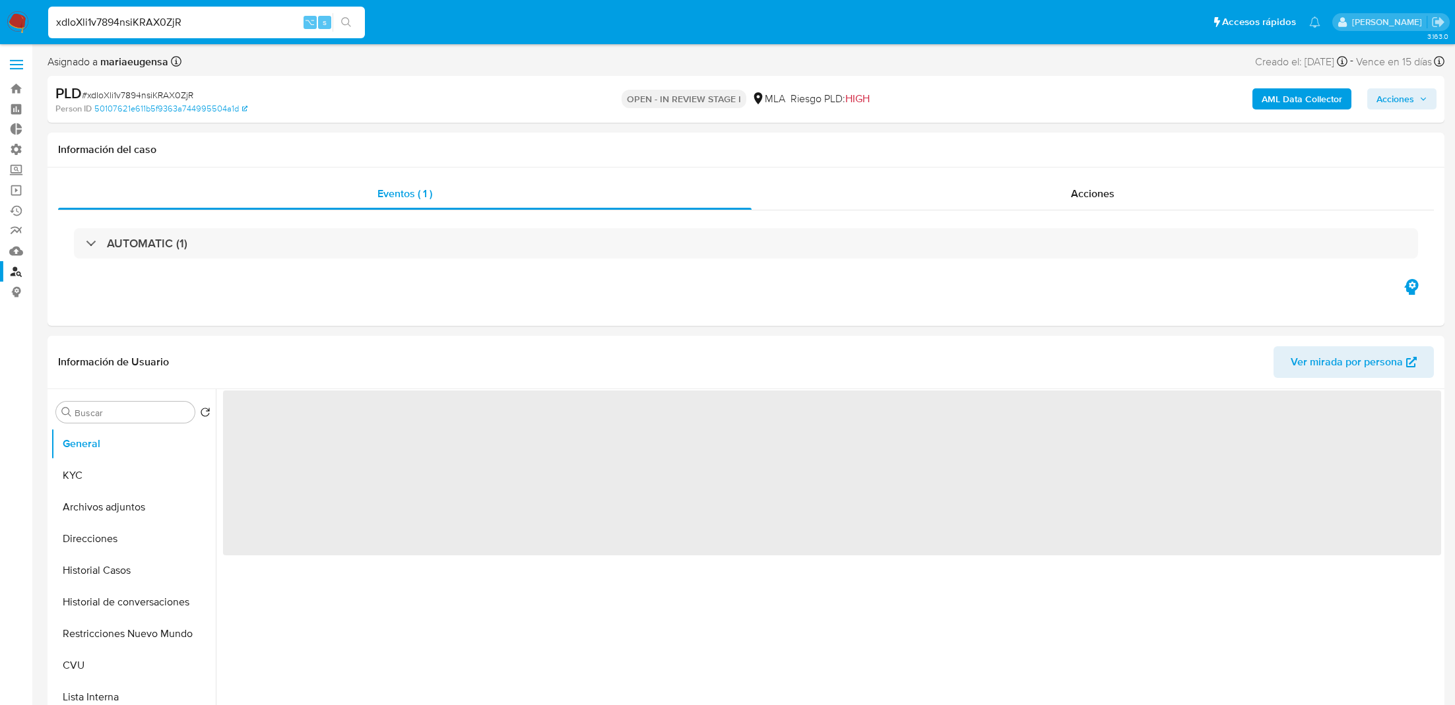
select select "10"
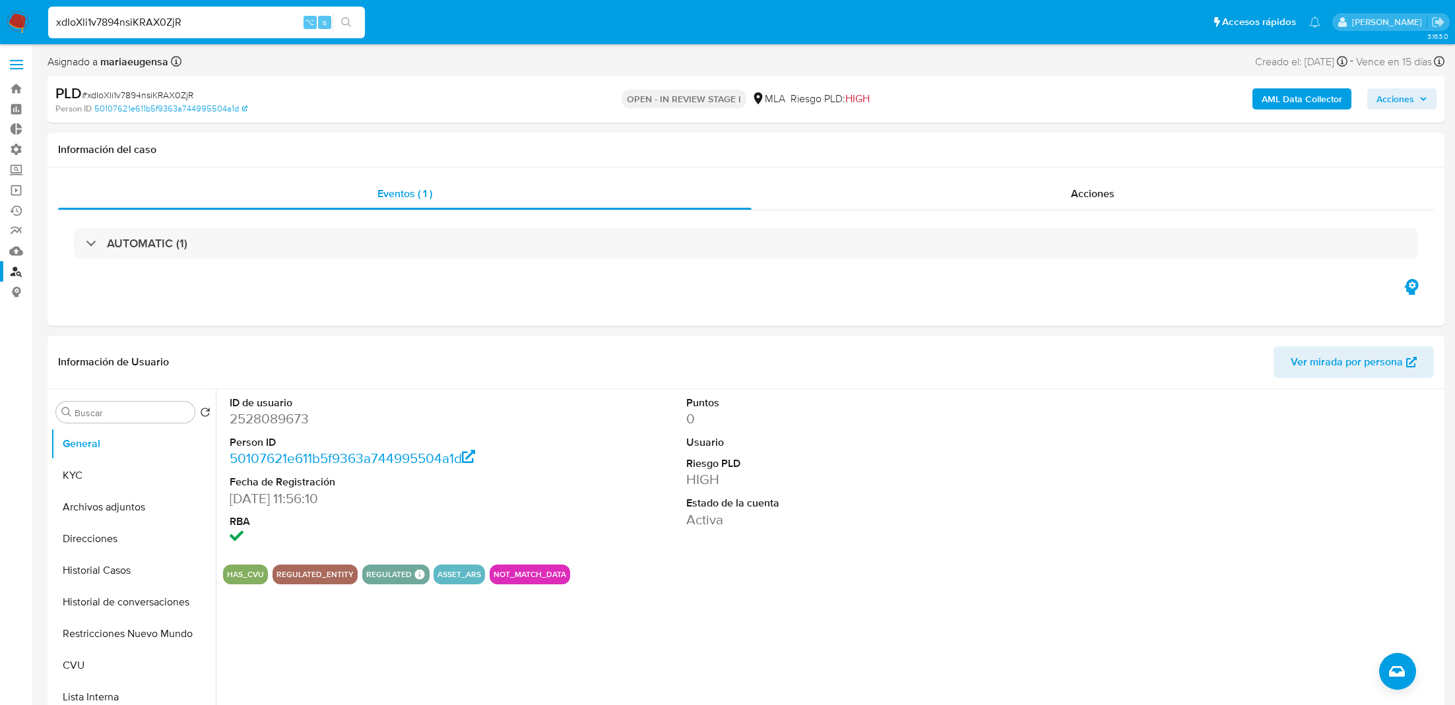
select select "10"
click at [186, 11] on div "xdIoXli1v7894nsiKRAX0ZjR ⌥ s" at bounding box center [206, 23] width 317 height 32
click at [186, 18] on input "xdIoXli1v7894nsiKRAX0ZjR" at bounding box center [206, 22] width 317 height 17
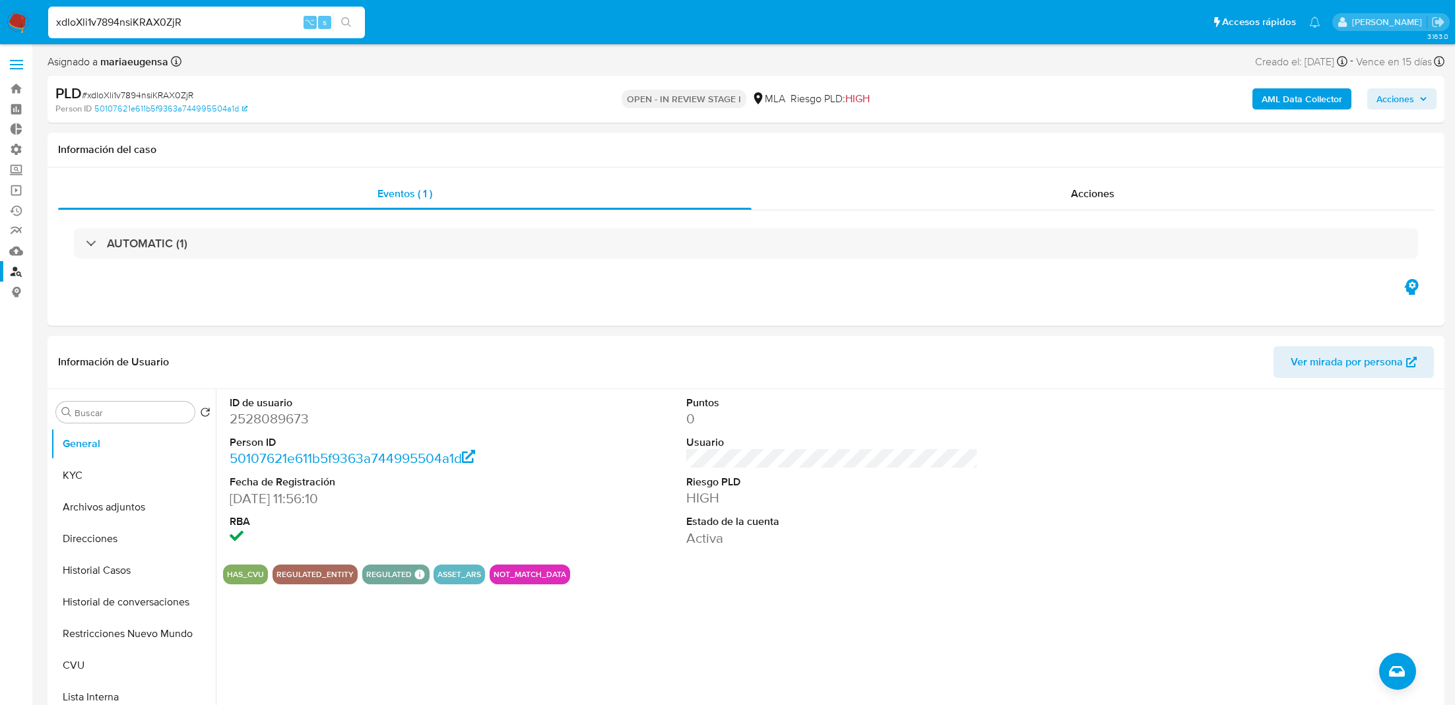
paste input "4yxVY0NR1RN70BGxj4xZnjxr"
type input "4yxVY0NR1RN70BGxj4xZnjxr"
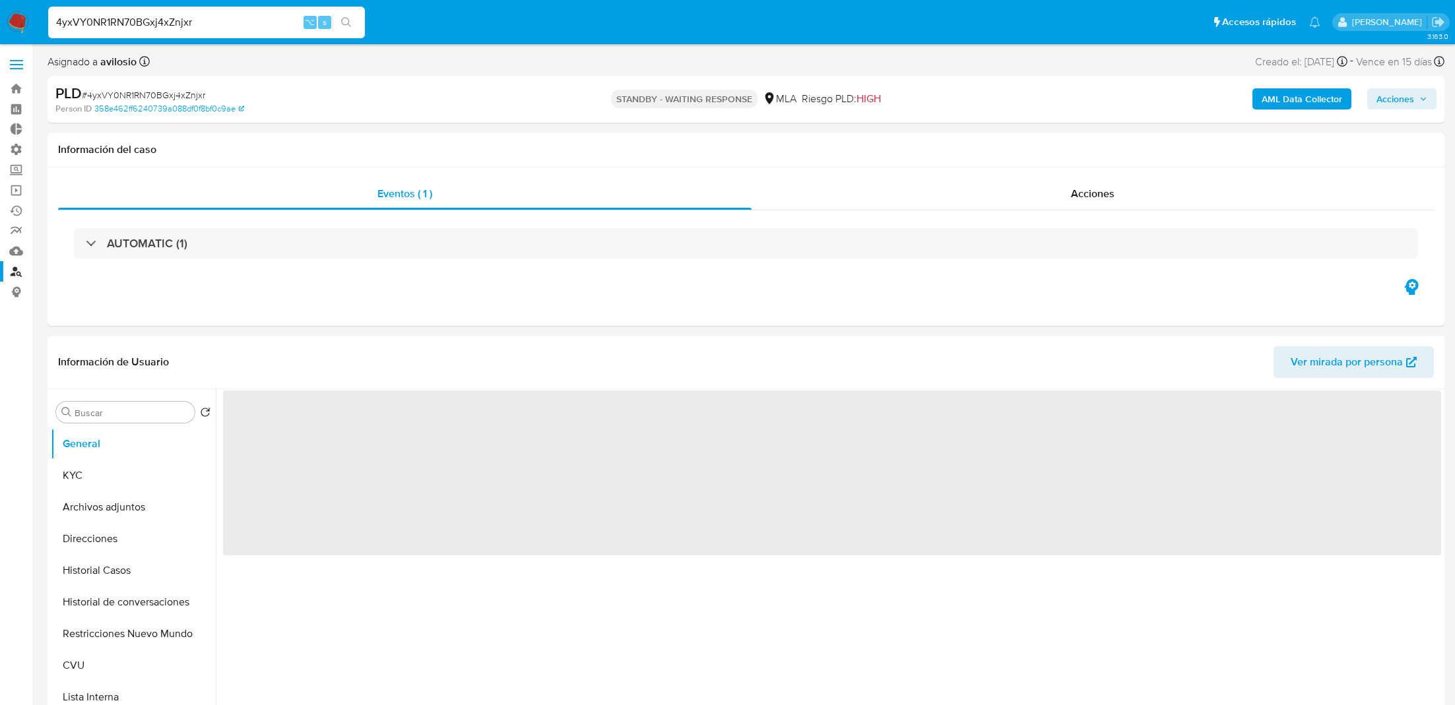
select select "10"
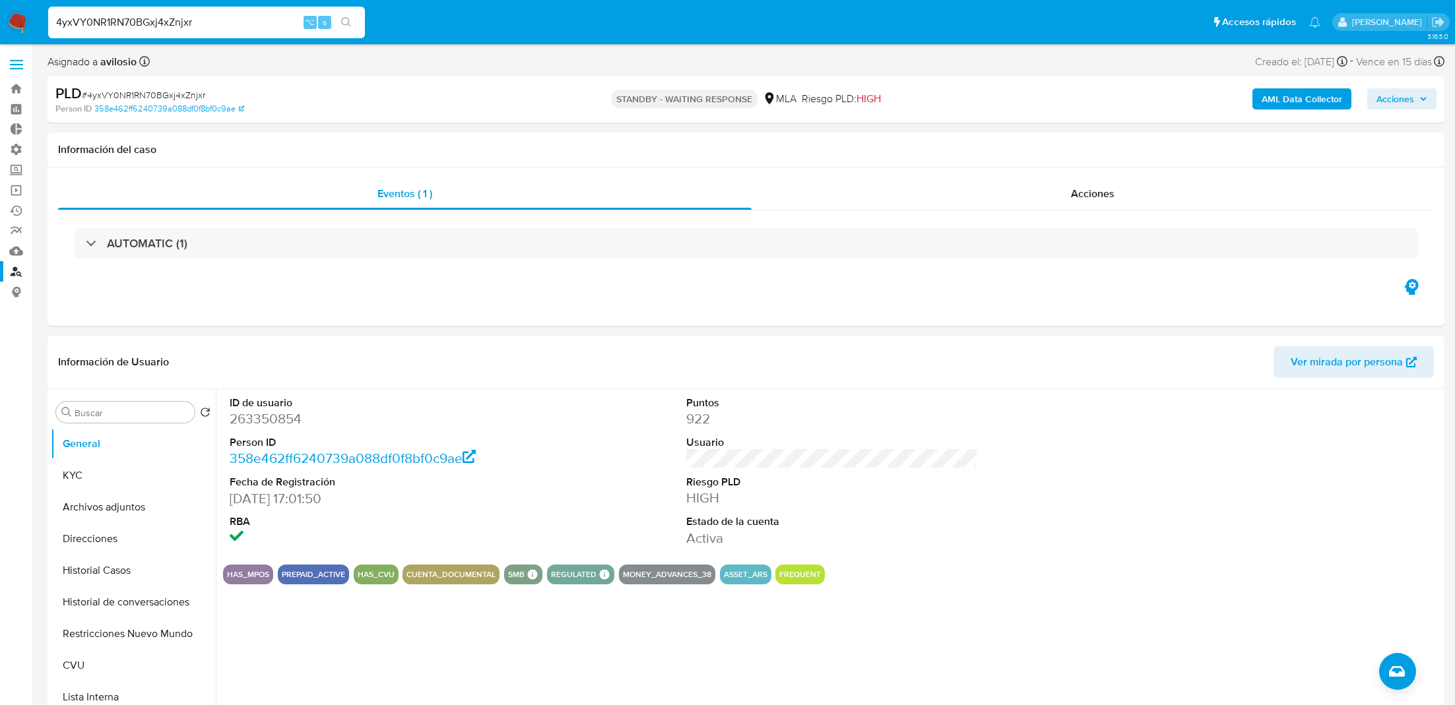
click at [225, 14] on input "4yxVY0NR1RN70BGxj4xZnjxr" at bounding box center [206, 22] width 317 height 17
paste input "i3YQOi1nuKf4gRZjlE5fxsJ2"
type input "i3YQOi1nuKf4gRZjlE5fxsJ2"
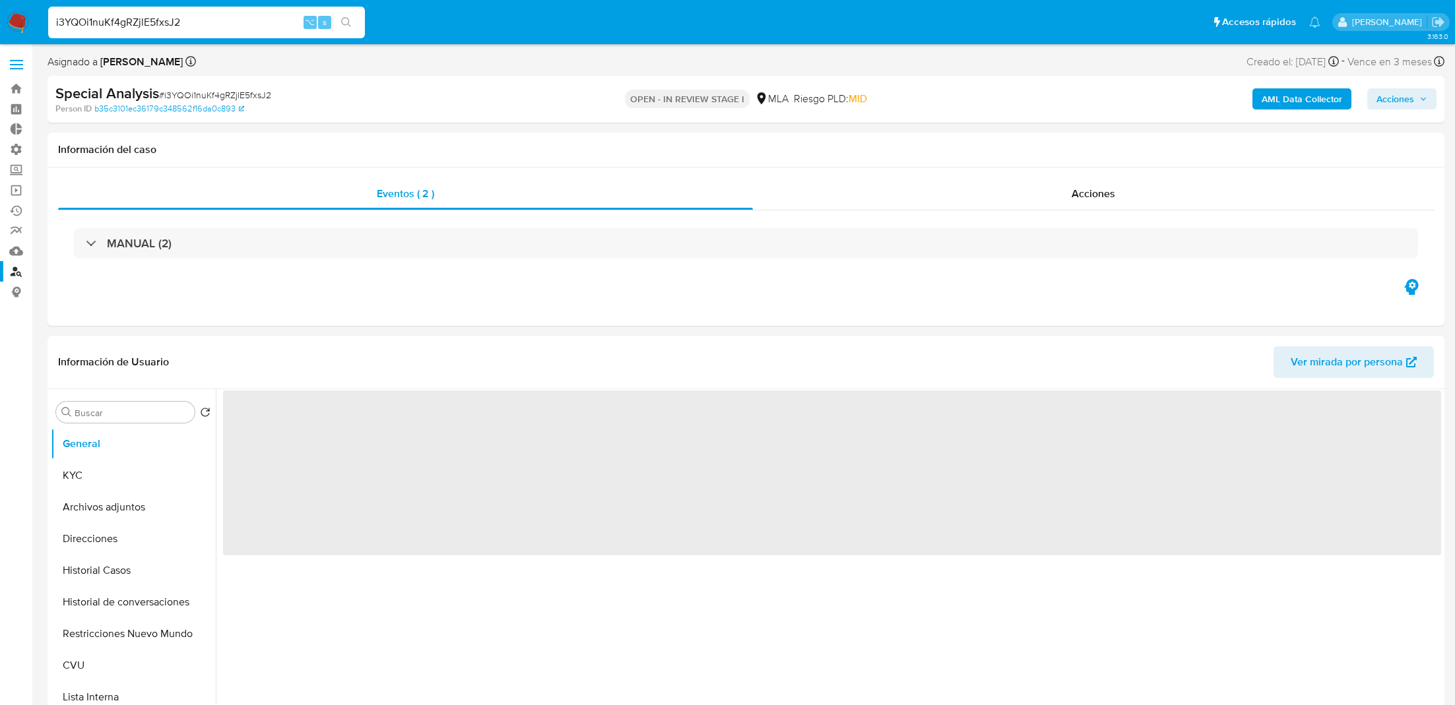
select select "10"
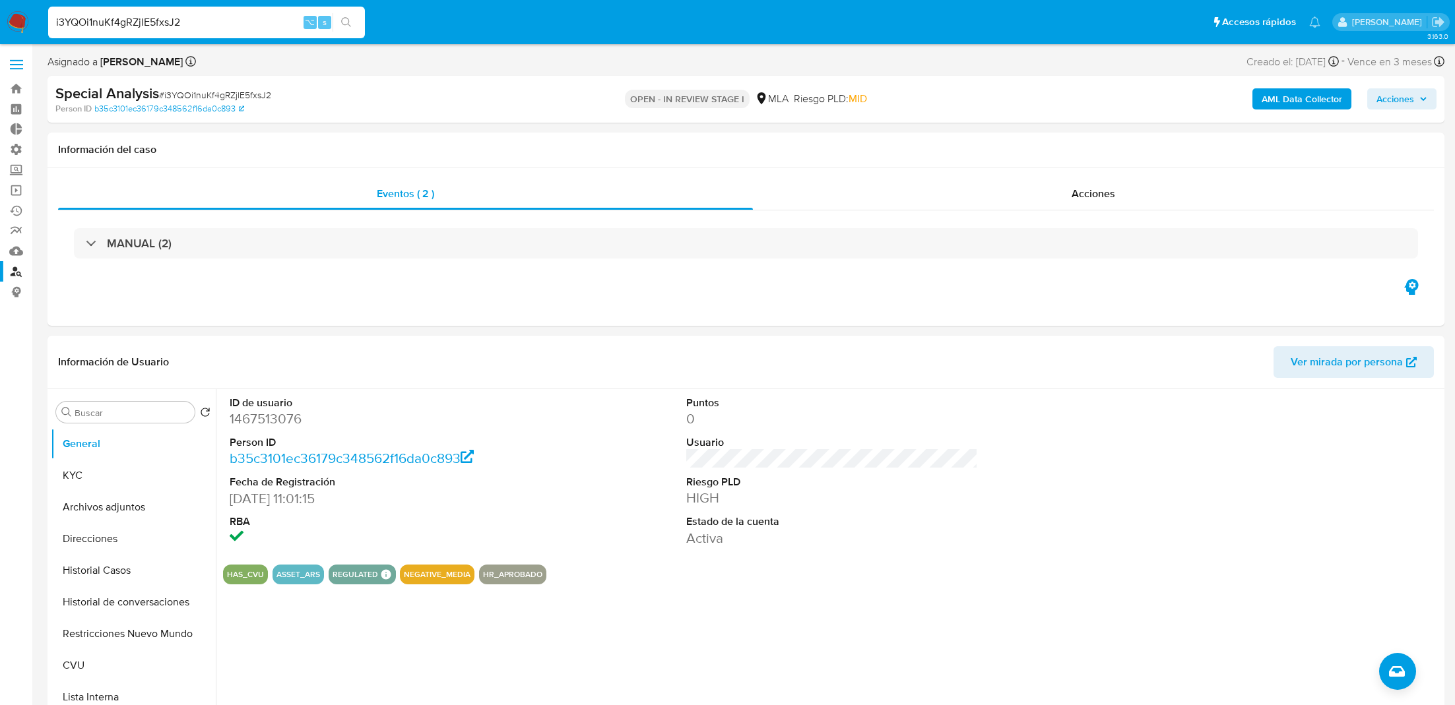
click at [131, 18] on input "i3YQOi1nuKf4gRZjlE5fxsJ2" at bounding box center [206, 22] width 317 height 17
paste input "FOv0ahIDNVZ6gPOMGz1H51Er"
type input "FOv0ahIDNVZ6gPOMGz1H51Er"
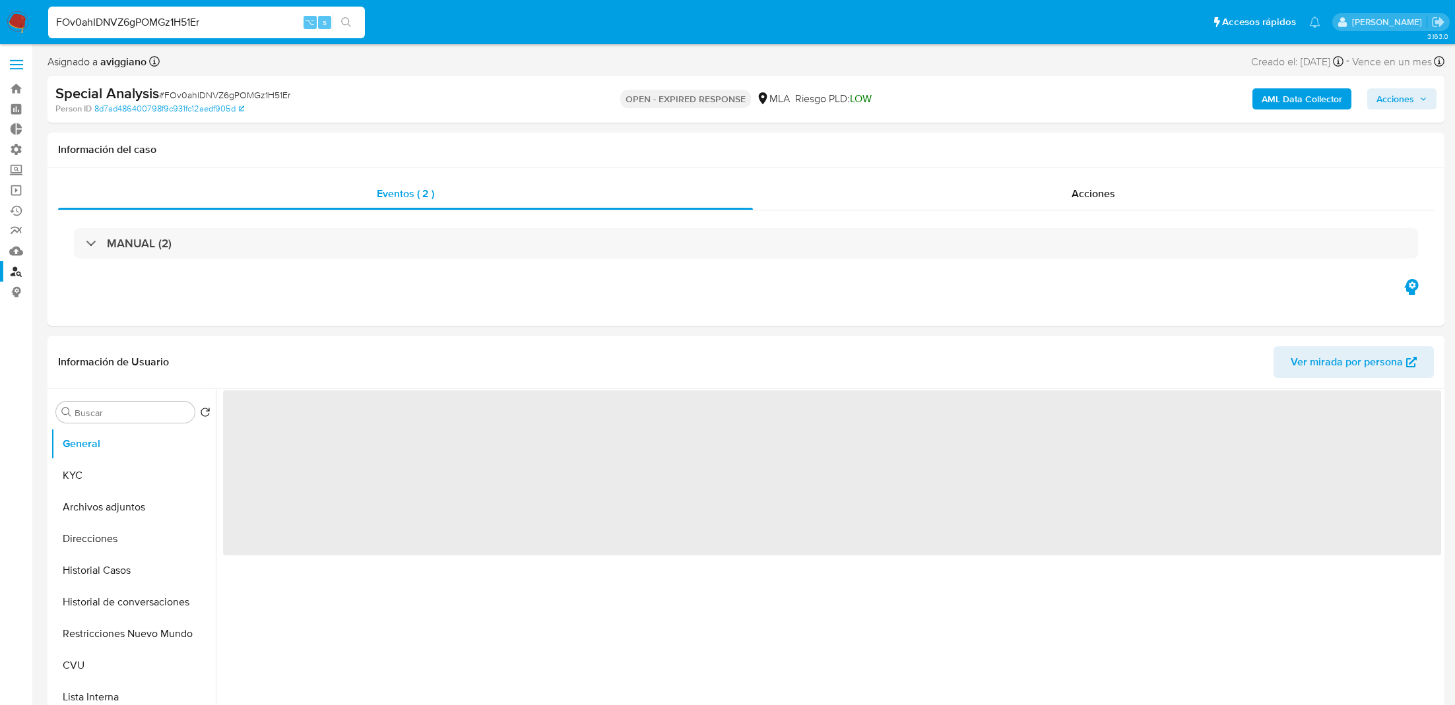
select select "10"
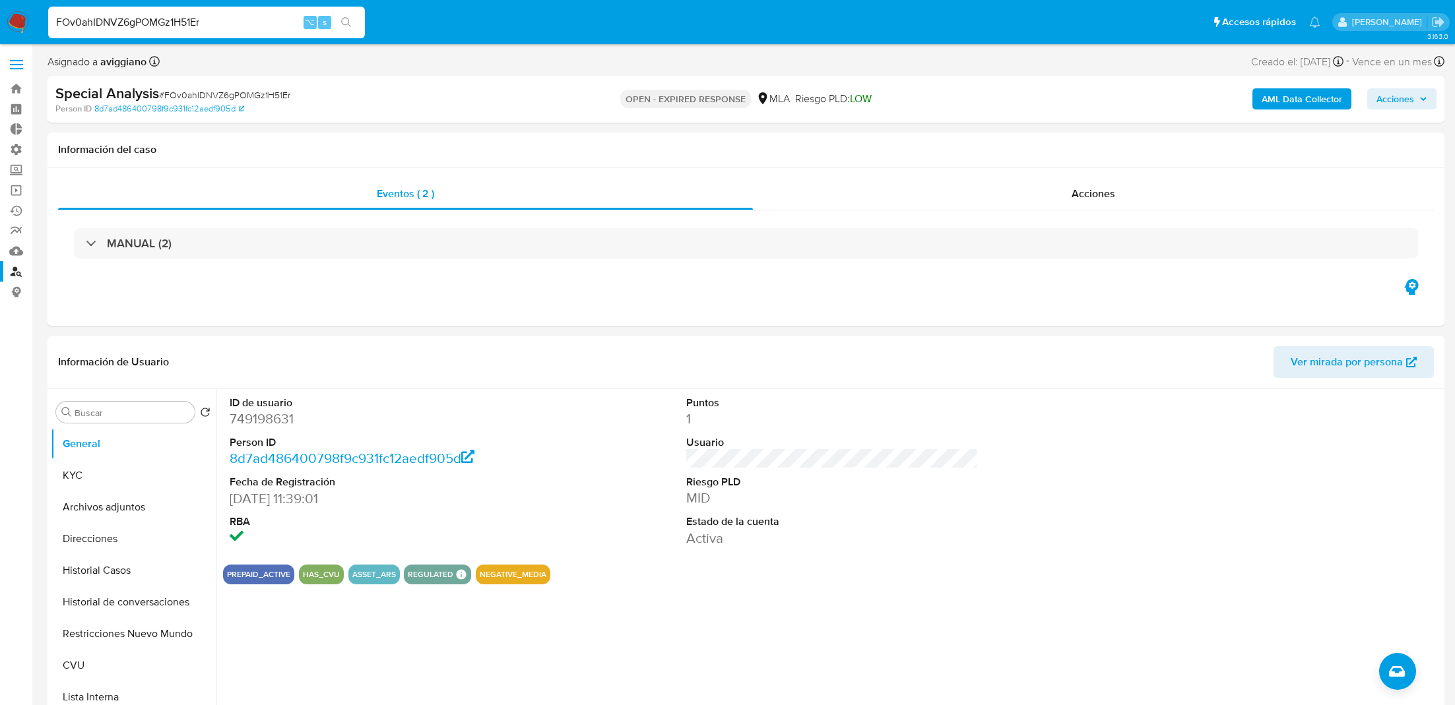
click at [168, 18] on input "FOv0ahIDNVZ6gPOMGz1H51Er" at bounding box center [206, 22] width 317 height 17
paste input "MJfMRXMksDDXpfUiwDS4xXT4"
type input "MJfMRXMksDDXpfUiwDS4xXT4"
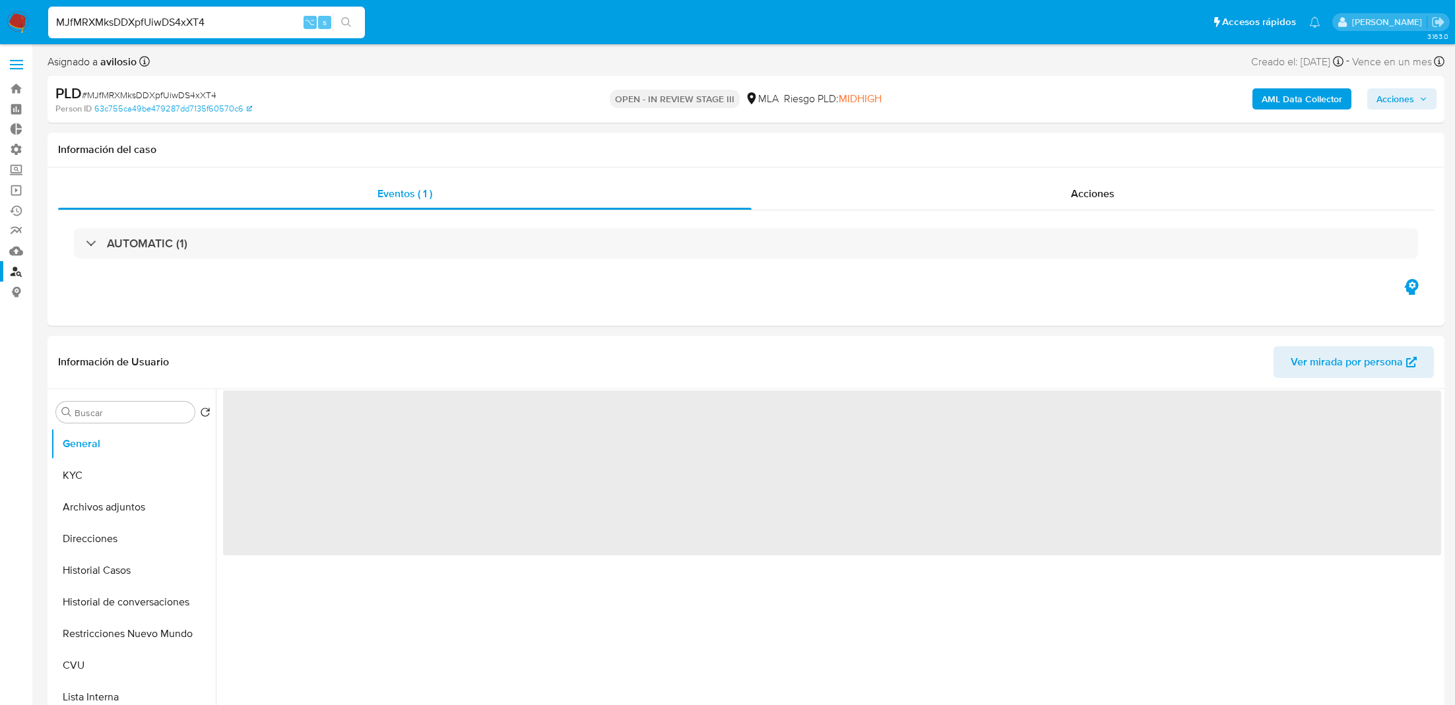
select select "10"
